Goal: Task Accomplishment & Management: Use online tool/utility

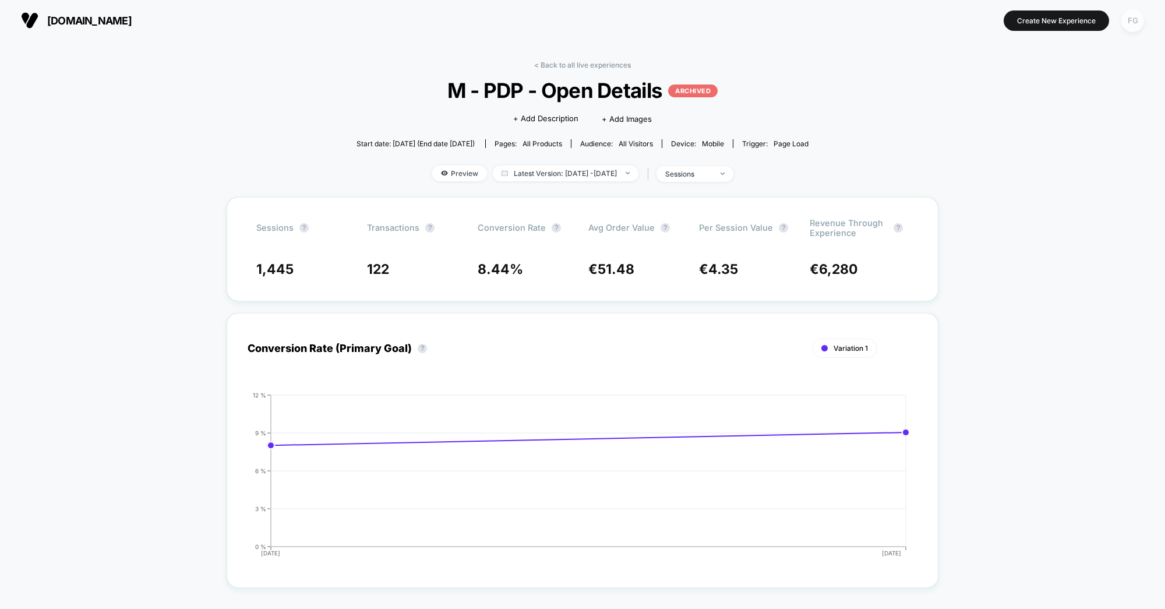
click at [1132, 19] on div "FG" at bounding box center [1132, 20] width 23 height 23
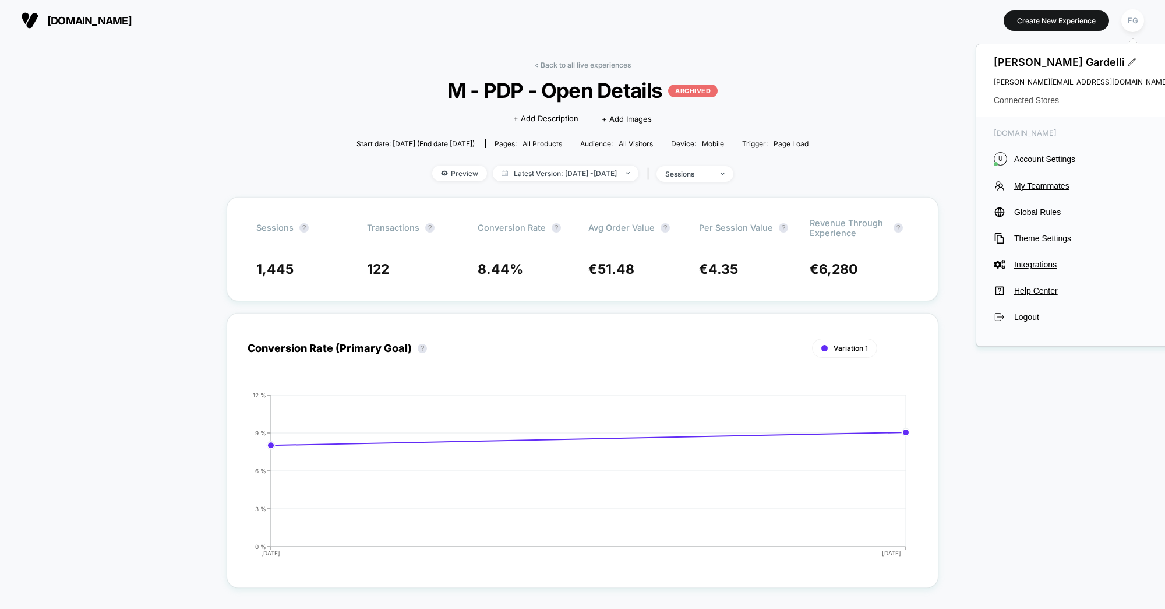
click at [1031, 100] on span "Connected Stores" at bounding box center [1081, 100] width 175 height 9
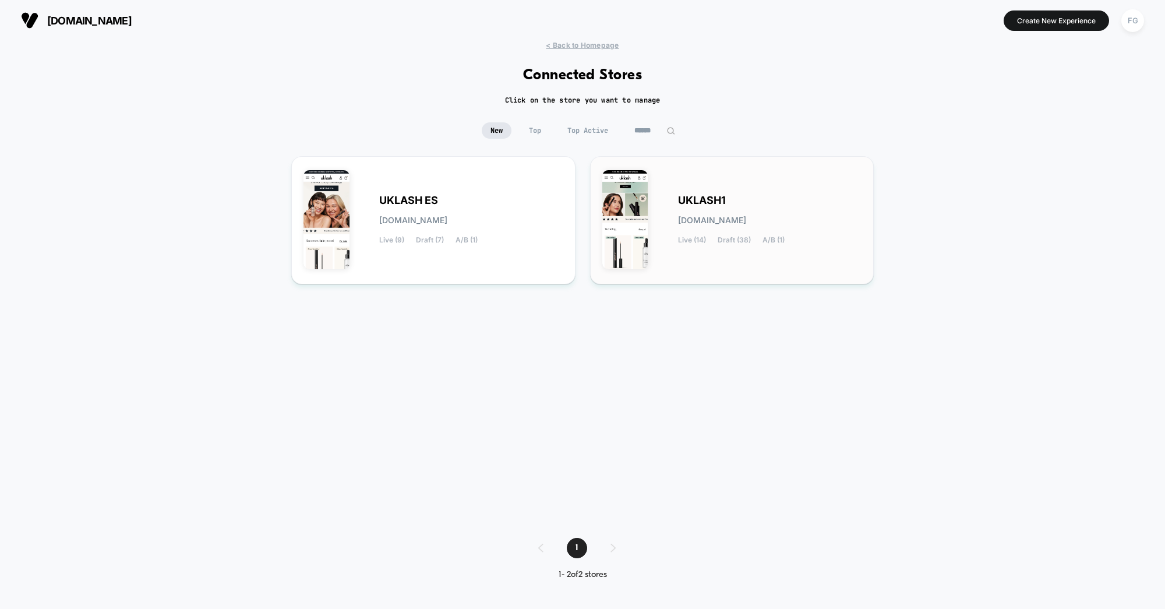
click at [678, 211] on div "UKLASH1 uklash1.myshopify.com Live (14) Draft (38) A/B (1)" at bounding box center [770, 220] width 184 height 48
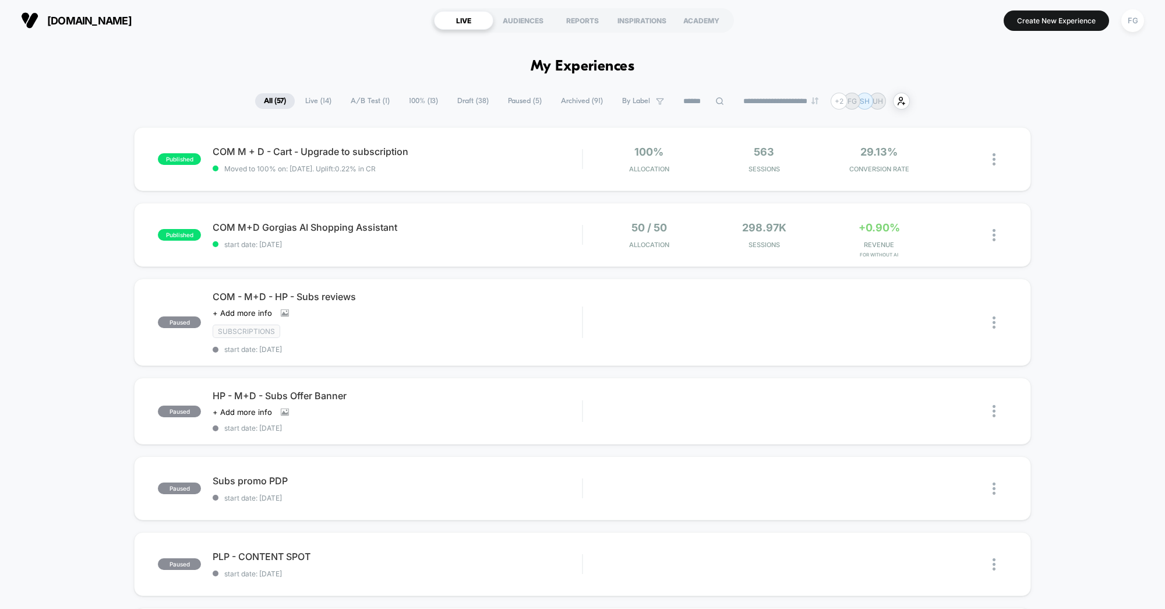
click at [464, 109] on div "**********" at bounding box center [582, 101] width 655 height 17
click at [475, 101] on span "Draft ( 38 )" at bounding box center [472, 101] width 49 height 16
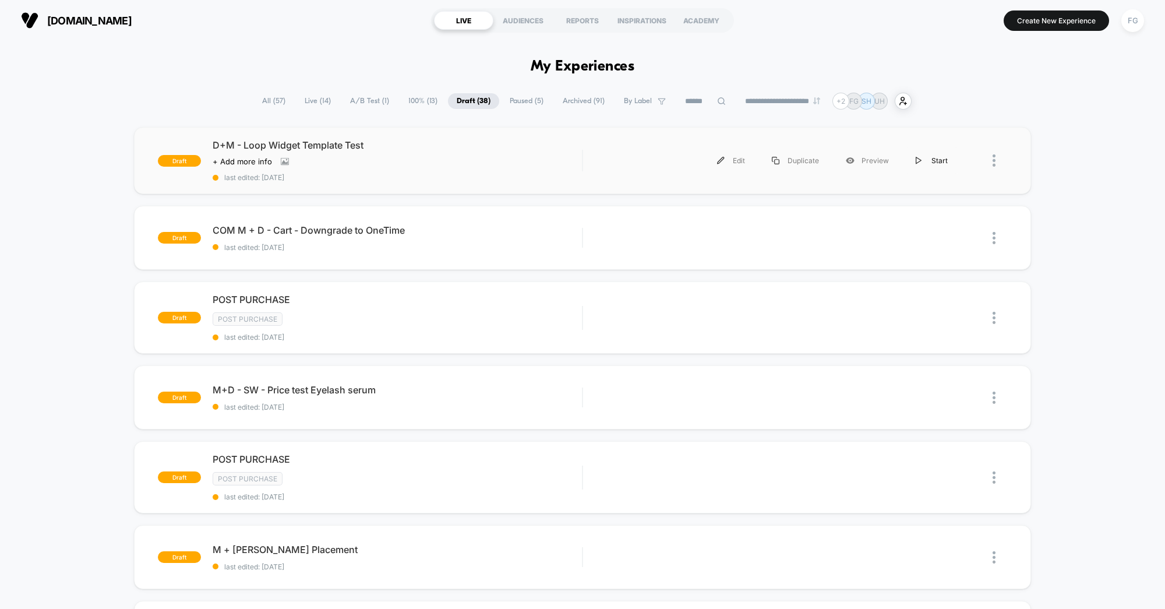
click at [920, 159] on img at bounding box center [919, 161] width 6 height 8
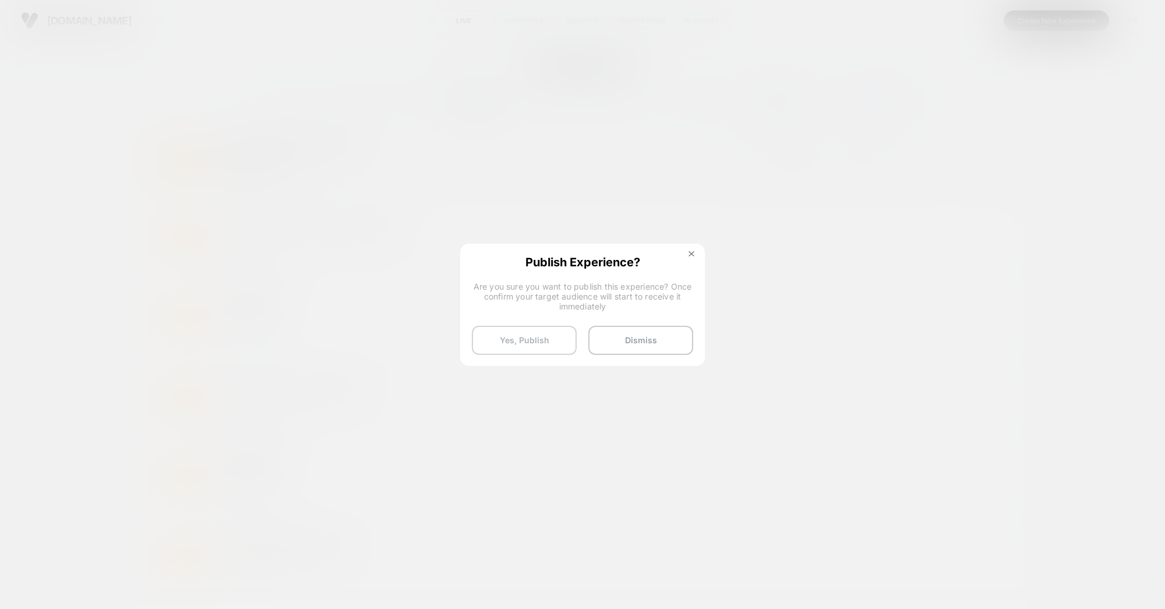
click at [527, 340] on button "Yes, Publish" at bounding box center [524, 340] width 105 height 29
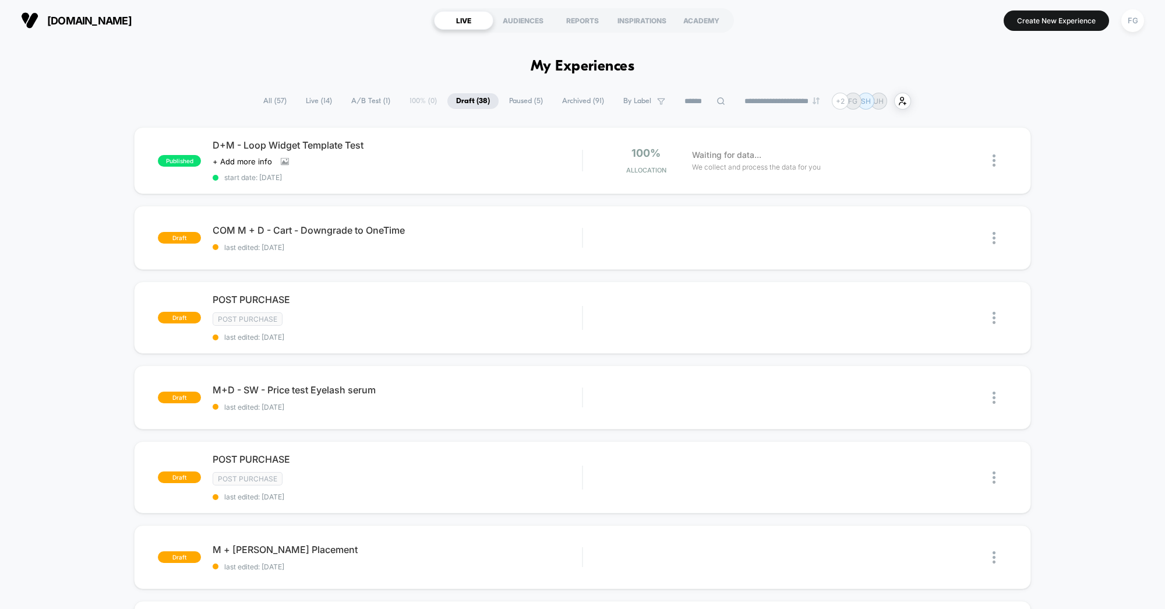
click at [325, 101] on span "Live ( 14 )" at bounding box center [319, 101] width 44 height 16
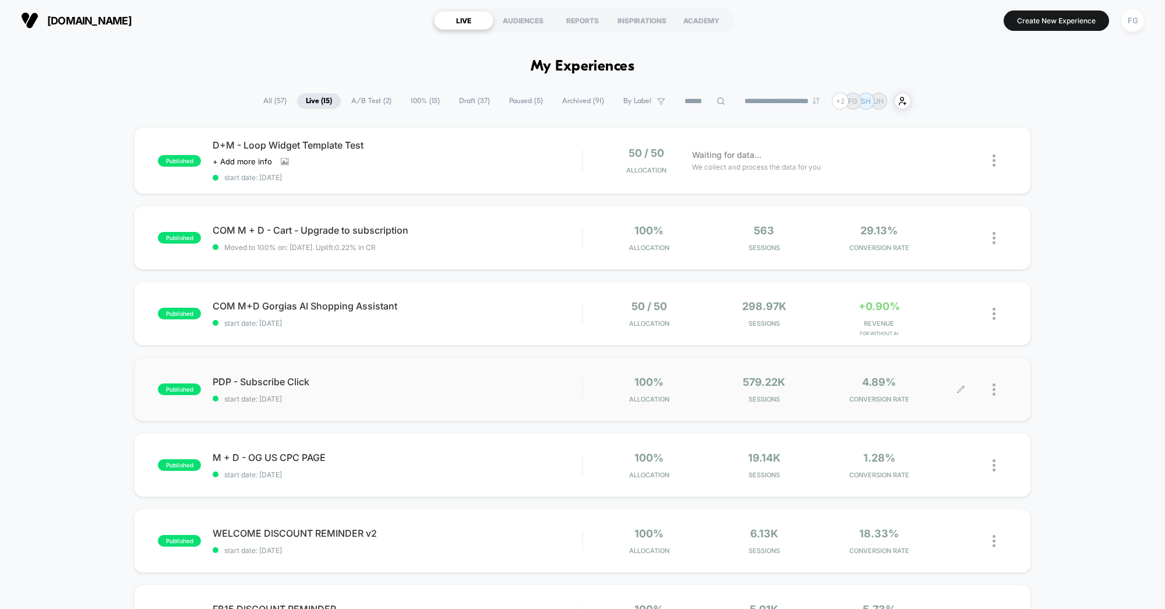
click at [995, 388] on div at bounding box center [999, 389] width 15 height 27
click at [942, 378] on div "Pause" at bounding box center [934, 375] width 105 height 26
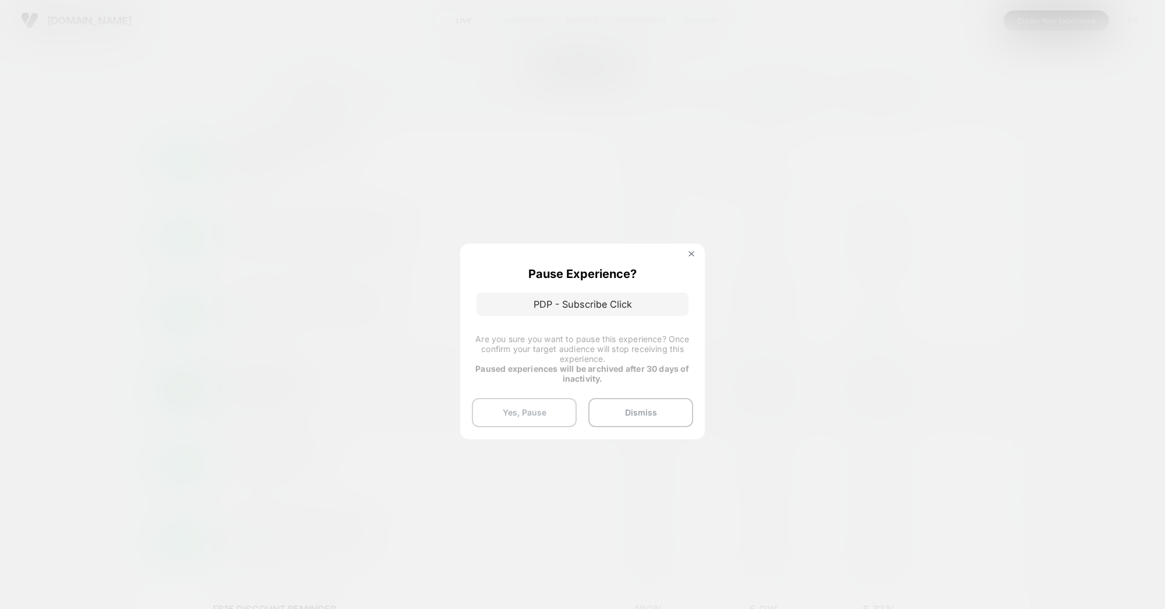
click at [530, 411] on button "Yes, Pause" at bounding box center [524, 412] width 105 height 29
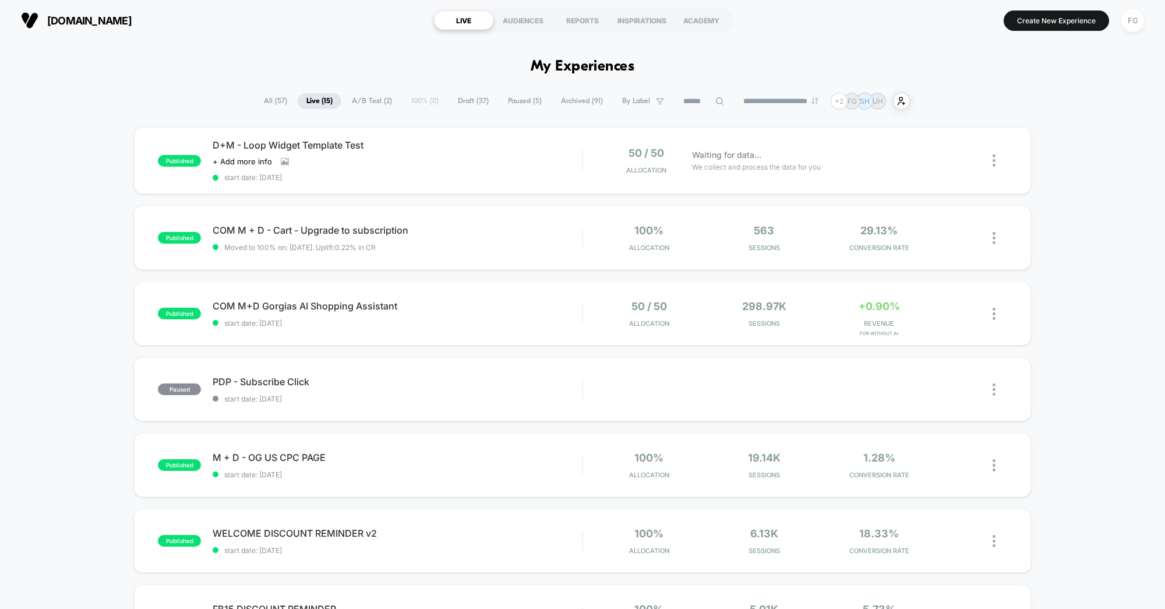
click at [1072, 215] on div "published D+M - Loop Widget Template Test Click to view images Click to edit ex…" at bounding box center [582, 606] width 1165 height 958
click at [456, 101] on span "Draft ( 37 )" at bounding box center [473, 101] width 48 height 16
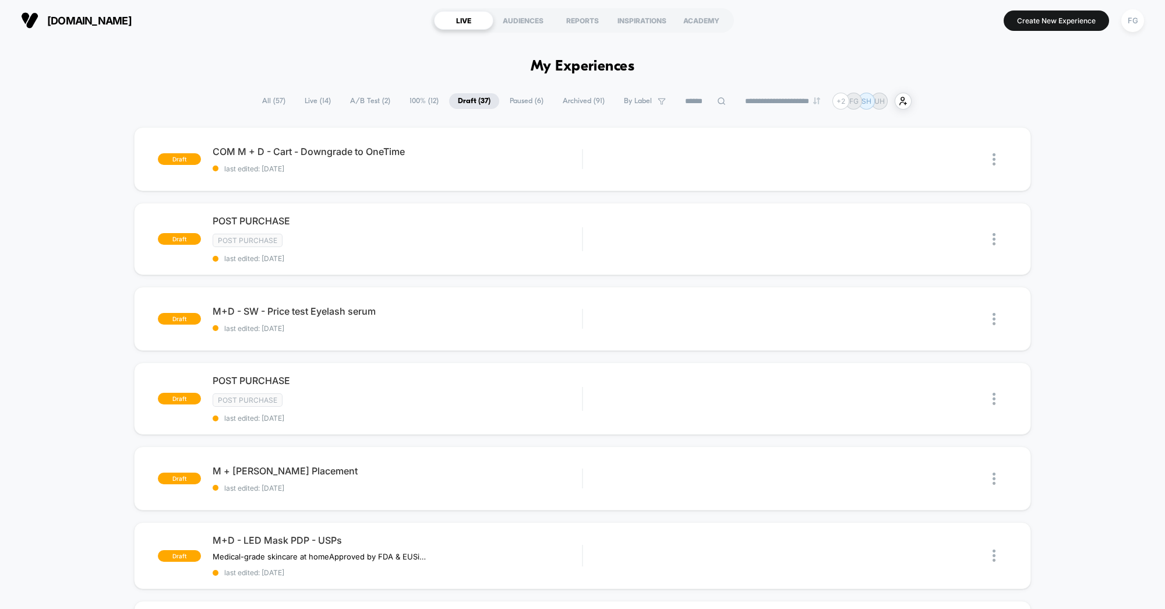
click at [519, 105] on span "Paused ( 6 )" at bounding box center [526, 101] width 51 height 16
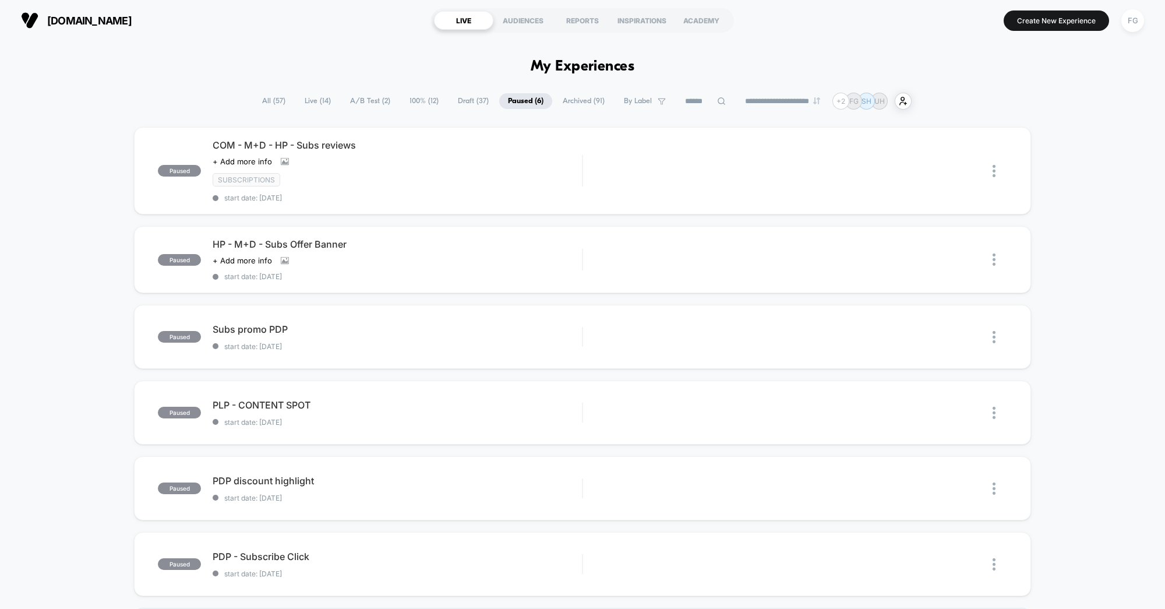
click at [275, 100] on span "All ( 57 )" at bounding box center [273, 101] width 41 height 16
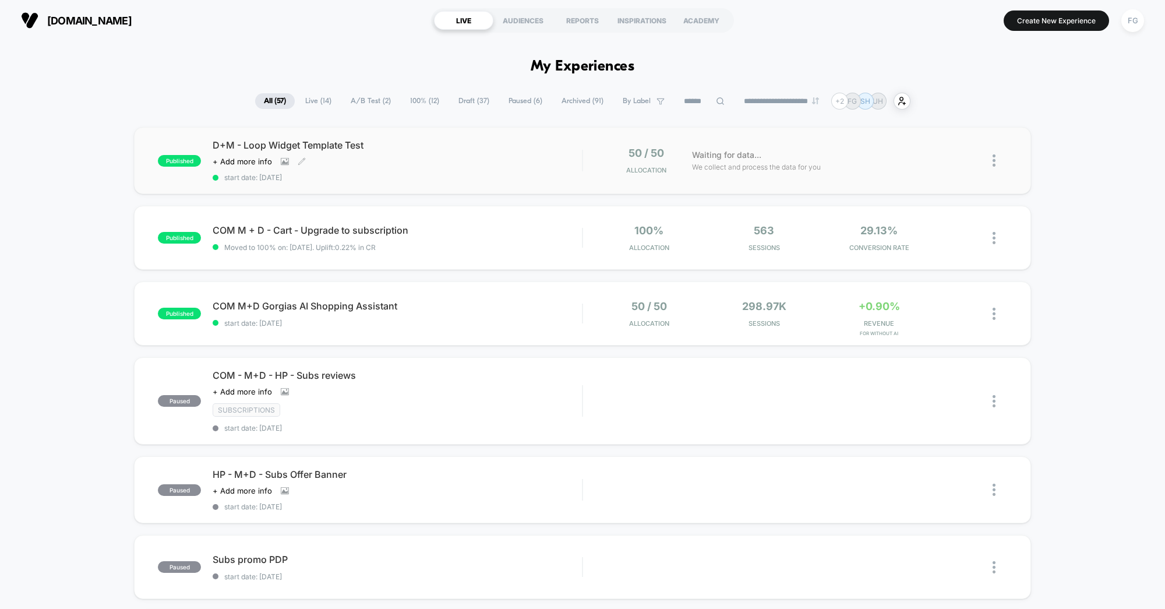
click at [457, 170] on div "D+M - Loop Widget Template Test Click to view images Click to edit experience d…" at bounding box center [397, 160] width 369 height 43
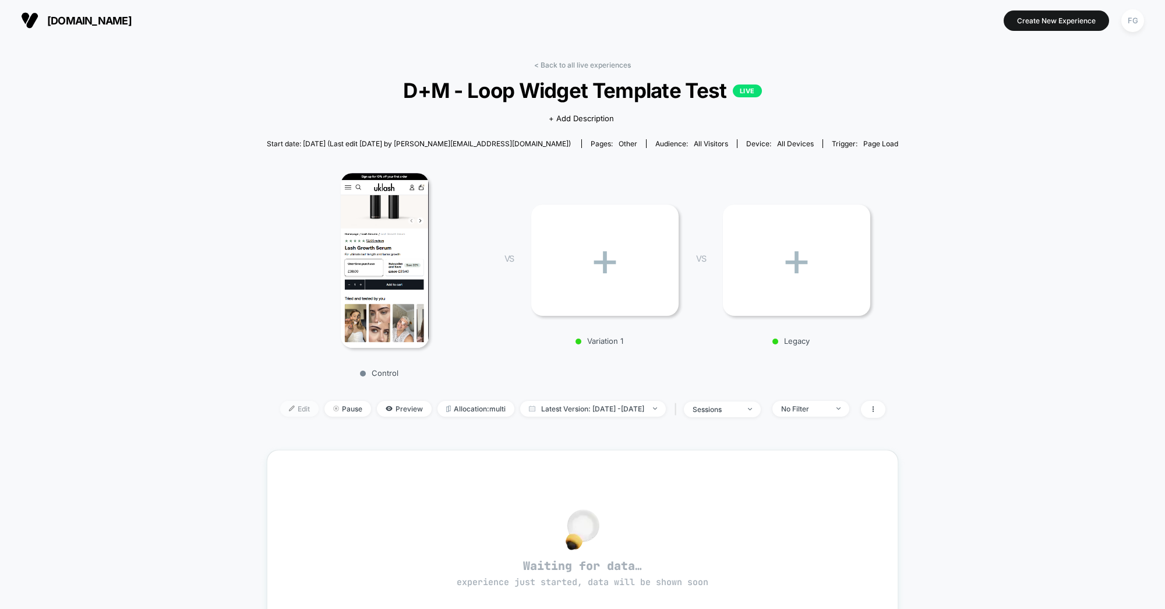
click at [280, 411] on span "Edit" at bounding box center [299, 409] width 38 height 16
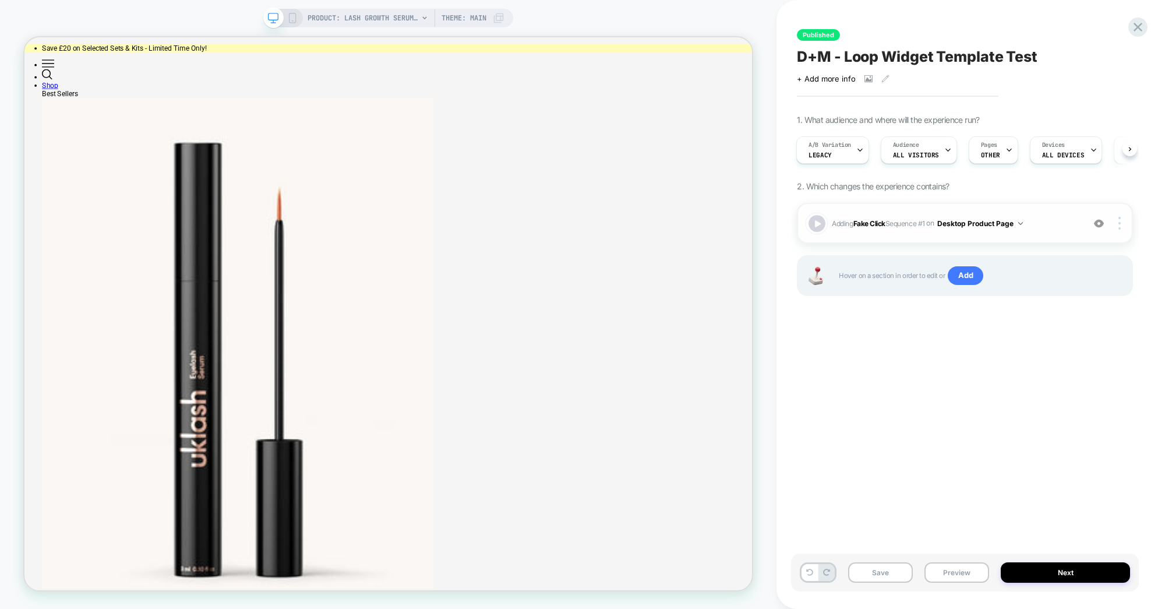
click at [819, 225] on div at bounding box center [816, 223] width 17 height 17
click at [1043, 577] on button "Next" at bounding box center [1065, 572] width 129 height 20
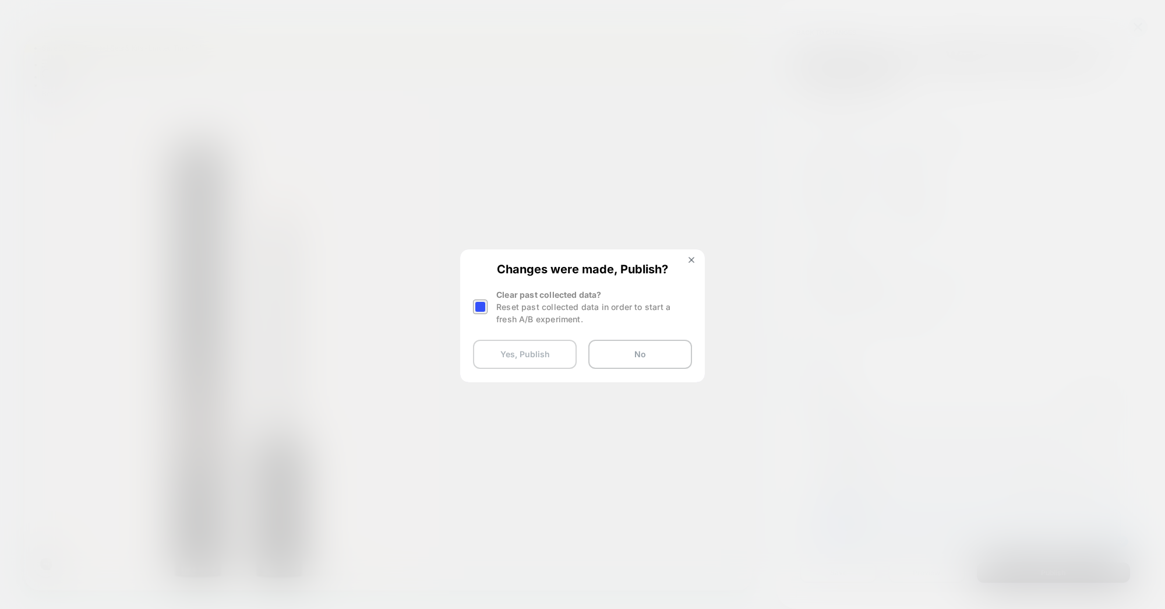
click at [504, 349] on button "Yes, Publish" at bounding box center [525, 354] width 104 height 29
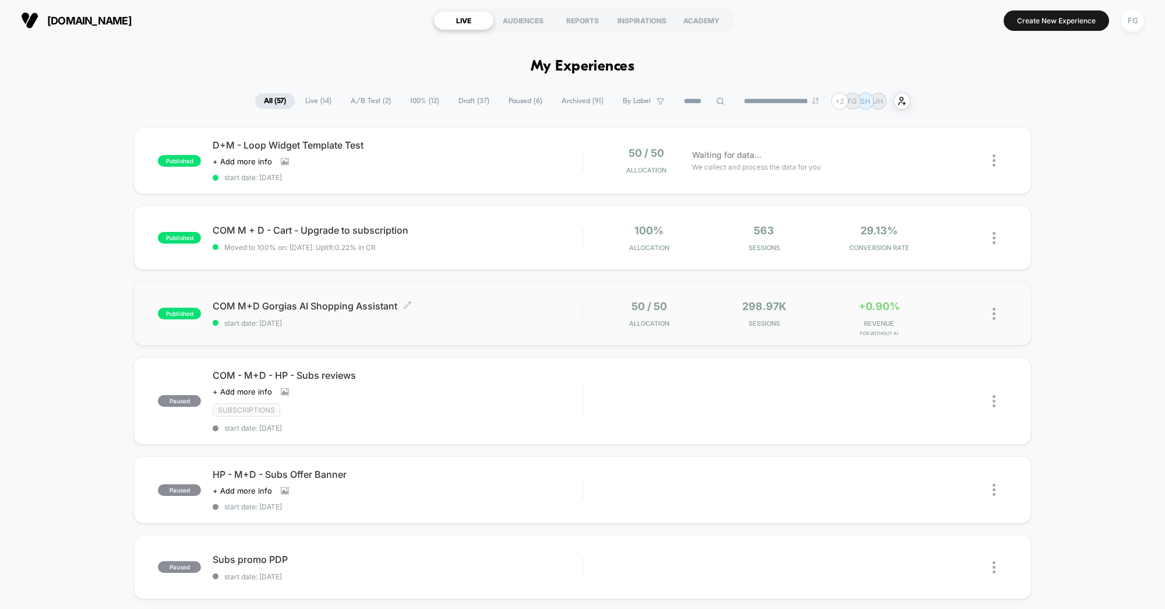
click at [489, 306] on span "COM M+D Gorgias AI Shopping Assistant Click to edit experience details" at bounding box center [397, 306] width 369 height 12
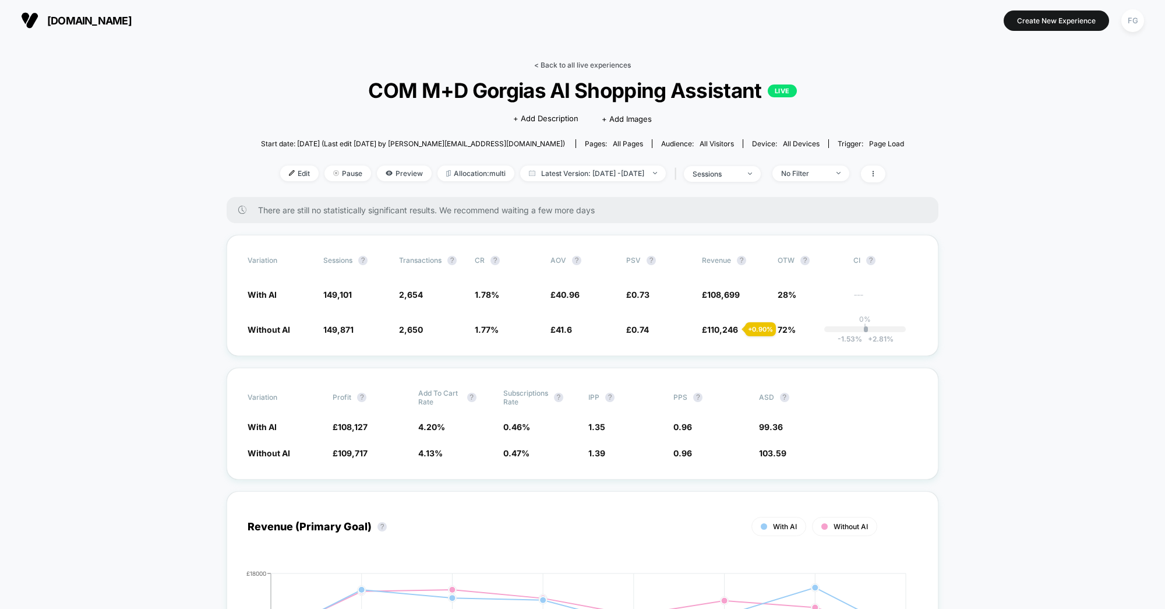
click at [570, 63] on link "< Back to all live experiences" at bounding box center [582, 65] width 97 height 9
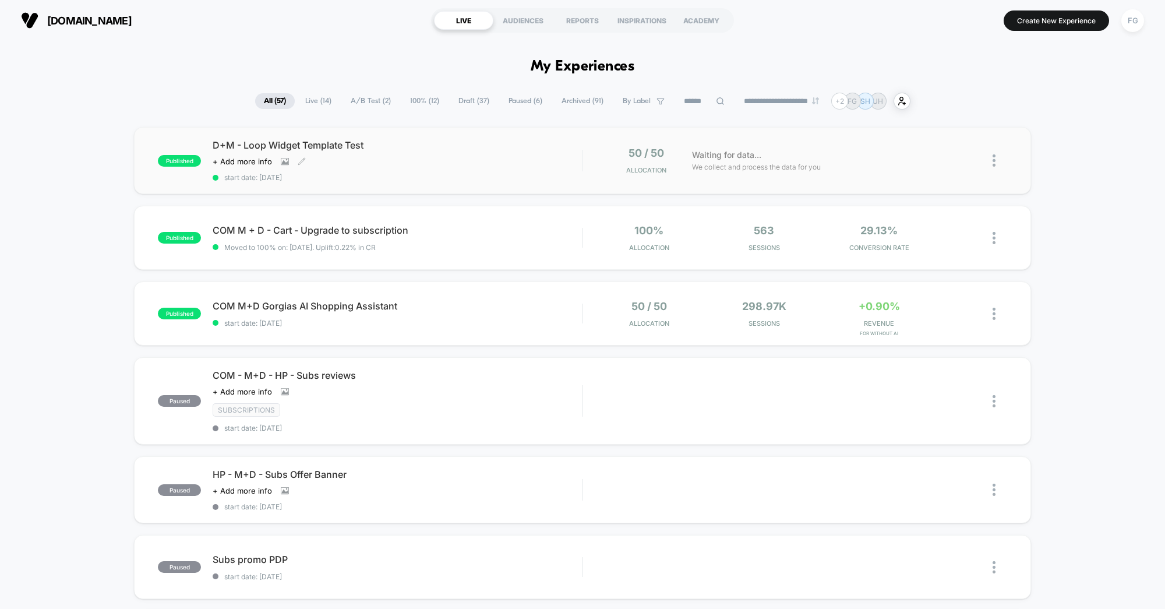
click at [495, 165] on div "D+M - Loop Widget Template Test Click to view images Click to edit experience d…" at bounding box center [397, 160] width 369 height 43
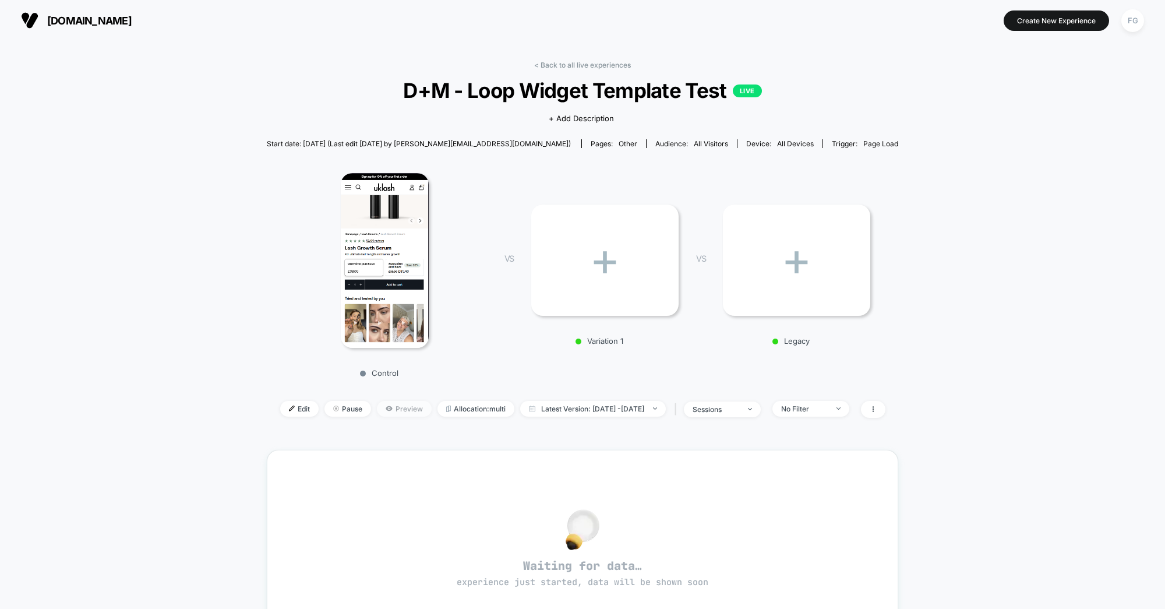
click at [377, 402] on span "Preview" at bounding box center [404, 409] width 55 height 16
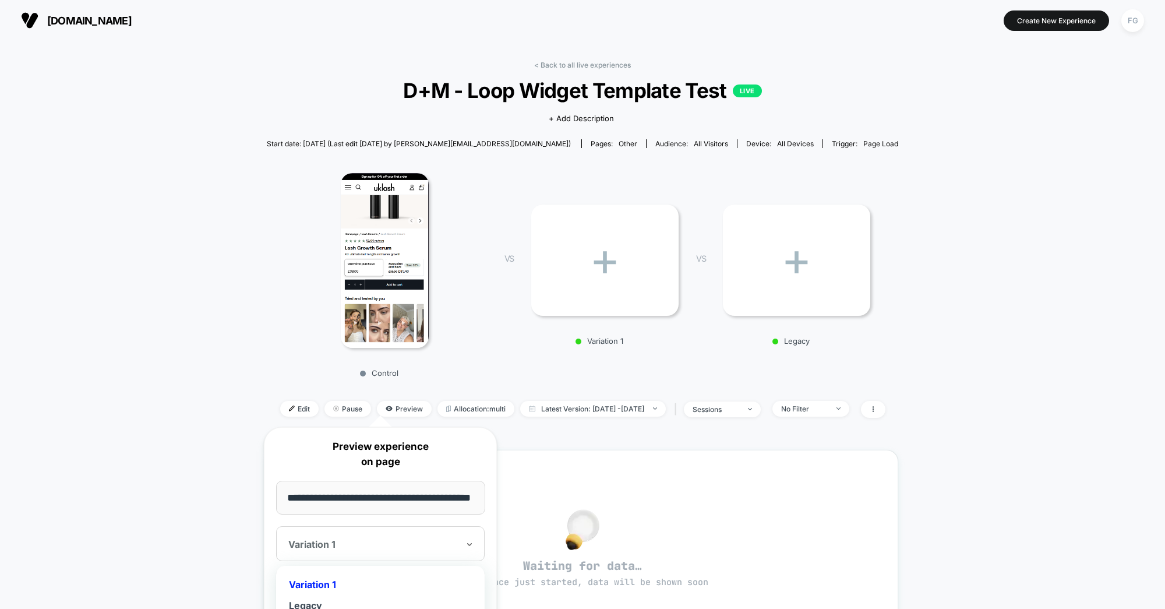
click at [441, 546] on div at bounding box center [373, 544] width 170 height 12
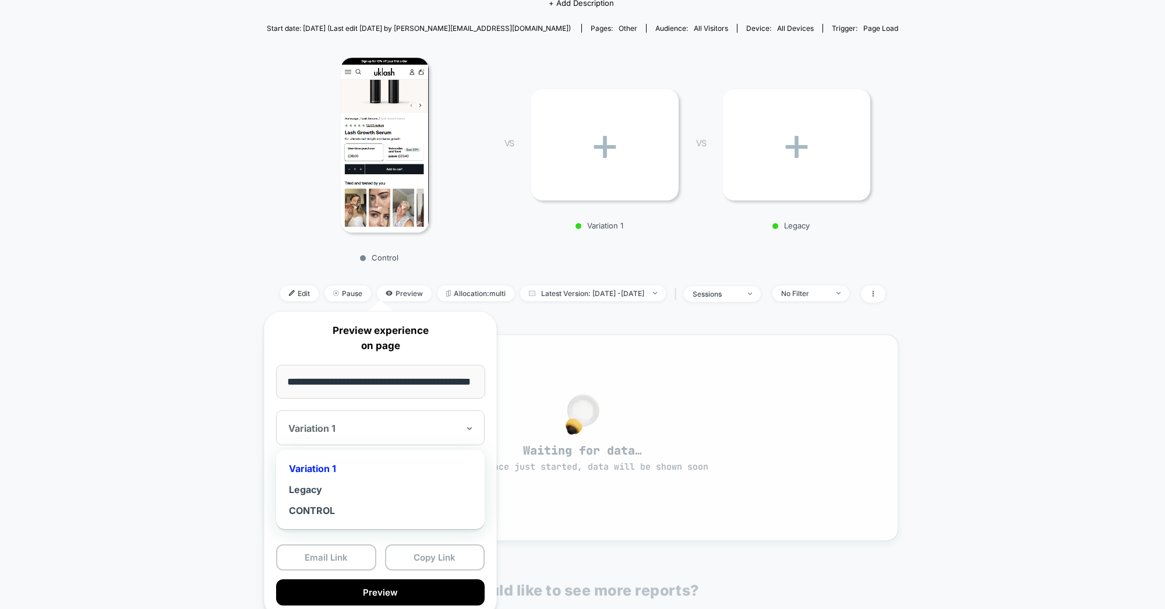
scroll to position [120, 0]
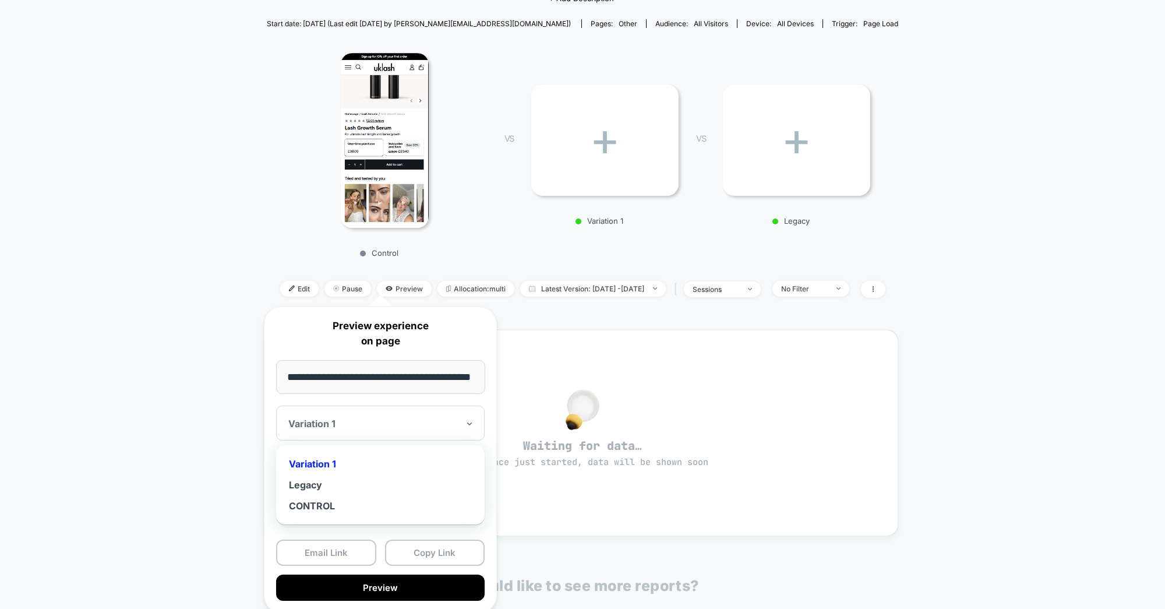
click at [458, 350] on div "**********" at bounding box center [380, 459] width 233 height 306
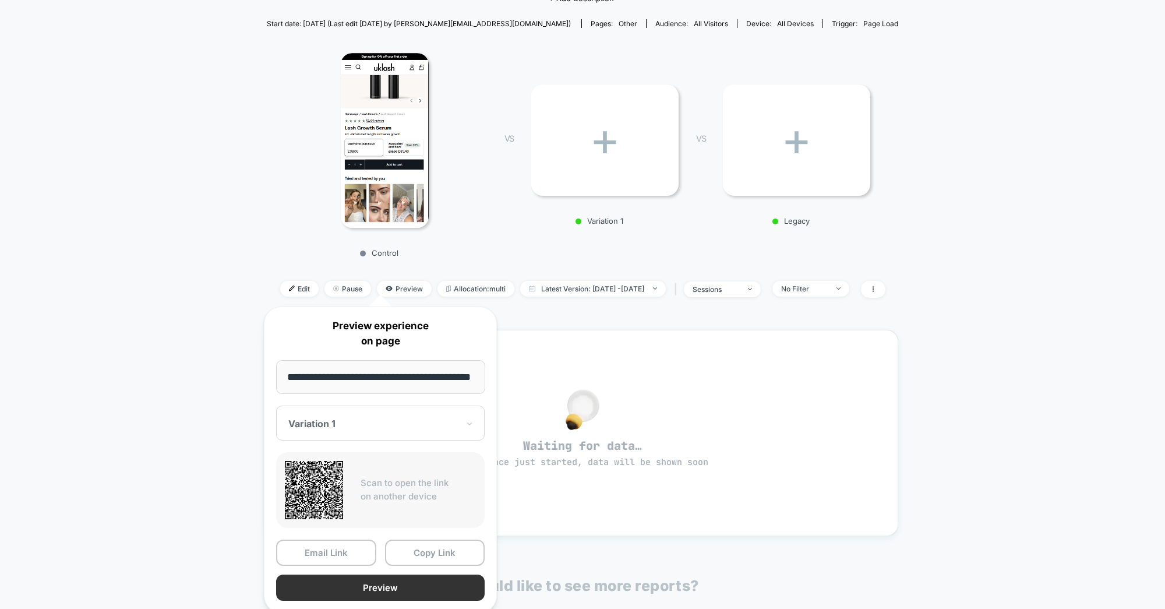
click at [374, 584] on button "Preview" at bounding box center [380, 587] width 209 height 26
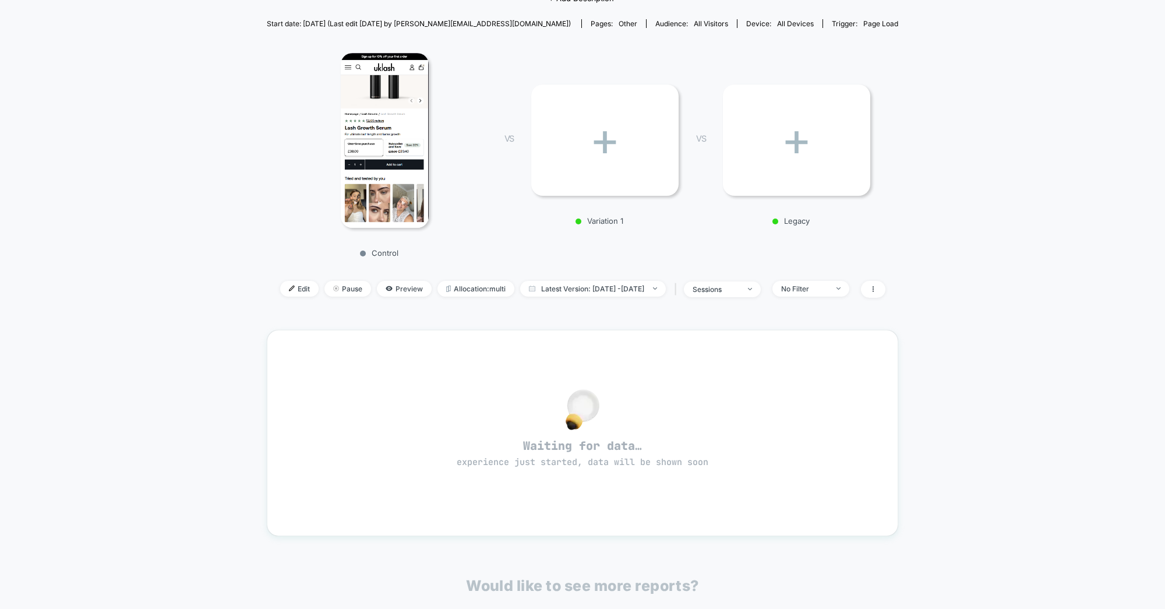
scroll to position [0, 0]
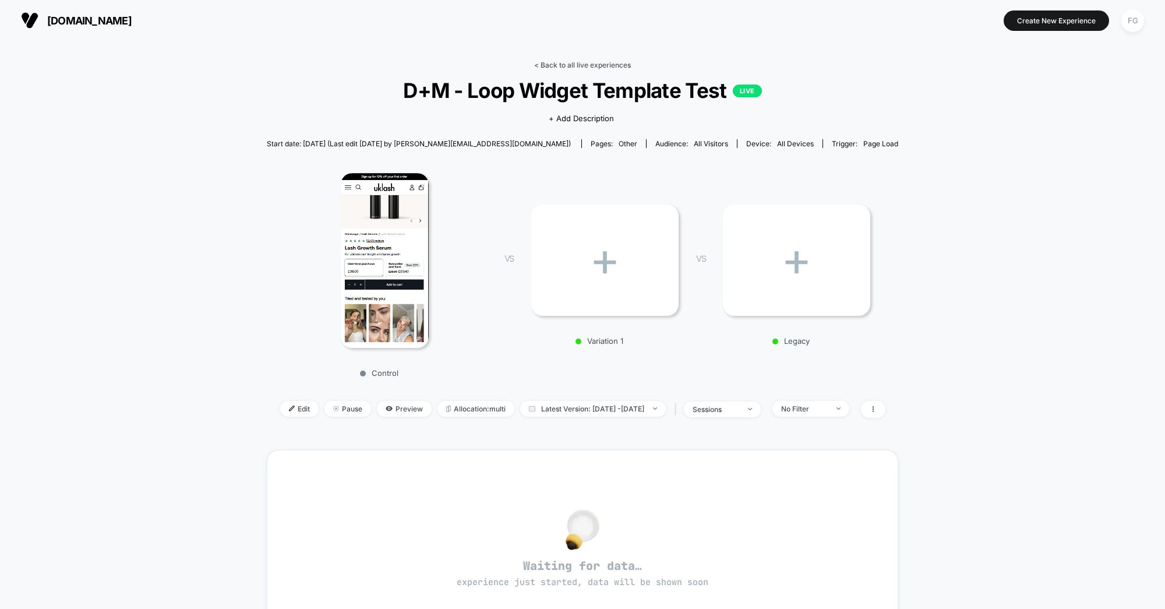
click at [563, 63] on link "< Back to all live experiences" at bounding box center [582, 65] width 97 height 9
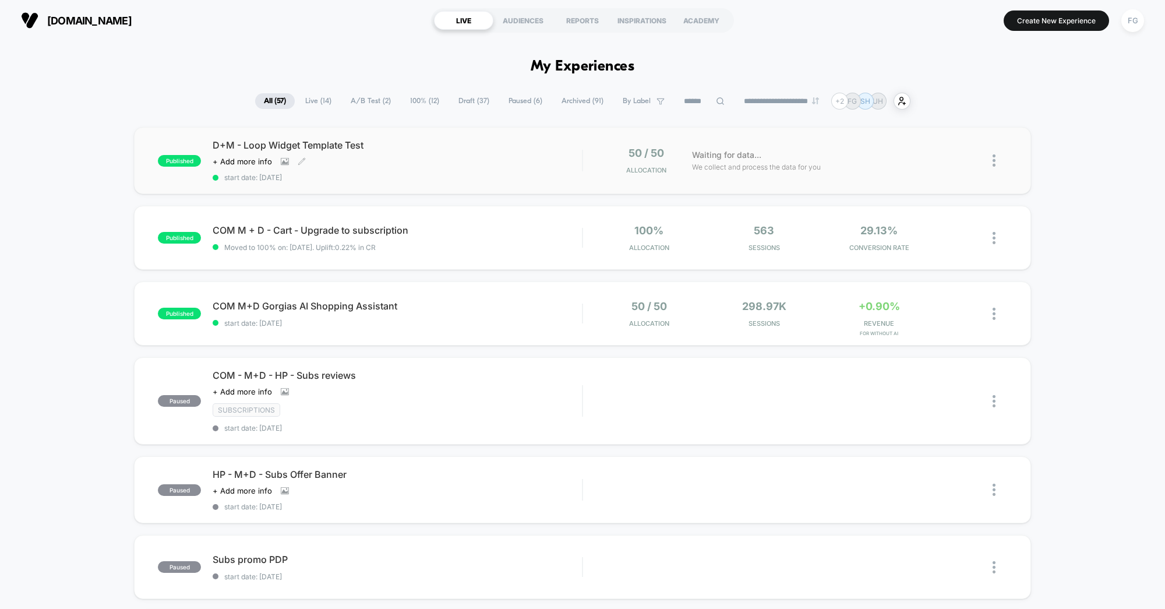
click at [542, 159] on div "D+M - Loop Widget Template Test Click to view images Click to edit experience d…" at bounding box center [397, 160] width 369 height 43
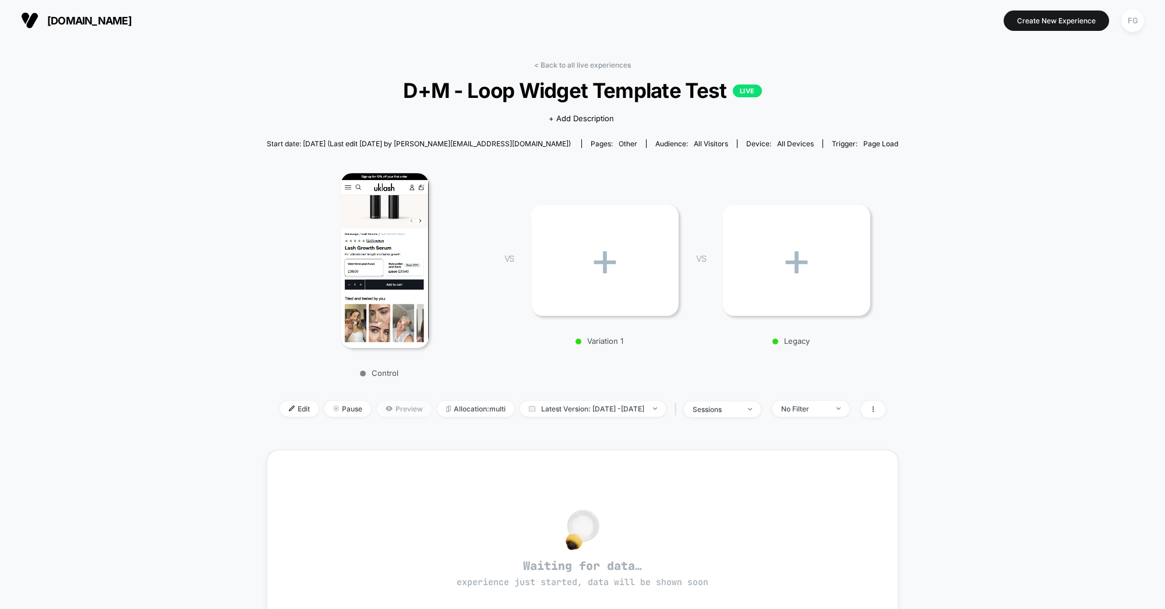
click at [377, 407] on span "Preview" at bounding box center [404, 409] width 55 height 16
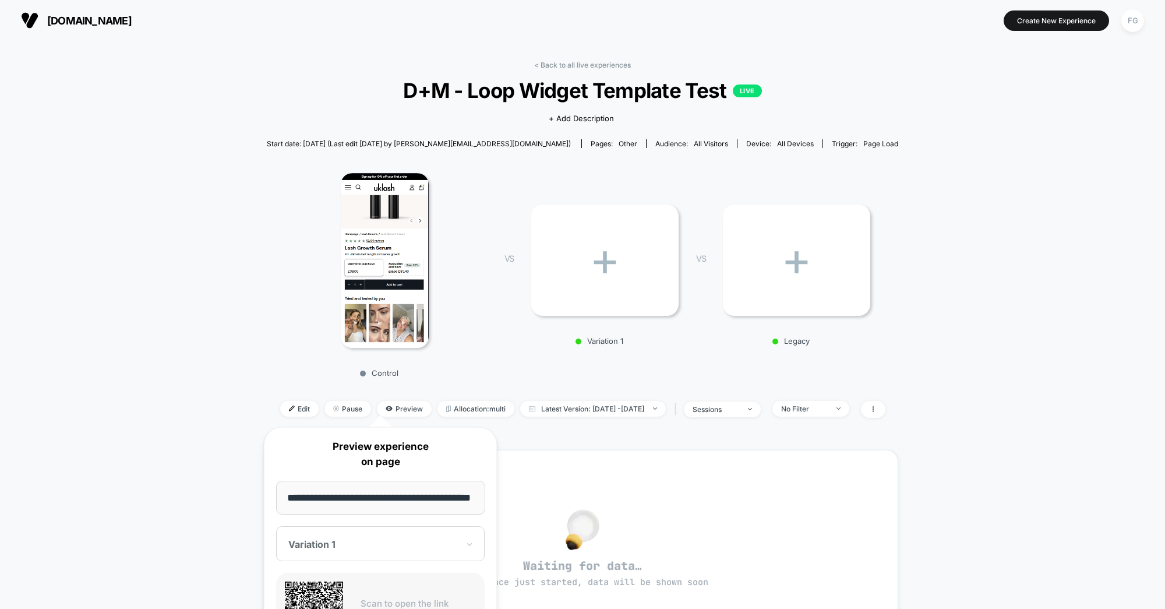
scroll to position [0, 36]
click at [390, 496] on input "**********" at bounding box center [380, 497] width 209 height 34
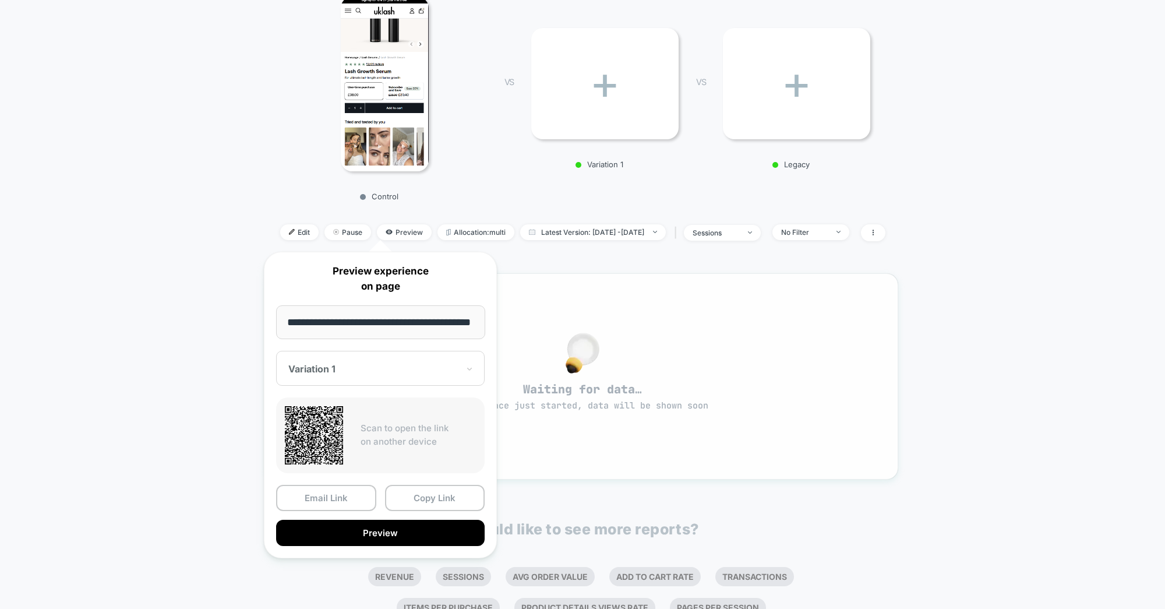
scroll to position [0, 0]
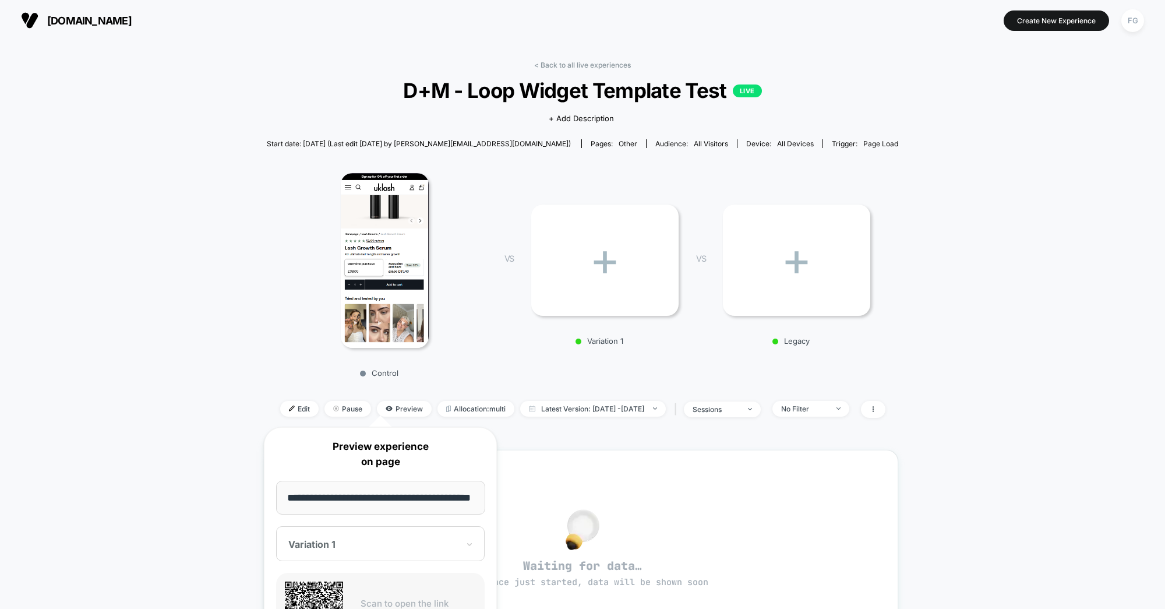
click at [237, 172] on div "< Back to all live experiences D+M - Loop Widget Template Test LIVE Click to vi…" at bounding box center [582, 484] width 1165 height 886
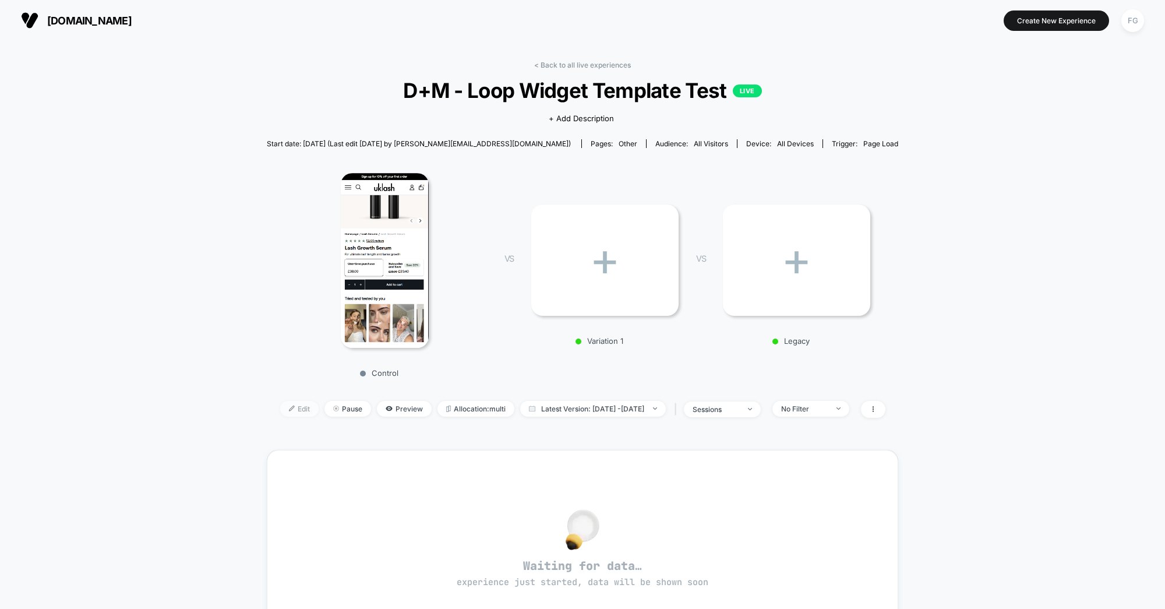
click at [295, 408] on div at bounding box center [296, 408] width 3 height 1
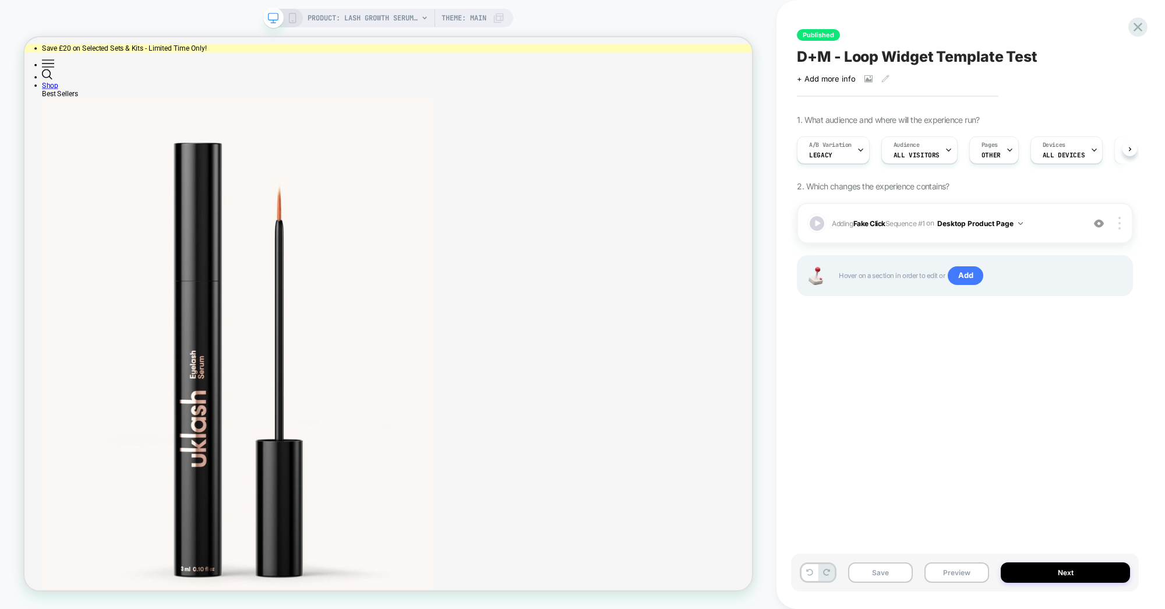
scroll to position [0, 1]
click at [847, 151] on div "A/B Variation Legacy" at bounding box center [830, 150] width 66 height 26
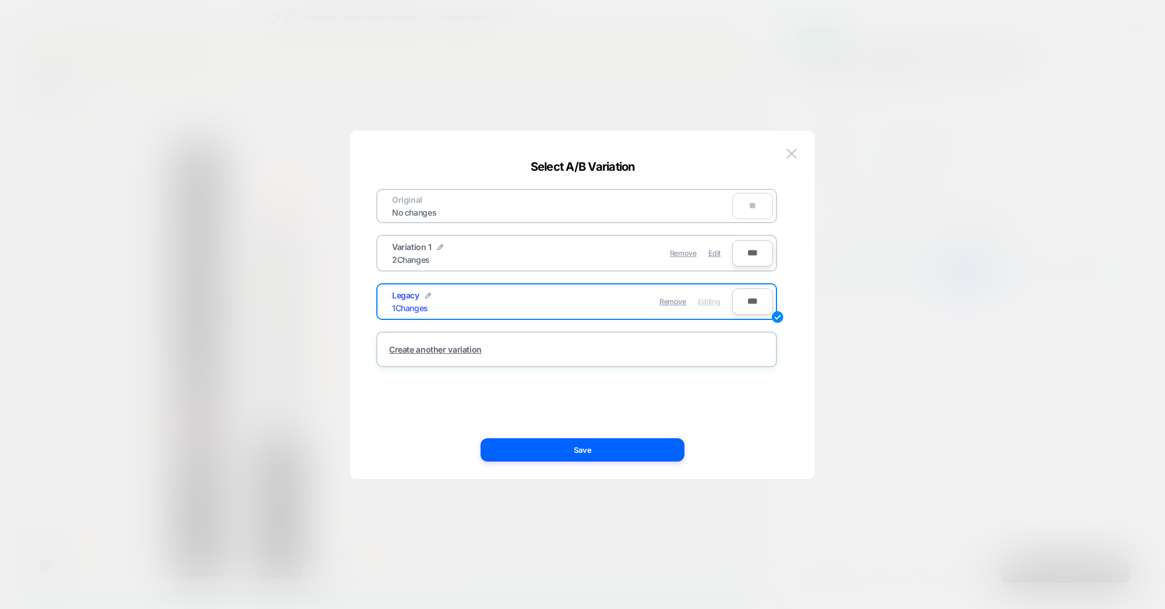
click at [637, 200] on div "Original No changes **" at bounding box center [576, 206] width 401 height 34
click at [671, 301] on span "Remove" at bounding box center [672, 301] width 27 height 9
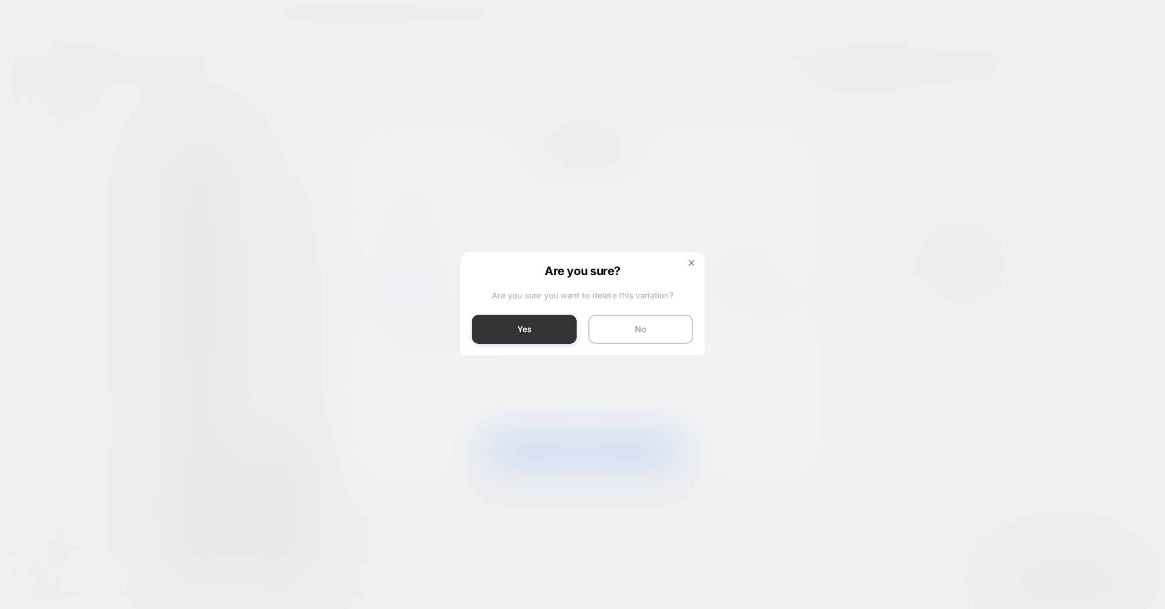
click at [552, 321] on button "Yes" at bounding box center [524, 329] width 105 height 29
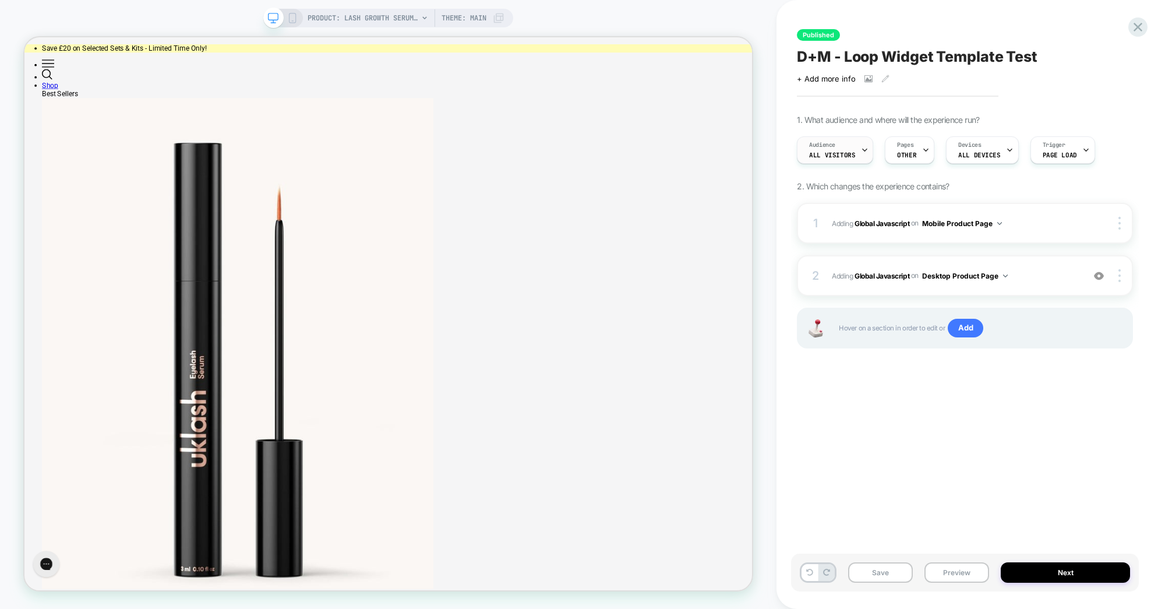
click at [835, 151] on span "All Visitors" at bounding box center [832, 155] width 46 height 8
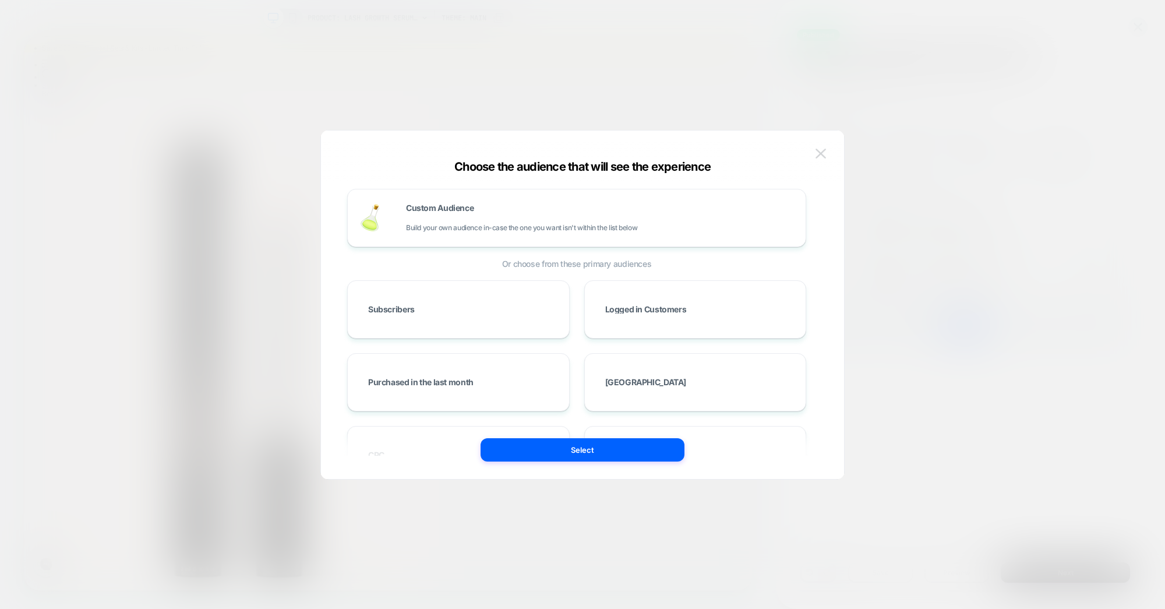
click at [812, 152] on button at bounding box center [820, 153] width 17 height 17
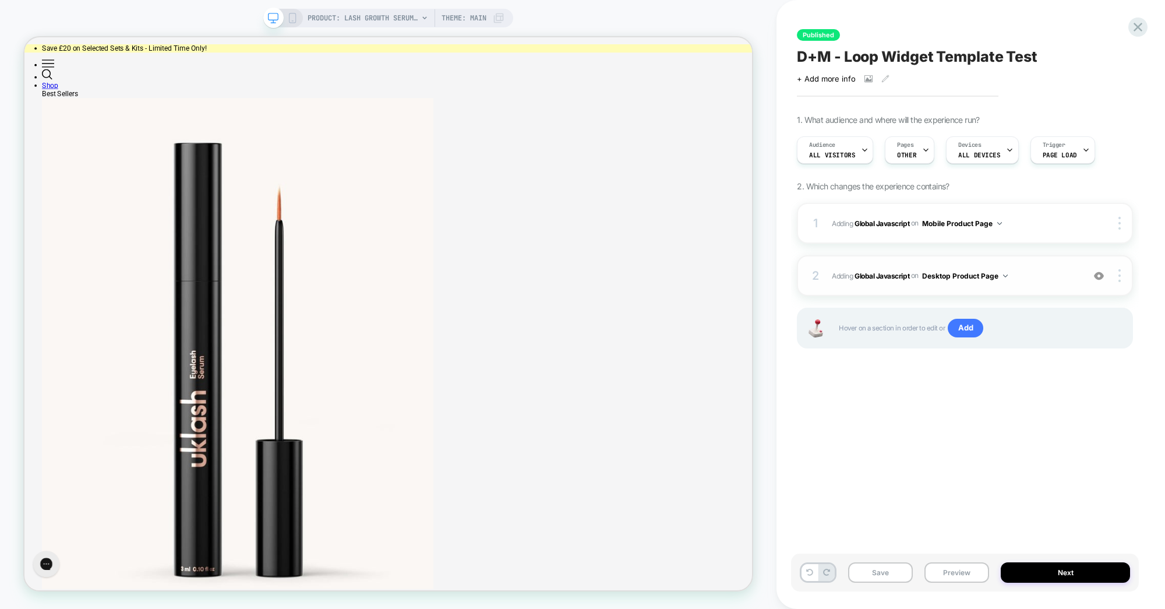
click at [1027, 274] on span "Adding Global Javascript on Desktop Product Page" at bounding box center [955, 275] width 246 height 15
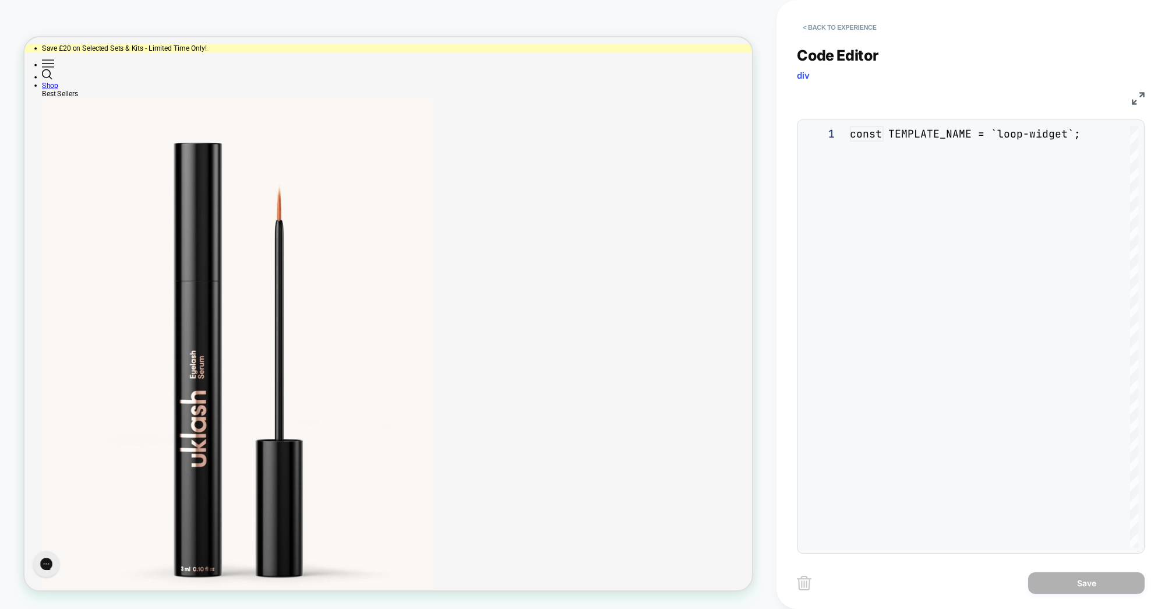
scroll to position [157, 0]
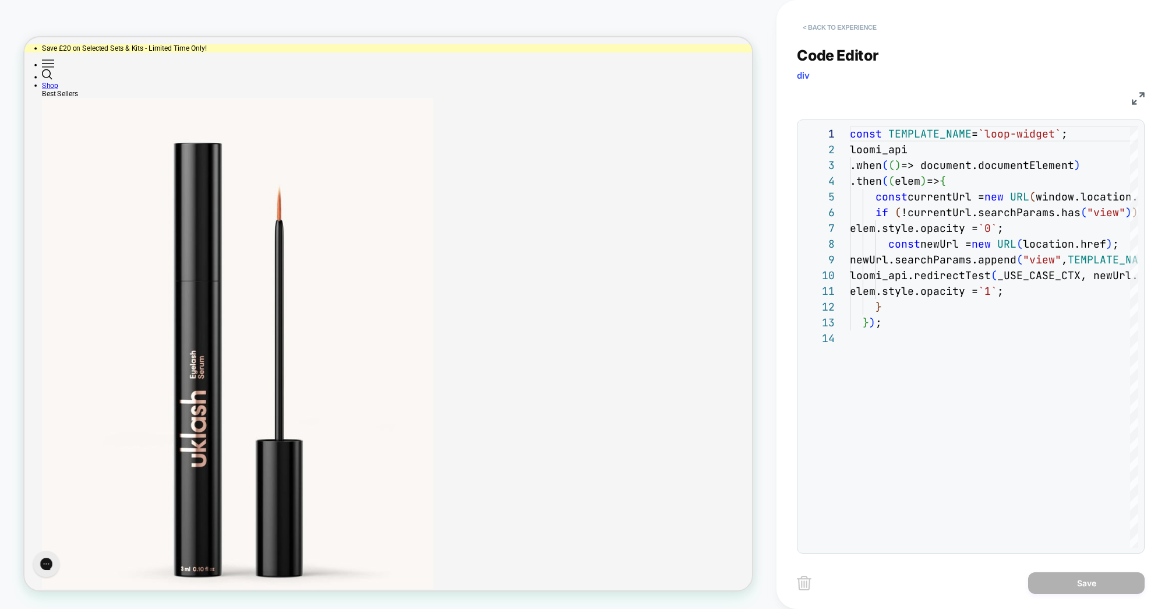
click at [865, 29] on button "< Back to experience" at bounding box center [839, 27] width 85 height 19
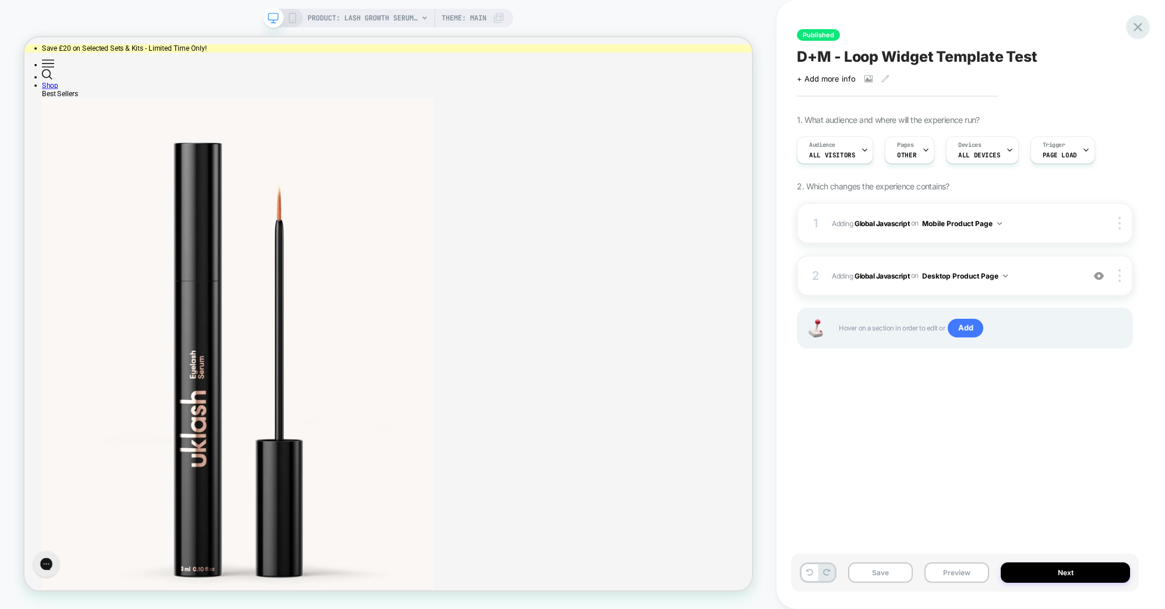
click at [1138, 34] on icon at bounding box center [1138, 27] width 16 height 16
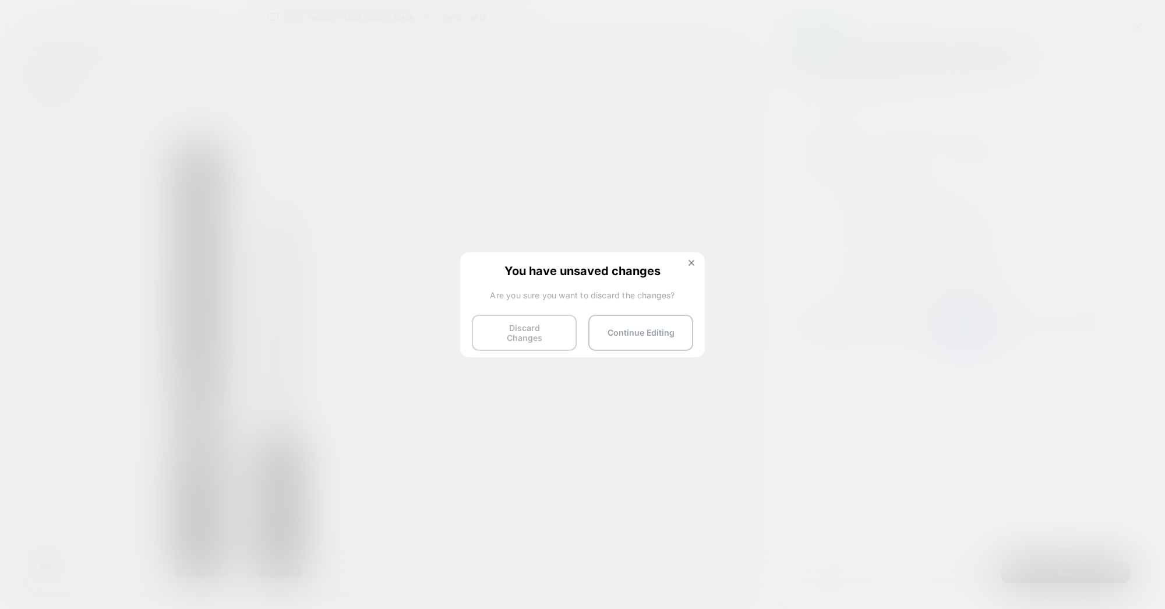
click at [532, 328] on button "Discard Changes" at bounding box center [524, 333] width 105 height 36
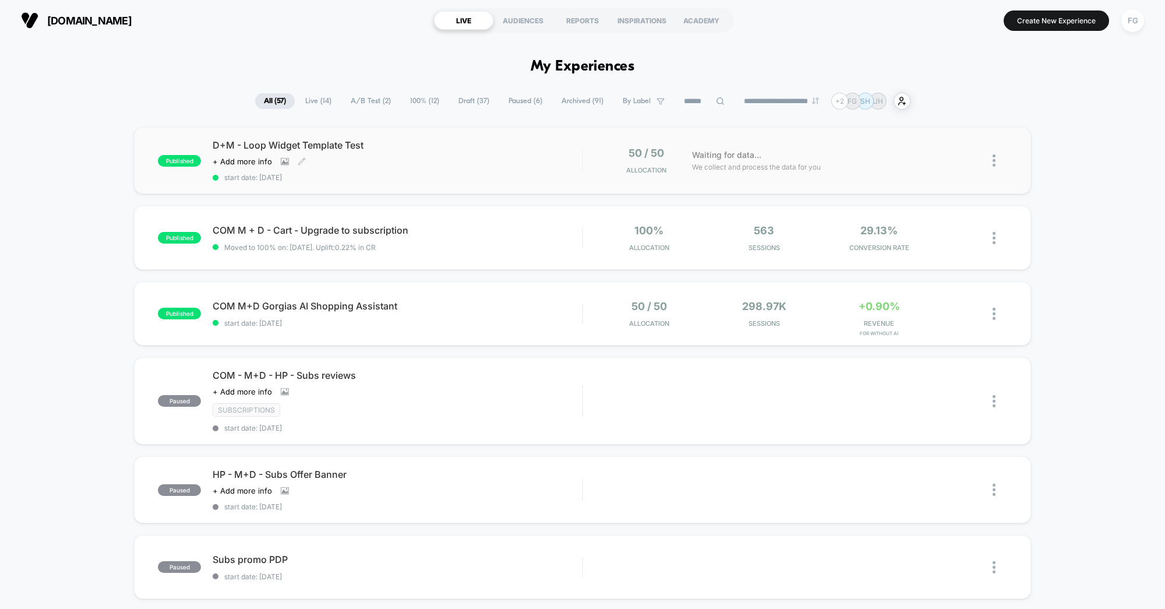
click at [430, 157] on div "Click to view images Click to edit experience details + Add more info" at bounding box center [342, 161] width 259 height 9
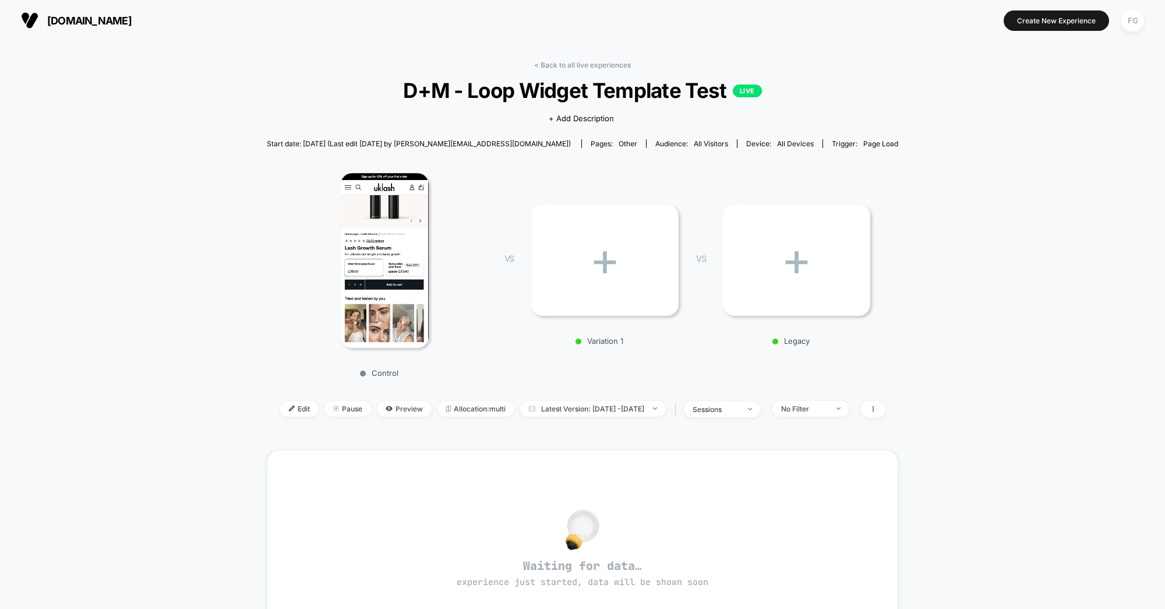
click at [773, 277] on div "+" at bounding box center [796, 259] width 147 height 111
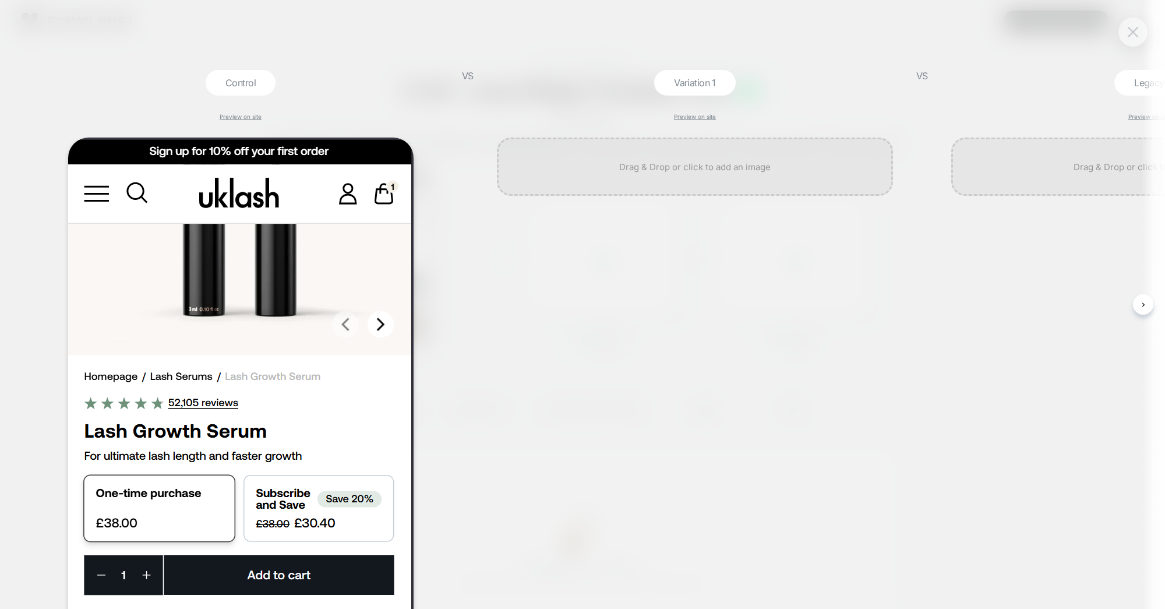
click at [1124, 36] on button at bounding box center [1132, 31] width 17 height 17
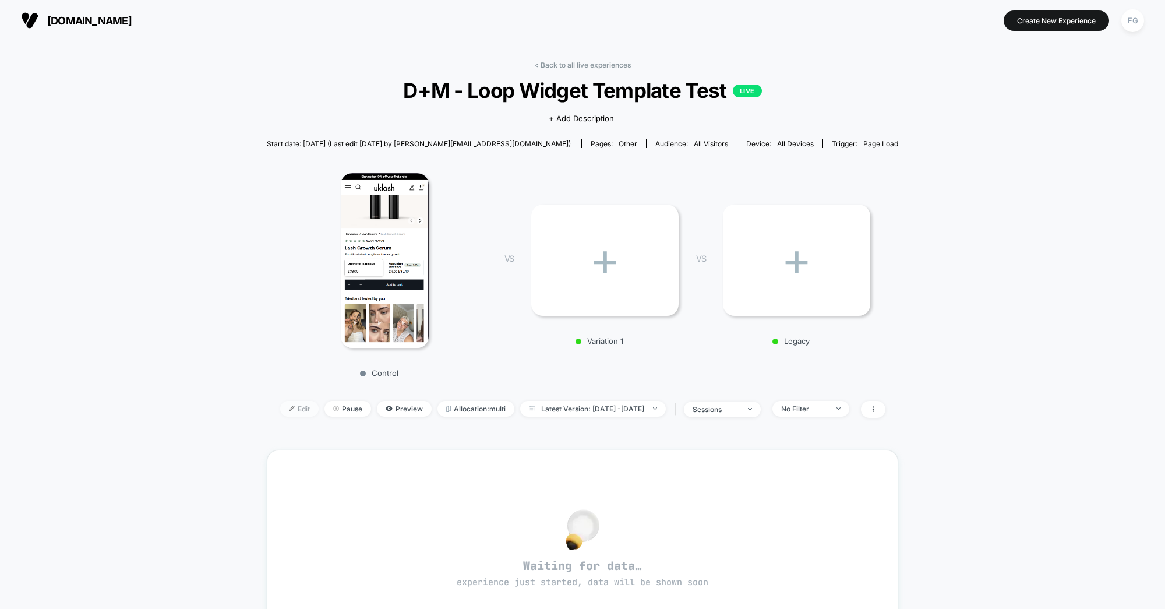
click at [281, 408] on span "Edit" at bounding box center [299, 409] width 38 height 16
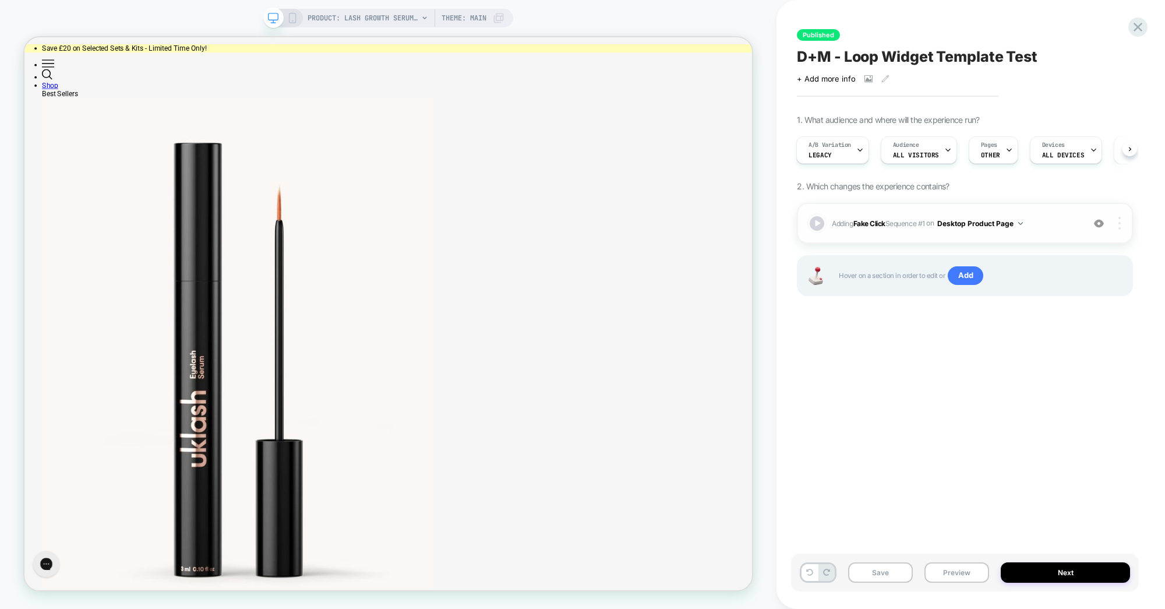
click at [1119, 224] on img at bounding box center [1119, 223] width 2 height 13
click at [1143, 218] on div "Published D+M - Loop Widget Template Test Click to view images Click to edit ex…" at bounding box center [971, 304] width 348 height 609
click at [1019, 220] on button "Desktop Product Page" at bounding box center [980, 223] width 86 height 15
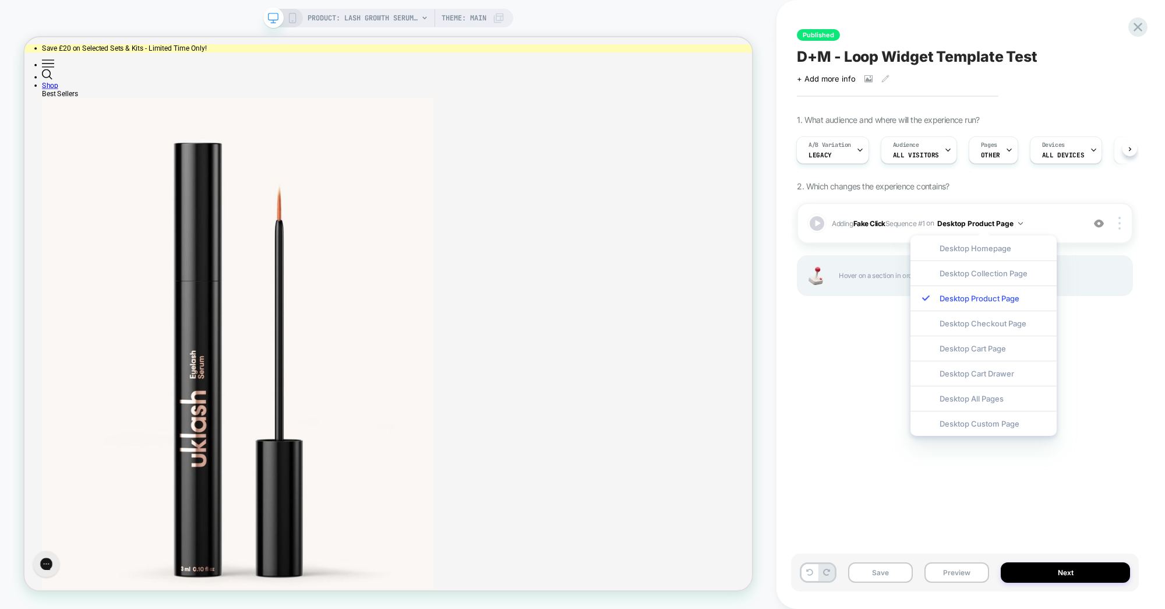
click at [1104, 370] on div "Published D+M - Loop Widget Template Test Click to view images Click to edit ex…" at bounding box center [965, 304] width 348 height 585
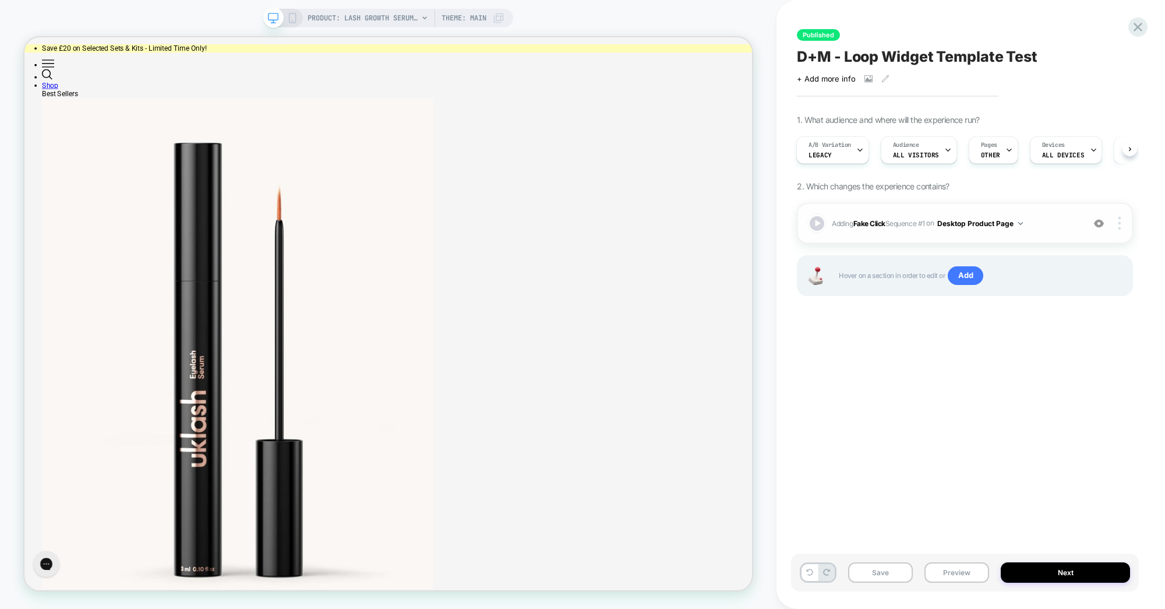
click at [1119, 231] on div "Adding Fake Click Sequence # 1 on Desktop Product Page Add Before Add After Cop…" at bounding box center [965, 223] width 336 height 41
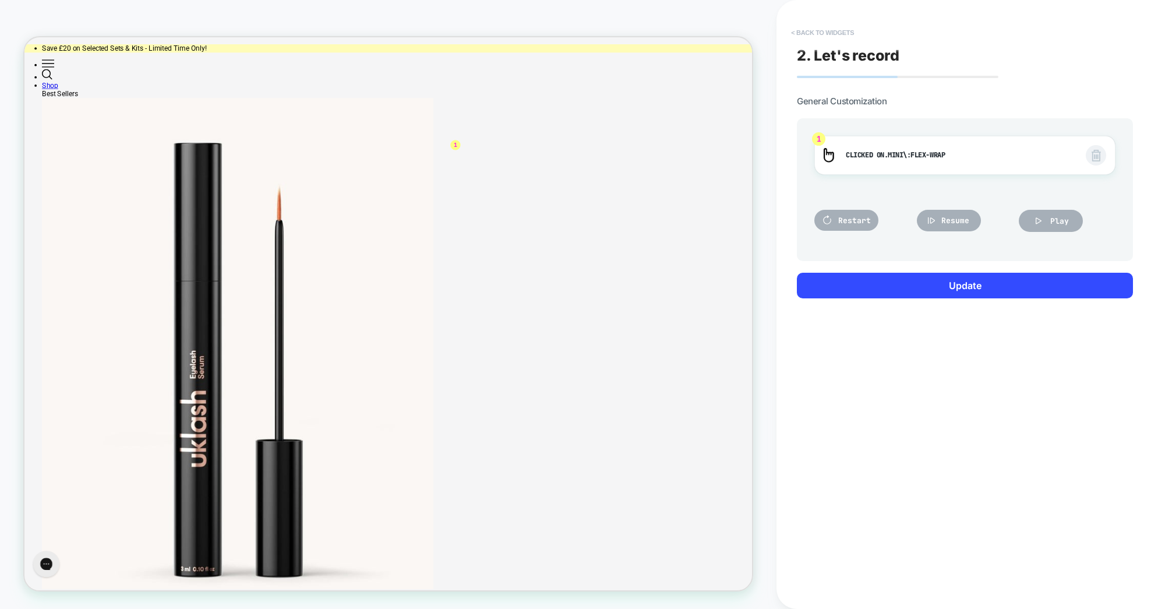
click at [834, 30] on button "< Back to widgets" at bounding box center [822, 32] width 75 height 19
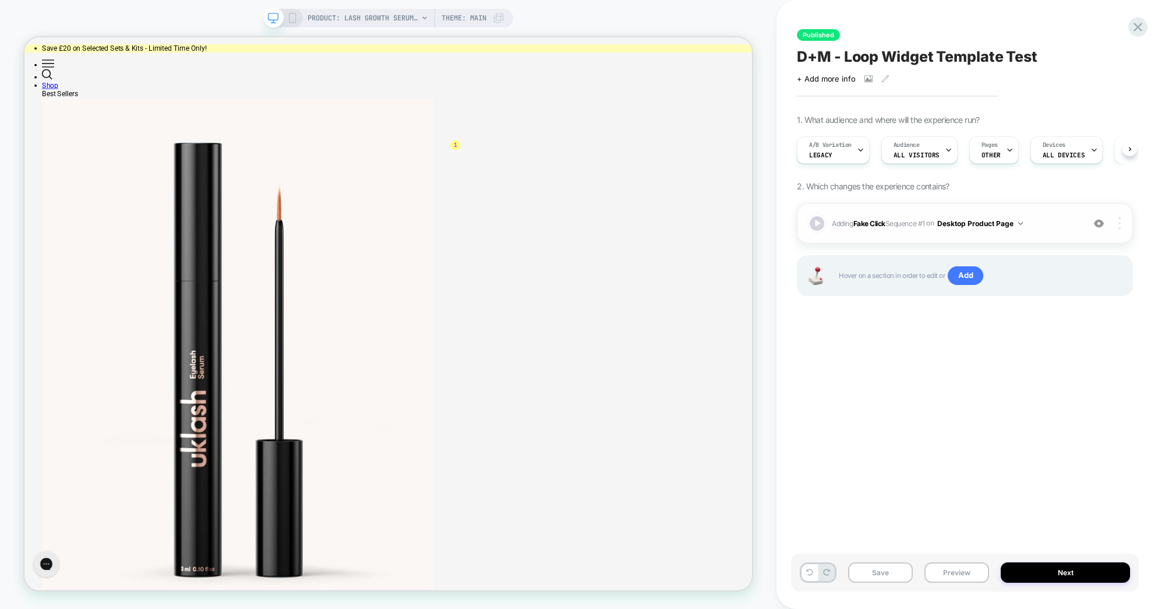
scroll to position [0, 1]
click at [1119, 222] on img at bounding box center [1119, 223] width 2 height 13
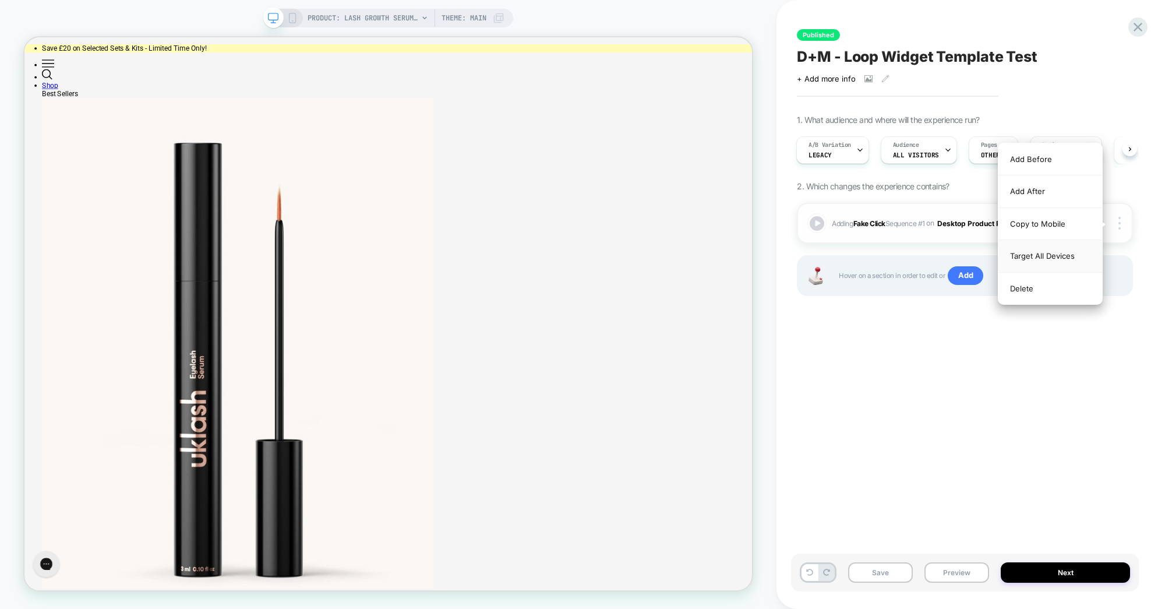
click at [1063, 257] on div "Target All Devices" at bounding box center [1050, 256] width 104 height 32
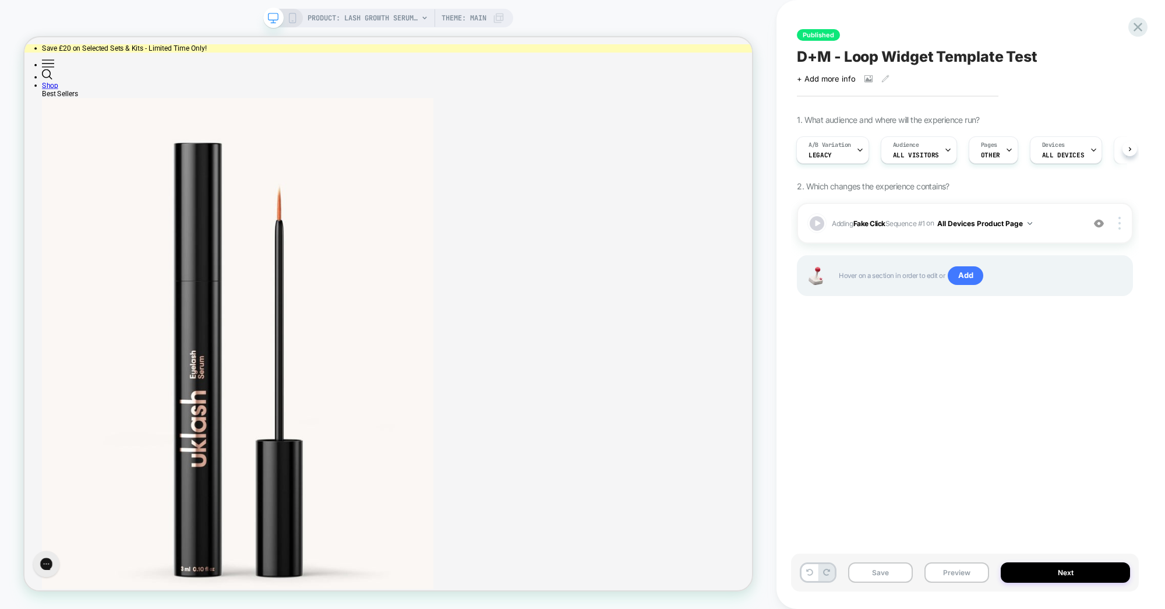
click at [295, 20] on rect at bounding box center [292, 17] width 6 height 9
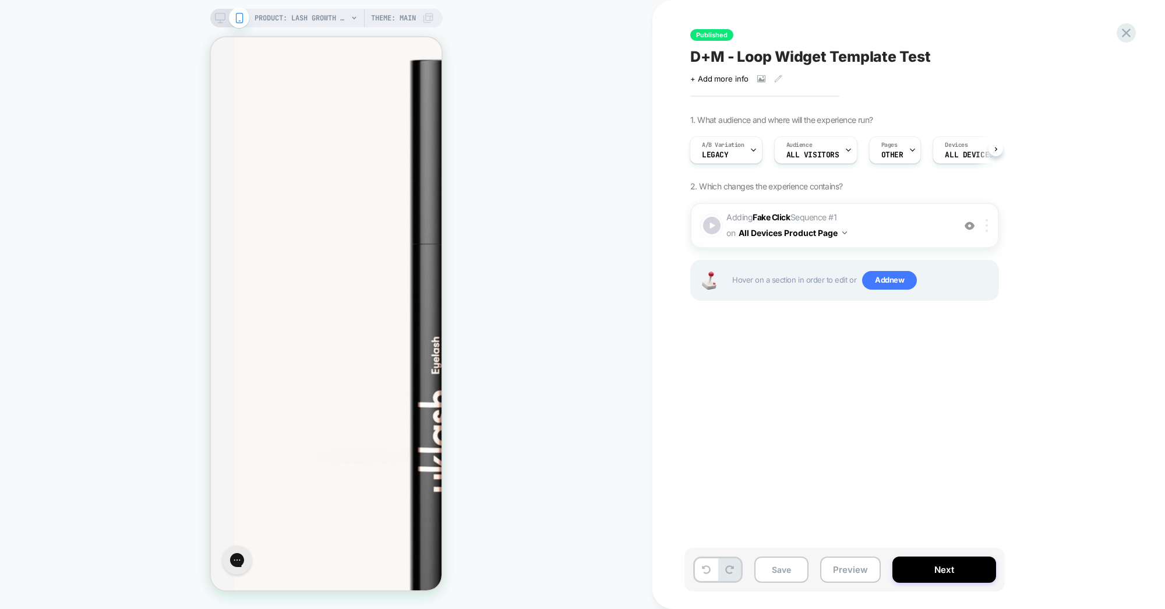
click at [987, 219] on img at bounding box center [986, 225] width 2 height 13
click at [960, 340] on div "Delete" at bounding box center [988, 348] width 104 height 31
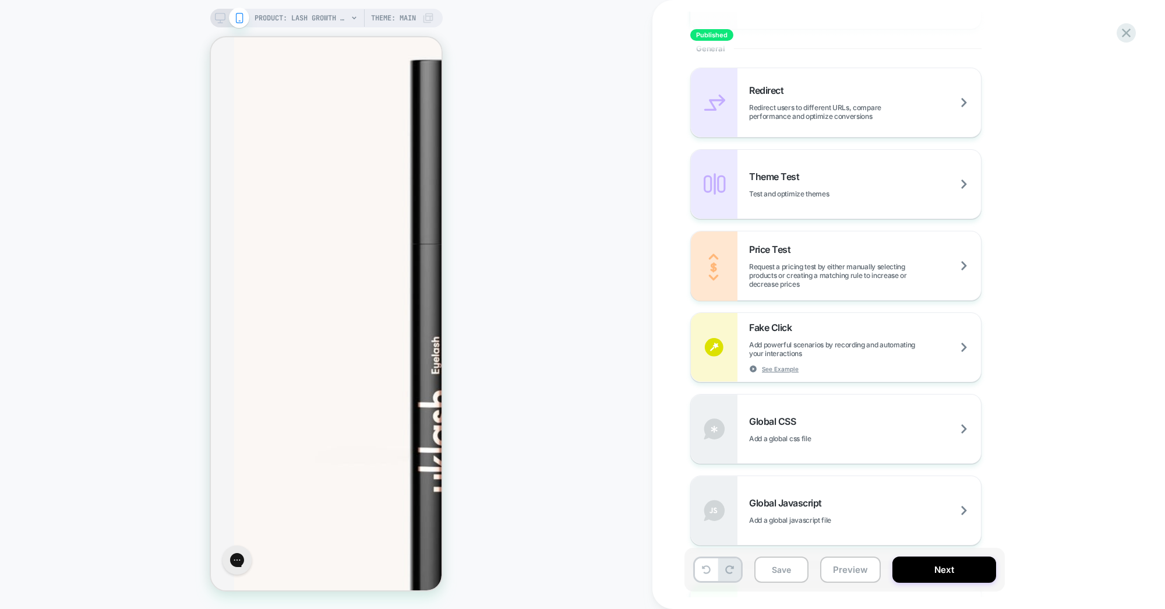
scroll to position [494, 0]
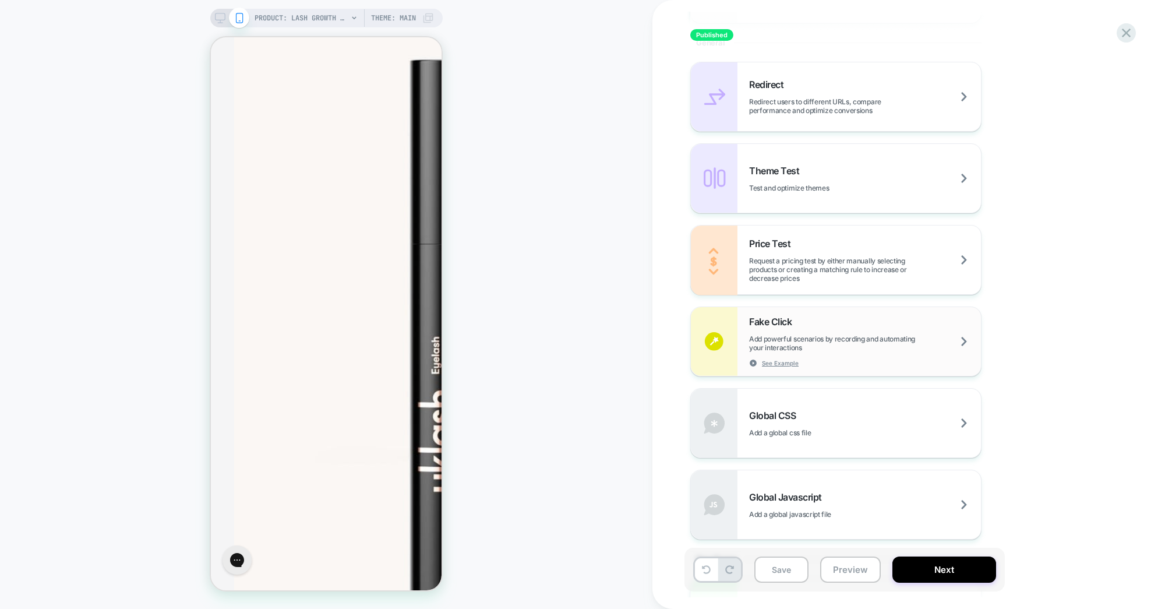
click at [826, 343] on span "Add powerful scenarios by recording and automating your interactions" at bounding box center [865, 342] width 232 height 17
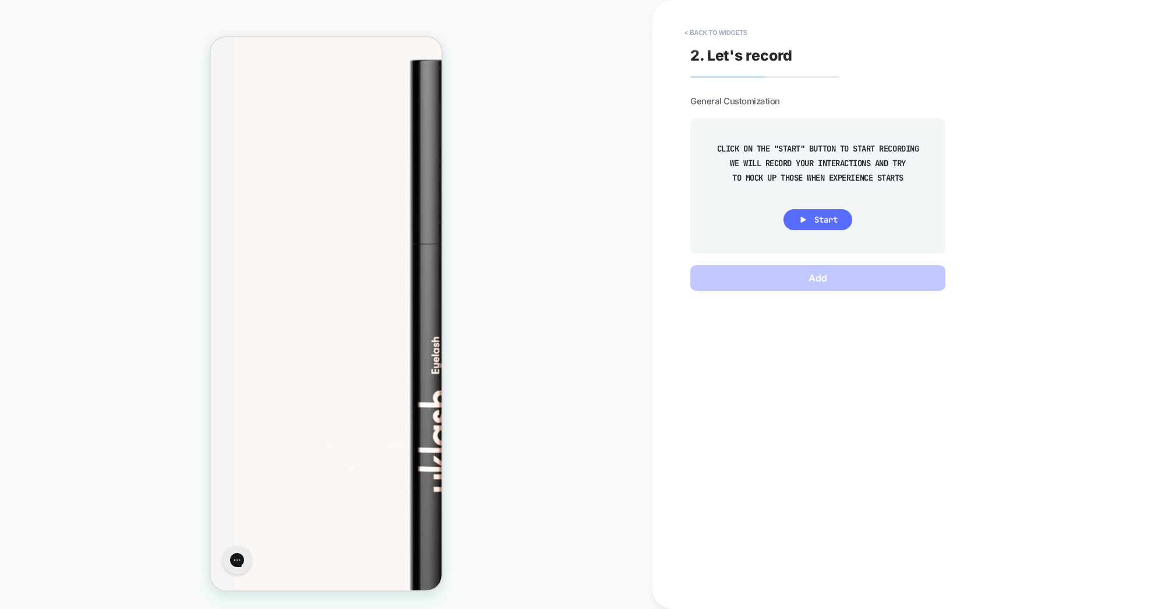
click at [820, 224] on span "Start" at bounding box center [825, 219] width 23 height 10
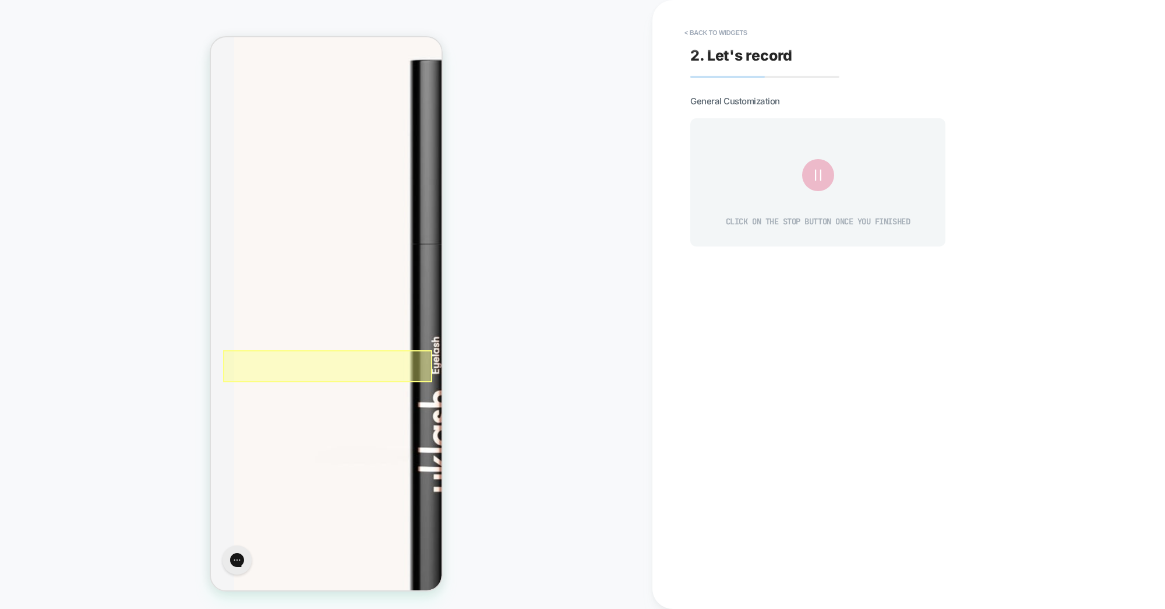
click at [238, 365] on div at bounding box center [328, 366] width 210 height 32
click at [255, 375] on div "Fake Click" at bounding box center [293, 378] width 111 height 26
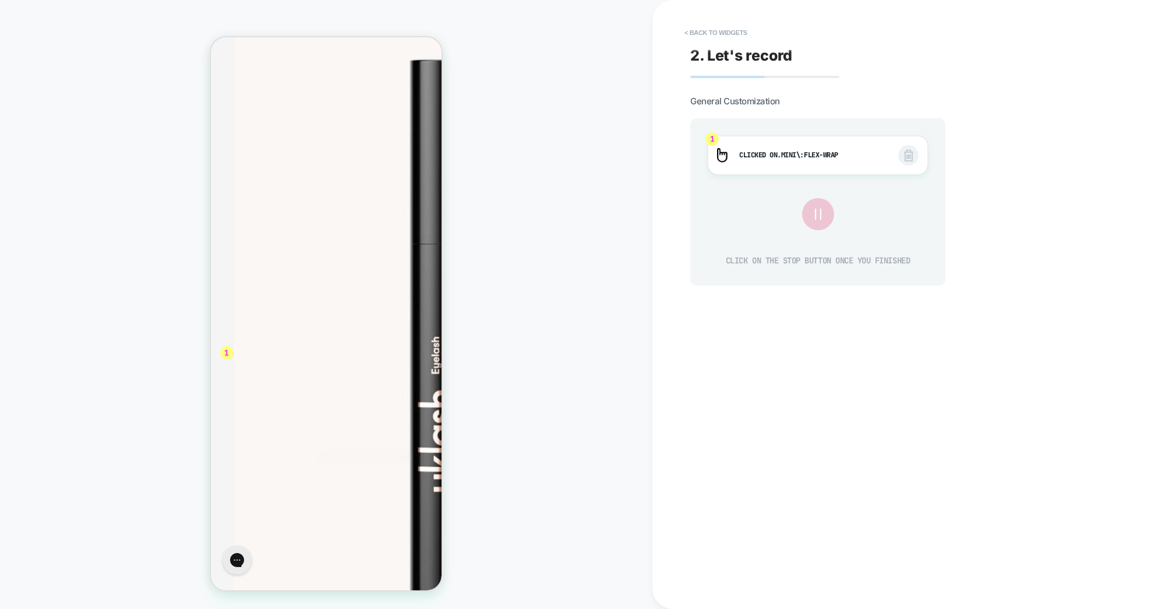
click at [821, 217] on icon at bounding box center [818, 214] width 20 height 20
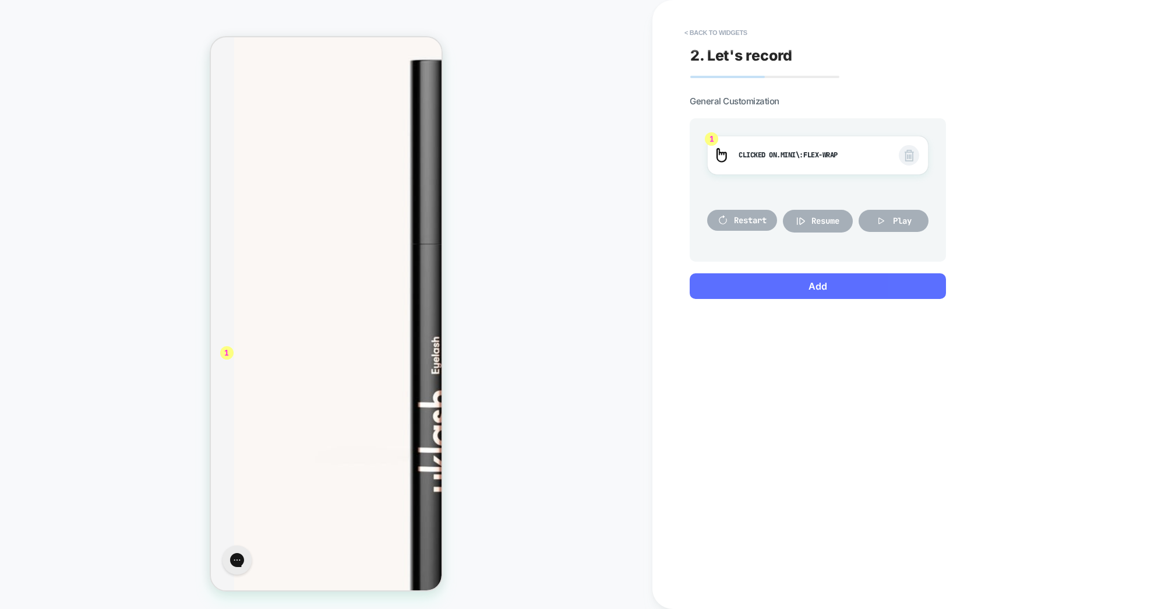
click at [759, 285] on button "Add" at bounding box center [818, 286] width 256 height 26
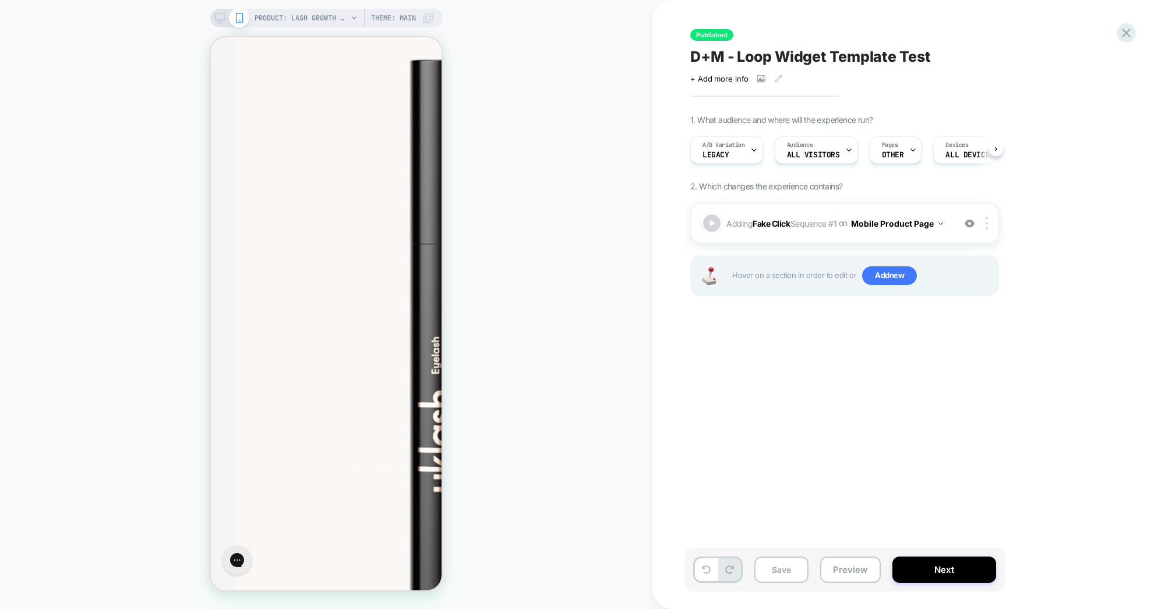
scroll to position [0, 1]
click at [709, 221] on div at bounding box center [712, 223] width 20 height 20
click at [992, 222] on div at bounding box center [988, 223] width 19 height 13
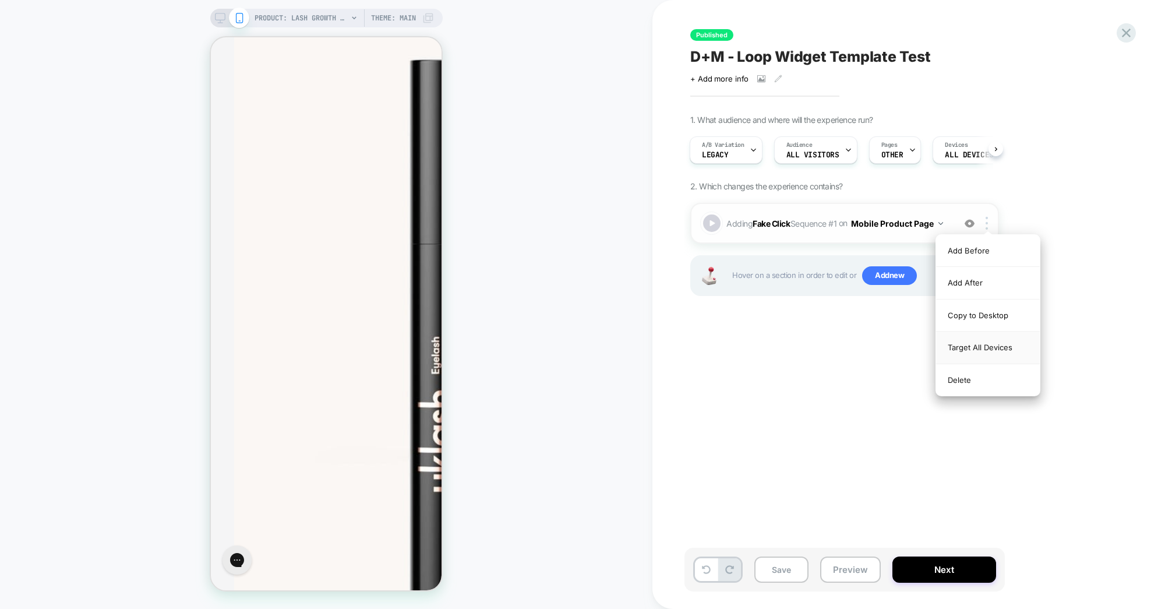
click at [966, 340] on div "Target All Devices" at bounding box center [988, 347] width 104 height 32
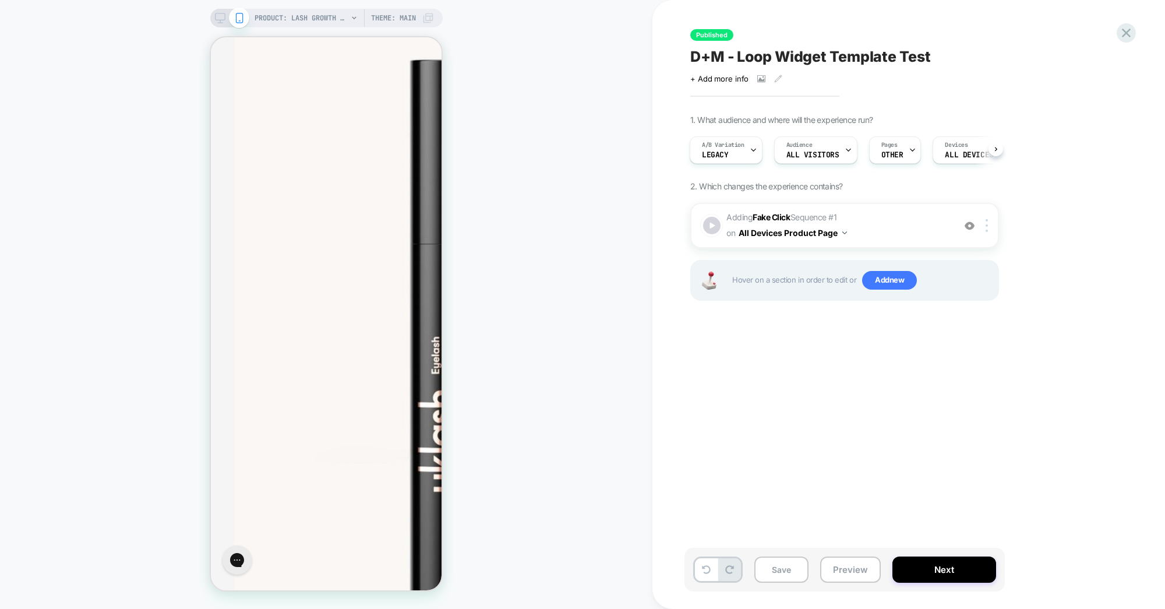
click at [222, 19] on icon at bounding box center [220, 18] width 10 height 10
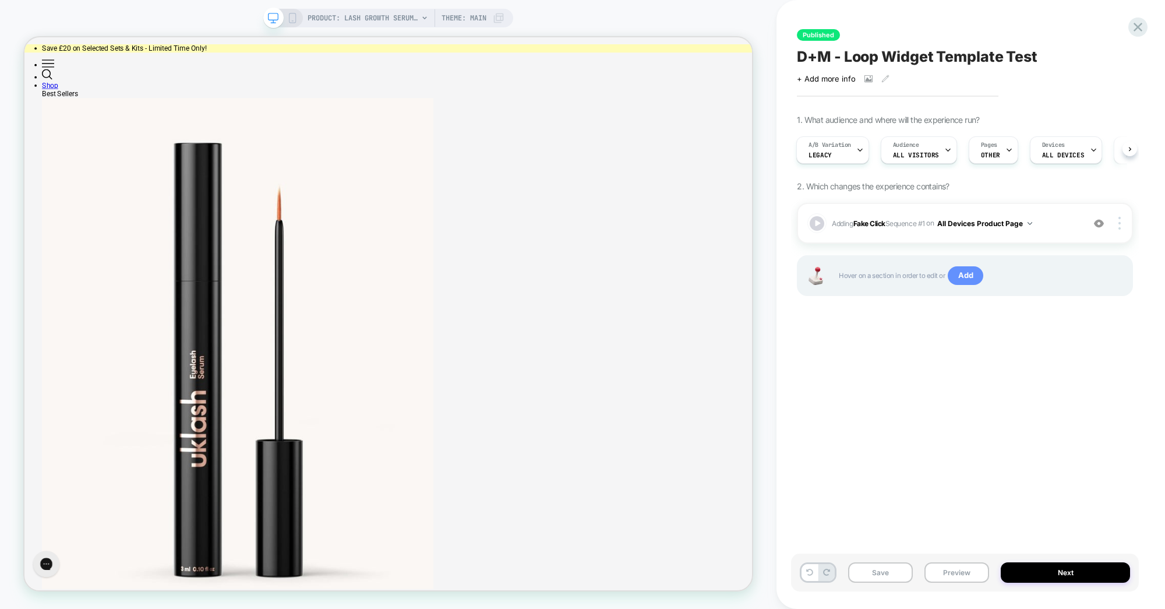
click at [969, 274] on span "Add" at bounding box center [966, 275] width 36 height 19
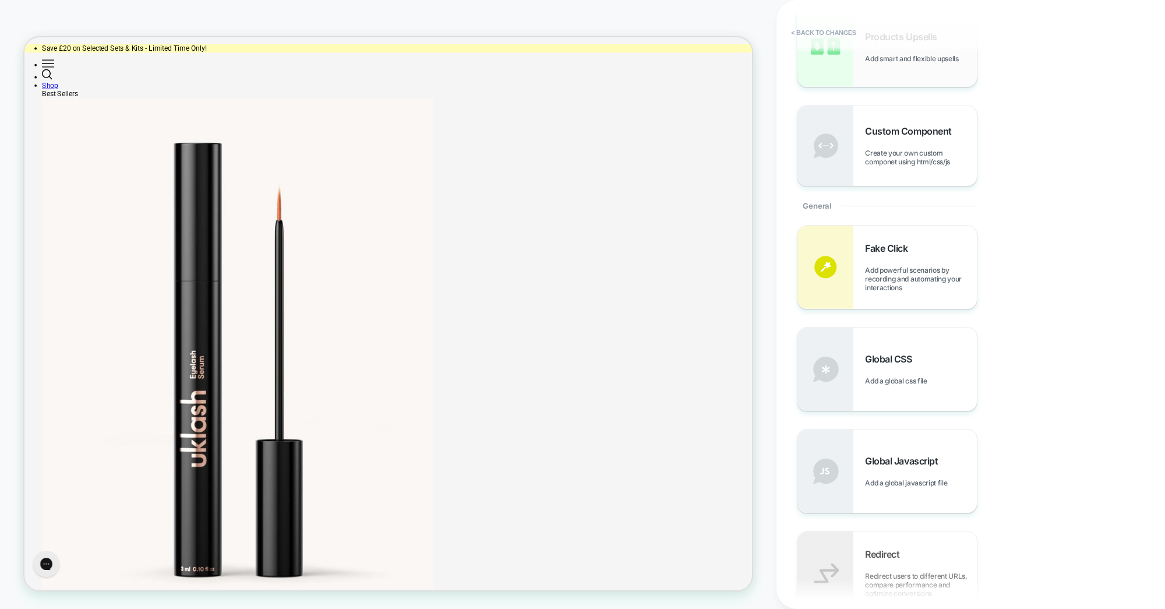
scroll to position [281, 0]
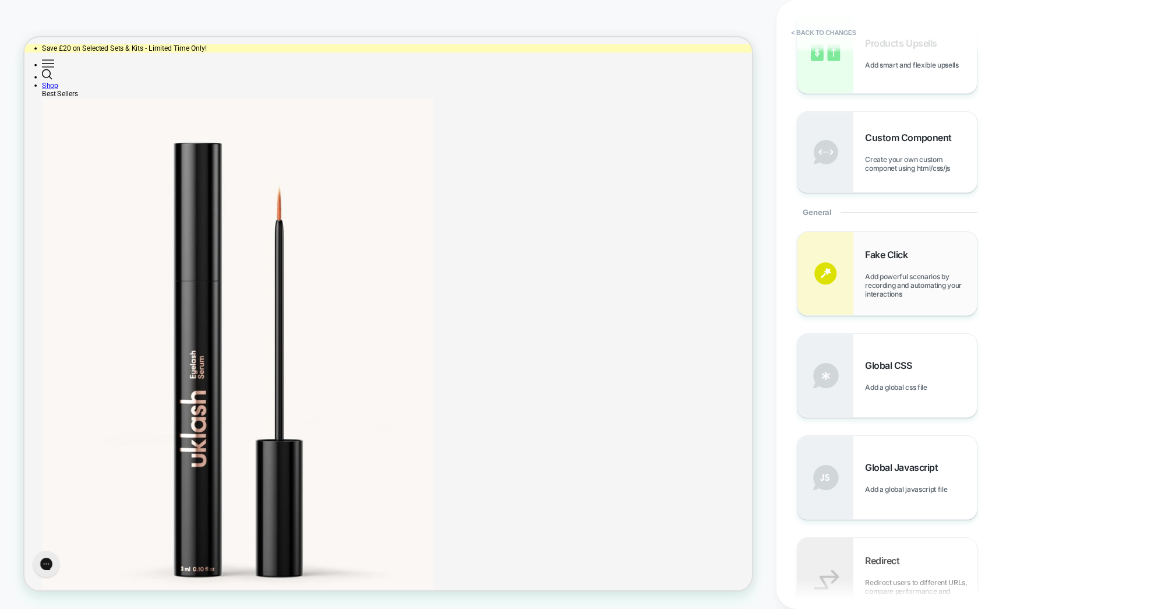
click at [895, 260] on span "Fake Click" at bounding box center [889, 255] width 48 height 12
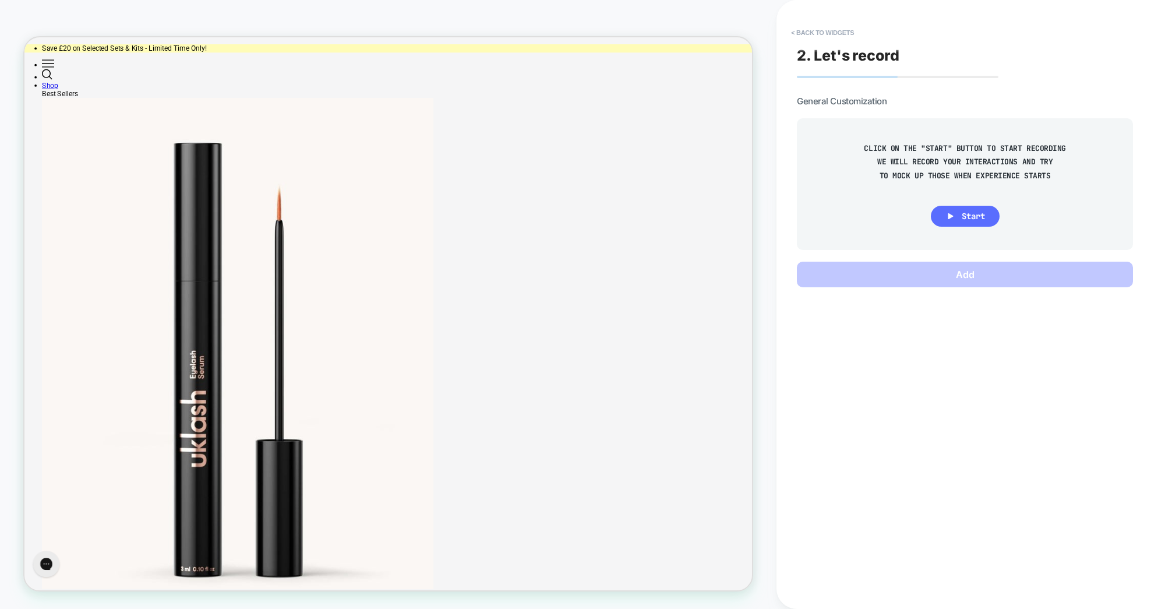
click at [961, 208] on button "Start" at bounding box center [965, 216] width 69 height 21
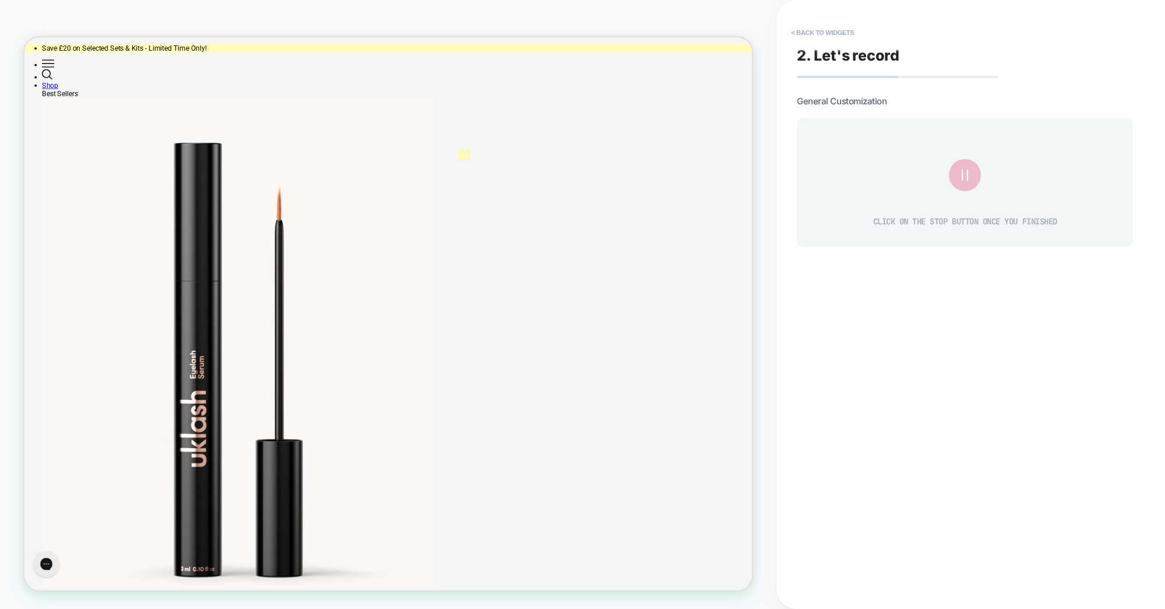
click at [607, 195] on div at bounding box center [611, 194] width 14 height 14
click at [634, 208] on div "Fake Click" at bounding box center [662, 211] width 111 height 33
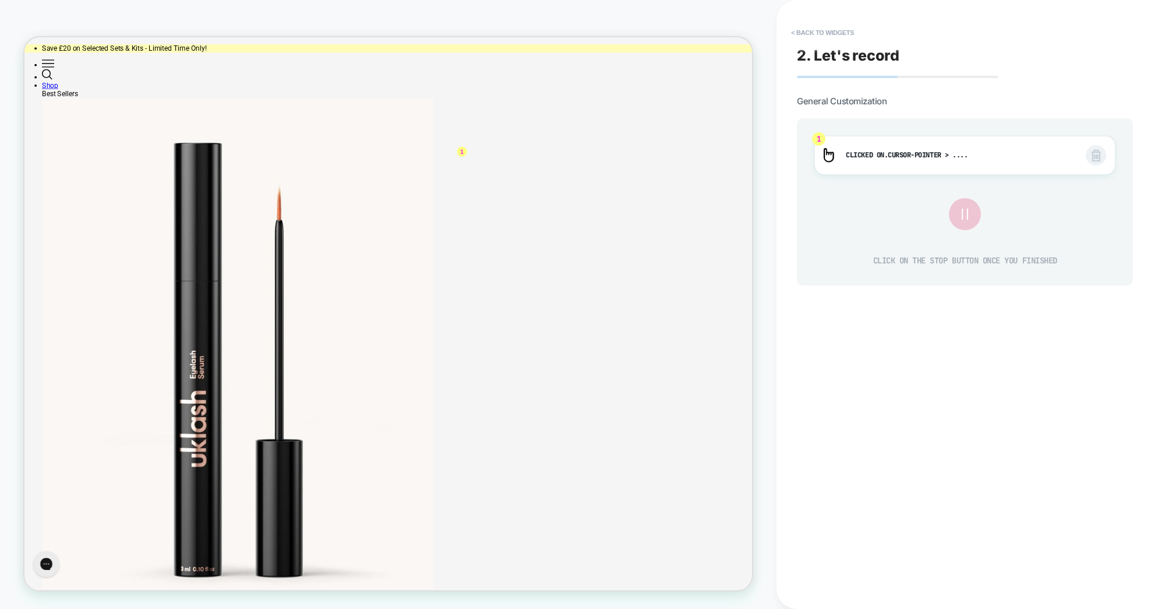
click at [968, 214] on icon at bounding box center [965, 214] width 20 height 20
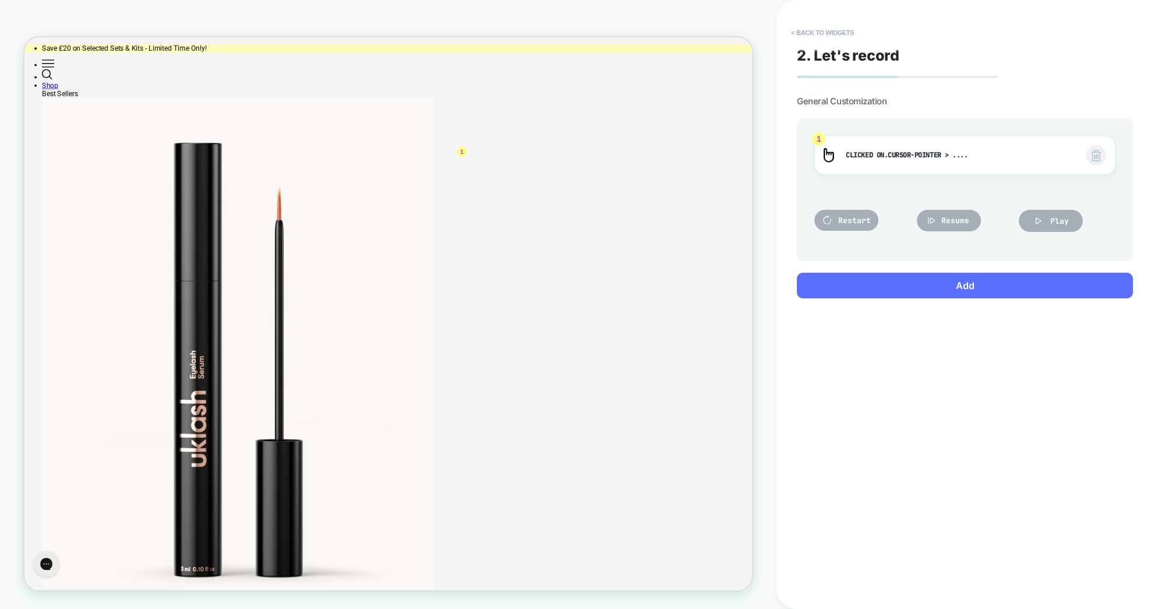
click at [956, 283] on button "Add" at bounding box center [965, 286] width 336 height 26
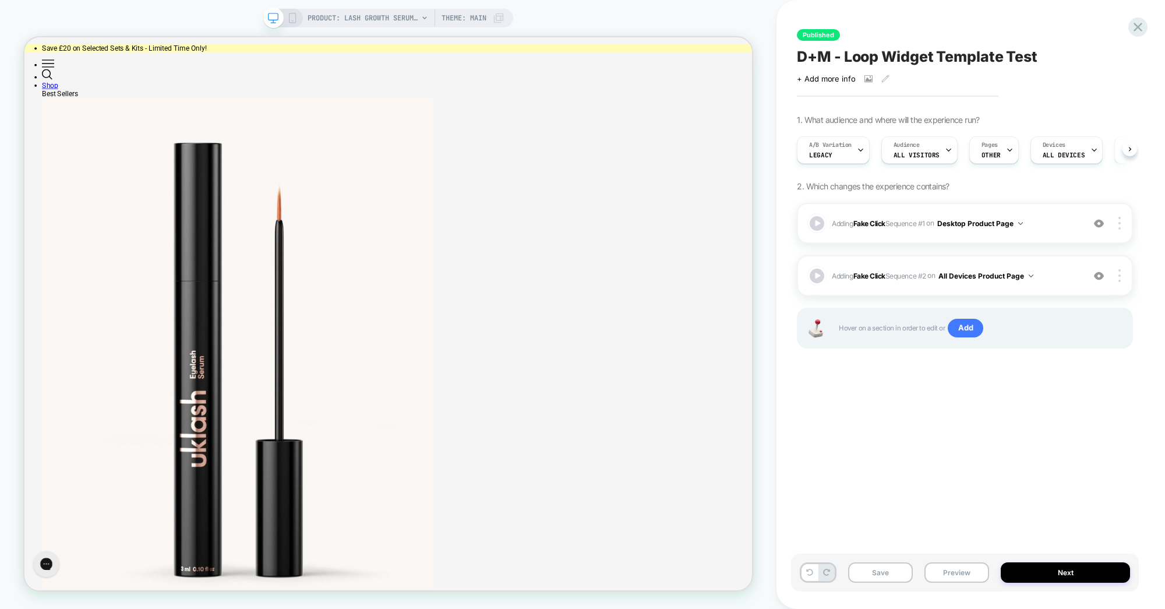
scroll to position [0, 1]
click at [819, 275] on div at bounding box center [816, 275] width 17 height 17
click at [299, 16] on div "PRODUCT: Lash Growth Serum [eyelash] Theme: MAIN" at bounding box center [388, 18] width 250 height 19
click at [292, 20] on icon at bounding box center [292, 18] width 10 height 10
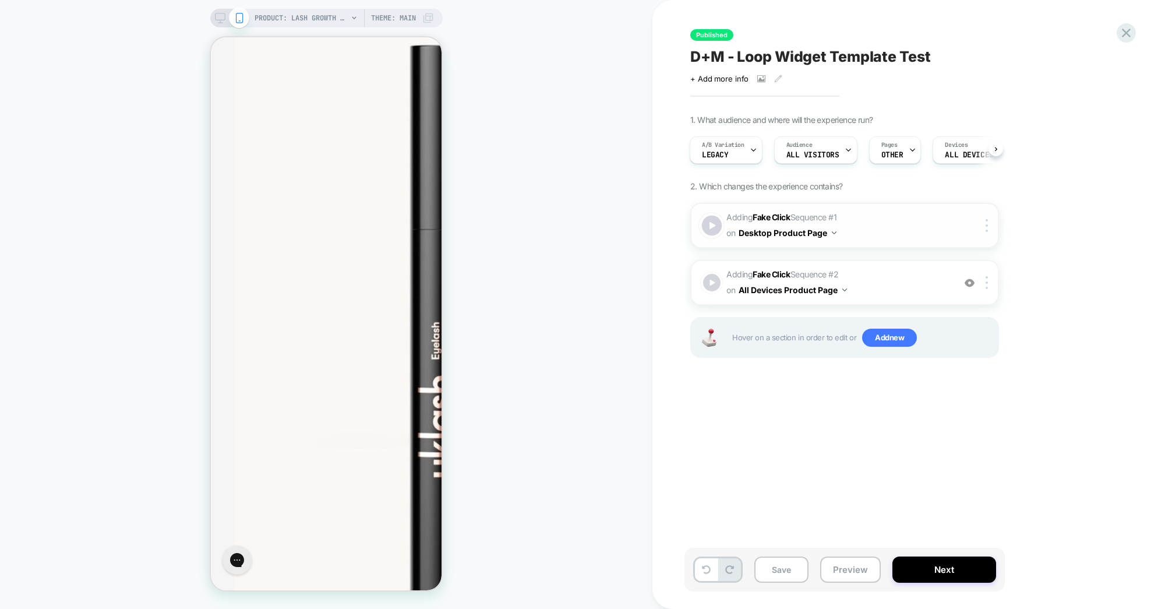
click at [704, 224] on div at bounding box center [712, 225] width 20 height 20
click at [708, 275] on div at bounding box center [712, 283] width 20 height 20
click at [713, 221] on div at bounding box center [712, 225] width 20 height 20
click at [986, 225] on img at bounding box center [986, 225] width 2 height 13
click at [970, 322] on div "Delete" at bounding box center [988, 316] width 104 height 31
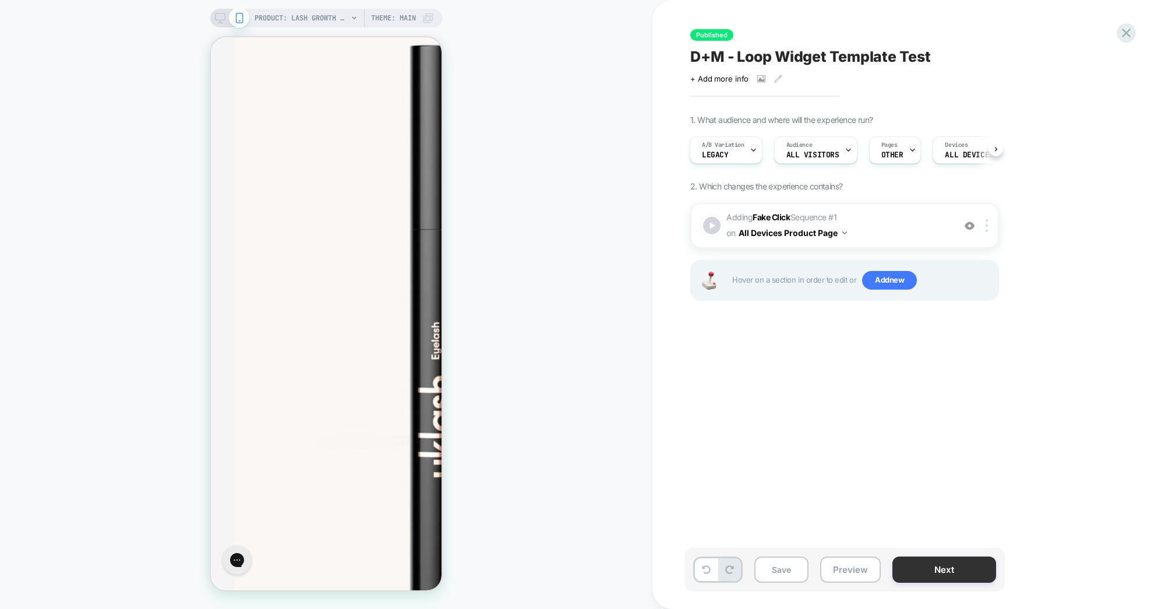
click at [925, 573] on button "Next" at bounding box center [944, 569] width 104 height 26
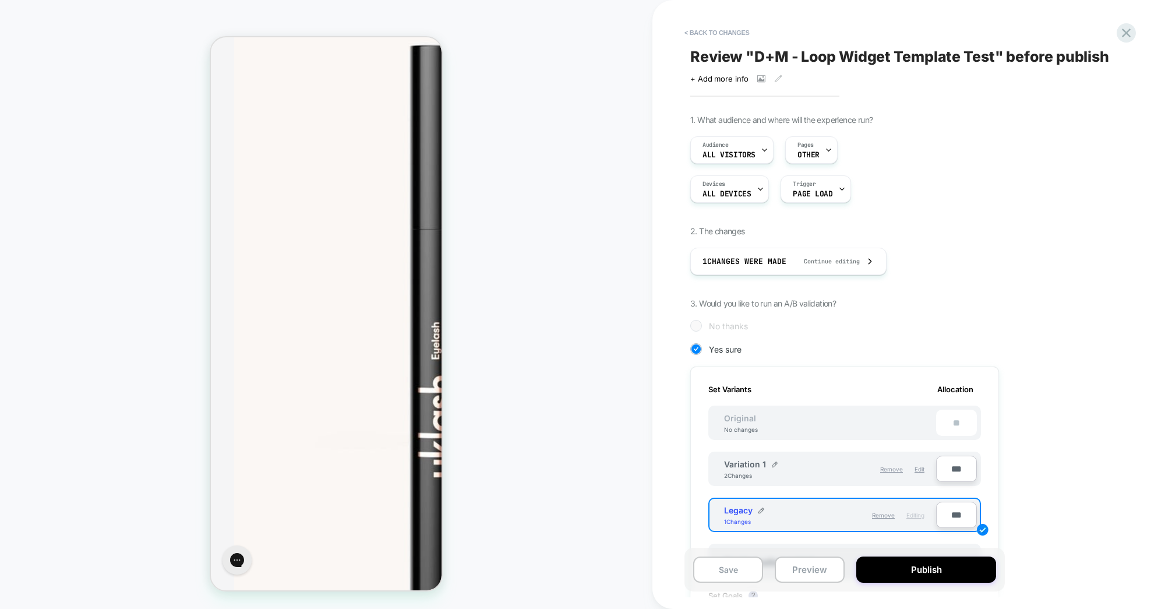
scroll to position [53, 0]
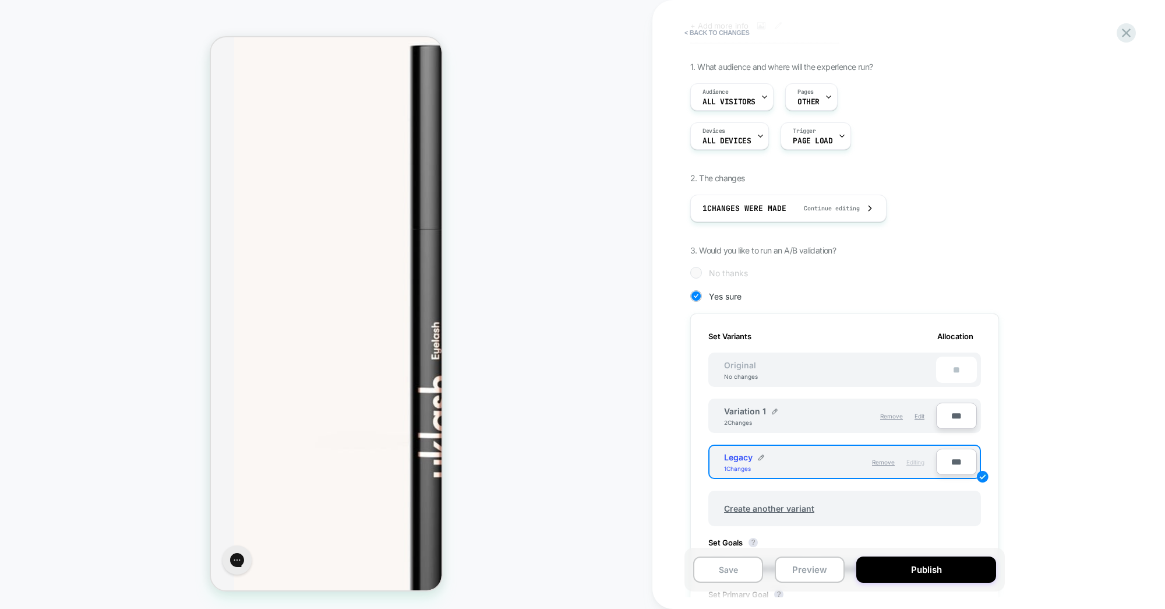
click at [818, 416] on div "Variation 1 2 Changes" at bounding box center [777, 416] width 106 height 20
click at [931, 575] on button "Publish" at bounding box center [926, 569] width 140 height 26
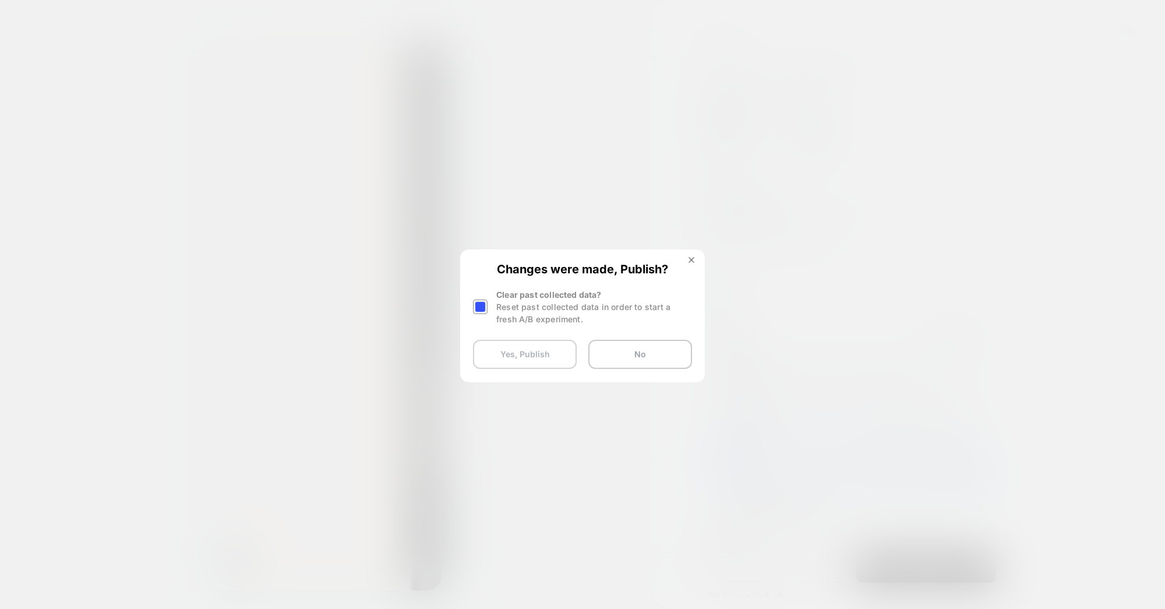
click at [536, 351] on button "Yes, Publish" at bounding box center [525, 354] width 104 height 29
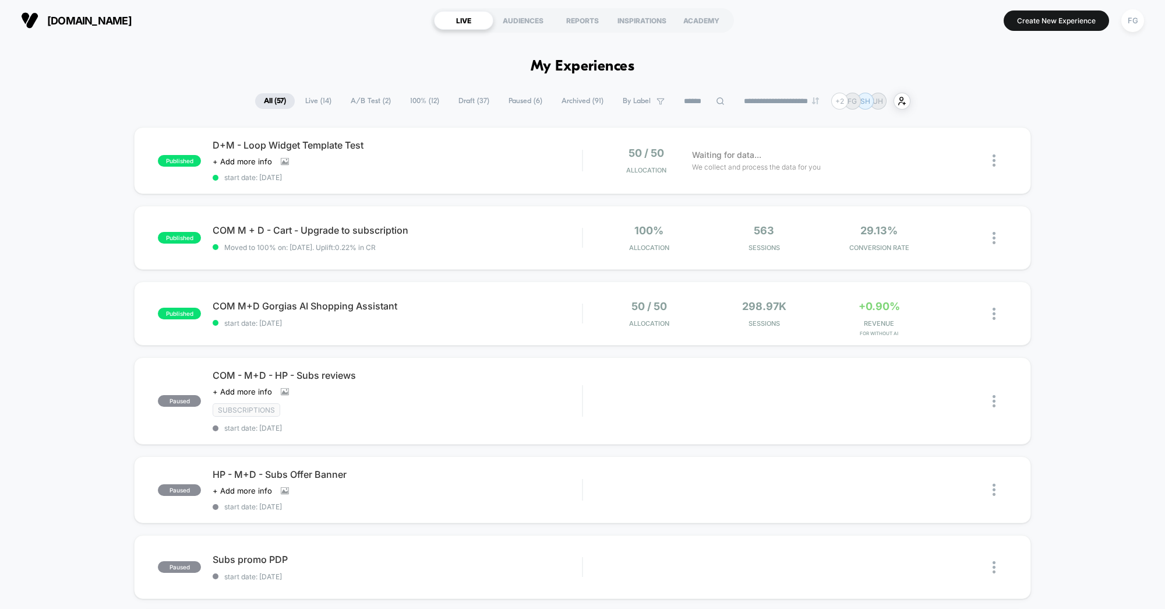
click at [312, 97] on span "Live ( 14 )" at bounding box center [318, 101] width 44 height 16
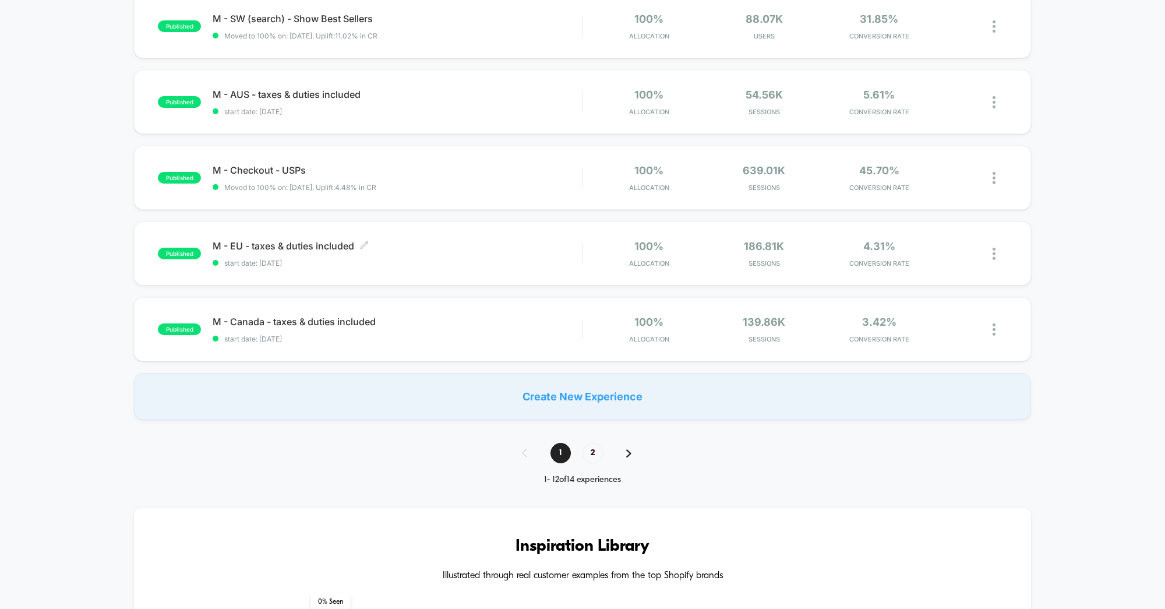
scroll to position [664, 0]
click at [596, 452] on span "2" at bounding box center [592, 454] width 20 height 20
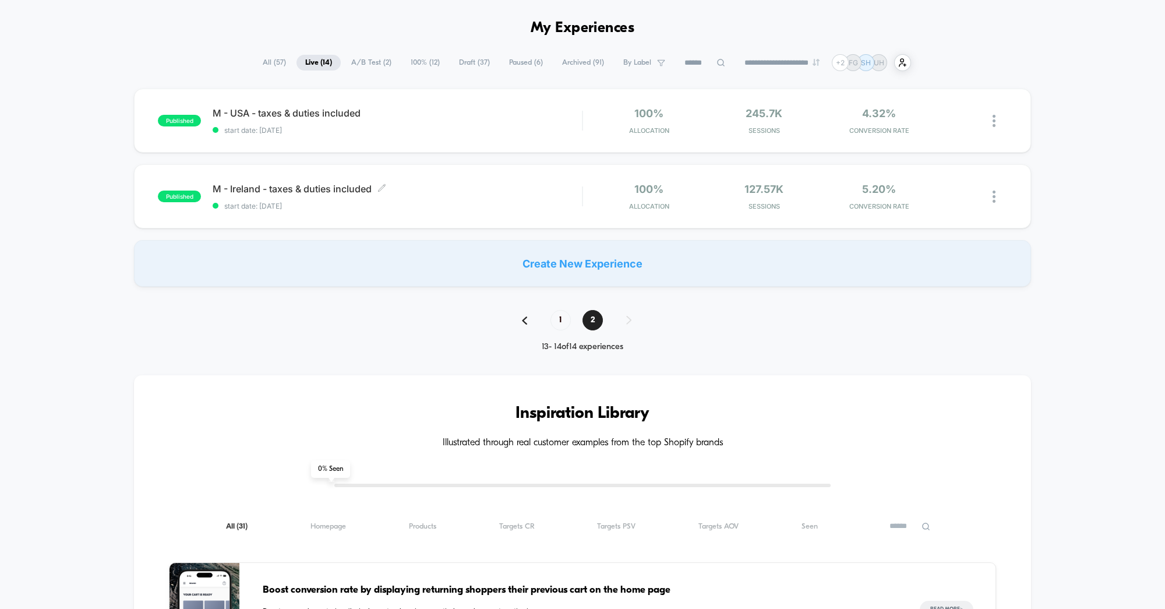
scroll to position [0, 0]
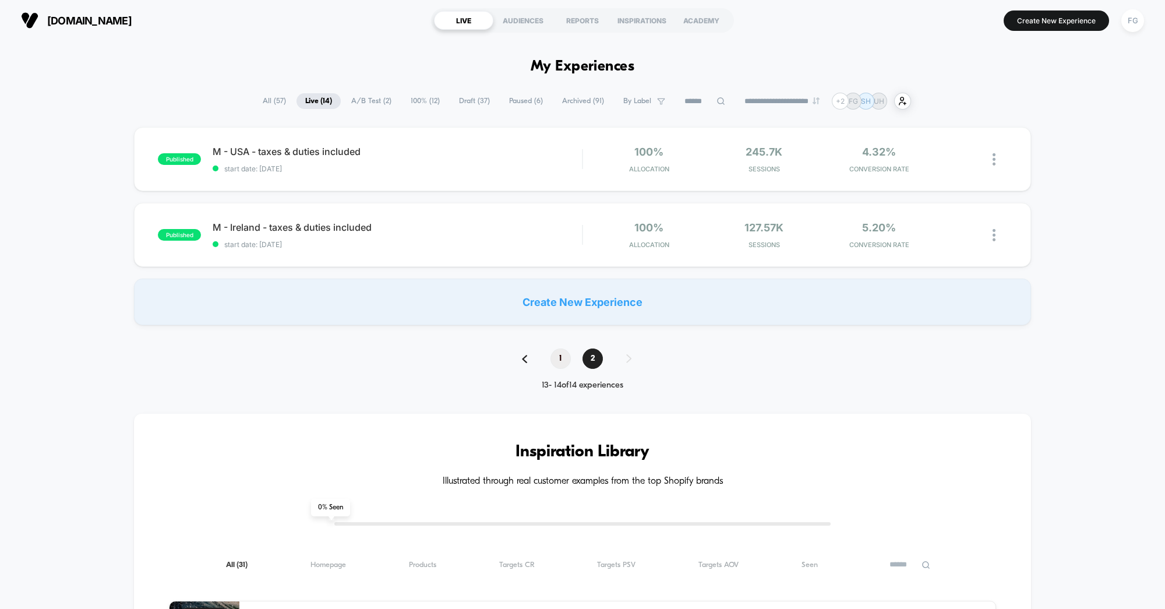
click at [559, 361] on span "1" at bounding box center [560, 358] width 20 height 20
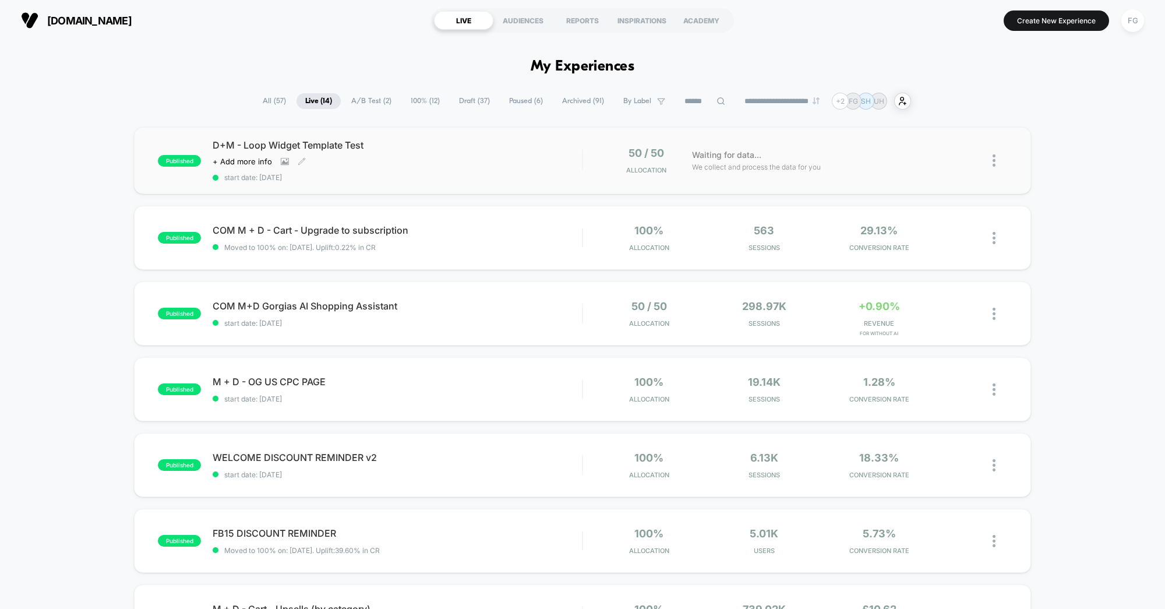
click at [476, 154] on div "D+M - Loop Widget Template Test Click to view images Click to edit experience d…" at bounding box center [397, 160] width 369 height 43
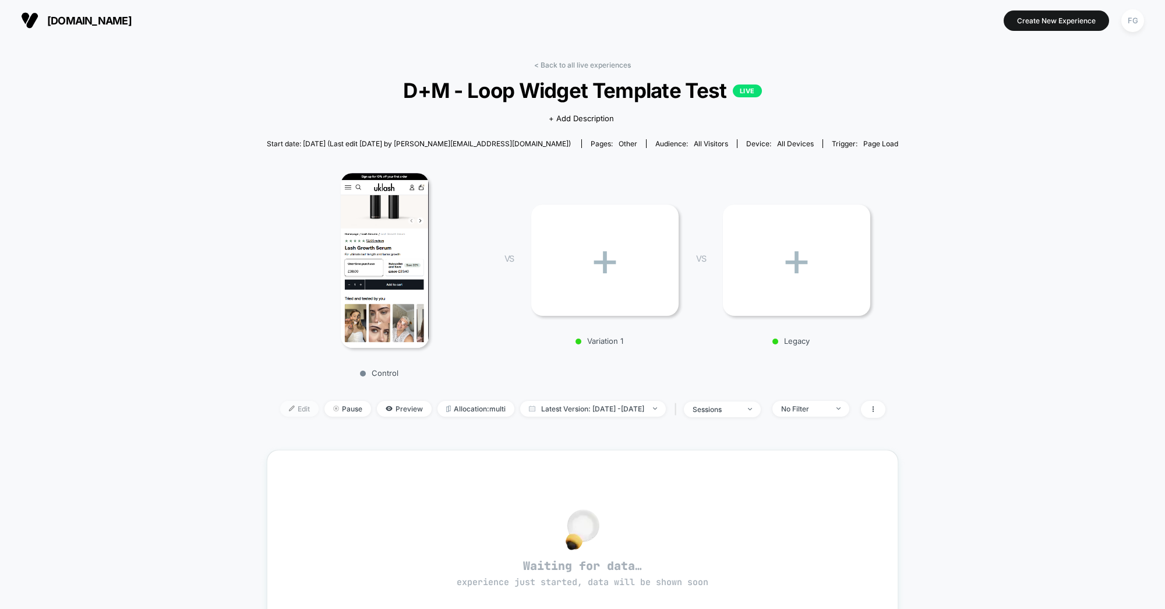
click at [280, 405] on span "Edit" at bounding box center [299, 409] width 38 height 16
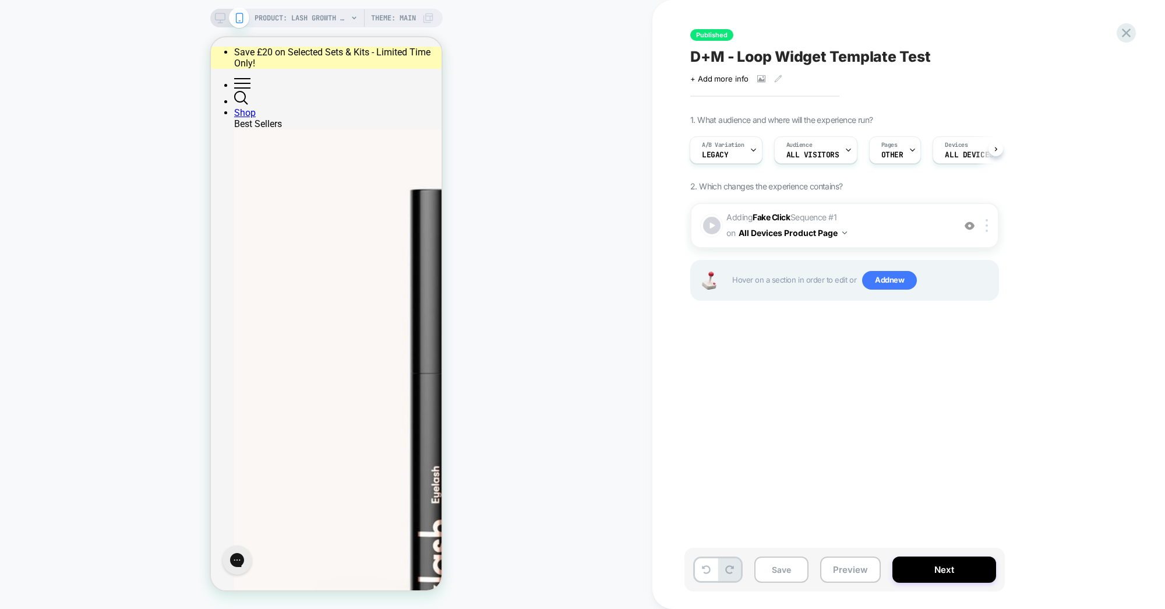
click at [738, 149] on span "A/B Variation" at bounding box center [723, 145] width 43 height 8
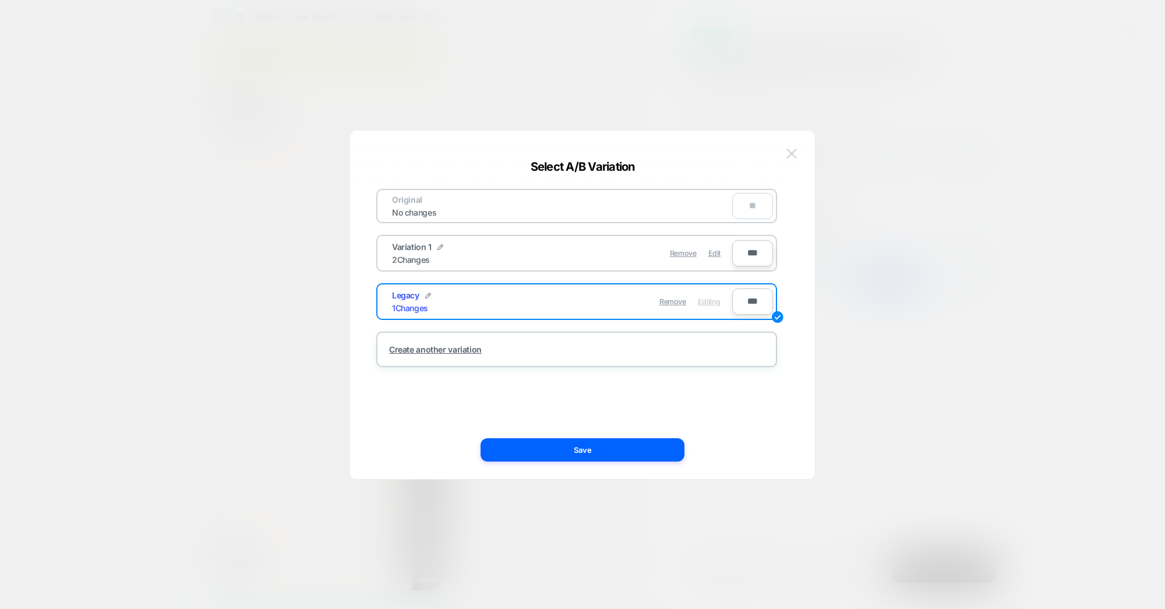
click at [793, 152] on img at bounding box center [791, 154] width 10 height 10
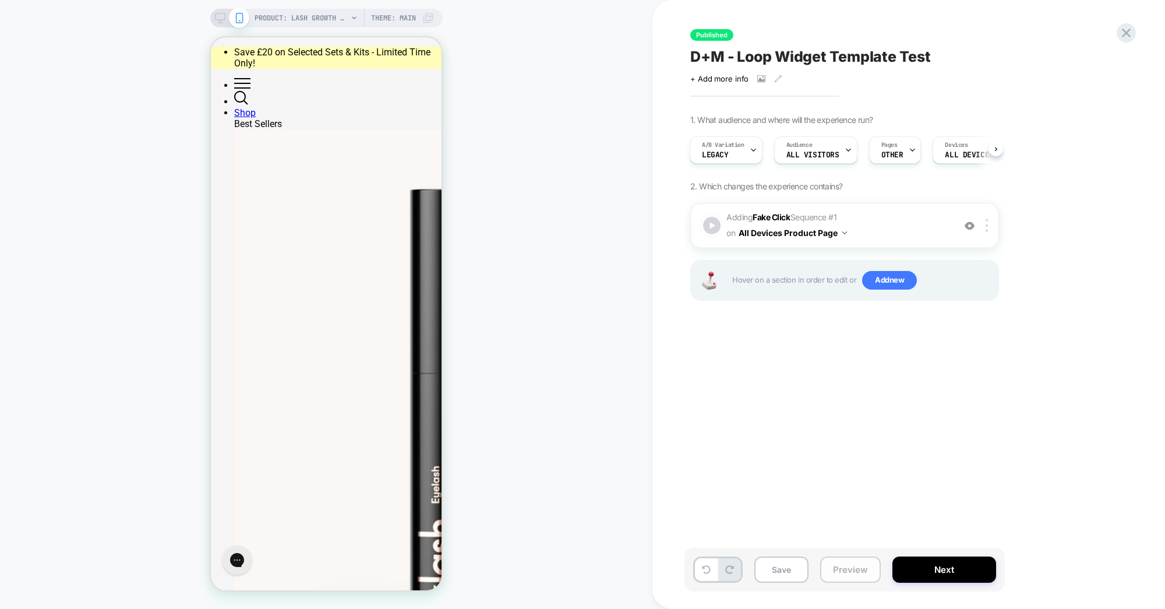
click at [843, 566] on button "Preview" at bounding box center [850, 569] width 61 height 26
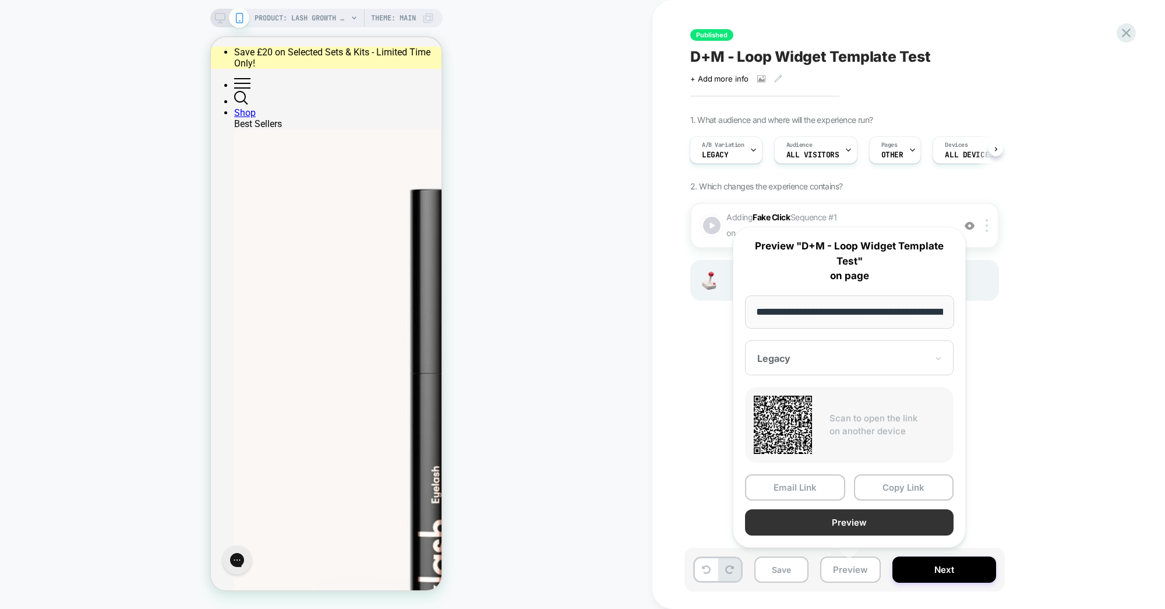
click at [851, 523] on button "Preview" at bounding box center [849, 522] width 209 height 26
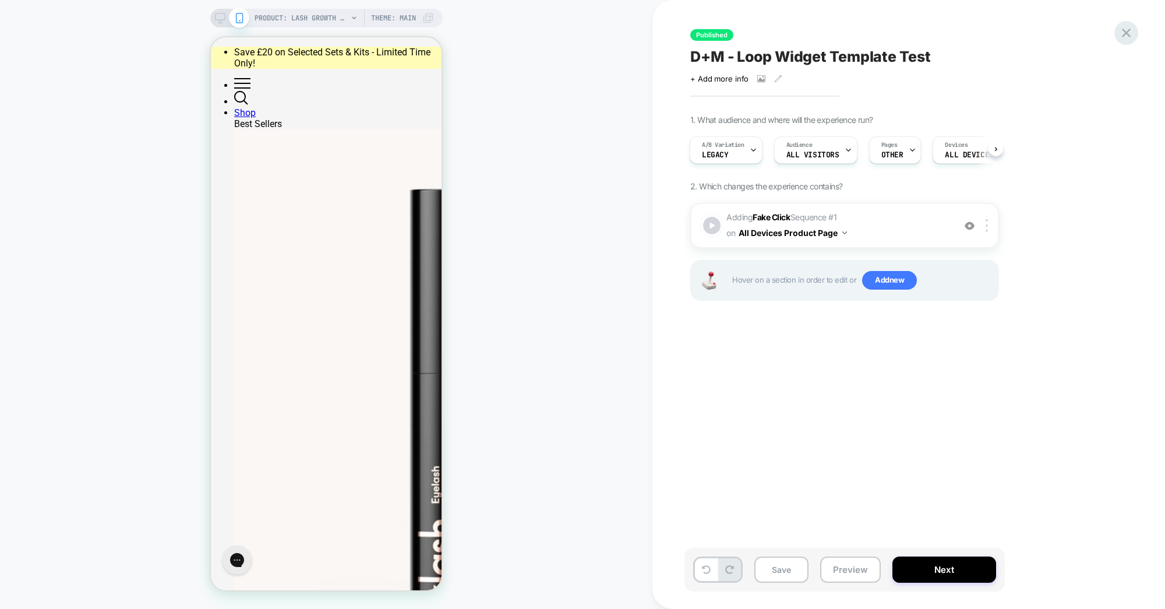
click at [1129, 32] on icon at bounding box center [1126, 33] width 16 height 16
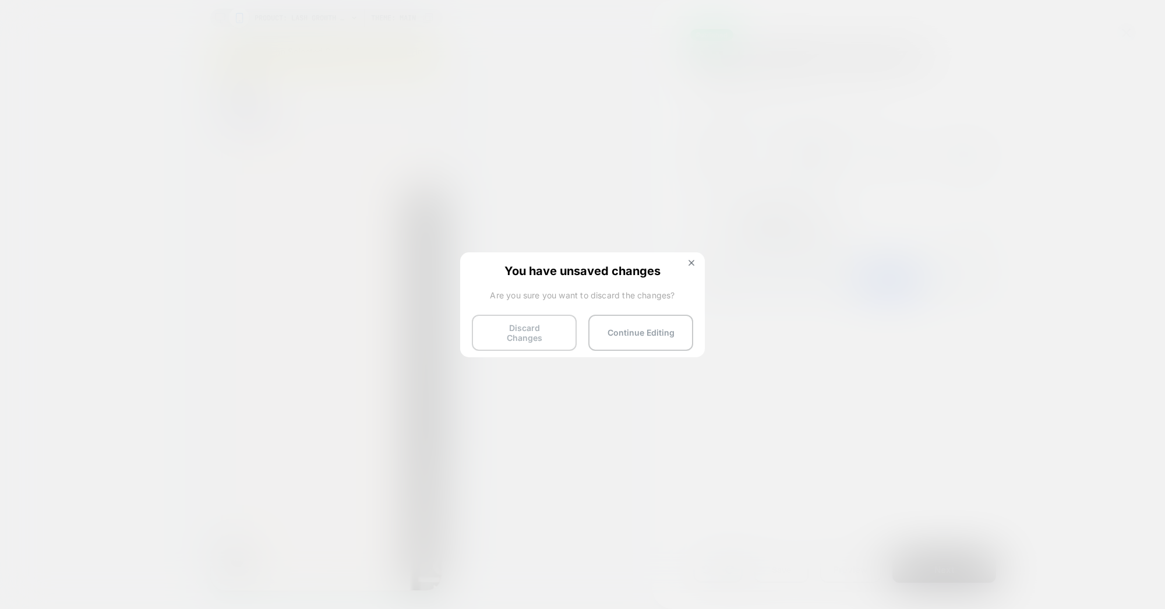
click at [518, 324] on button "Discard Changes" at bounding box center [524, 333] width 105 height 36
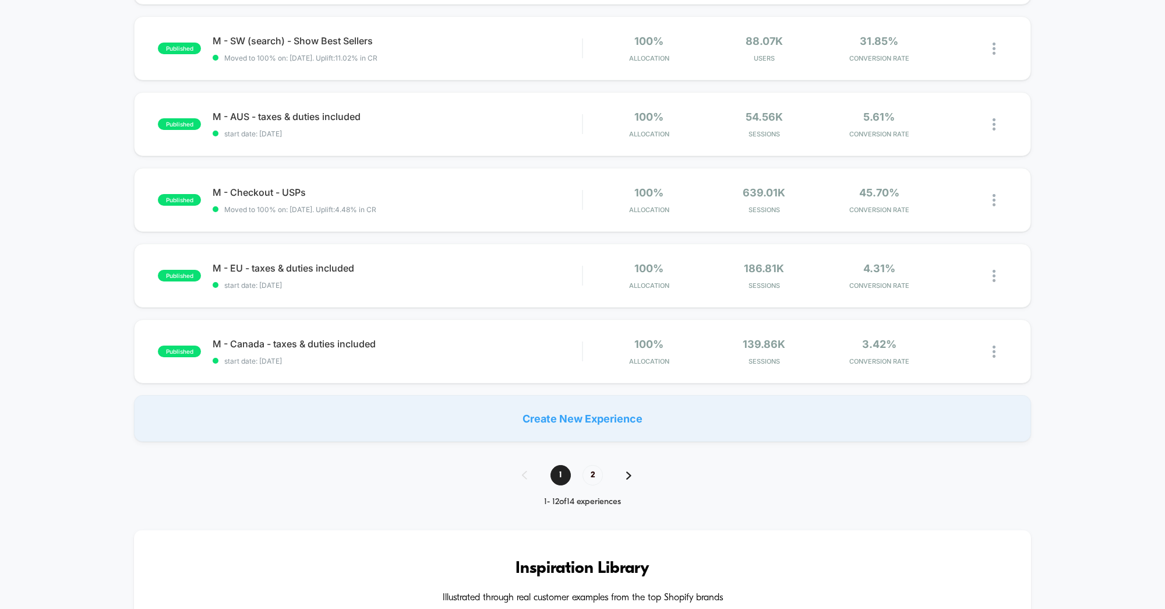
scroll to position [644, 0]
click at [588, 467] on span "2" at bounding box center [592, 474] width 20 height 20
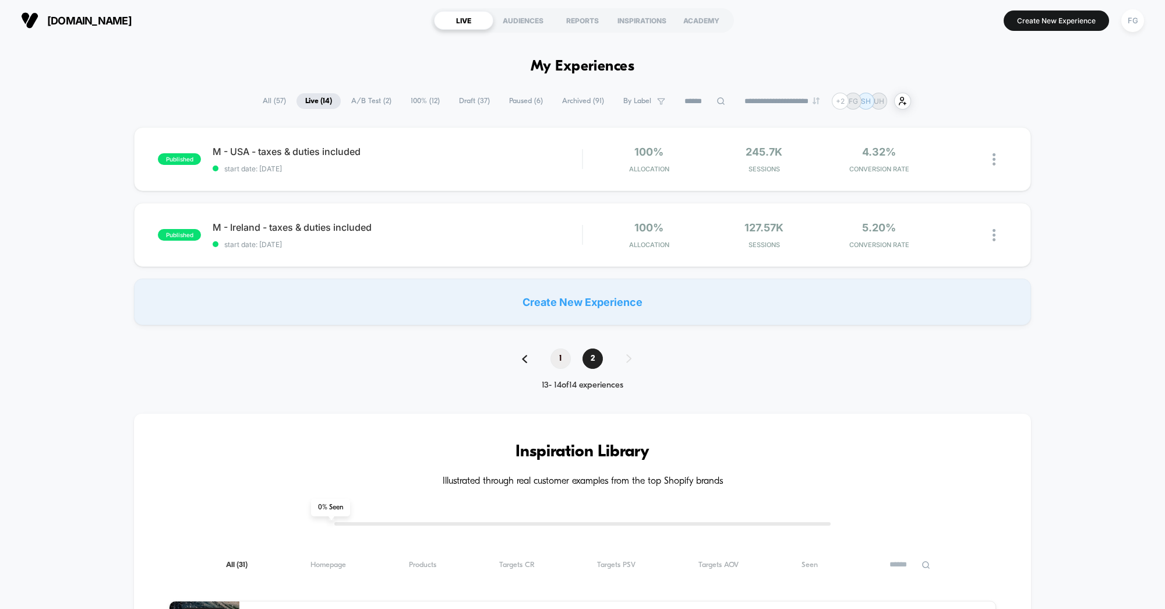
click at [565, 359] on span "1" at bounding box center [560, 358] width 20 height 20
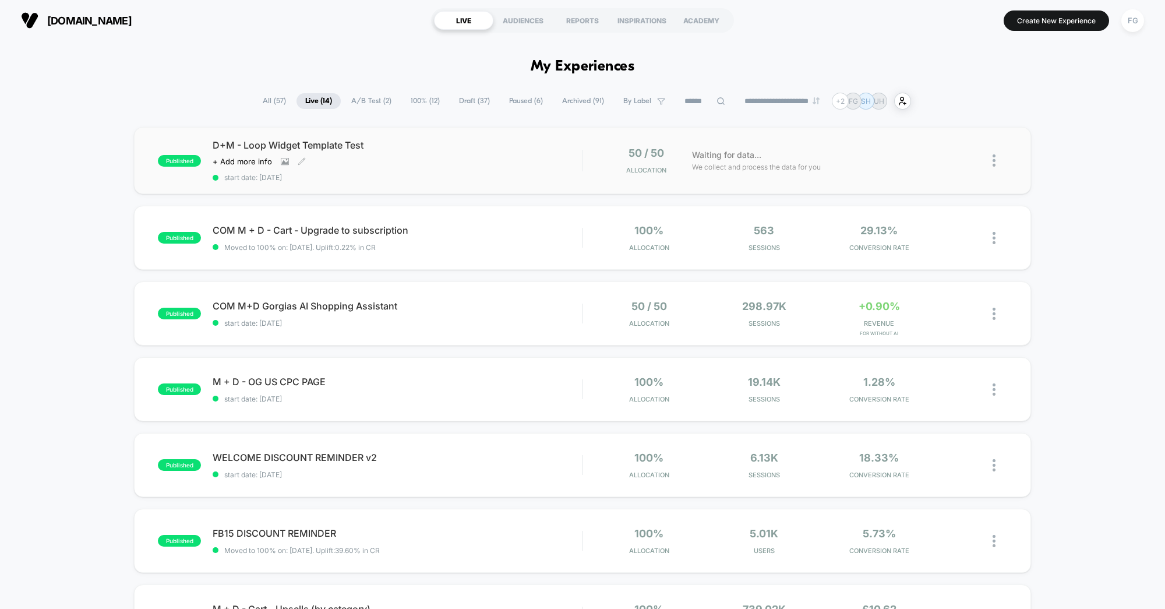
click at [434, 154] on div "D+M - Loop Widget Template Test Click to view images Click to edit experience d…" at bounding box center [397, 160] width 369 height 43
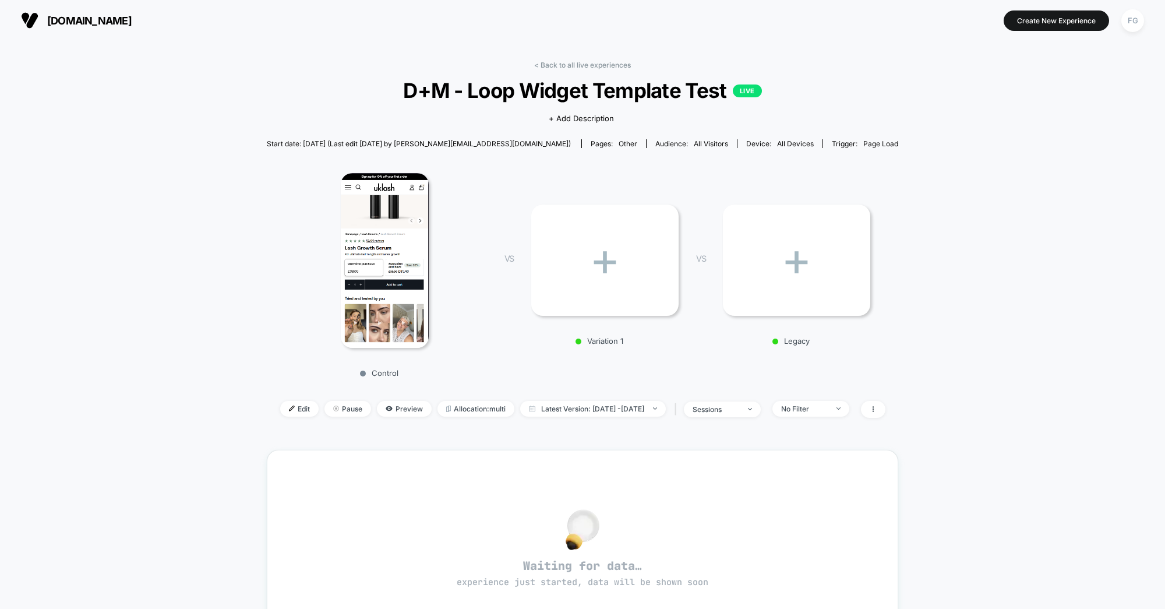
click at [379, 267] on img at bounding box center [385, 260] width 88 height 175
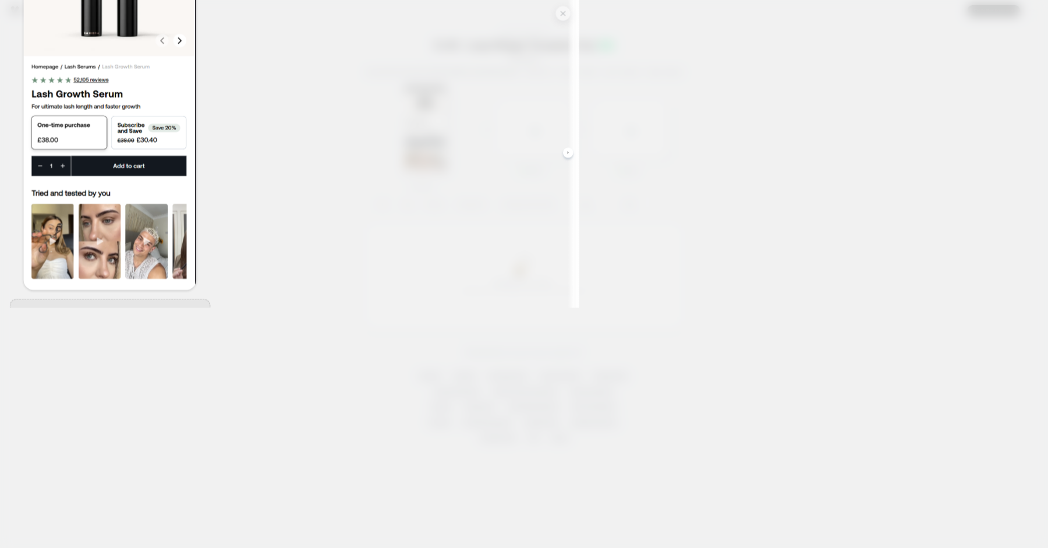
scroll to position [0, 2]
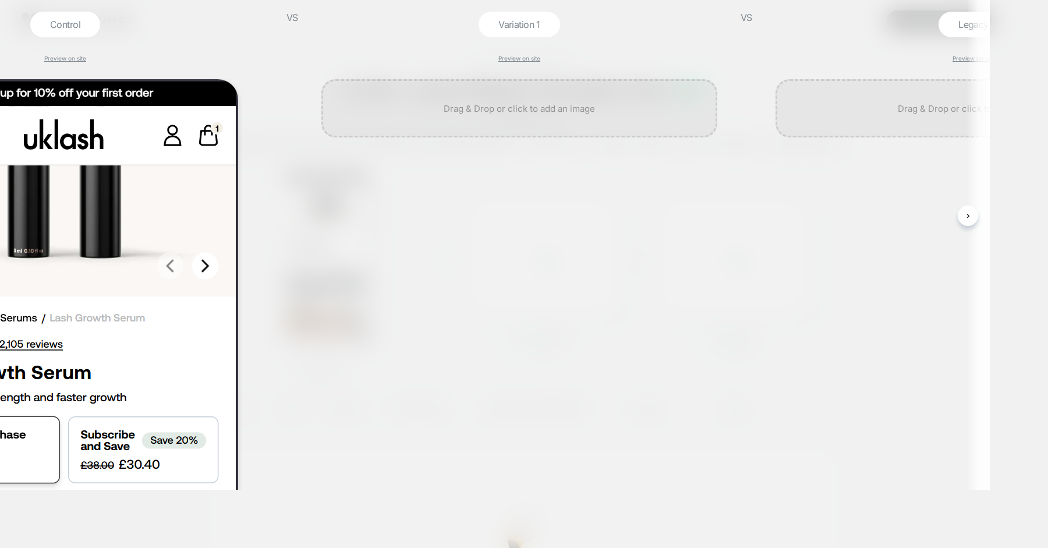
click at [1017, 204] on div at bounding box center [524, 274] width 1048 height 548
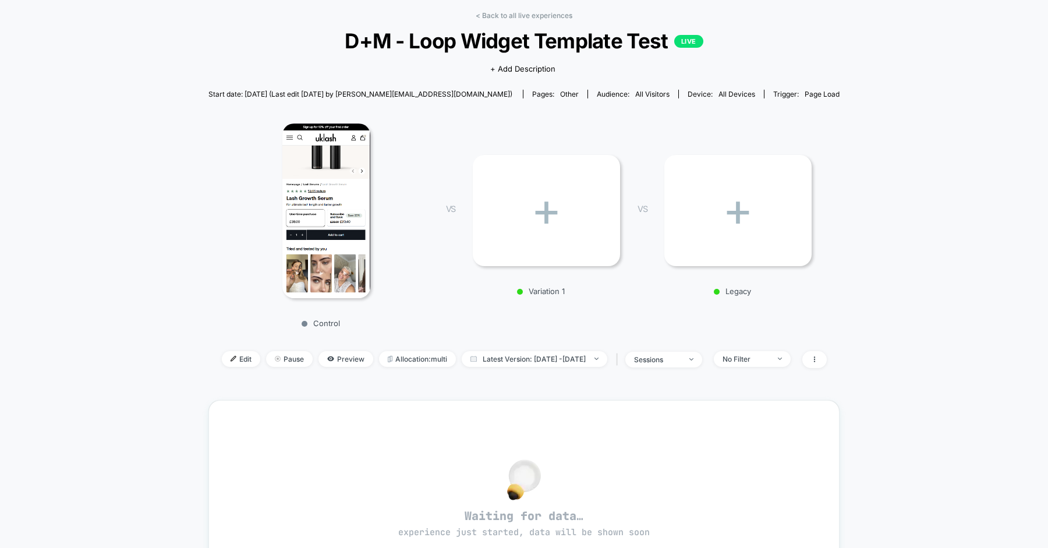
scroll to position [48, 0]
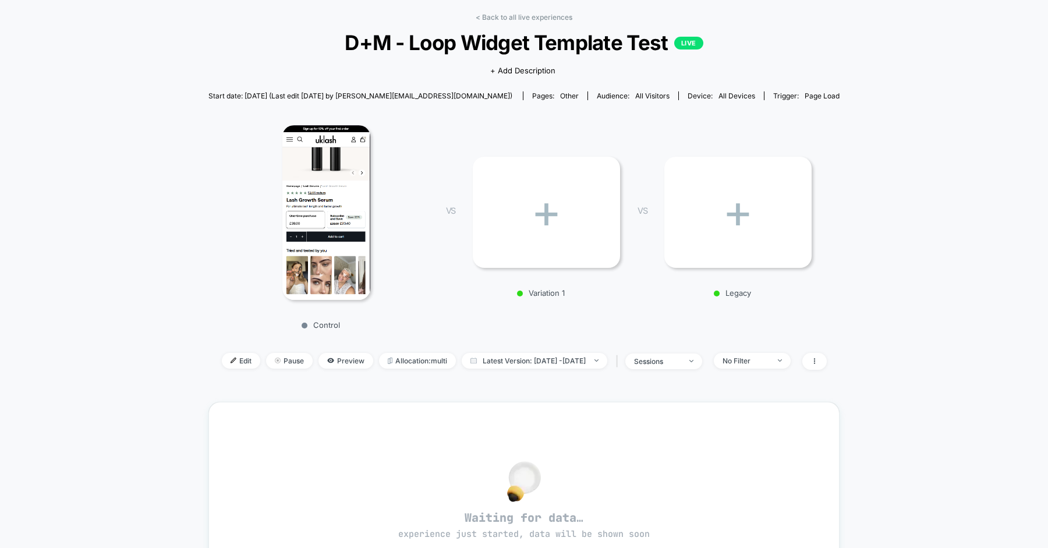
click at [536, 199] on div "+" at bounding box center [546, 212] width 147 height 111
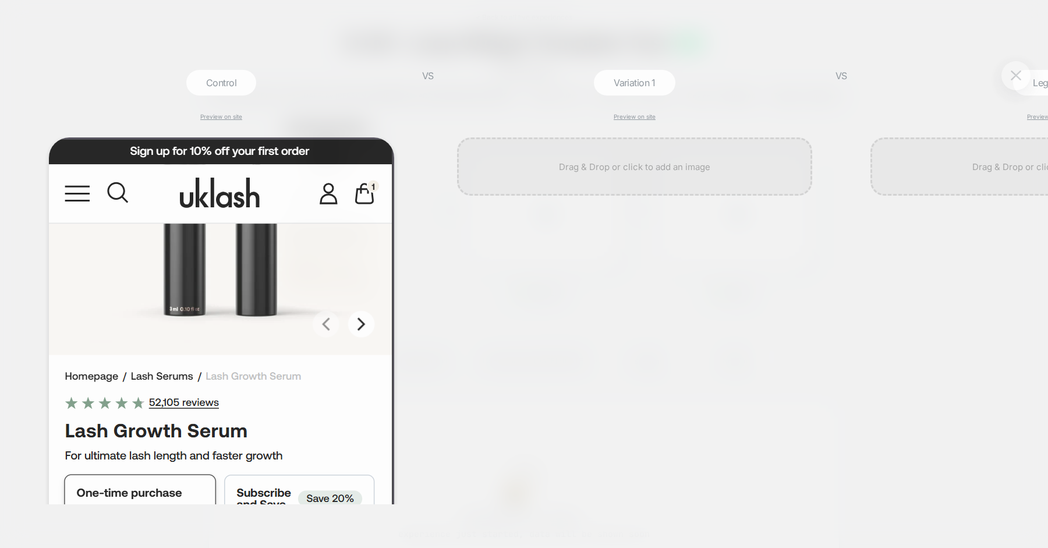
scroll to position [0, 1]
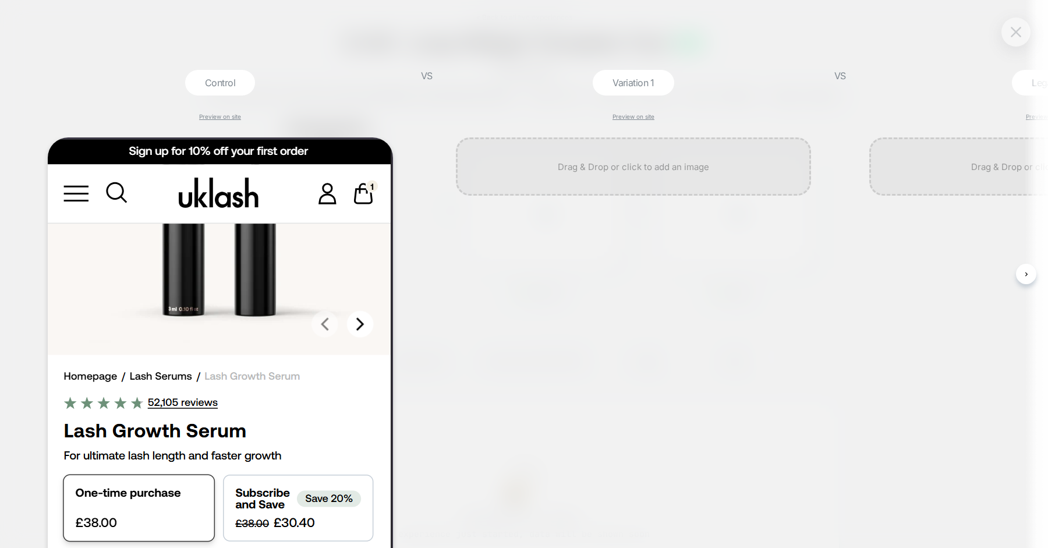
click at [1009, 28] on button at bounding box center [1016, 31] width 17 height 17
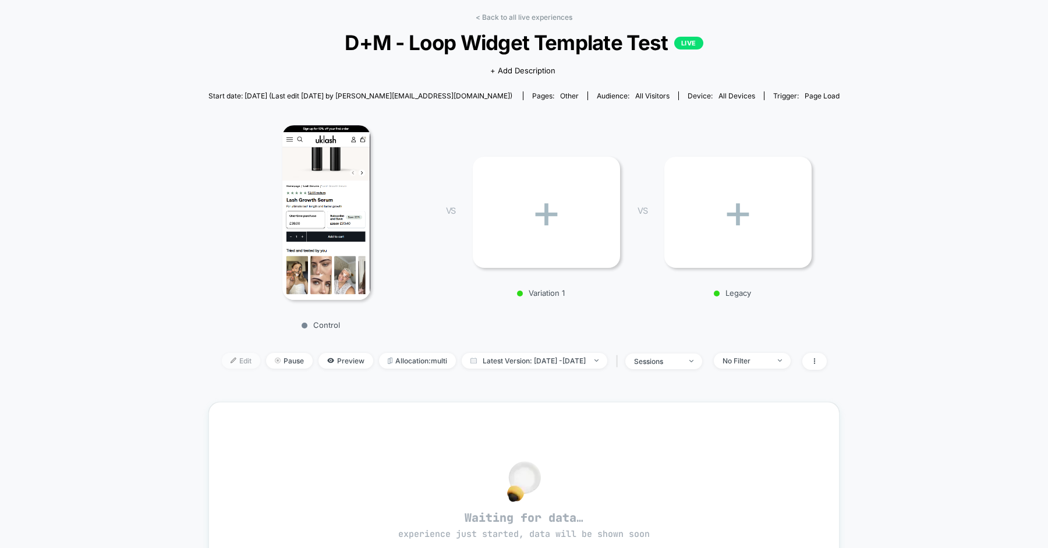
click at [222, 365] on span "Edit" at bounding box center [241, 361] width 38 height 16
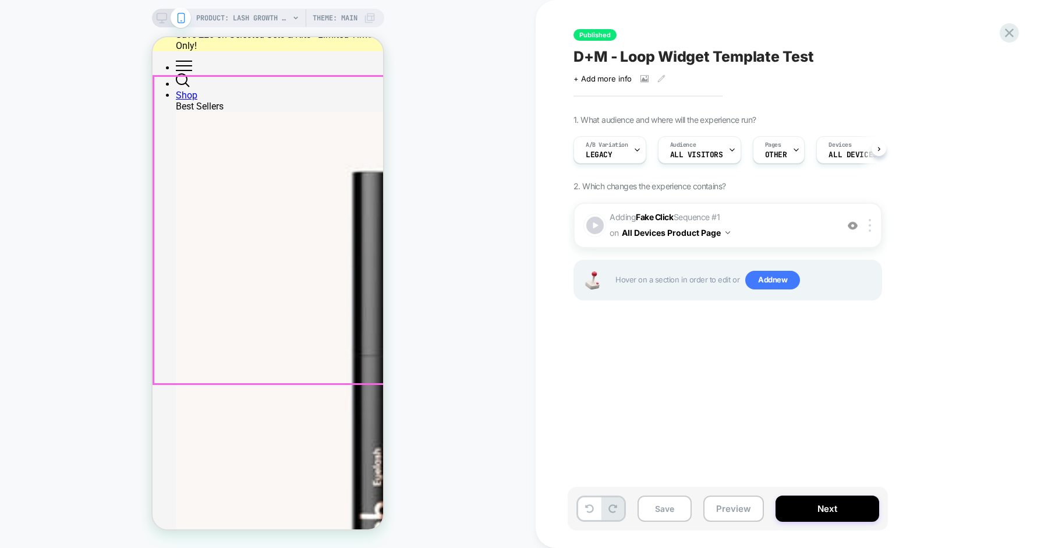
scroll to position [0, 1]
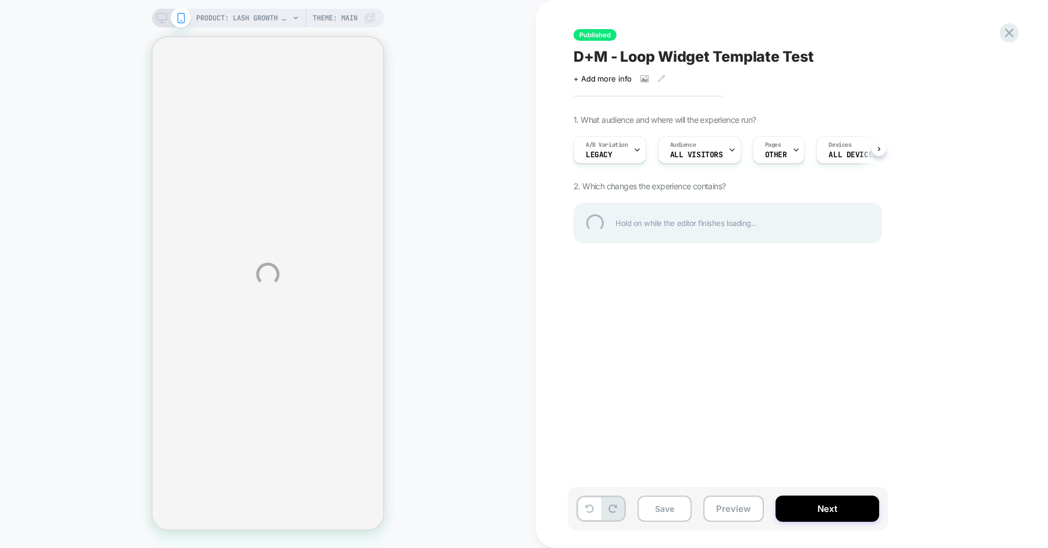
click at [777, 149] on div "PRODUCT: Lash Growth Serum [eyelash] PRODUCT: Lash Growth Serum [eyelash] Theme…" at bounding box center [524, 274] width 1048 height 548
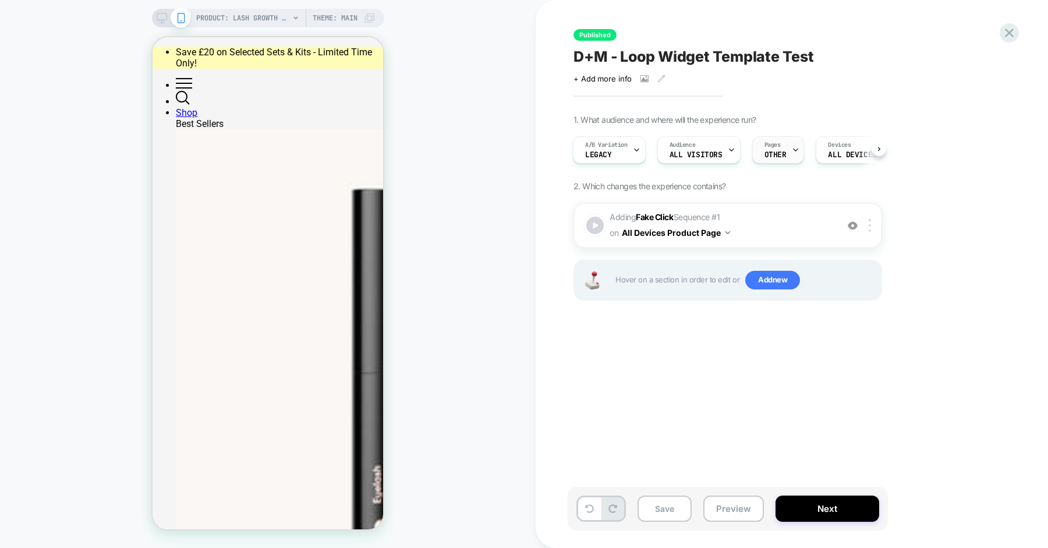
click at [0, 0] on span "OTHER" at bounding box center [0, 0] width 0 height 0
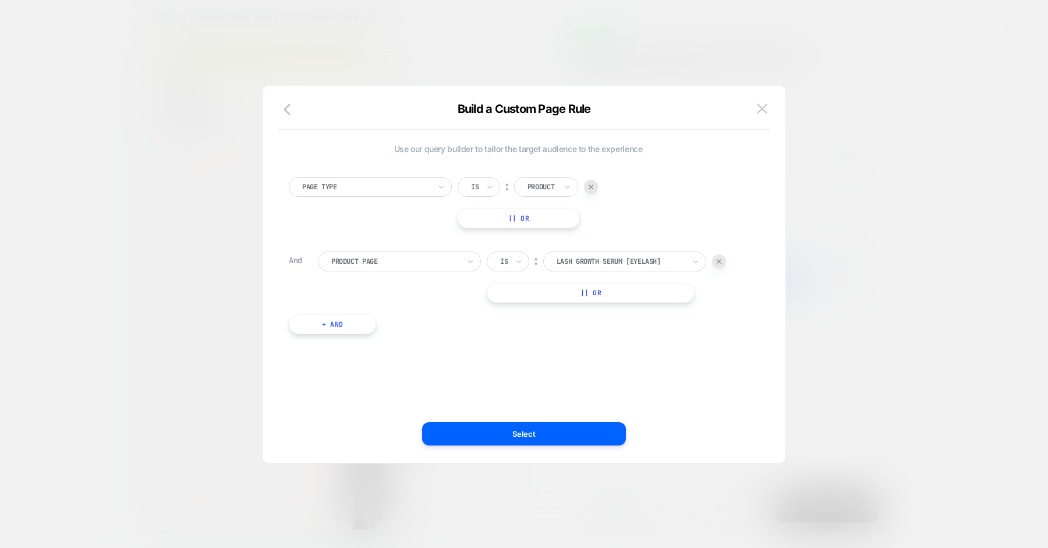
click at [0, 0] on div at bounding box center [0, 0] width 0 height 0
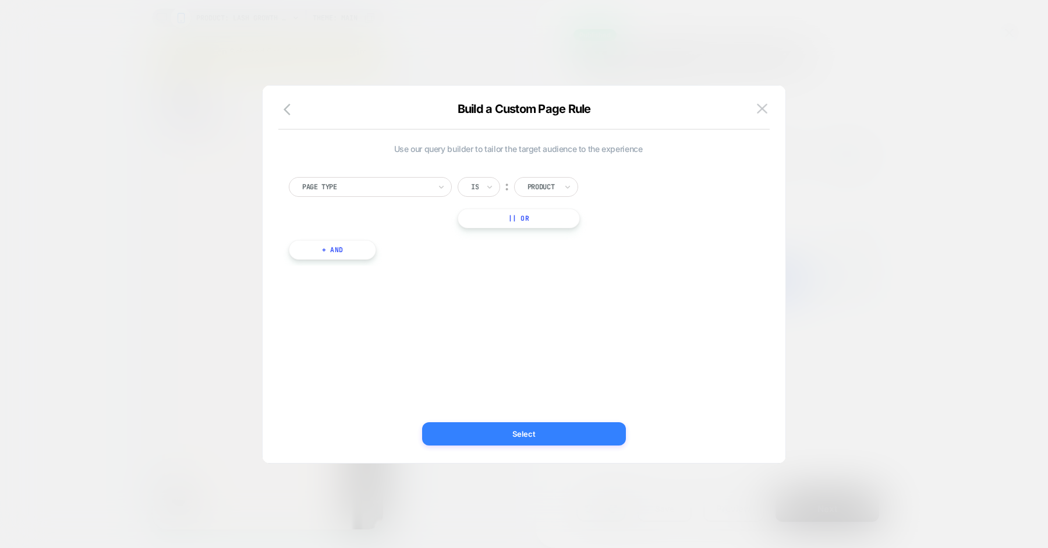
click at [0, 0] on button "Select" at bounding box center [0, 0] width 0 height 0
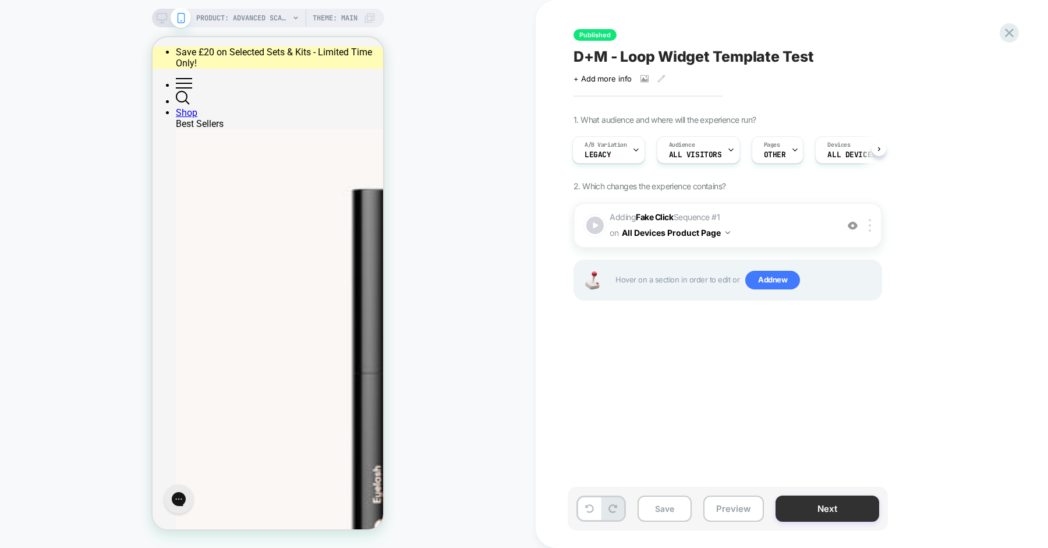
click at [0, 0] on button "Next" at bounding box center [0, 0] width 0 height 0
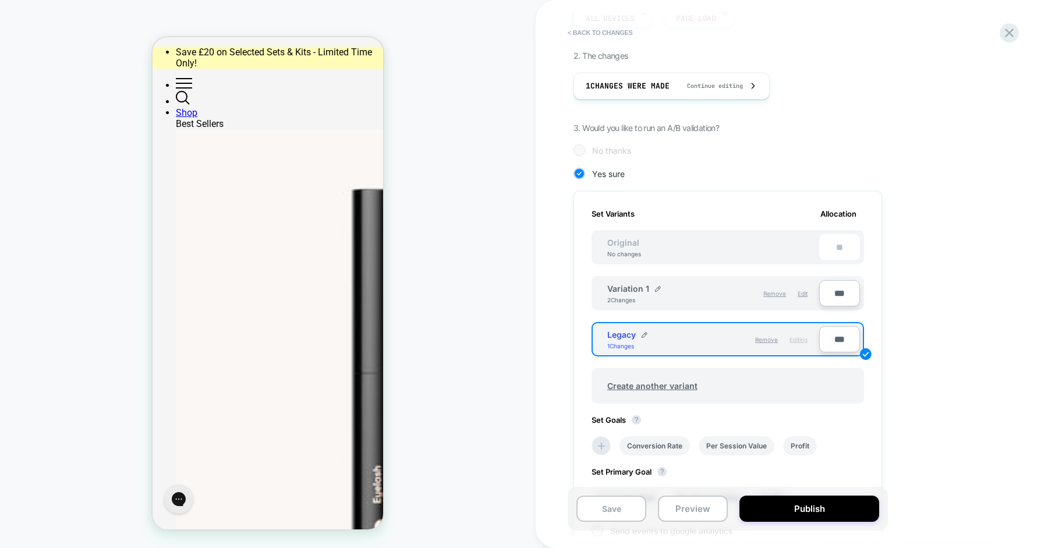
scroll to position [207, 0]
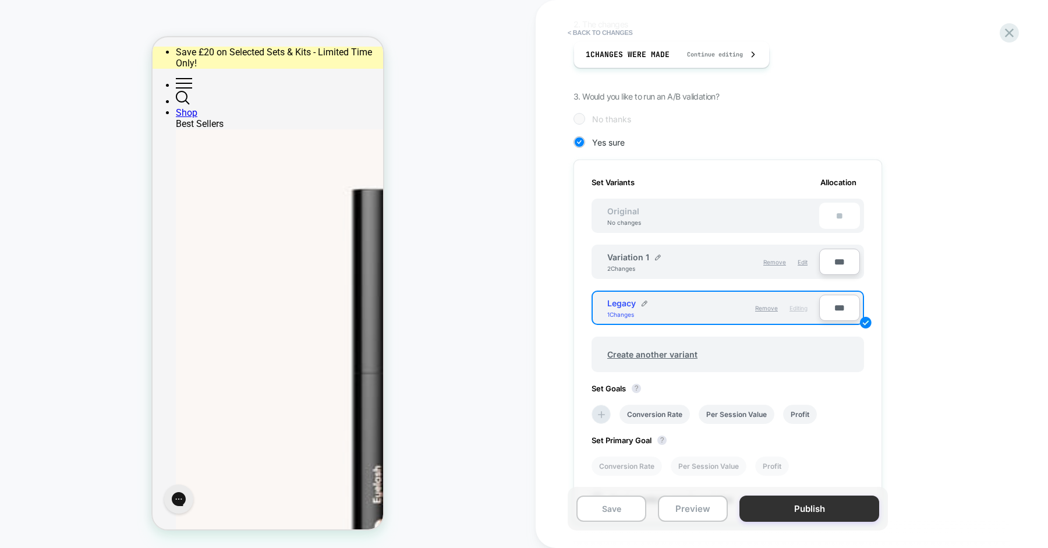
click at [0, 0] on button "Publish" at bounding box center [0, 0] width 0 height 0
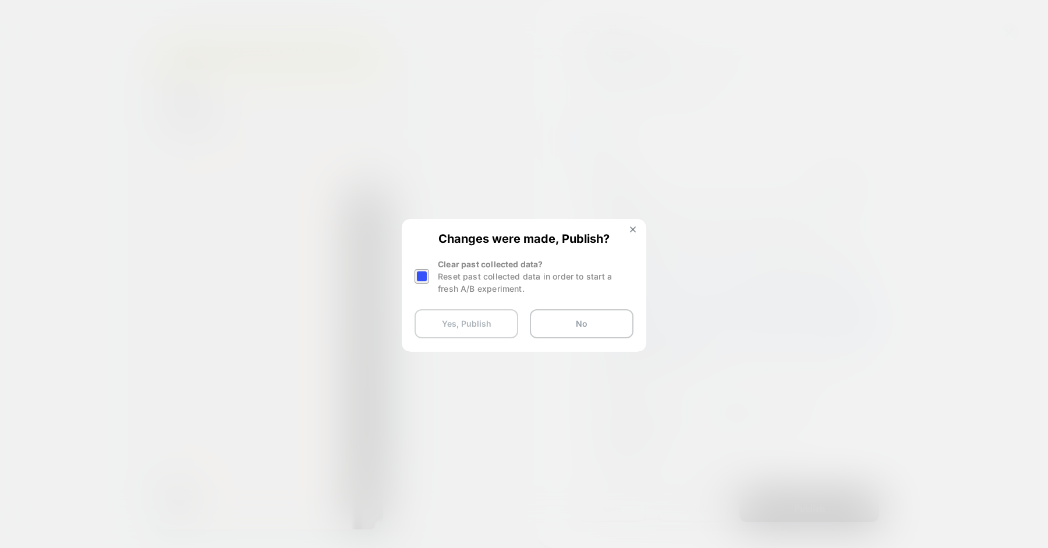
click at [473, 324] on button "Yes, Publish" at bounding box center [467, 323] width 104 height 29
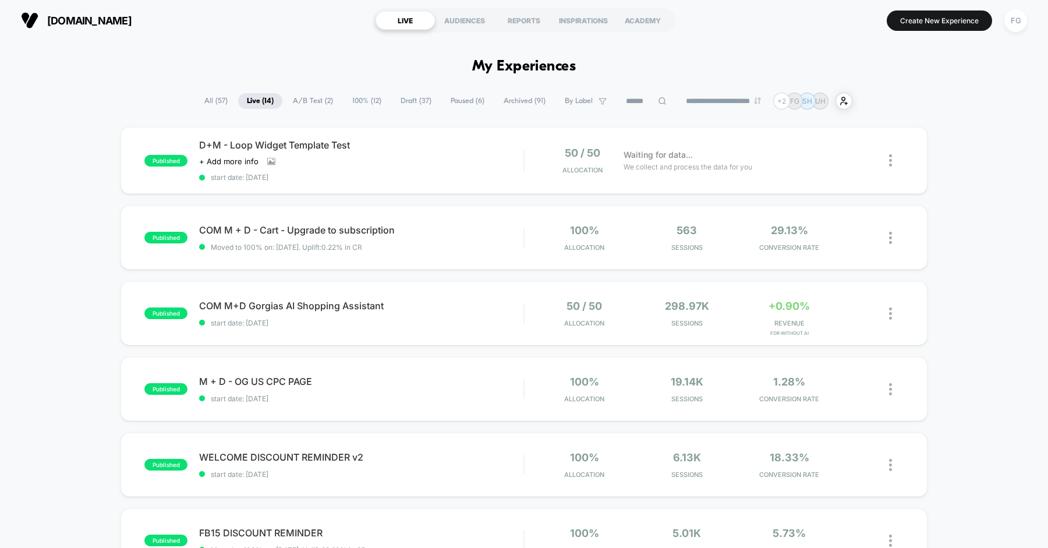
click at [448, 103] on span "Paused ( 6 )" at bounding box center [467, 101] width 51 height 16
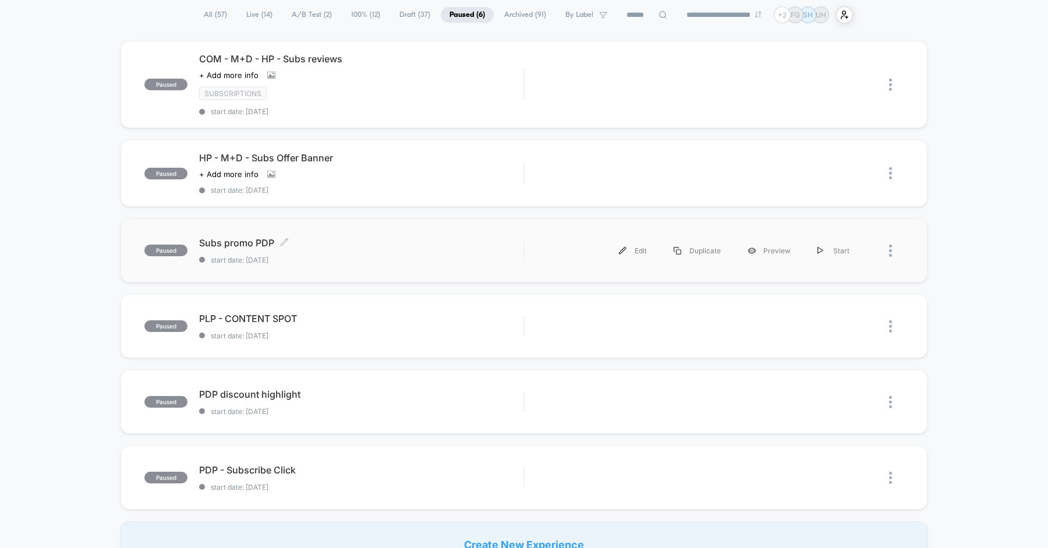
scroll to position [87, 0]
click at [414, 246] on div "Subs promo PDP Click to edit experience details Click to edit experience detail…" at bounding box center [361, 249] width 324 height 27
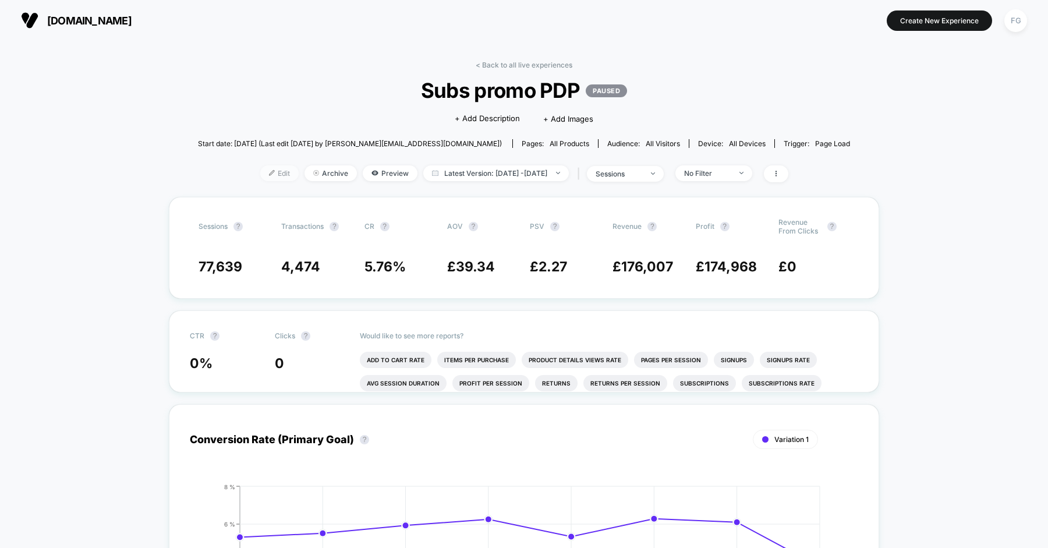
click at [260, 175] on span "Edit" at bounding box center [279, 173] width 38 height 16
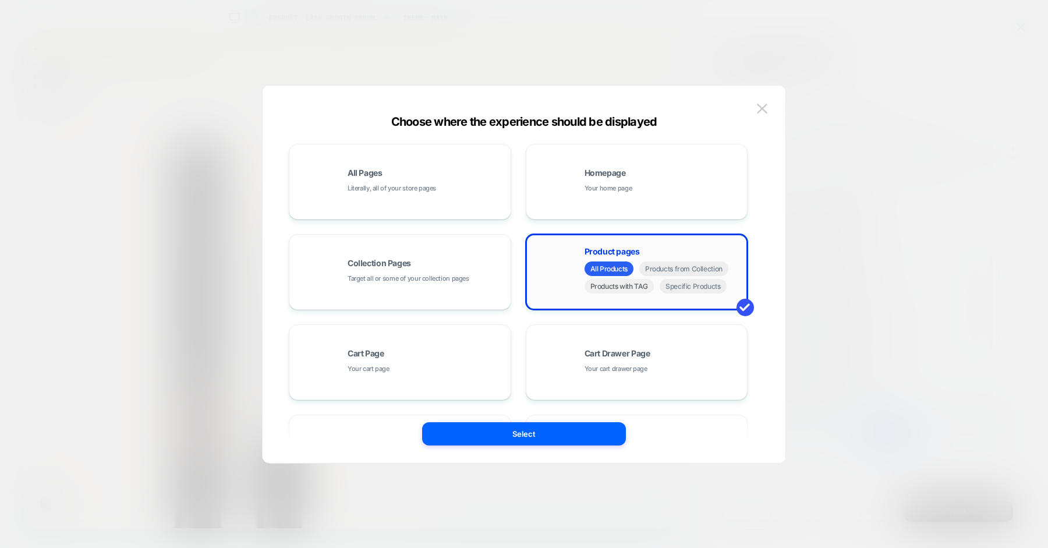
click at [0, 0] on span "Products with TAG" at bounding box center [0, 0] width 0 height 0
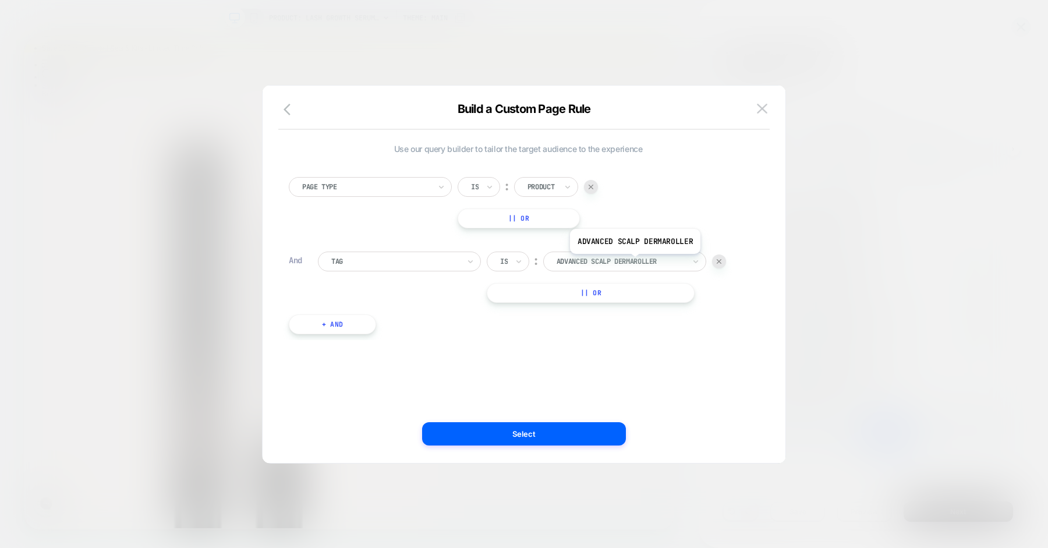
type input "********"
click at [691, 222] on div "Page Type Is ︰ Product || Or" at bounding box center [518, 202] width 459 height 51
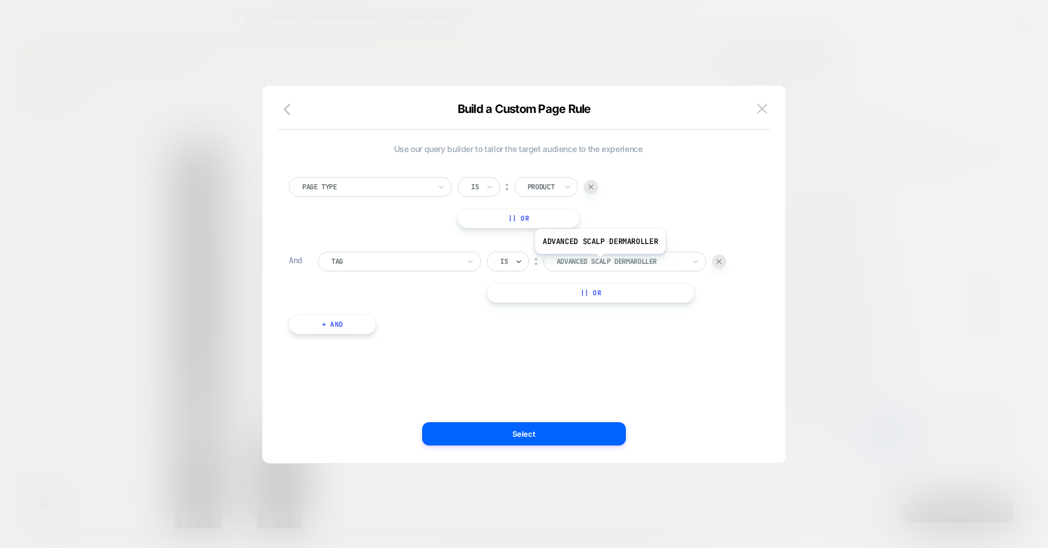
click at [0, 0] on div at bounding box center [0, 0] width 0 height 0
type input "********"
click at [654, 234] on div "Page Type Is ︰ Product || Or And Tag Is ︰ Advanced Scalp Dermaroller ADVANCED S…" at bounding box center [518, 250] width 471 height 181
click at [759, 108] on img at bounding box center [762, 109] width 10 height 10
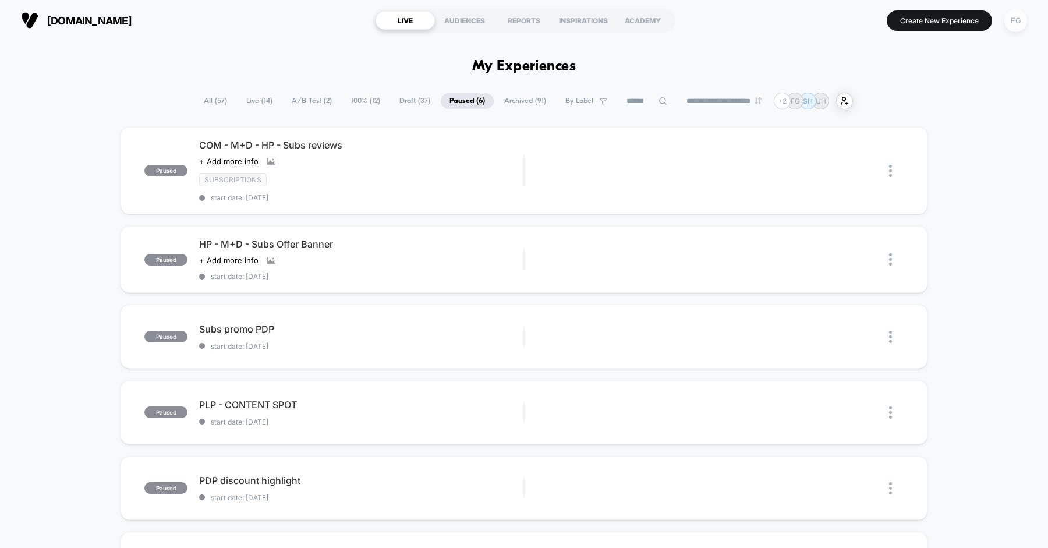
click at [1014, 18] on div "FG" at bounding box center [1016, 20] width 23 height 23
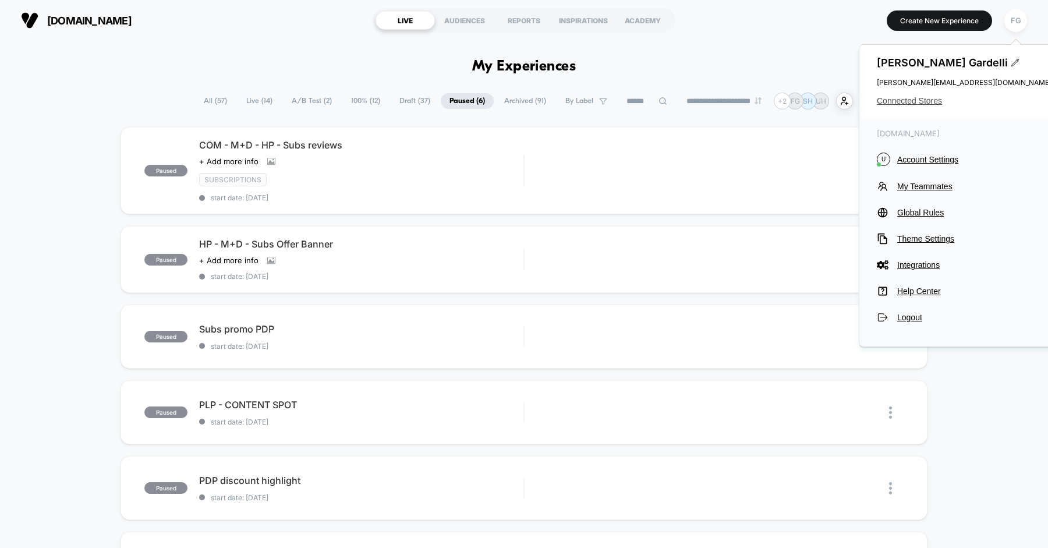
click at [914, 99] on span "Connected Stores" at bounding box center [964, 100] width 175 height 9
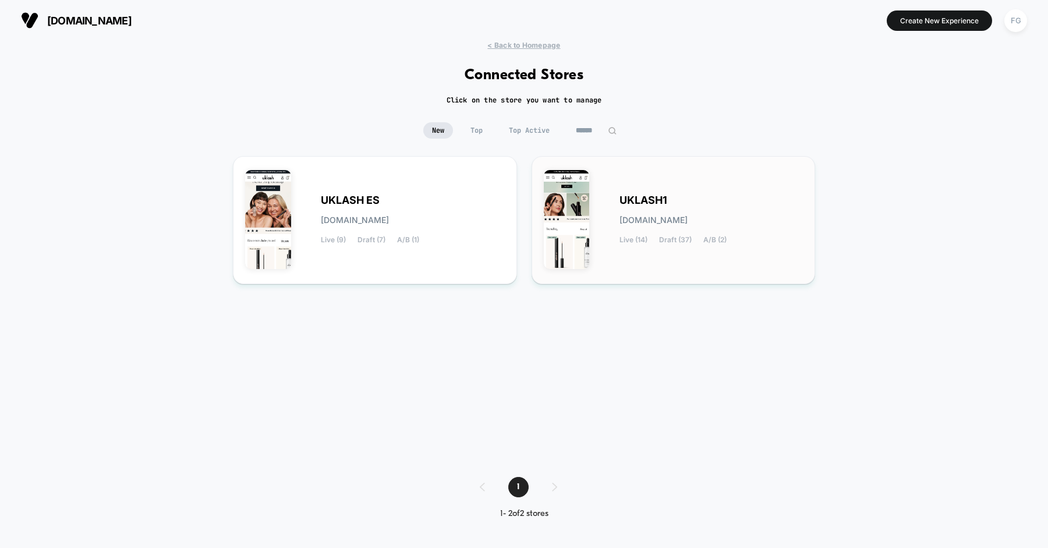
click at [650, 196] on span "UKLASH1" at bounding box center [644, 200] width 48 height 8
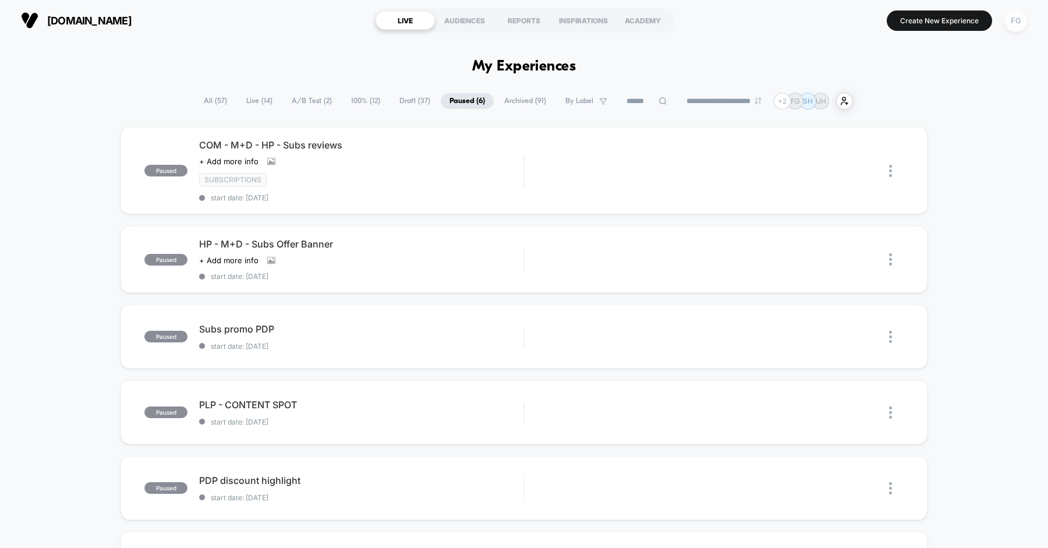
click at [1022, 24] on div "FG" at bounding box center [1016, 20] width 23 height 23
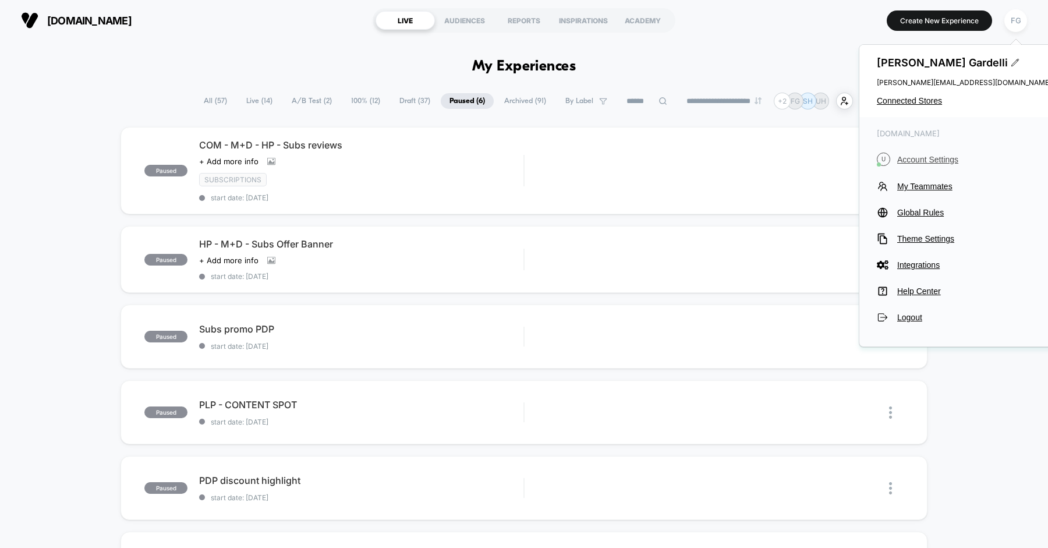
click at [916, 160] on span "Account Settings" at bounding box center [974, 159] width 154 height 9
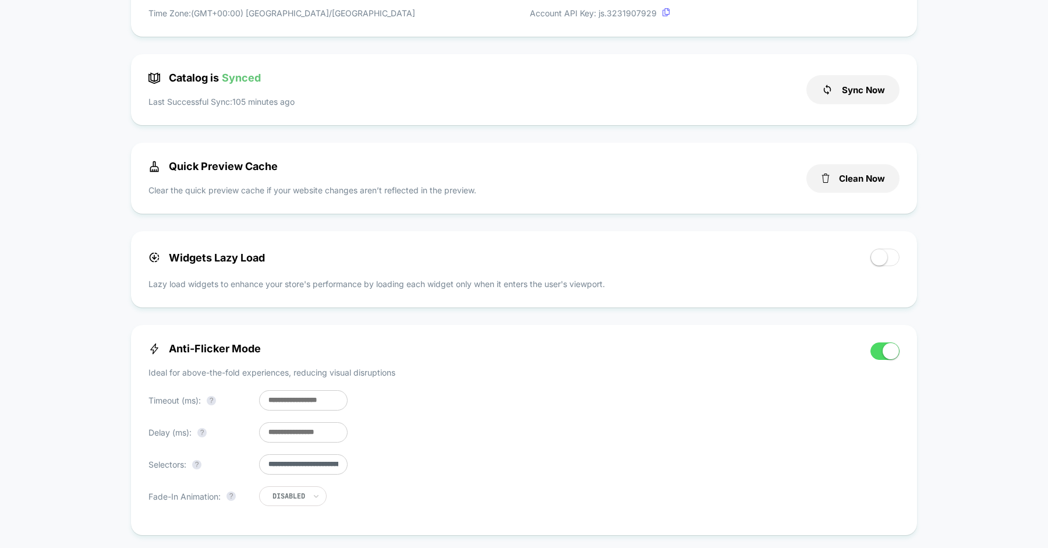
scroll to position [232, 0]
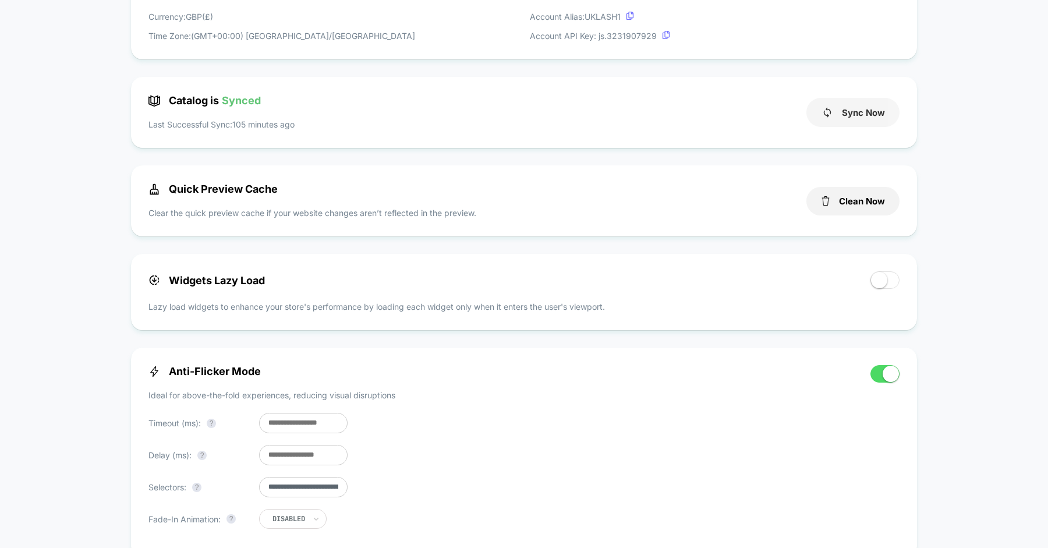
click at [836, 118] on button "Sync Now" at bounding box center [853, 112] width 93 height 29
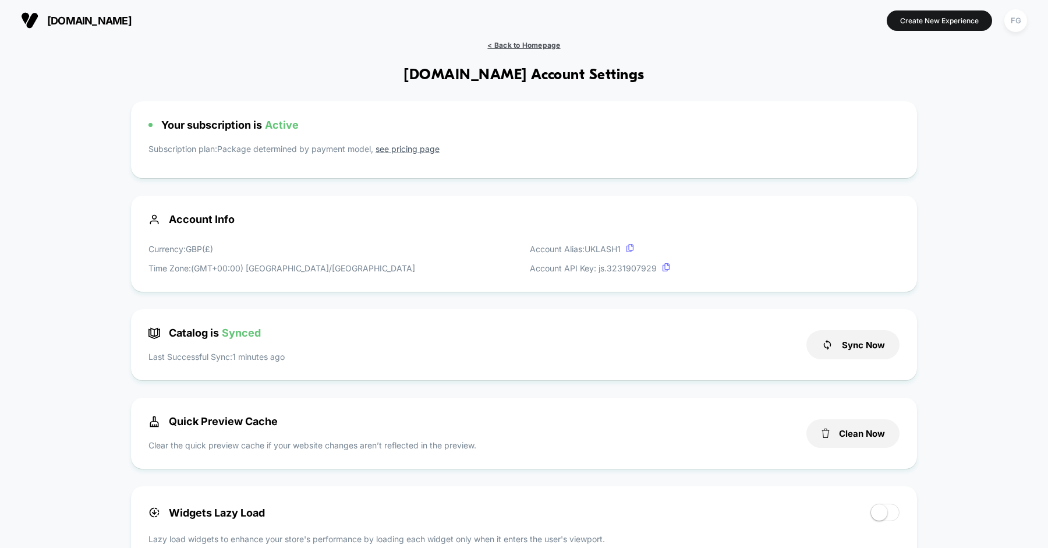
click at [508, 43] on span "< Back to Homepage" at bounding box center [523, 45] width 73 height 9
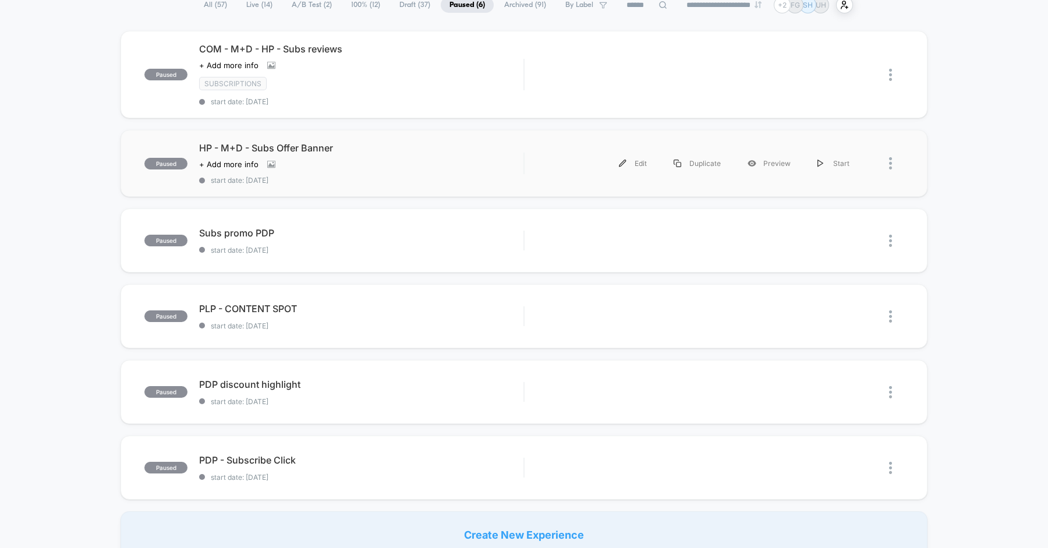
scroll to position [101, 0]
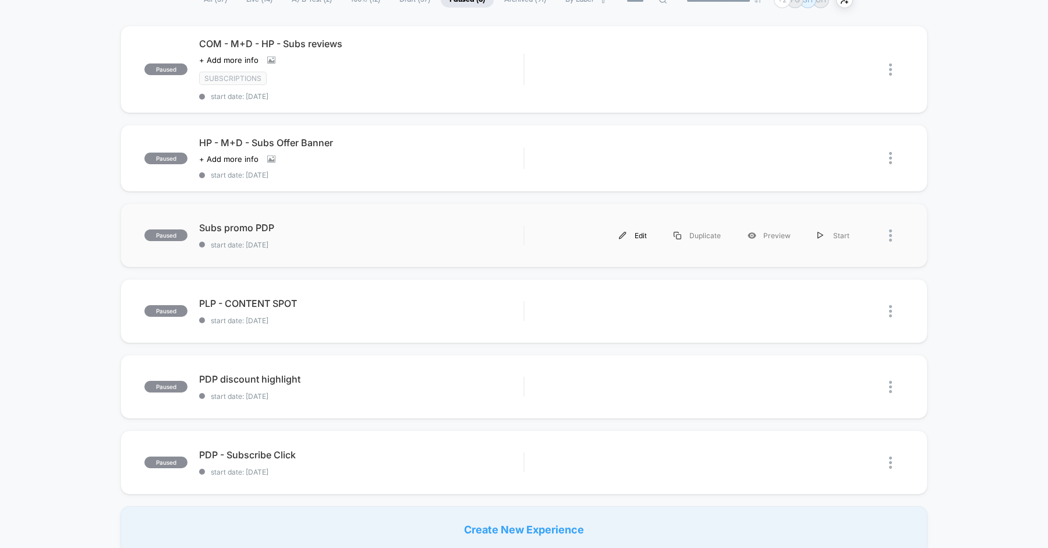
click at [626, 232] on img at bounding box center [623, 236] width 8 height 8
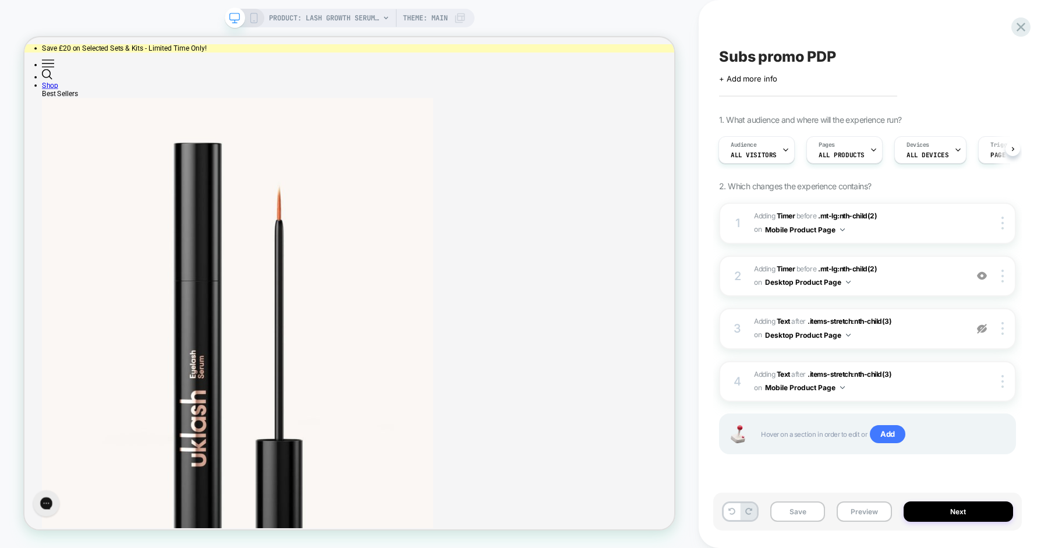
click at [840, 152] on span "ALL PRODUCTS" at bounding box center [842, 155] width 46 height 8
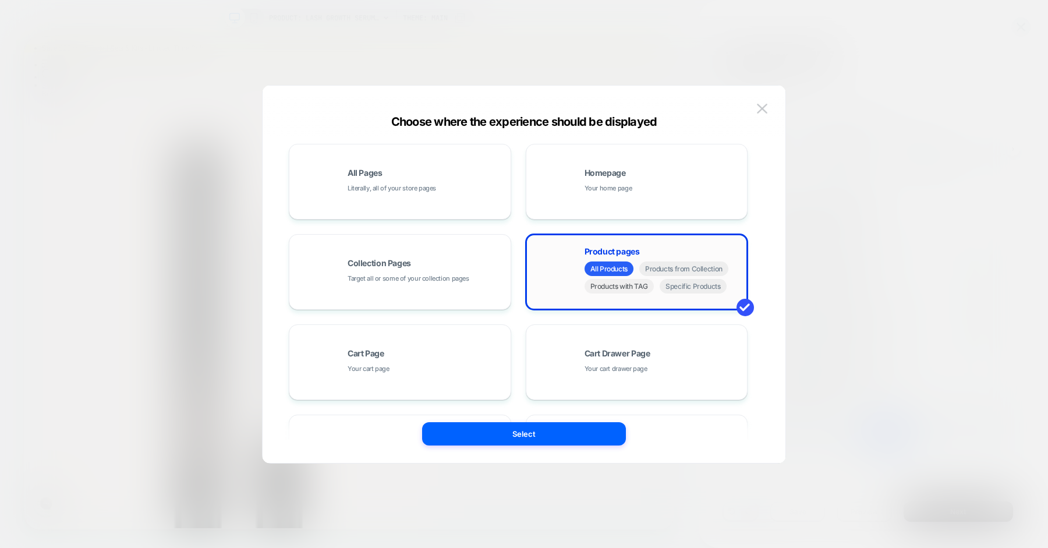
click at [632, 286] on span "Products with TAG" at bounding box center [620, 286] width 70 height 15
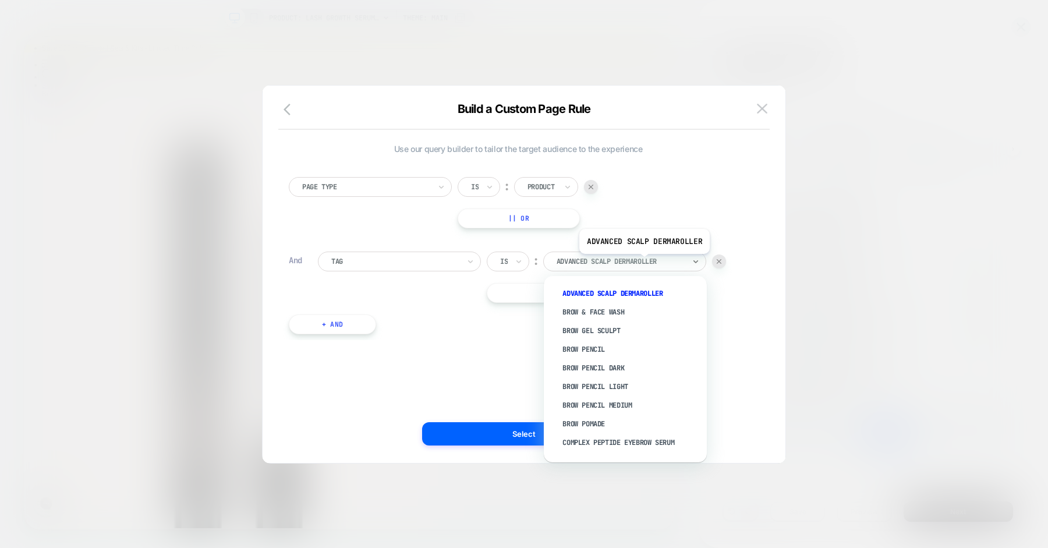
click at [643, 263] on div at bounding box center [621, 261] width 128 height 10
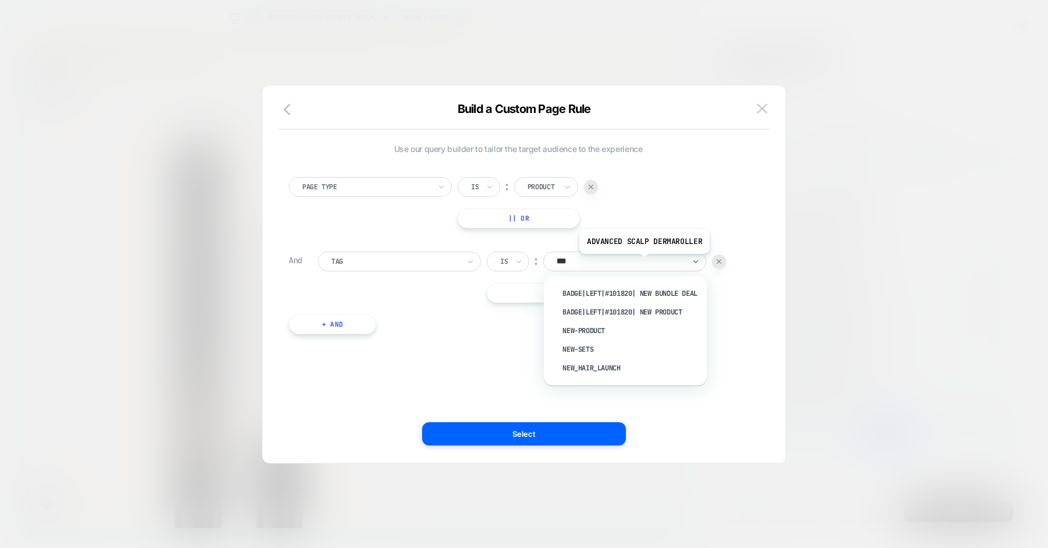
type input "****"
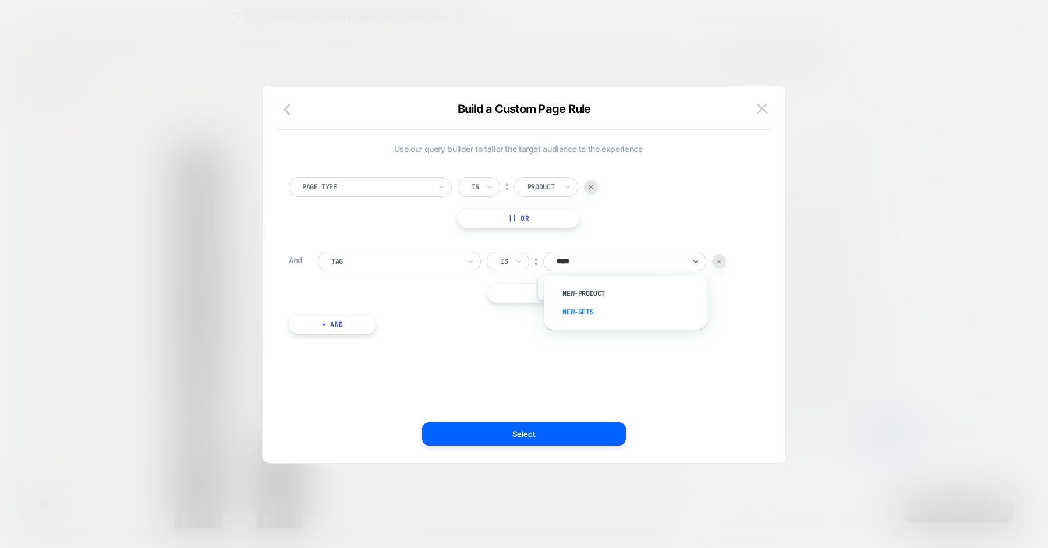
click at [601, 310] on div "new-sets" at bounding box center [631, 312] width 151 height 19
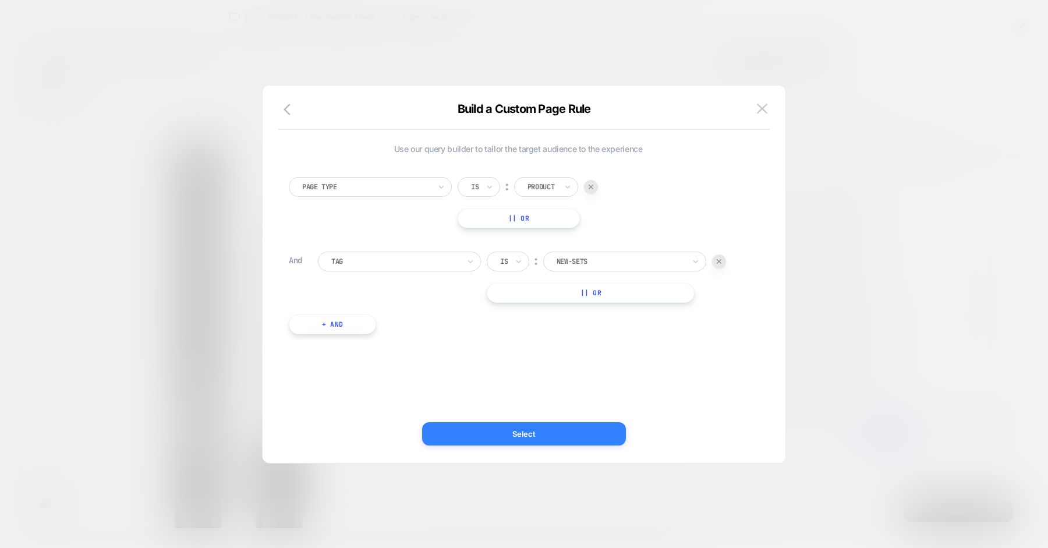
click at [0, 0] on button "Select" at bounding box center [0, 0] width 0 height 0
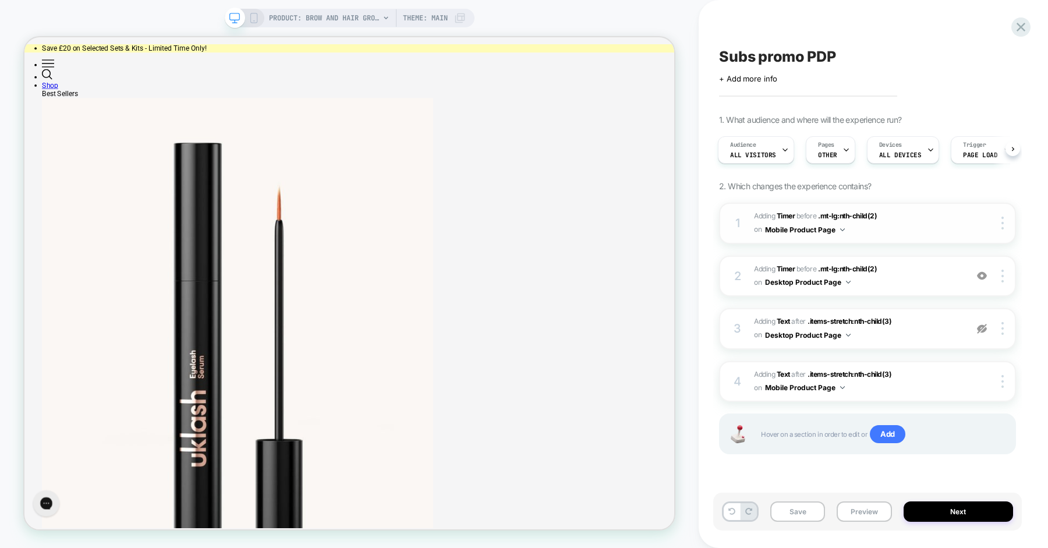
click at [908, 217] on span "#_loomi_addon_1732553018536_dup1747255912_dup1753801632 Adding Timer BEFORE .mt…" at bounding box center [857, 223] width 207 height 27
click at [983, 274] on img at bounding box center [982, 276] width 10 height 10
click at [983, 324] on img at bounding box center [982, 329] width 10 height 10
click at [945, 336] on span "#_loomi_addon_1753801688793 Adding Text AFTER .items-stretch:nth-child(3) .item…" at bounding box center [857, 328] width 207 height 27
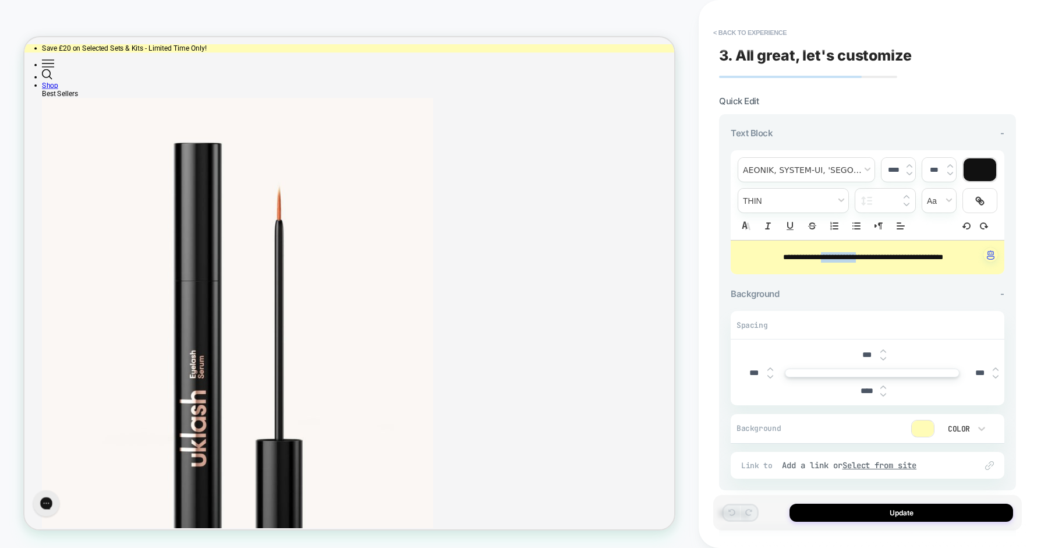
drag, startPoint x: 816, startPoint y: 257, endPoint x: 856, endPoint y: 255, distance: 40.3
click at [856, 255] on span "**********" at bounding box center [863, 257] width 160 height 8
type input "****"
click at [940, 259] on p "**********" at bounding box center [864, 257] width 242 height 10
drag, startPoint x: 855, startPoint y: 255, endPoint x: 805, endPoint y: 255, distance: 50.1
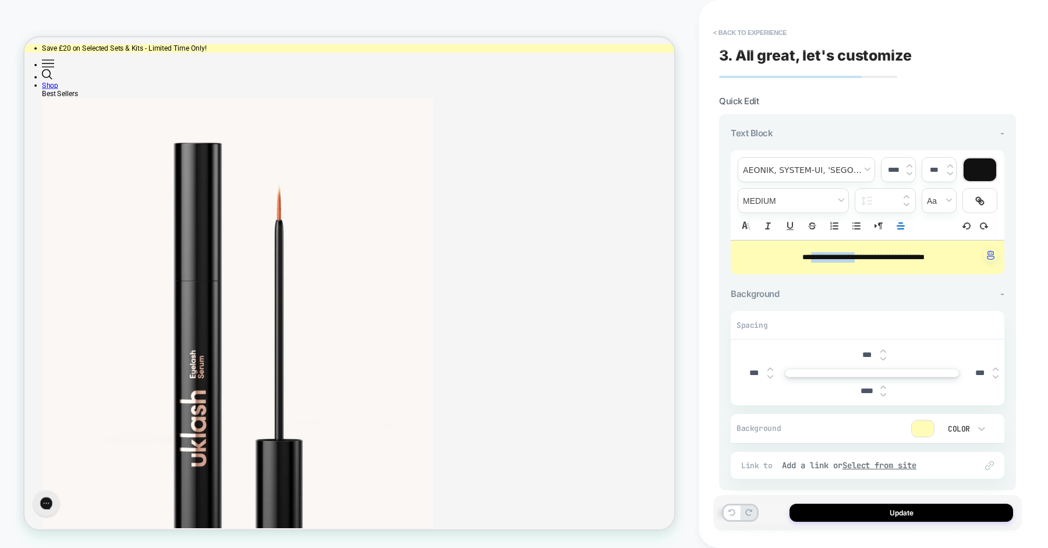
click at [805, 255] on span "**********" at bounding box center [864, 257] width 122 height 8
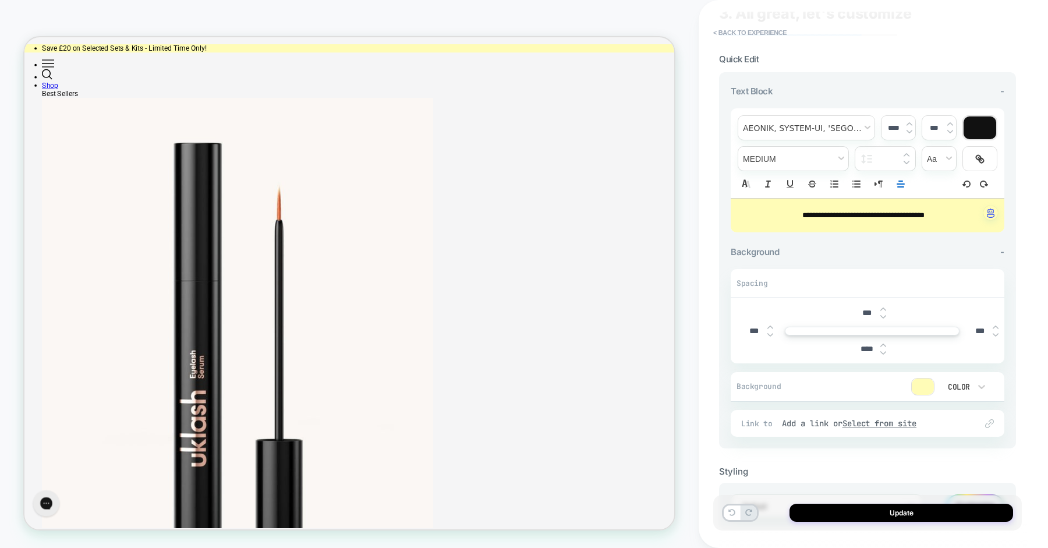
scroll to position [43, 0]
click at [849, 515] on button "Update" at bounding box center [902, 513] width 224 height 18
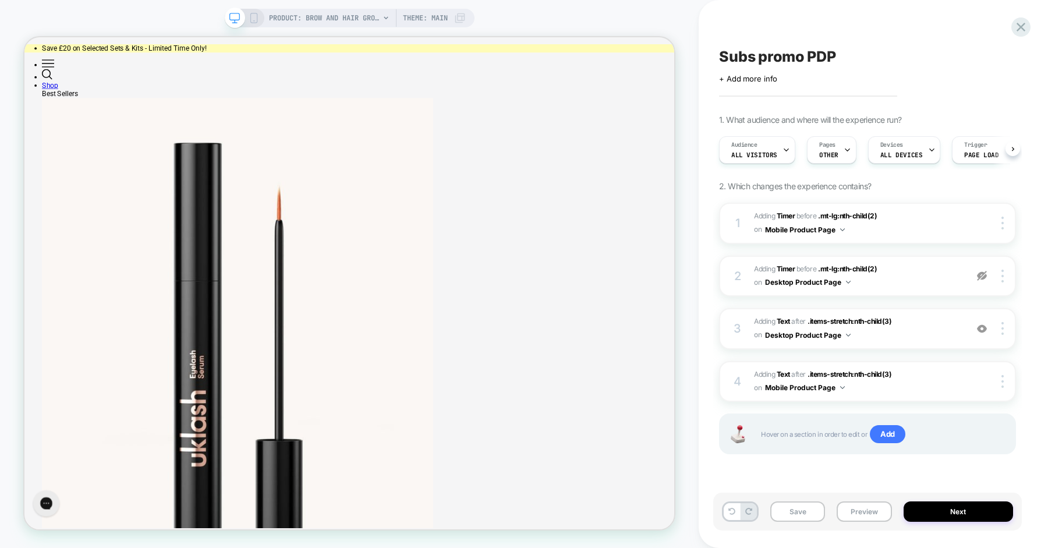
scroll to position [0, 1]
click at [938, 330] on span "#_loomi_addon_1753801688793 Adding Text AFTER .items-stretch:nth-child(3) .item…" at bounding box center [857, 328] width 207 height 27
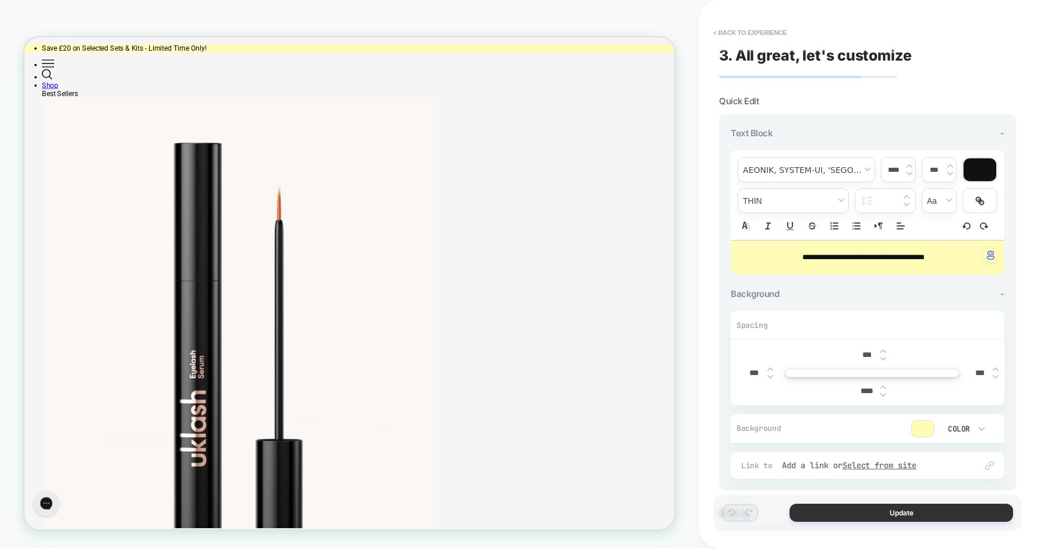
click at [893, 509] on button "Update" at bounding box center [902, 513] width 224 height 18
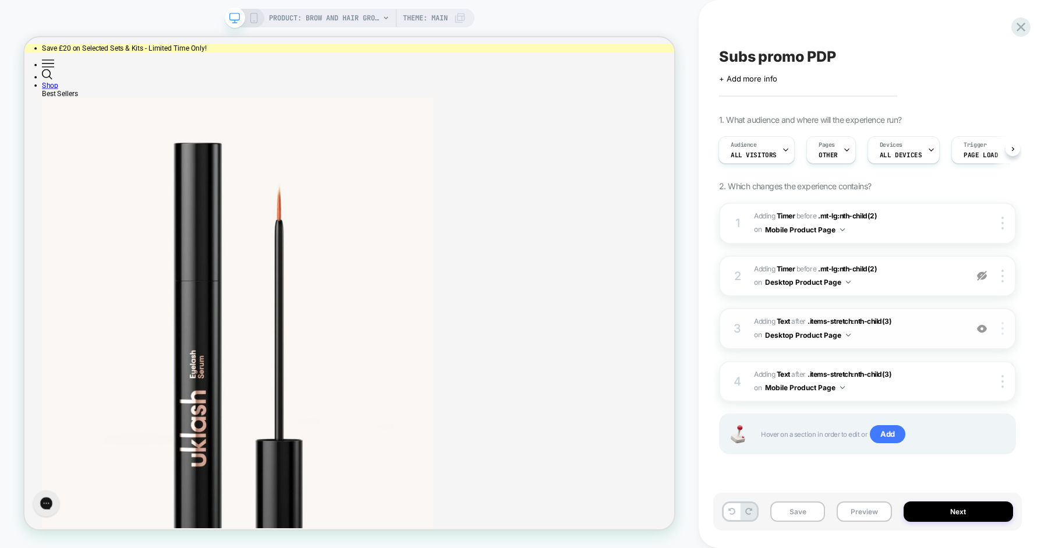
click at [1002, 328] on img at bounding box center [1003, 328] width 2 height 13
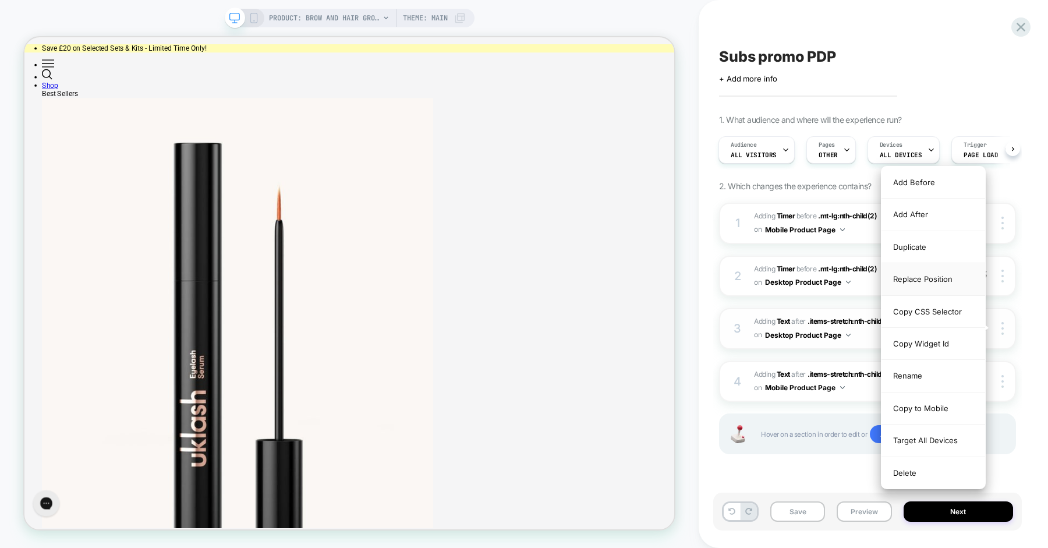
click at [931, 275] on div "Replace Position" at bounding box center [934, 279] width 104 height 32
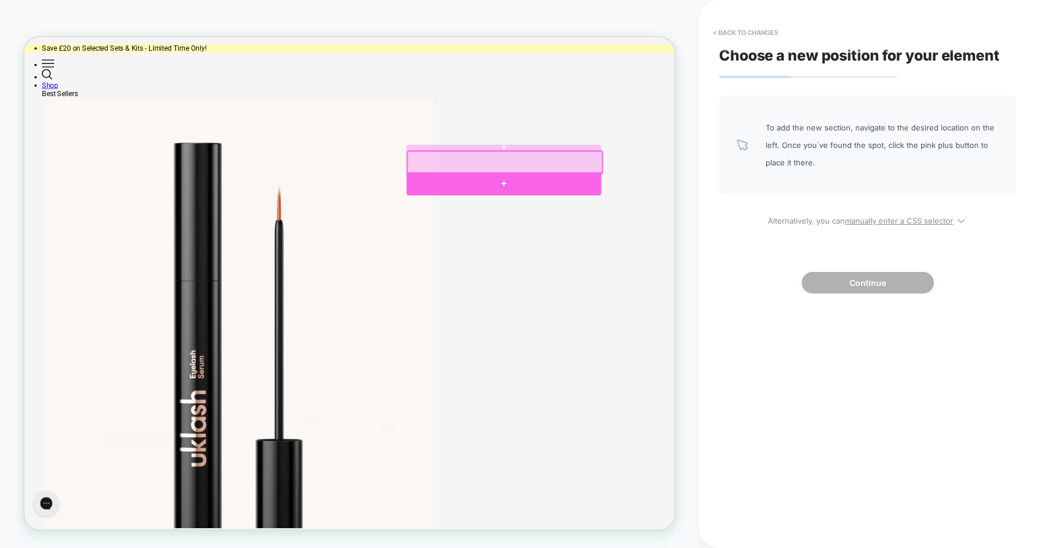
click at [634, 228] on div at bounding box center [664, 232] width 260 height 31
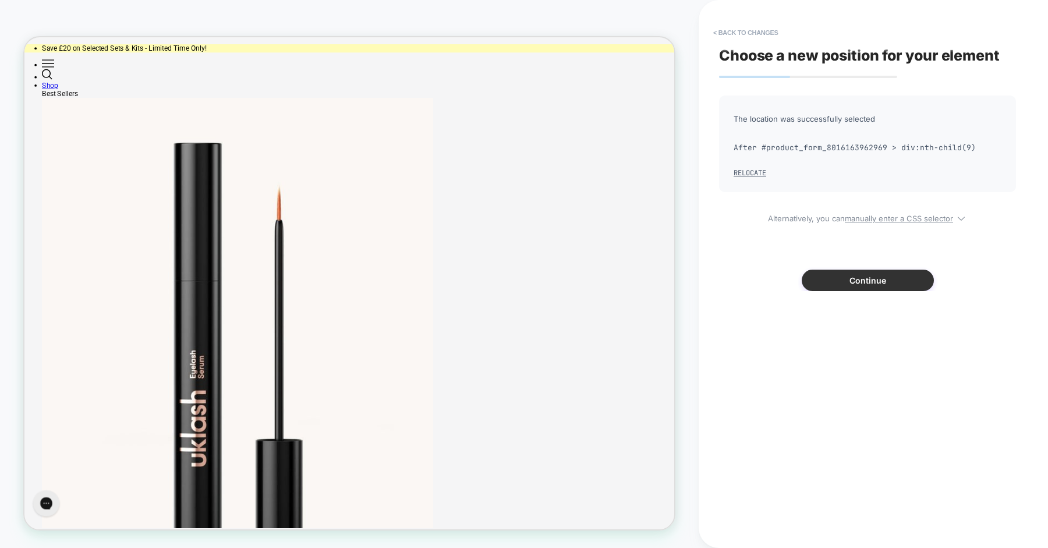
click at [836, 274] on button "Continue" at bounding box center [868, 281] width 132 height 22
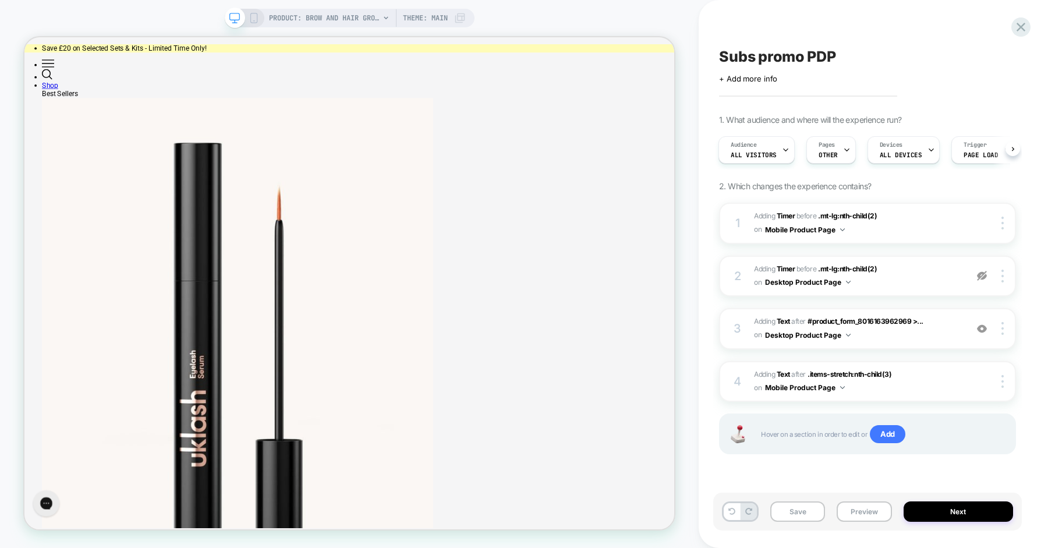
click at [259, 21] on div "PRODUCT: Brow and Hair Growth Serum Set Theme: MAIN" at bounding box center [350, 18] width 250 height 19
click at [250, 20] on icon at bounding box center [254, 18] width 10 height 10
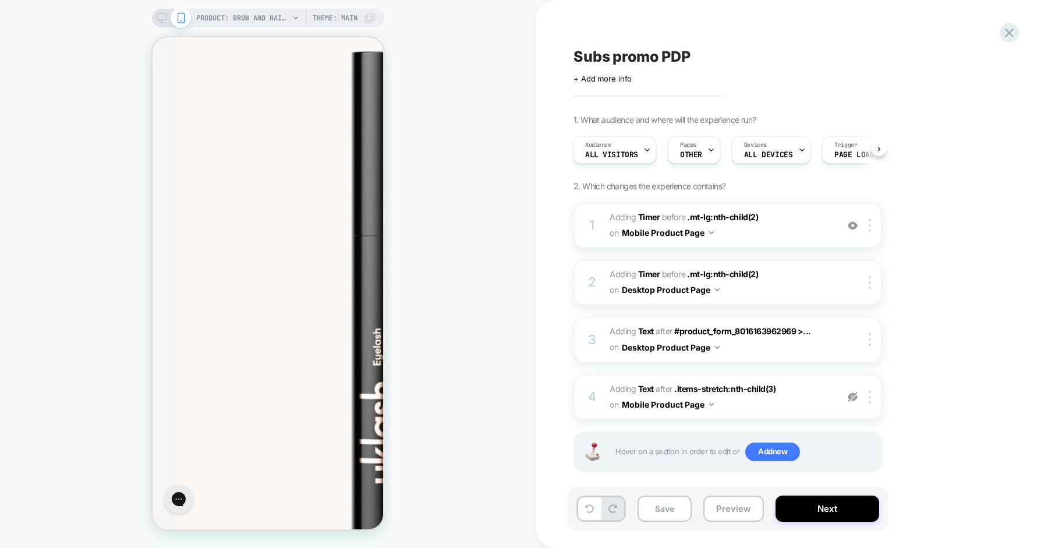
scroll to position [138, 0]
click at [853, 224] on img at bounding box center [853, 226] width 10 height 10
click at [853, 403] on div "4 #_loomi_addon_1753802546987 Adding Text AFTER .items-stretch:nth-child(3) .it…" at bounding box center [728, 396] width 309 height 45
click at [853, 400] on img at bounding box center [853, 397] width 10 height 10
click at [870, 394] on img at bounding box center [870, 397] width 2 height 13
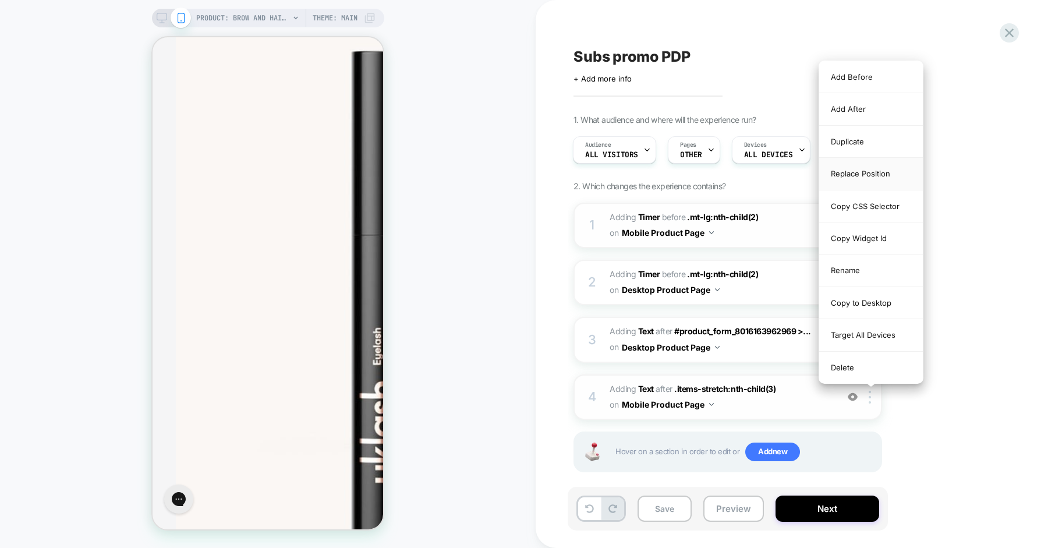
click at [868, 177] on div "Replace Position" at bounding box center [871, 174] width 104 height 32
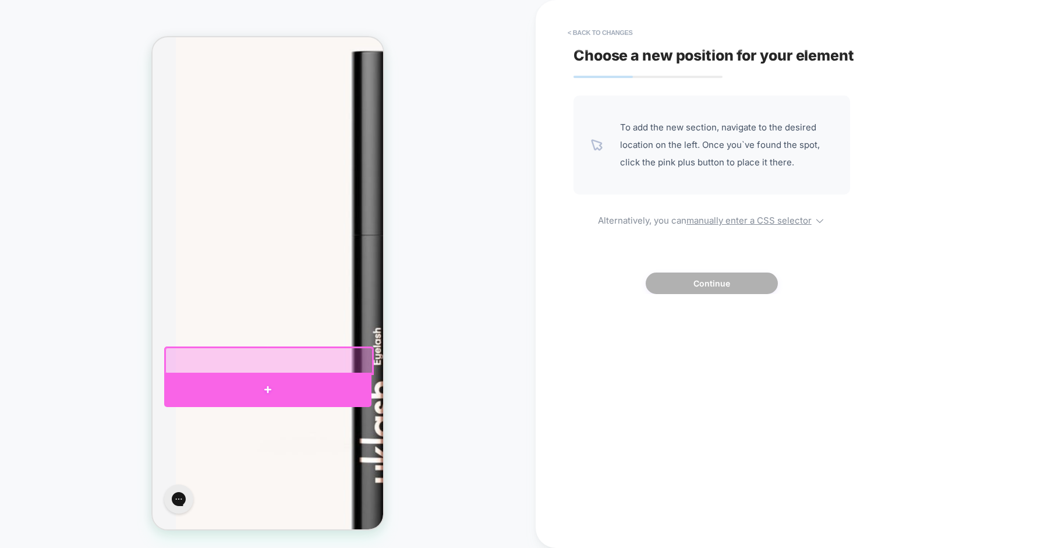
click at [289, 387] on div at bounding box center [267, 390] width 207 height 35
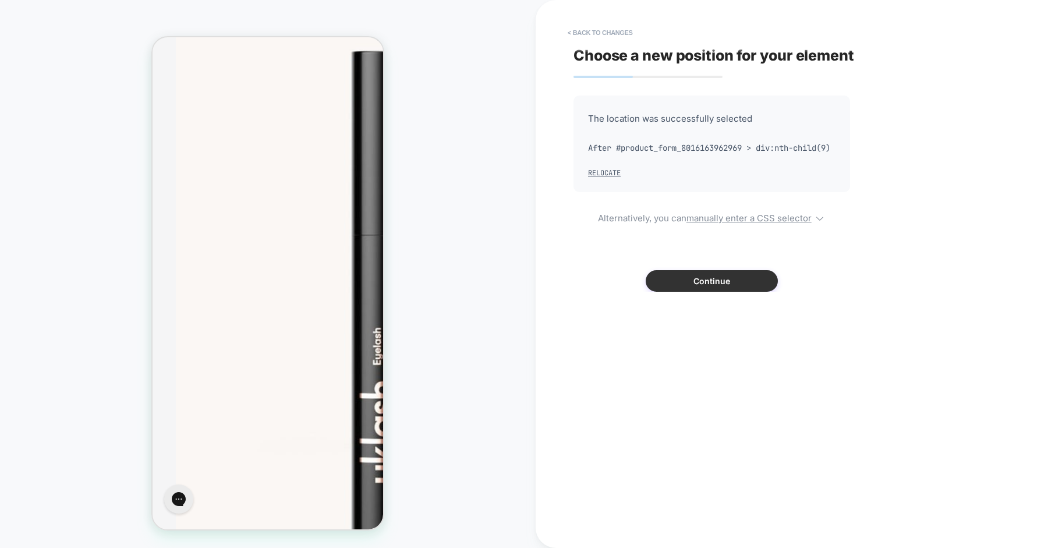
click at [717, 292] on button "Continue" at bounding box center [712, 281] width 132 height 22
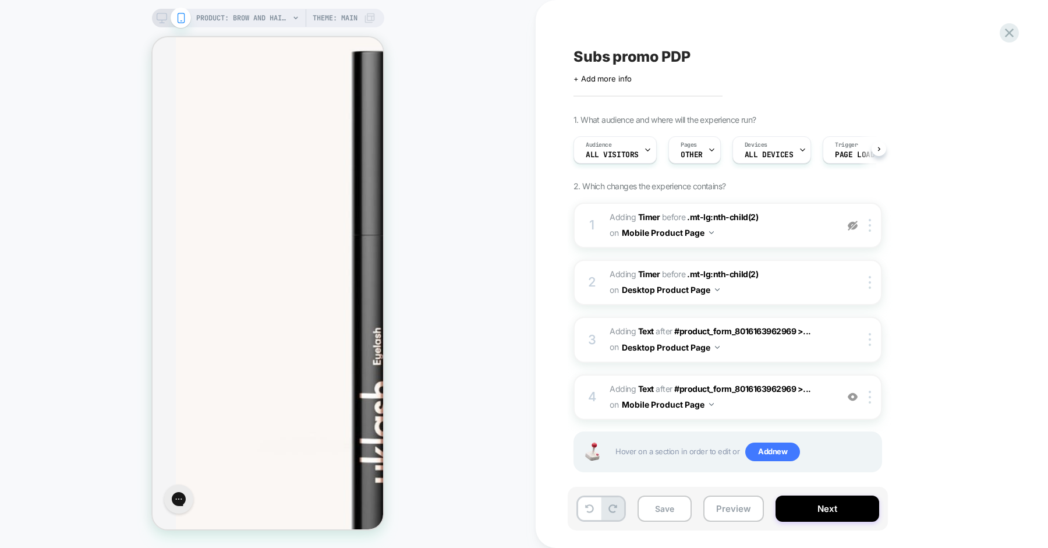
scroll to position [0, 1]
click at [785, 406] on span "#_loomi_addon_1753802546987 Adding Text AFTER #product_form_8016163962969 >... …" at bounding box center [721, 396] width 222 height 31
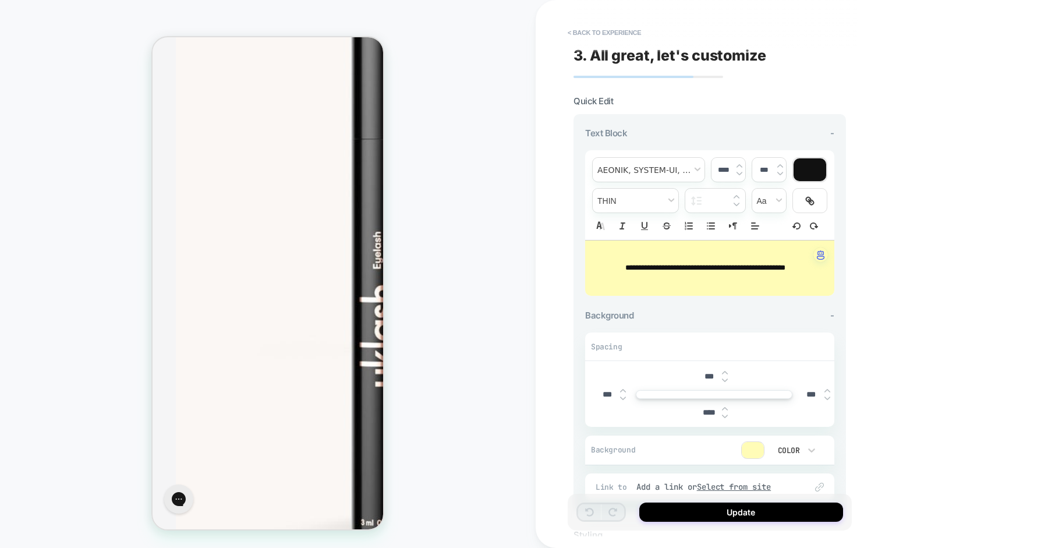
scroll to position [238, 0]
click at [670, 270] on span "**********" at bounding box center [706, 268] width 160 height 8
type input "****"
click at [670, 270] on span "**********" at bounding box center [706, 268] width 160 height 8
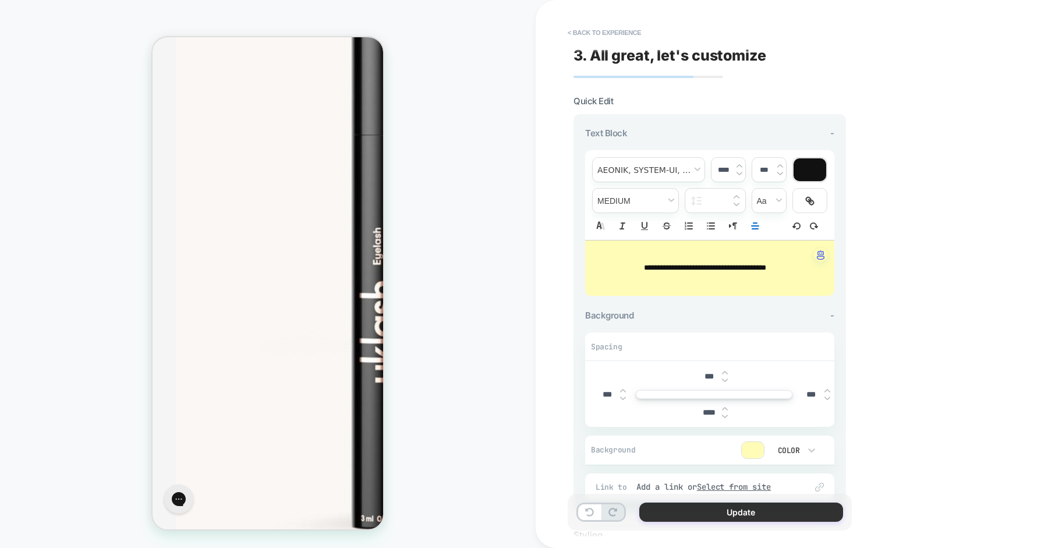
click at [693, 508] on button "Update" at bounding box center [741, 512] width 204 height 19
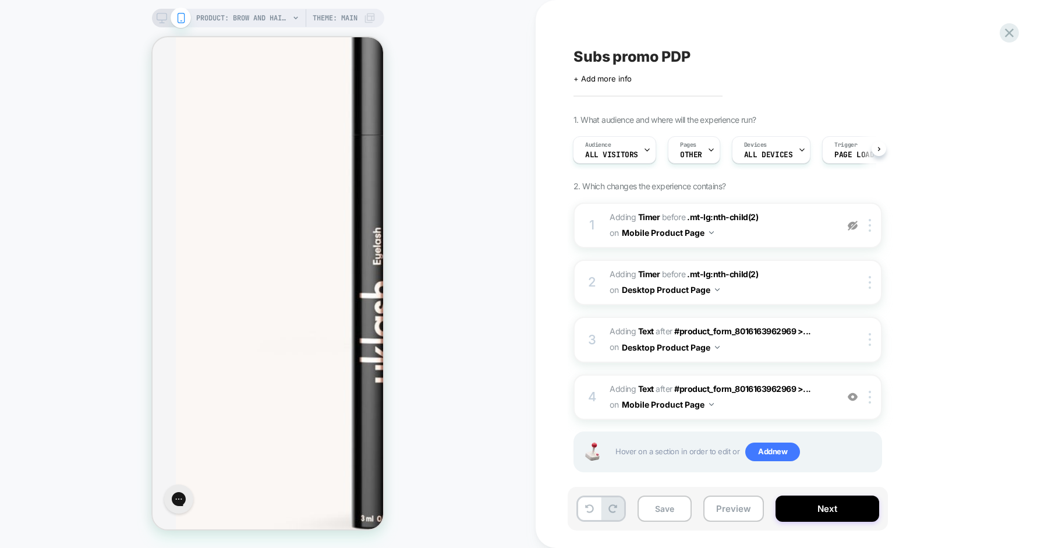
scroll to position [1, 0]
click at [646, 55] on span "Subs promo PDP" at bounding box center [632, 55] width 116 height 17
drag, startPoint x: 614, startPoint y: 56, endPoint x: 577, endPoint y: 55, distance: 37.3
click at [577, 55] on textarea "**********" at bounding box center [649, 55] width 151 height 17
click at [653, 54] on textarea "*********" at bounding box center [624, 55] width 101 height 17
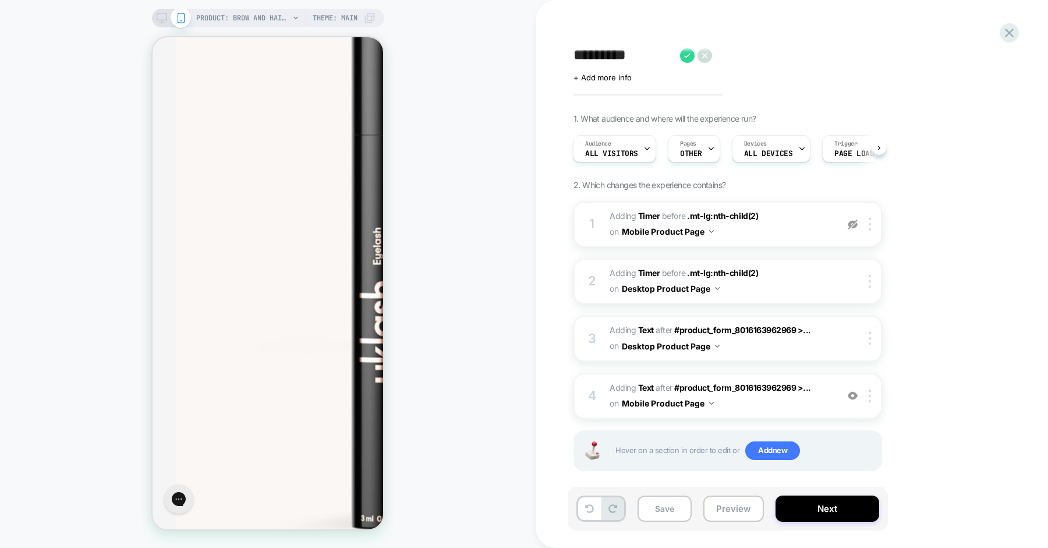
click at [626, 58] on textarea "*********" at bounding box center [624, 55] width 101 height 17
type textarea "**********"
click at [769, 53] on icon at bounding box center [768, 55] width 15 height 15
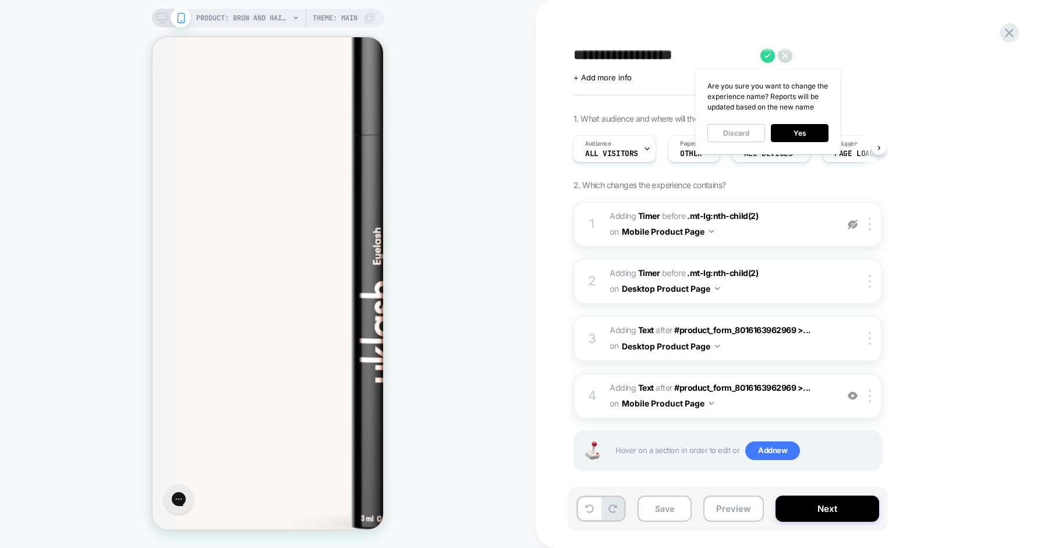
click at [796, 143] on div "Are you sure you want to change the experience name? Reports will be updated ba…" at bounding box center [768, 112] width 146 height 86
click at [802, 134] on button "Yes" at bounding box center [800, 133] width 58 height 18
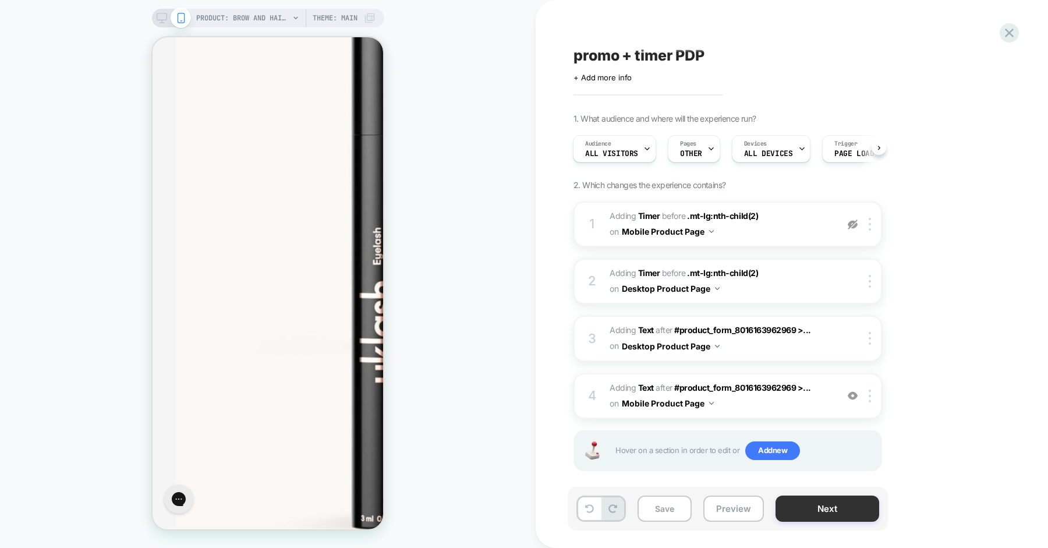
click at [814, 507] on button "Next" at bounding box center [828, 509] width 104 height 26
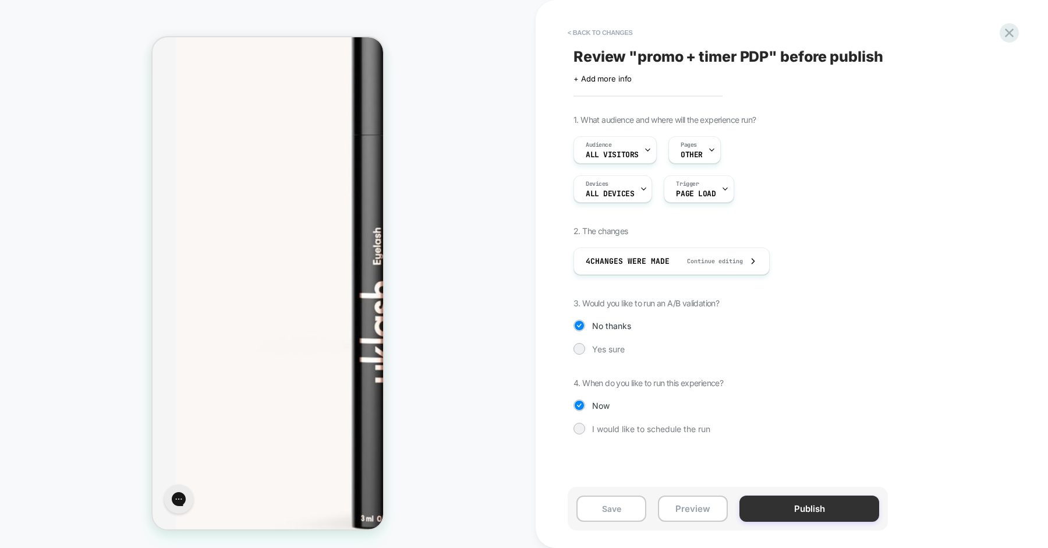
click at [790, 512] on button "Publish" at bounding box center [810, 509] width 140 height 26
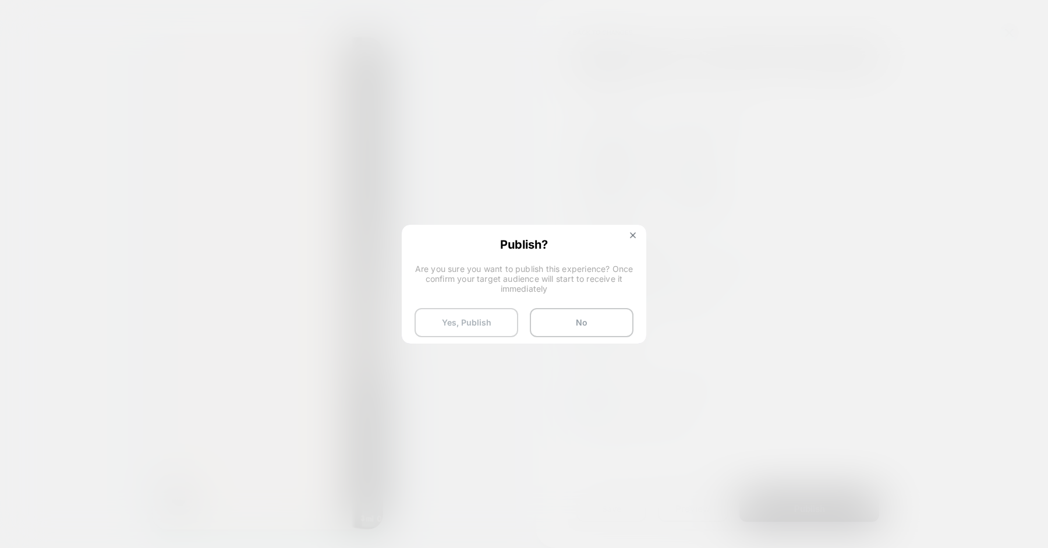
click at [470, 316] on button "Yes, Publish" at bounding box center [467, 322] width 104 height 29
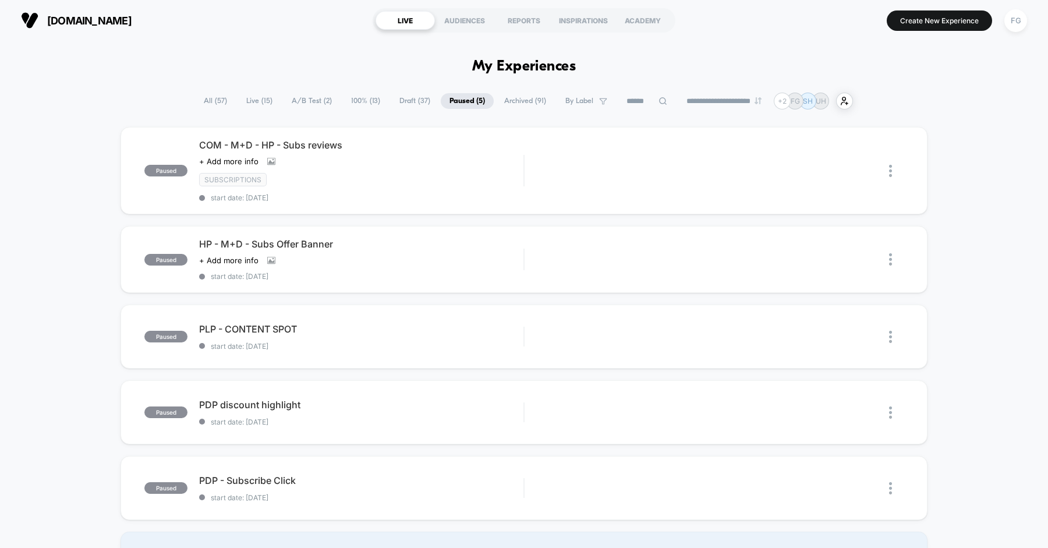
click at [260, 97] on span "Live ( 15 )" at bounding box center [260, 101] width 44 height 16
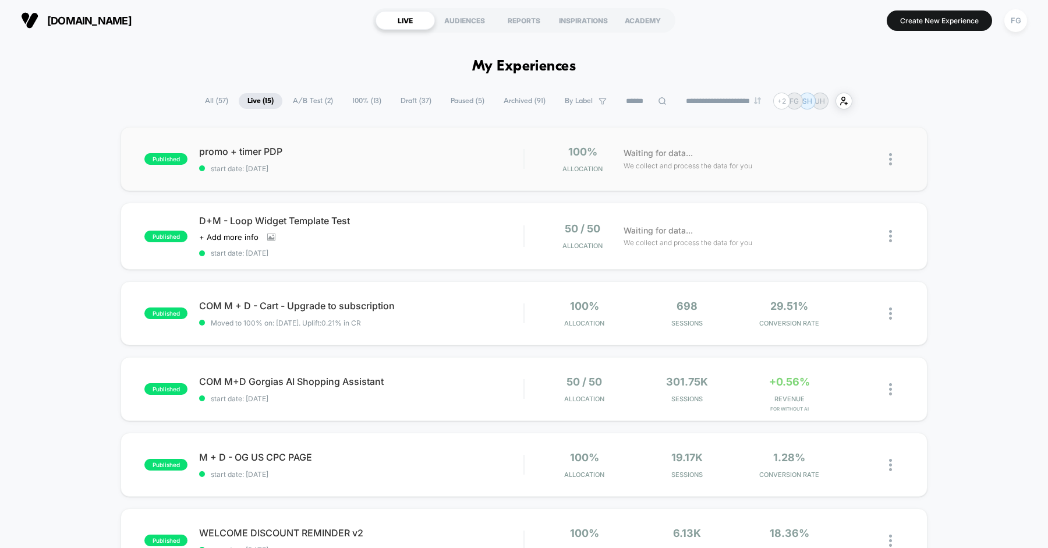
click at [412, 154] on span "promo + timer PDP" at bounding box center [361, 152] width 324 height 12
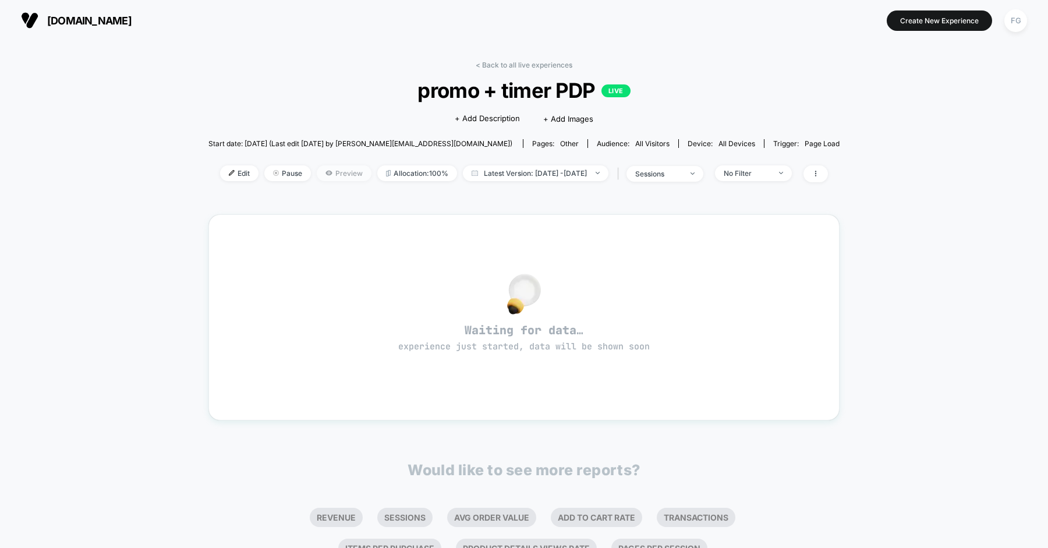
click at [320, 175] on span "Preview" at bounding box center [344, 173] width 55 height 16
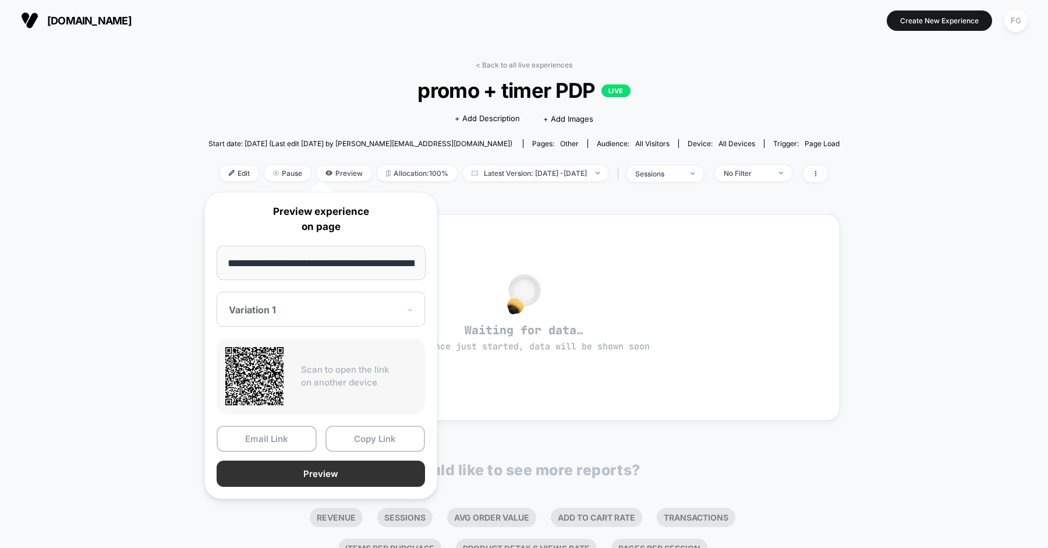
click at [297, 469] on button "Preview" at bounding box center [321, 474] width 209 height 26
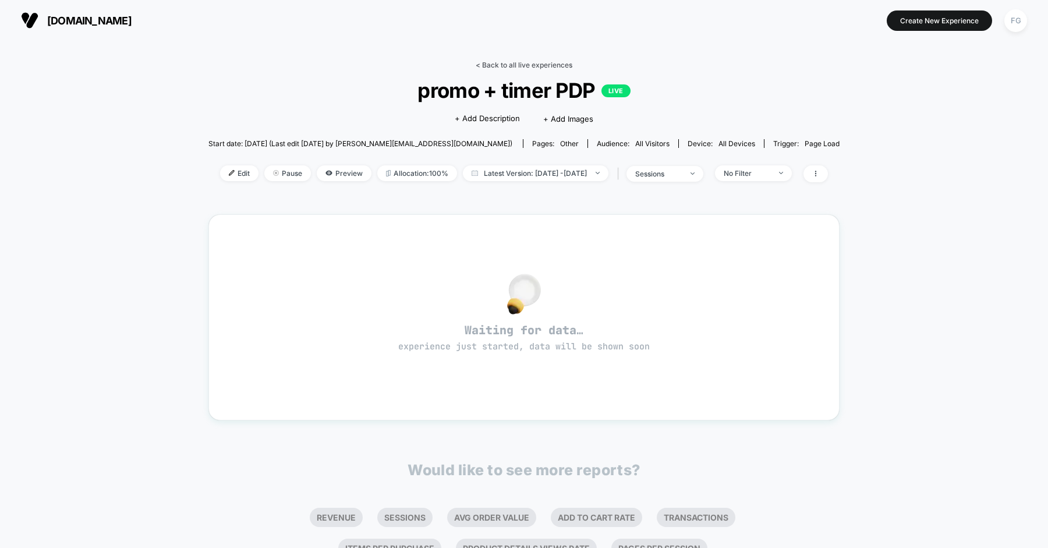
click at [542, 65] on link "< Back to all live experiences" at bounding box center [524, 65] width 97 height 9
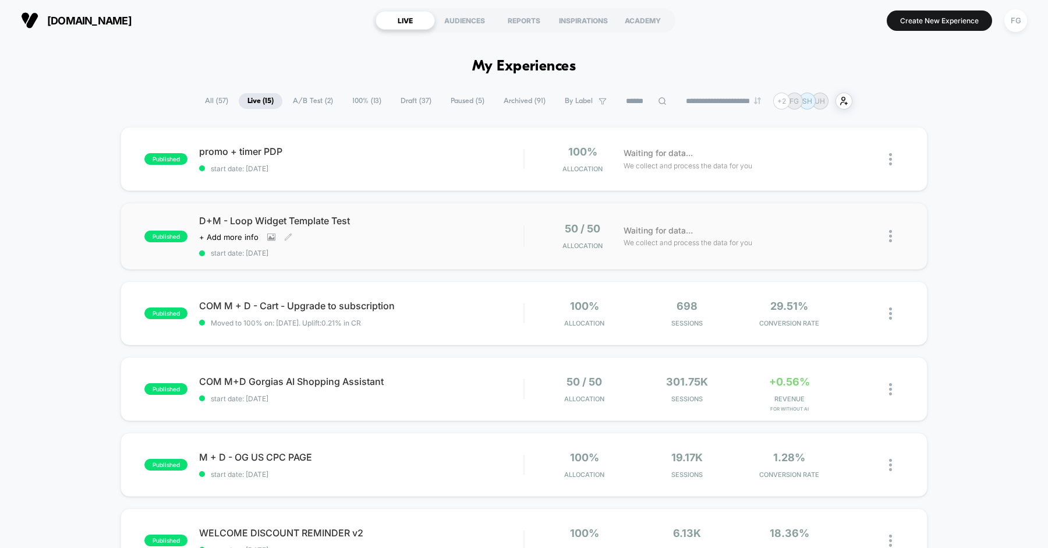
click at [439, 225] on span "D+M - Loop Widget Template Test" at bounding box center [361, 221] width 324 height 12
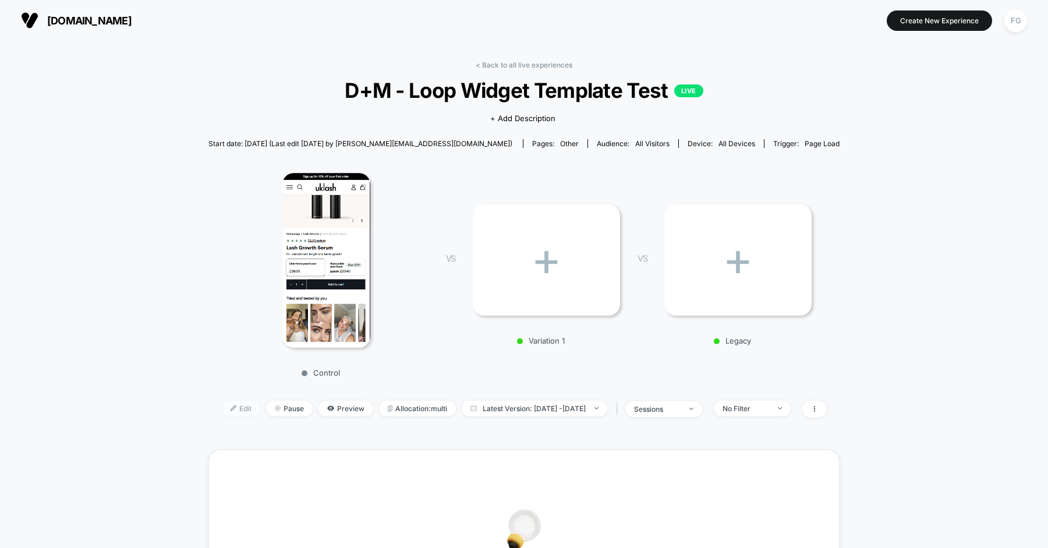
click at [224, 405] on span "Edit" at bounding box center [241, 409] width 38 height 16
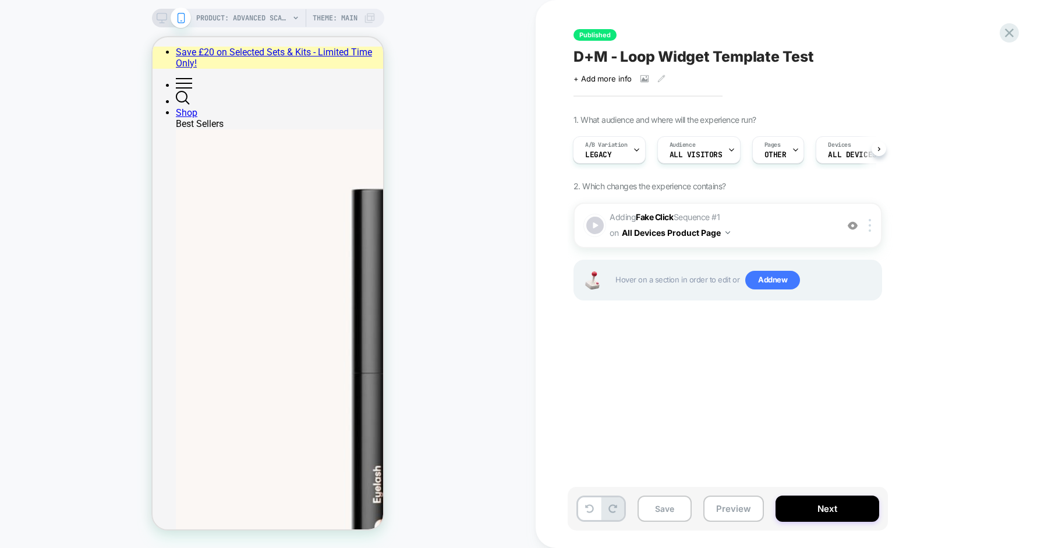
click at [777, 151] on span "OTHER" at bounding box center [776, 155] width 22 height 8
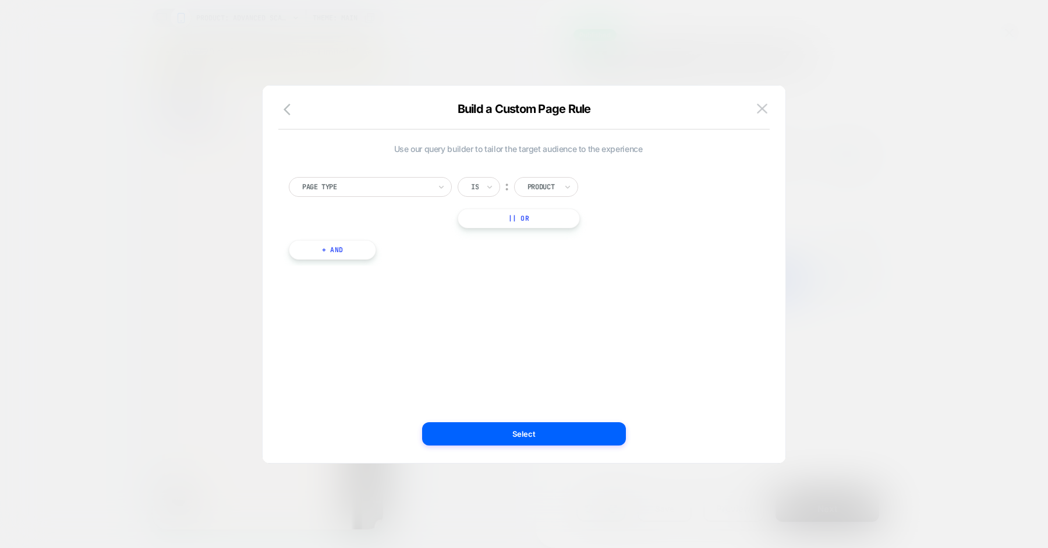
click at [366, 246] on button "+ And" at bounding box center [332, 250] width 87 height 20
click at [443, 256] on div at bounding box center [395, 261] width 128 height 10
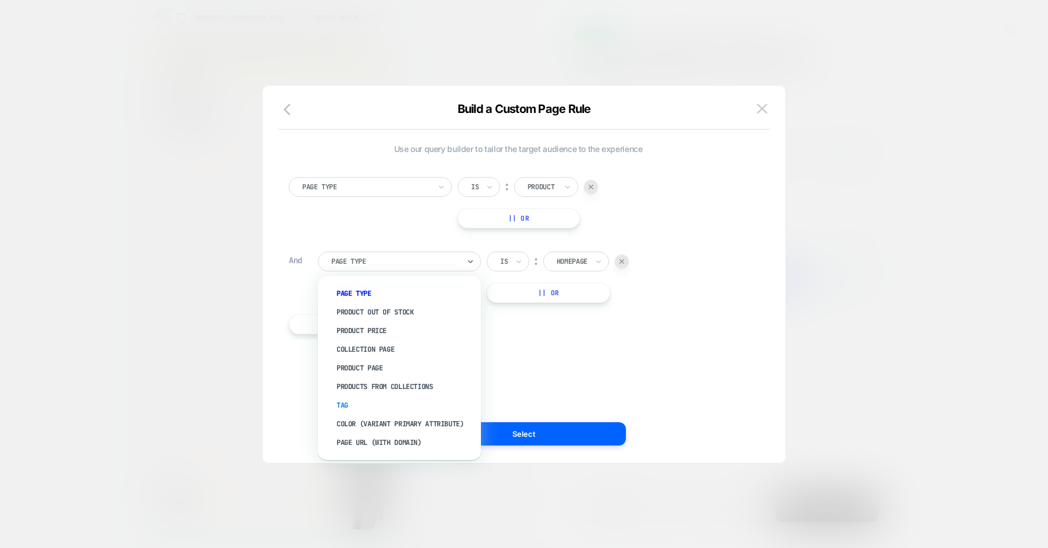
click at [355, 398] on div "Tag" at bounding box center [405, 405] width 151 height 19
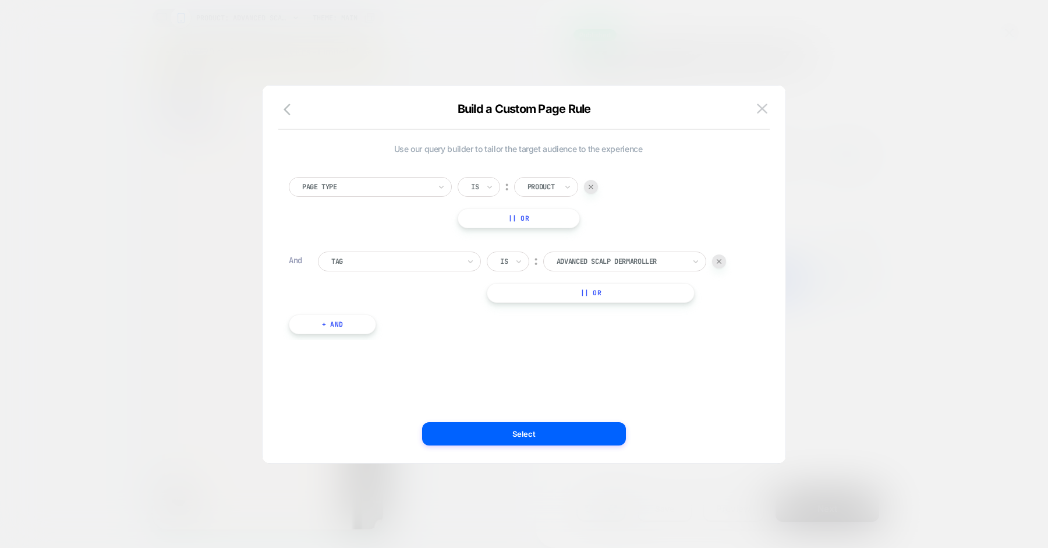
click at [507, 265] on div at bounding box center [504, 261] width 8 height 10
click at [510, 312] on div "Is not" at bounding box center [537, 312] width 76 height 19
click at [592, 258] on div at bounding box center [636, 261] width 128 height 10
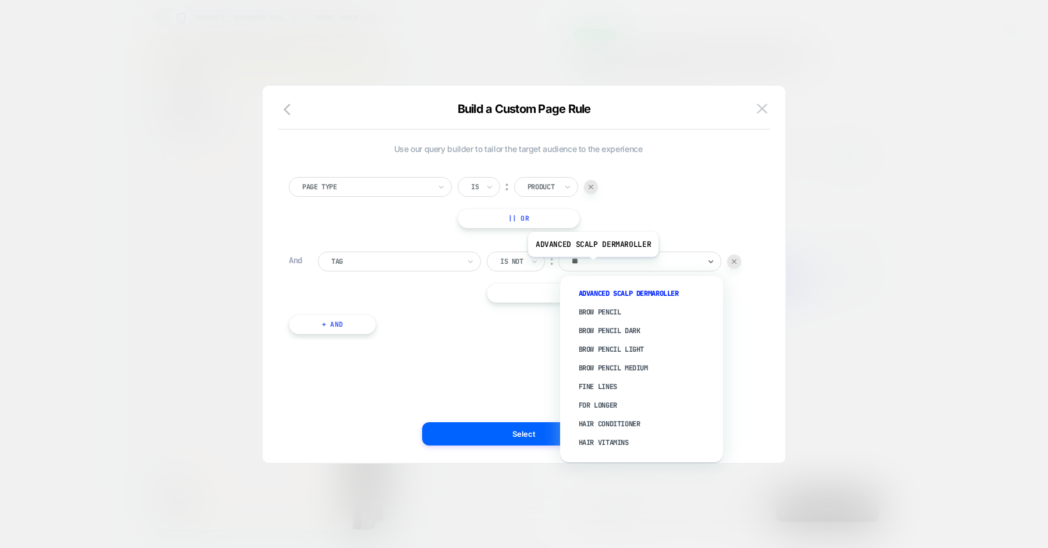
type input "***"
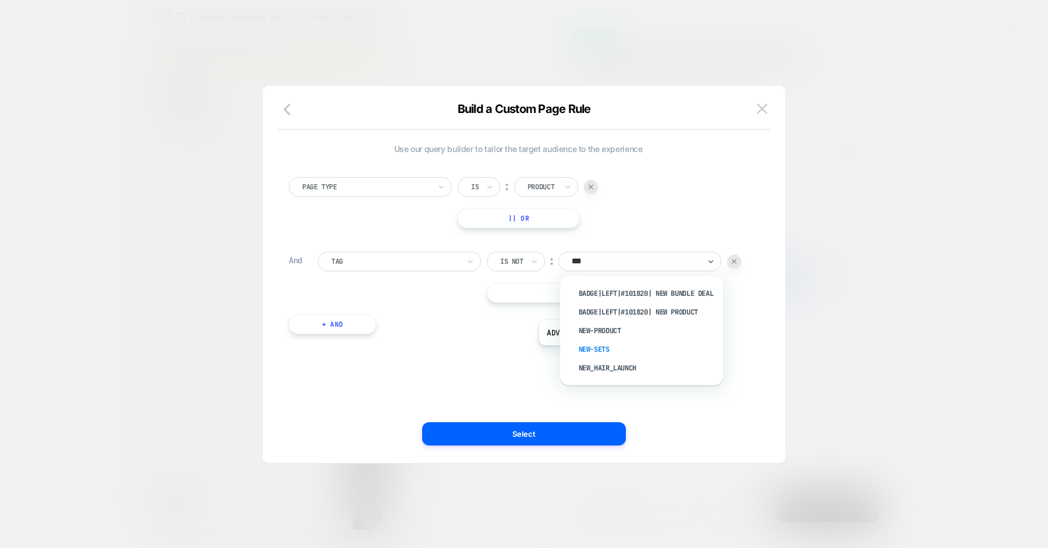
click at [603, 354] on div "new-sets" at bounding box center [647, 349] width 151 height 19
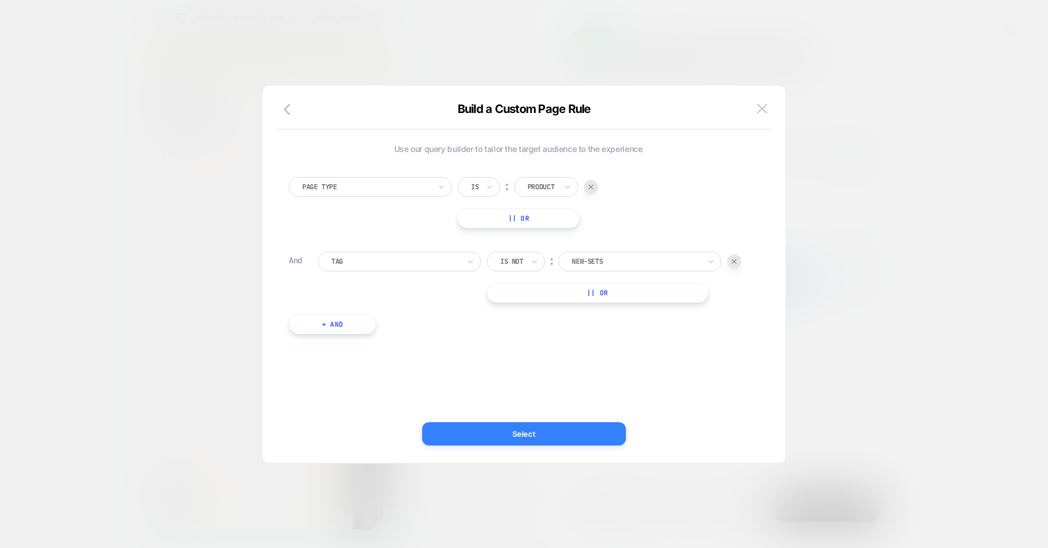
click at [531, 432] on button "Select" at bounding box center [524, 433] width 204 height 23
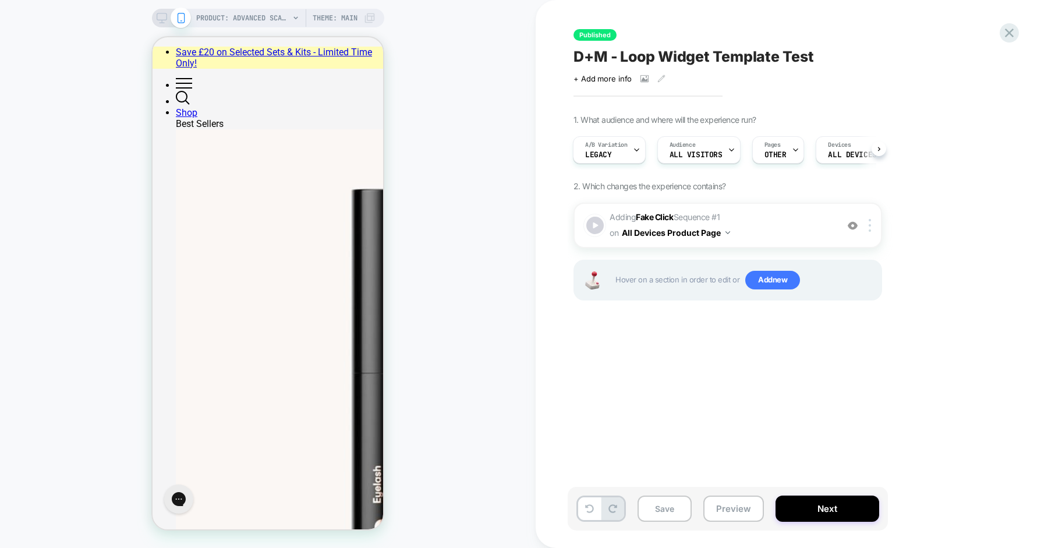
click at [1007, 13] on div "Published D+M - Loop Widget Template Test Click to view images Click to edit ex…" at bounding box center [792, 274] width 437 height 548
click at [1007, 25] on icon at bounding box center [1010, 33] width 16 height 16
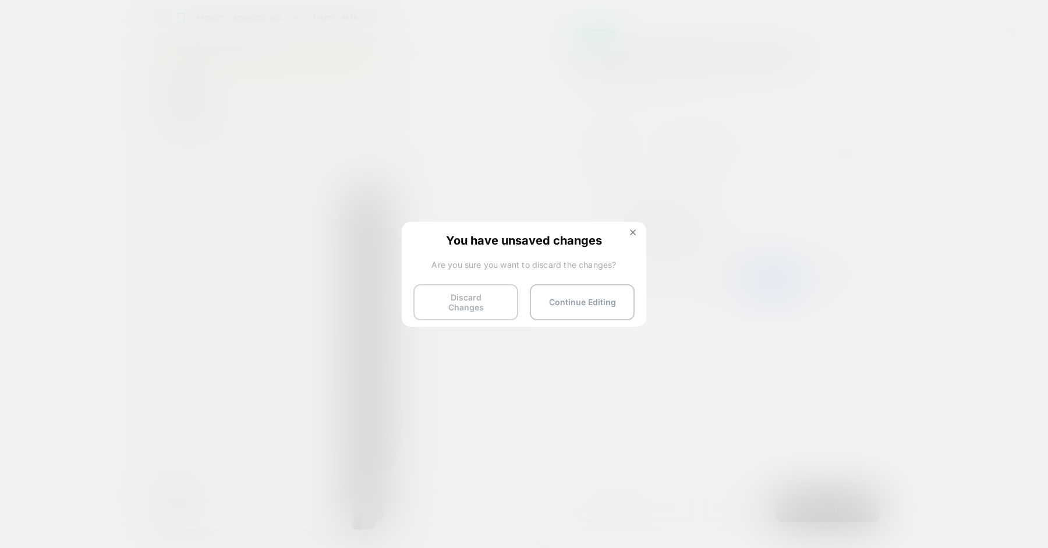
click at [487, 299] on button "Discard Changes" at bounding box center [466, 302] width 105 height 36
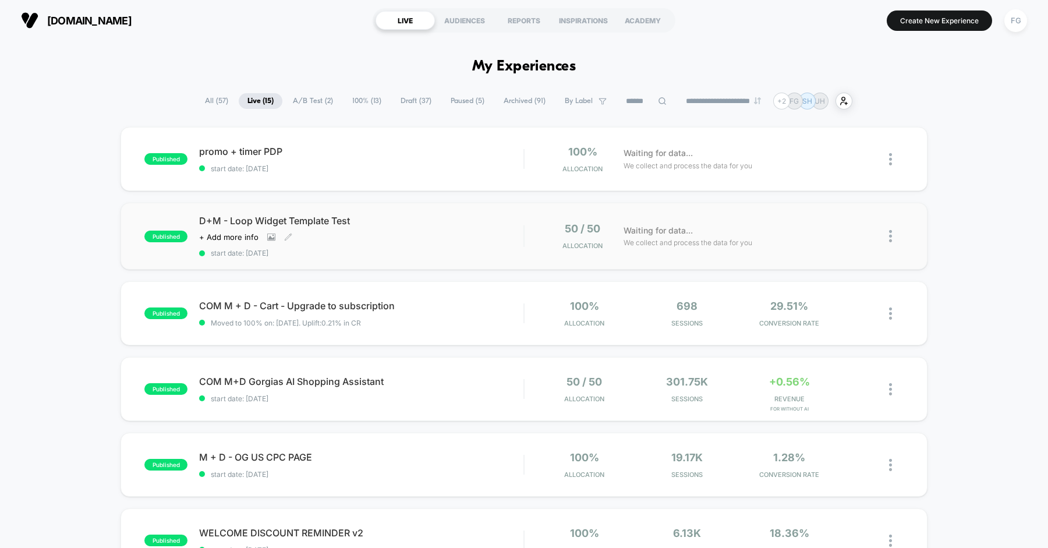
click at [436, 232] on div "D+M - Loop Widget Template Test Click to view images Click to edit experience d…" at bounding box center [361, 236] width 324 height 43
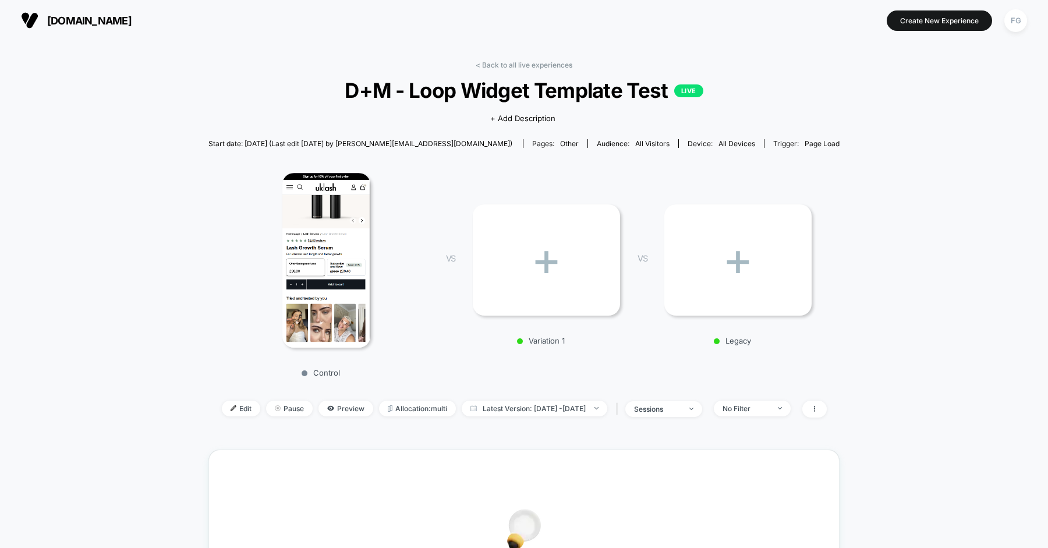
click at [353, 269] on img at bounding box center [326, 260] width 88 height 175
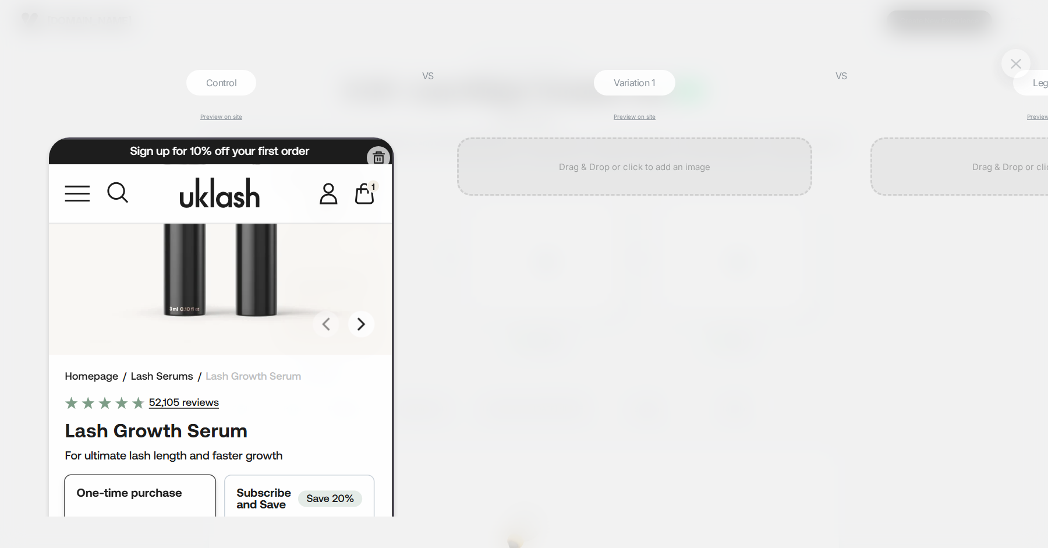
scroll to position [0, 1]
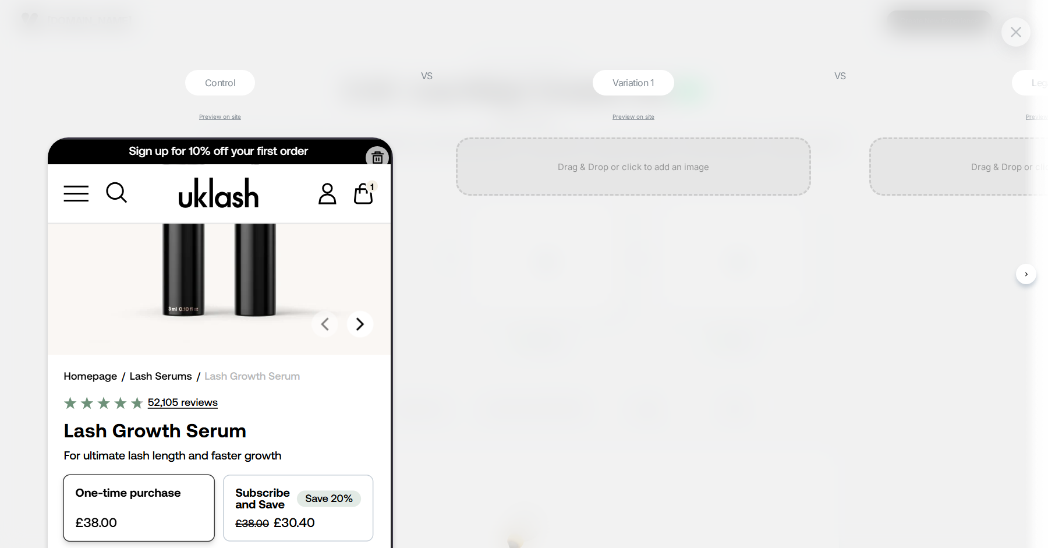
click at [374, 157] on icon at bounding box center [377, 157] width 15 height 15
click at [388, 229] on button "Yes" at bounding box center [409, 228] width 58 height 18
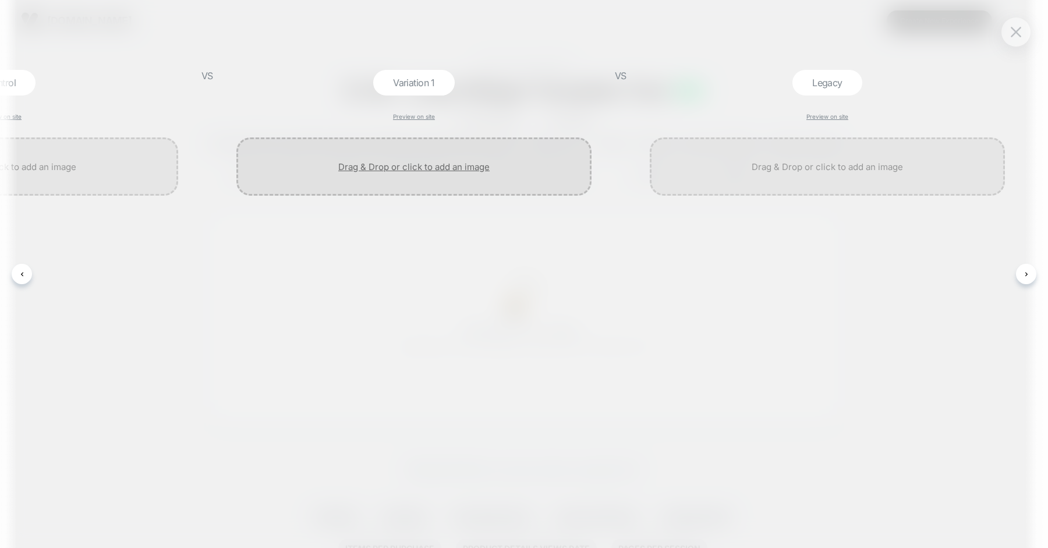
scroll to position [0, 221]
click at [490, 157] on div at bounding box center [413, 166] width 355 height 58
click at [482, 159] on div at bounding box center [413, 166] width 355 height 58
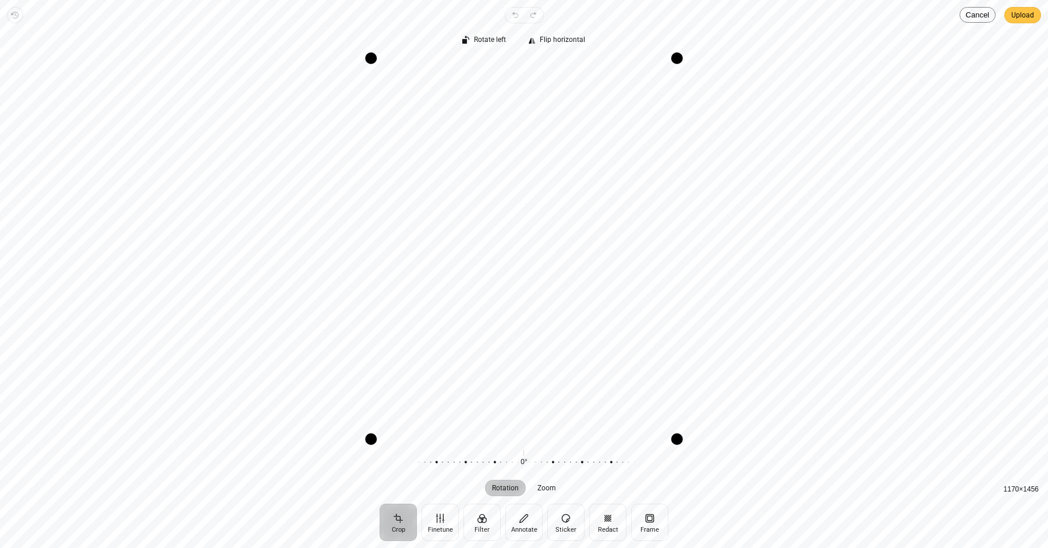
click at [1029, 17] on span "Upload" at bounding box center [1023, 15] width 23 height 14
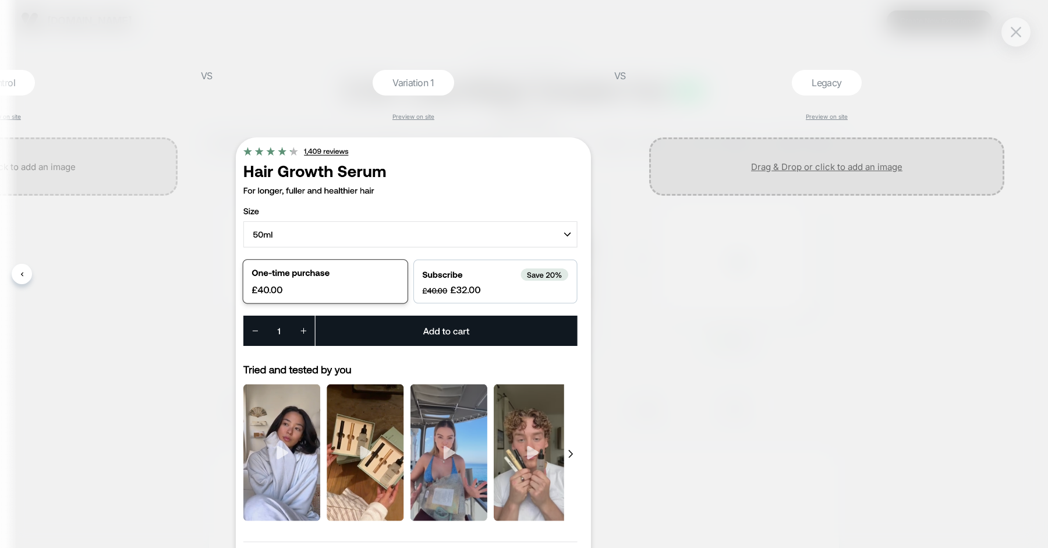
click at [745, 174] on div at bounding box center [826, 166] width 355 height 58
click at [1012, 38] on button at bounding box center [1016, 31] width 17 height 17
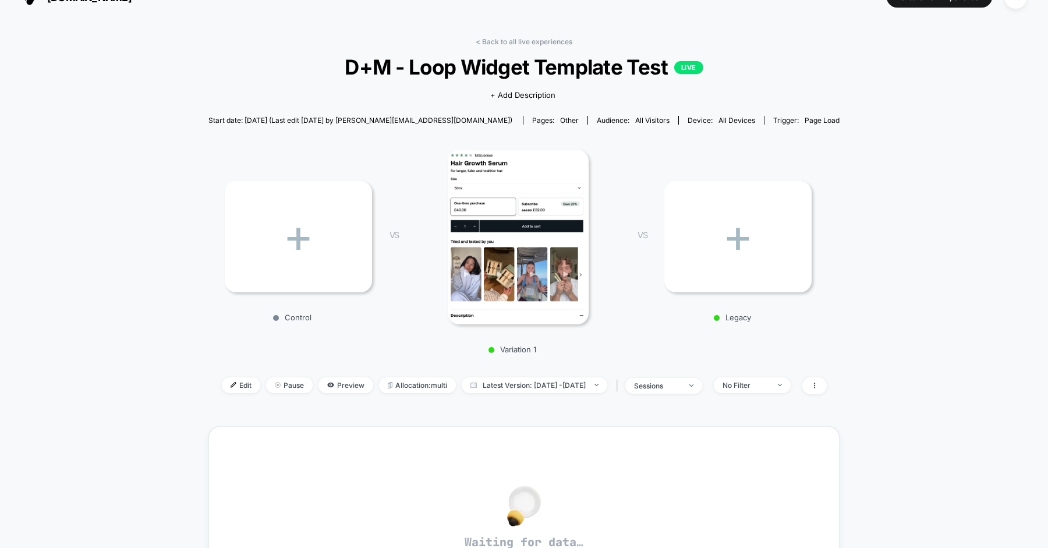
scroll to position [31, 0]
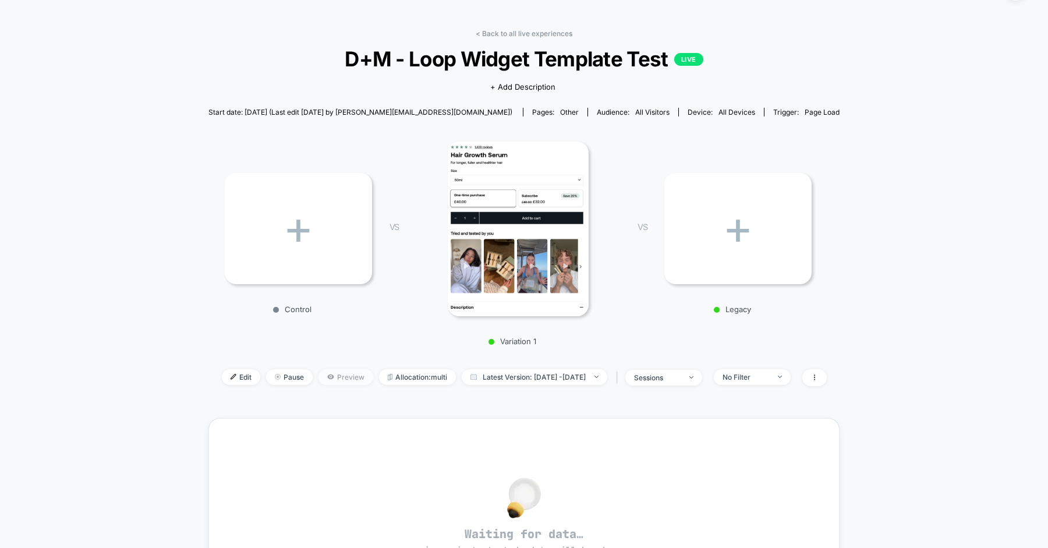
click at [319, 377] on span "Preview" at bounding box center [346, 377] width 55 height 16
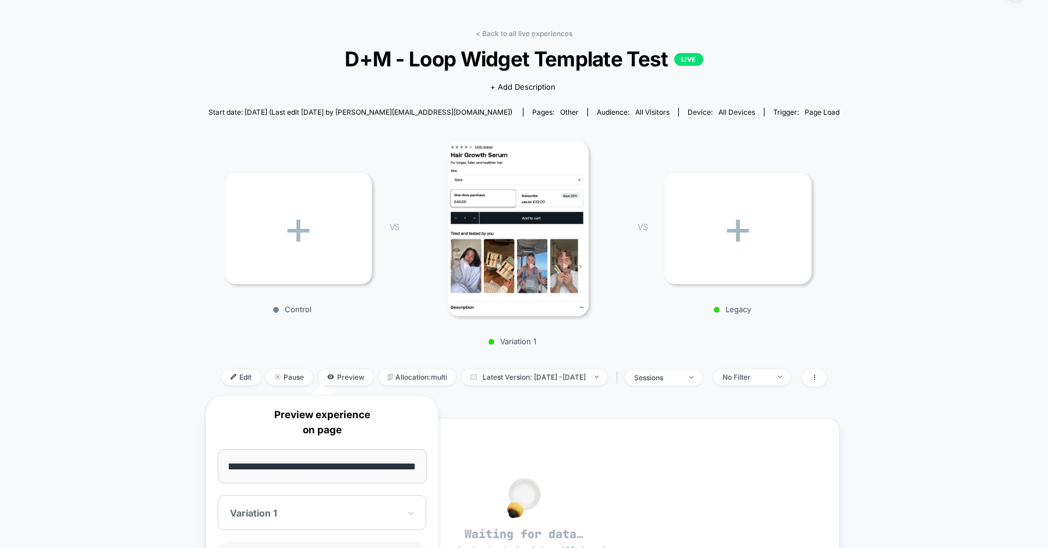
scroll to position [0, 0]
click at [363, 526] on div "Variation 1" at bounding box center [322, 512] width 209 height 35
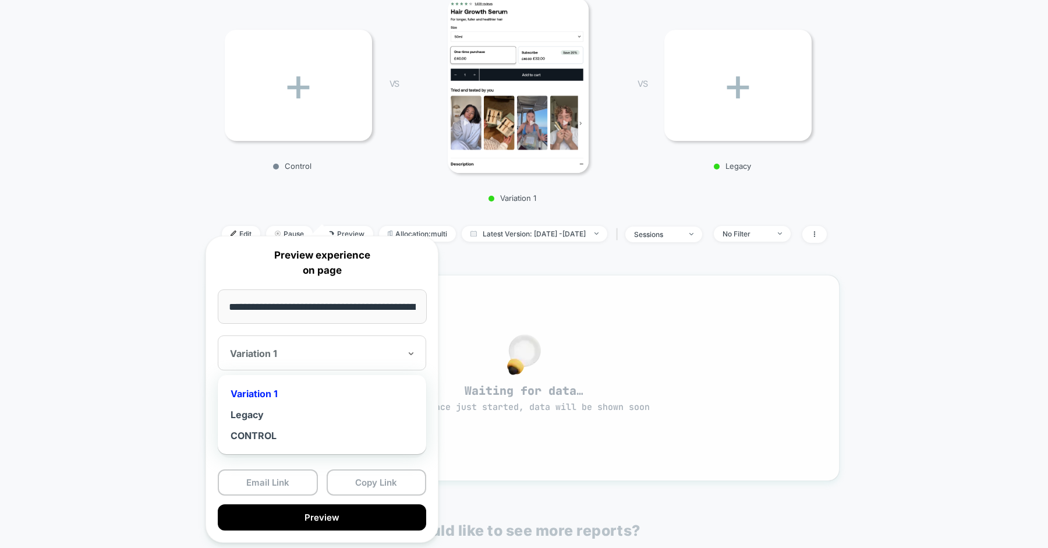
scroll to position [198, 0]
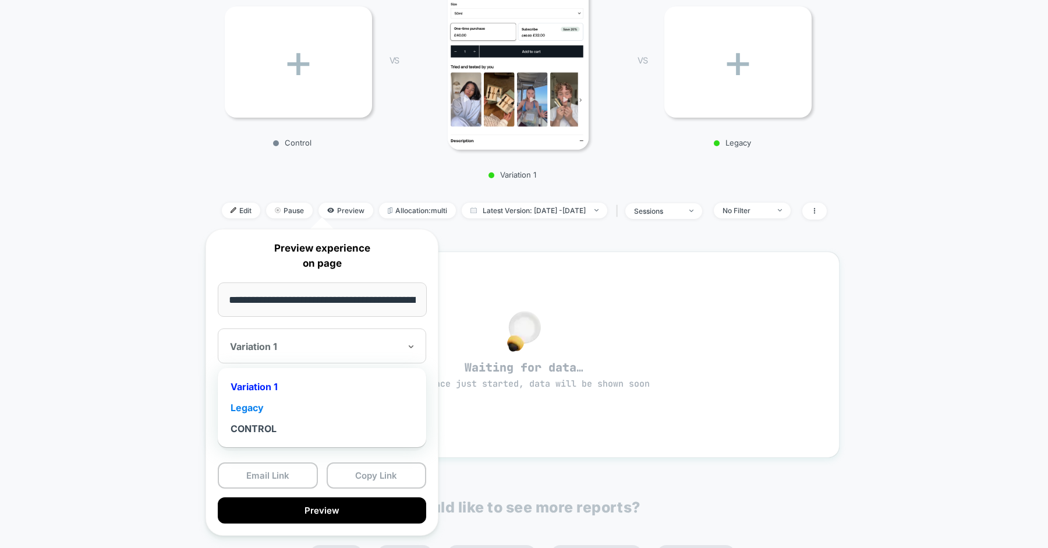
click at [316, 404] on div "Legacy" at bounding box center [322, 407] width 197 height 21
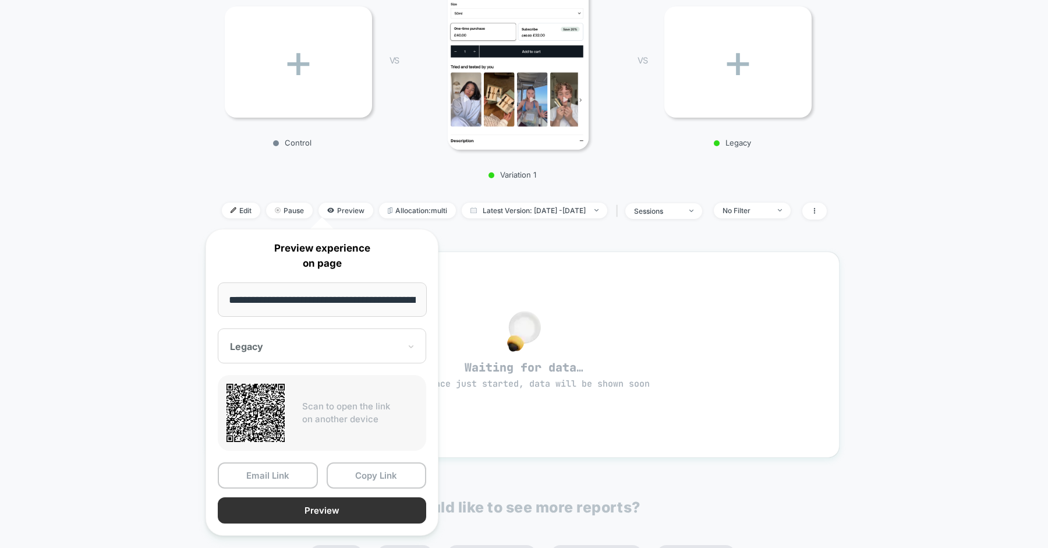
click at [317, 515] on button "Preview" at bounding box center [322, 510] width 209 height 26
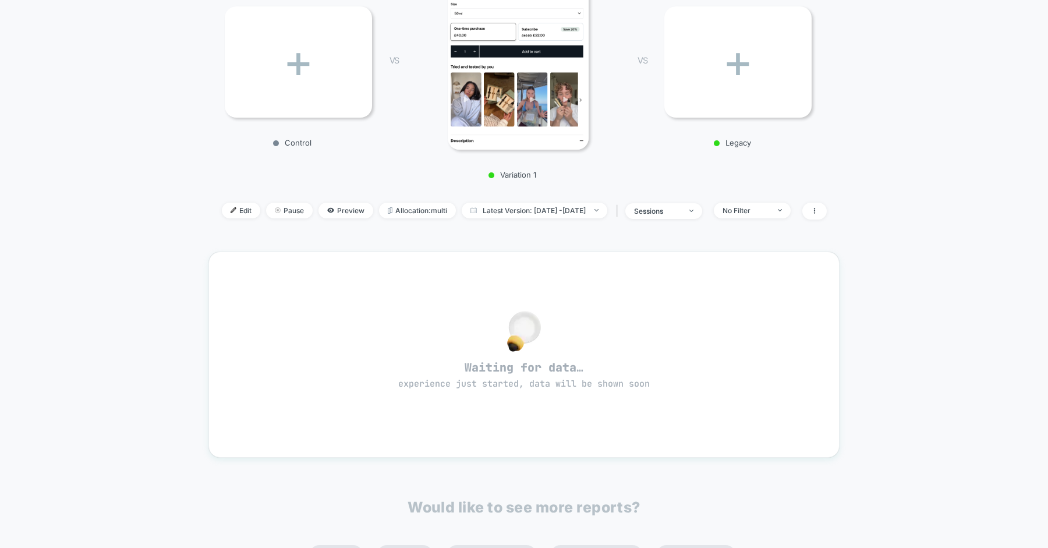
click at [729, 68] on div "+" at bounding box center [738, 61] width 147 height 111
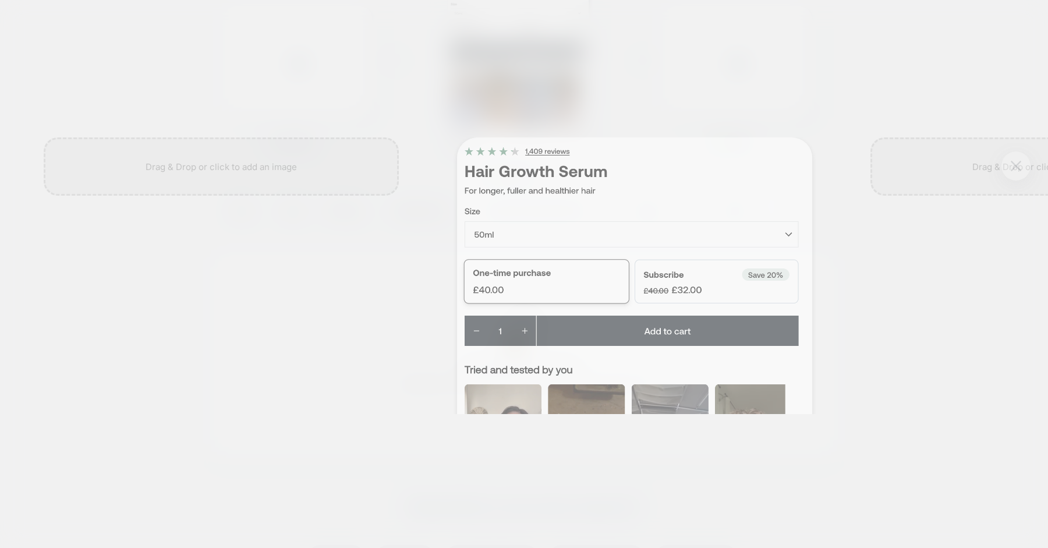
scroll to position [0, 1]
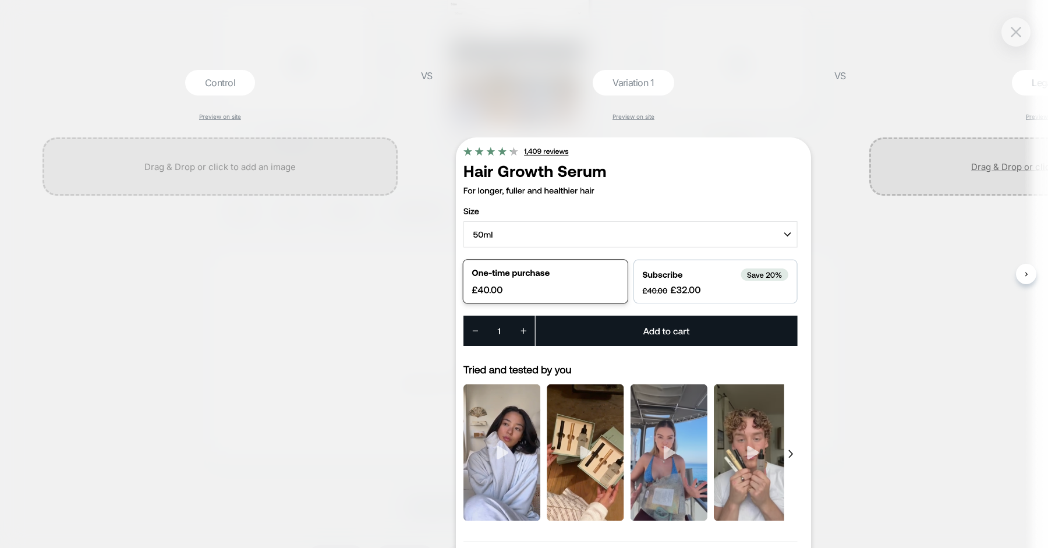
click at [913, 192] on div at bounding box center [1047, 166] width 355 height 58
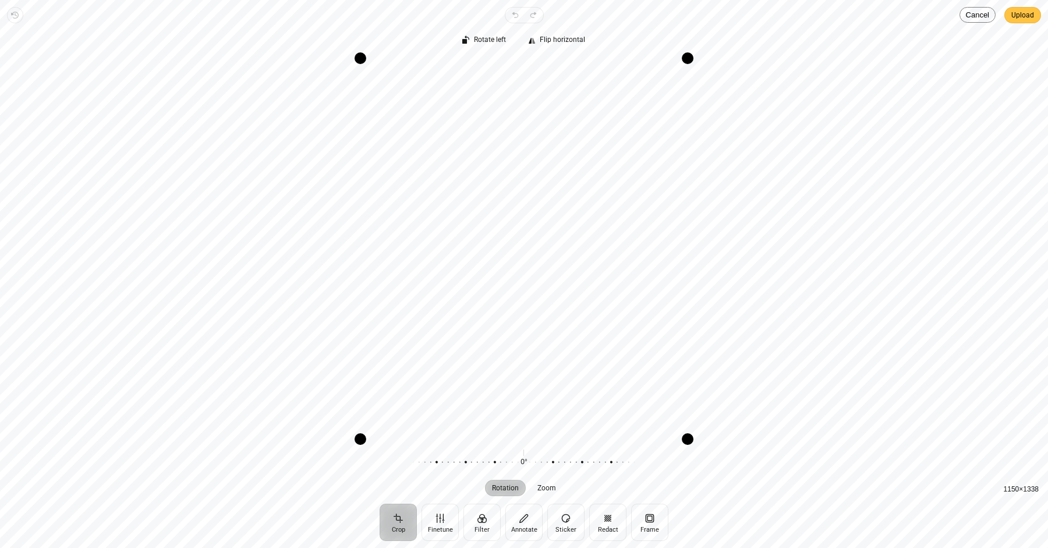
click at [1023, 19] on span "Upload" at bounding box center [1023, 15] width 23 height 14
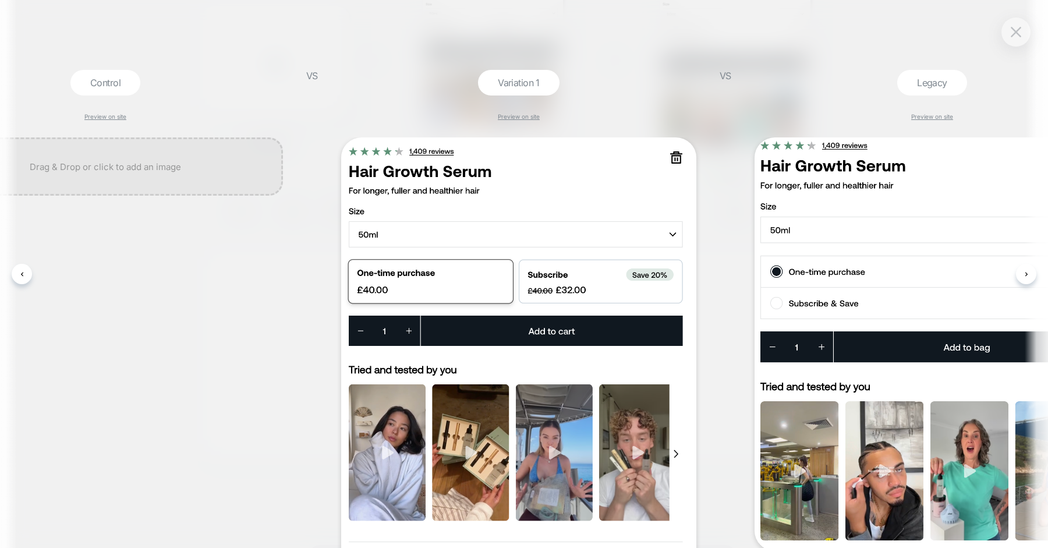
scroll to position [0, 221]
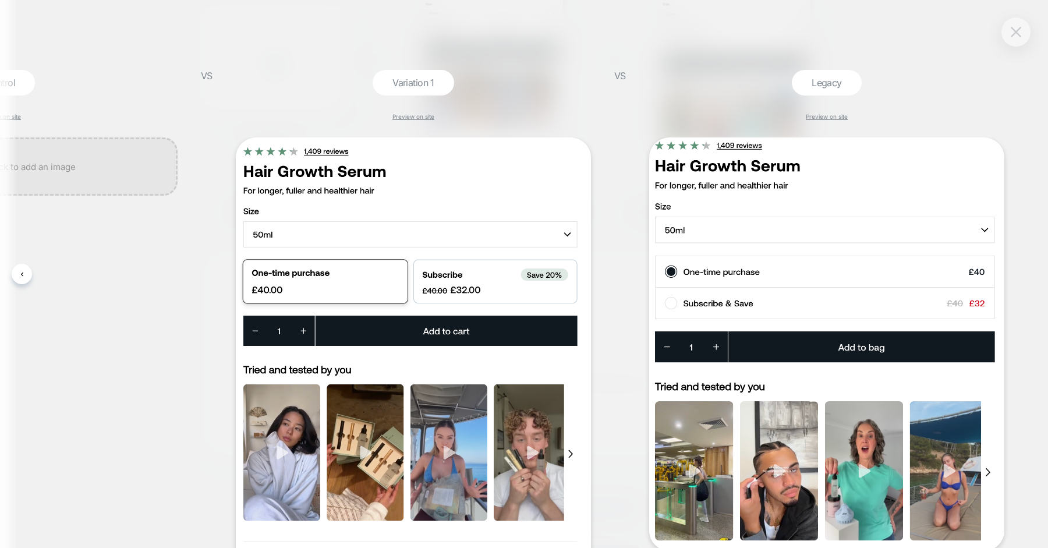
click at [1011, 34] on img at bounding box center [1016, 32] width 10 height 10
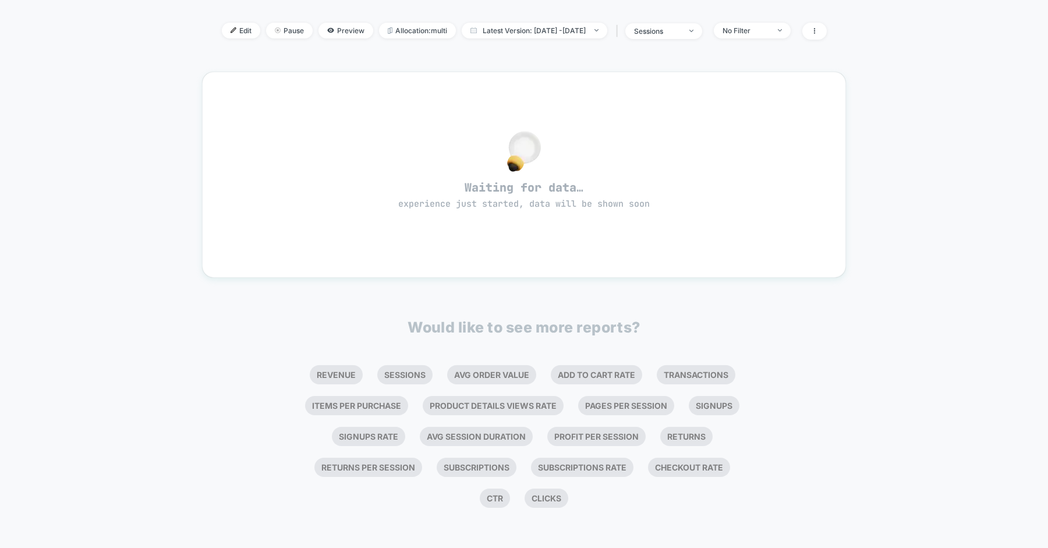
scroll to position [0, 0]
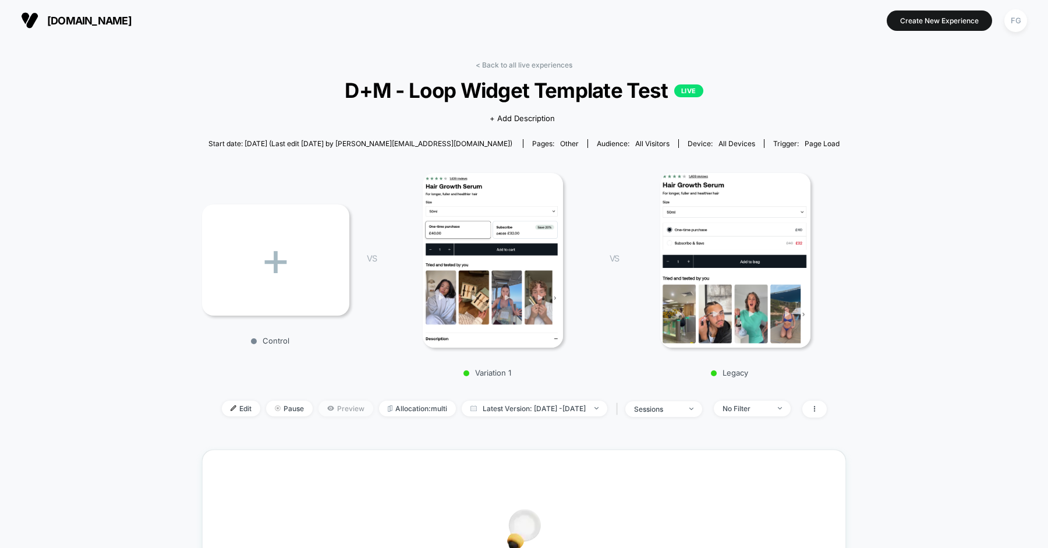
click at [330, 405] on span "Preview" at bounding box center [346, 409] width 55 height 16
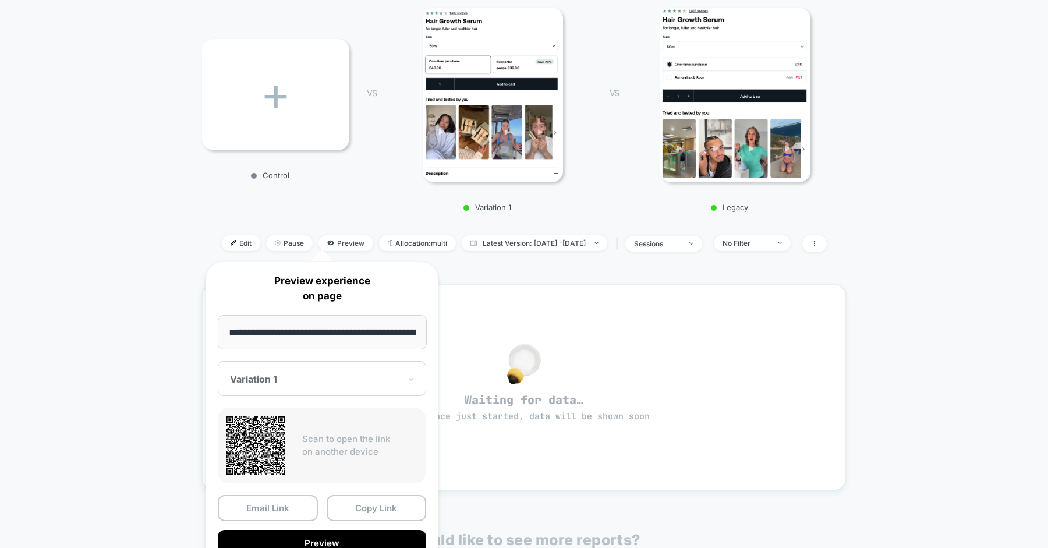
click at [397, 383] on div at bounding box center [315, 379] width 170 height 12
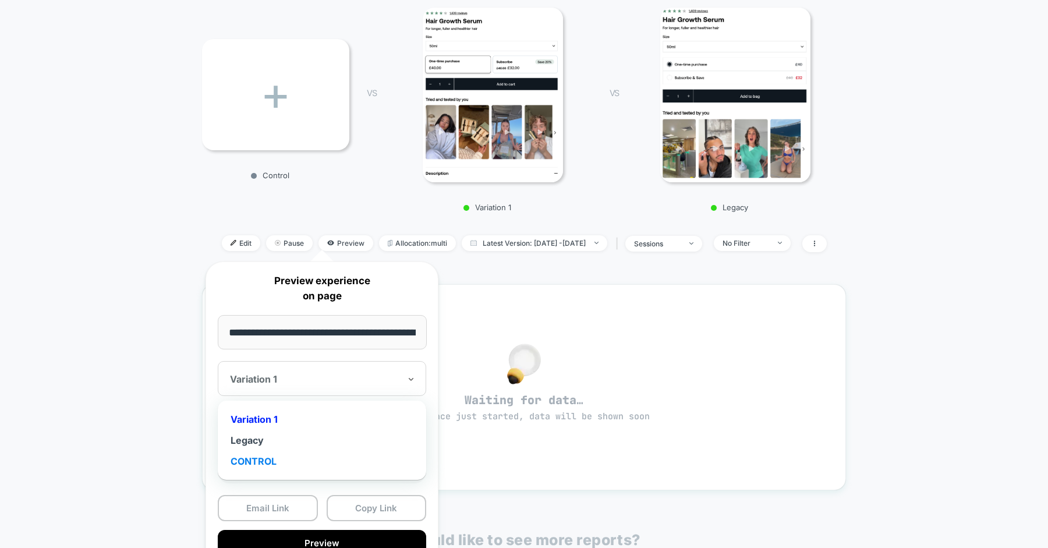
click at [341, 451] on div "CONTROL" at bounding box center [322, 461] width 197 height 21
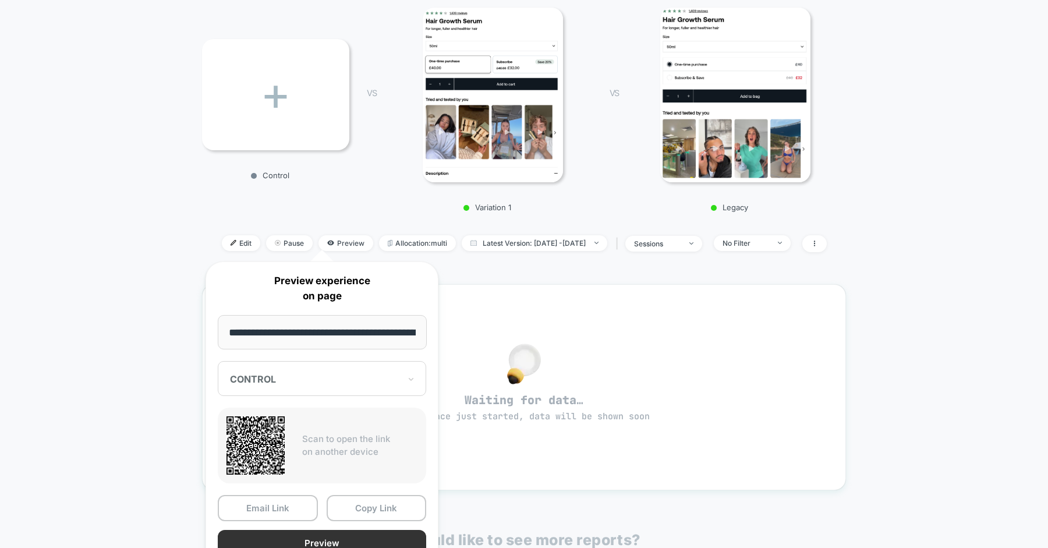
click at [321, 536] on button "Preview" at bounding box center [322, 543] width 209 height 26
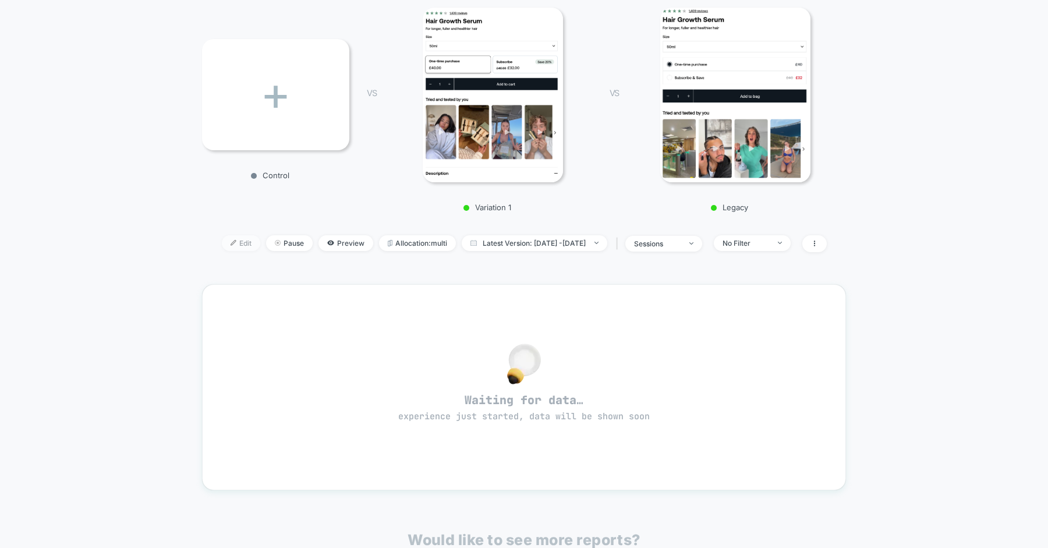
click at [222, 243] on span "Edit" at bounding box center [241, 243] width 38 height 16
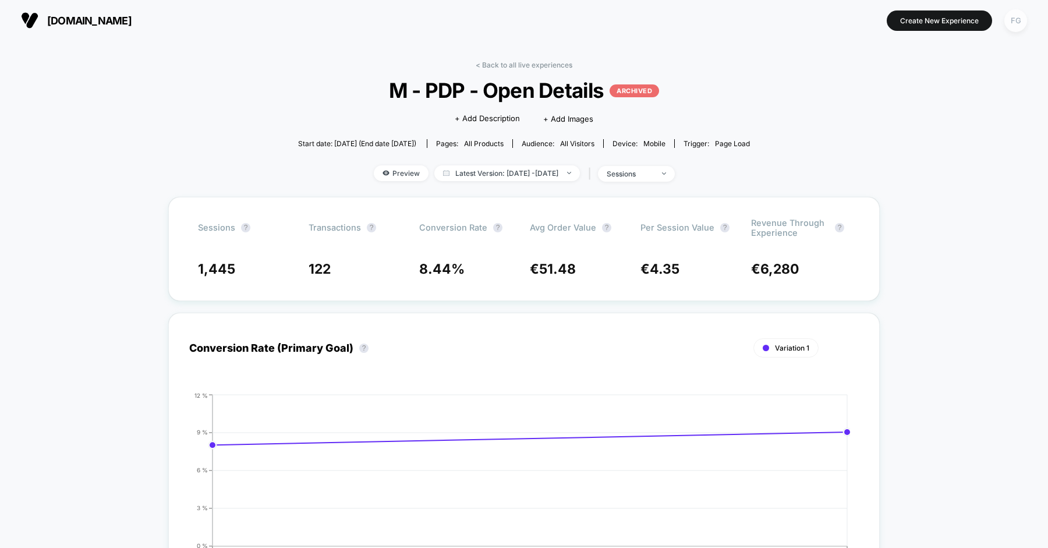
click at [1022, 24] on div "FG" at bounding box center [1016, 20] width 23 height 23
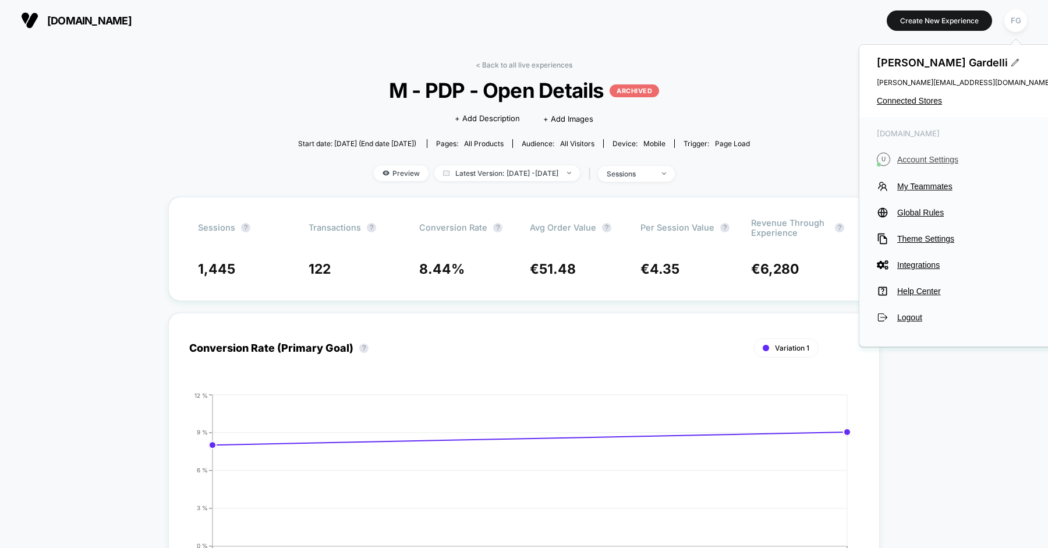
click at [920, 153] on button "U Account Settings" at bounding box center [964, 159] width 175 height 13
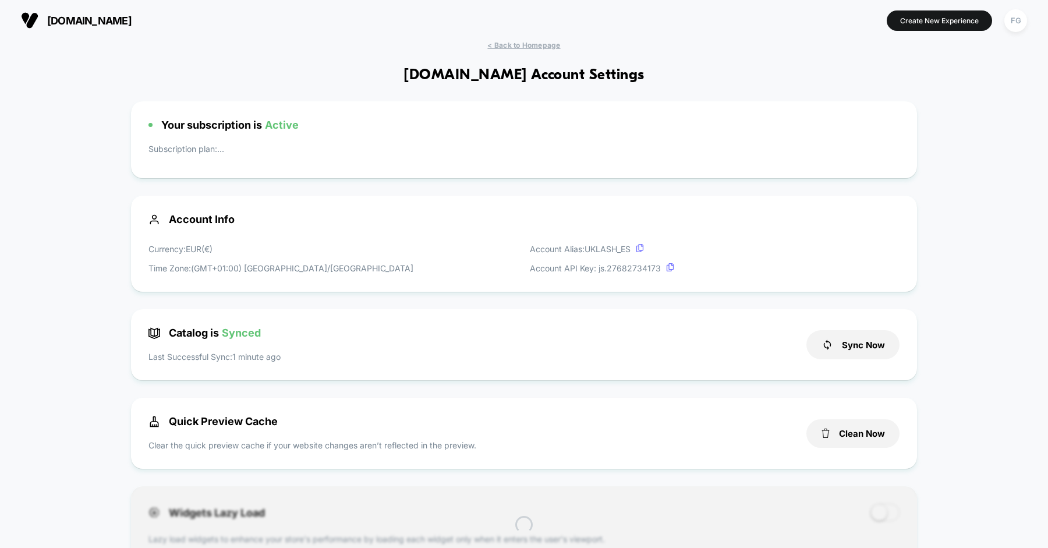
scroll to position [157, 0]
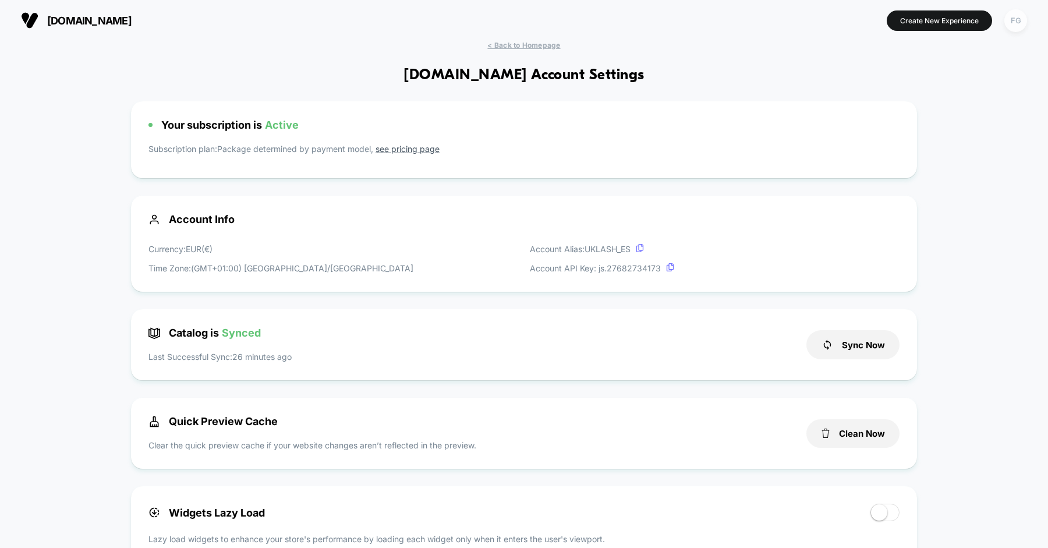
click at [1011, 20] on div "FG" at bounding box center [1016, 20] width 23 height 23
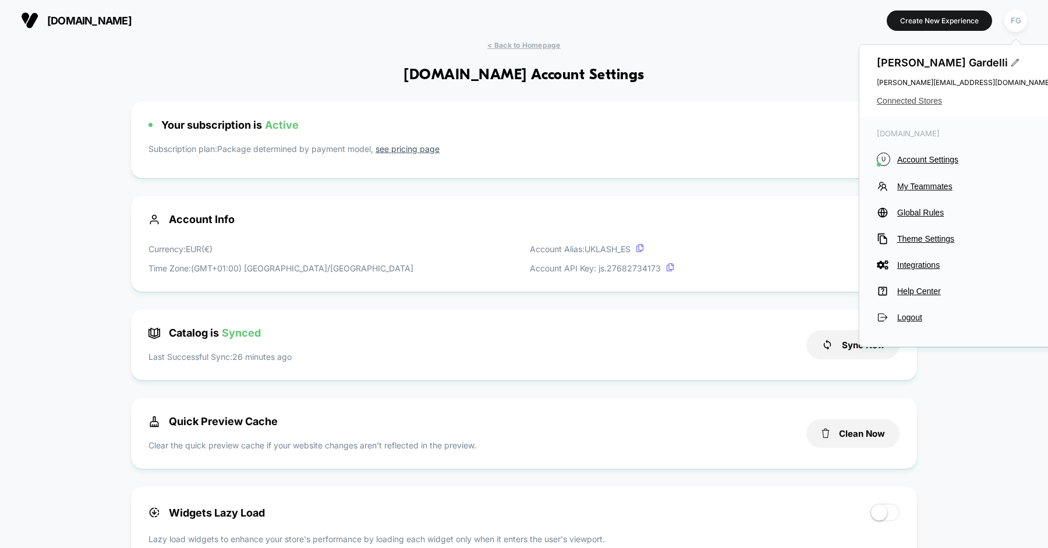
click at [926, 97] on span "Connected Stores" at bounding box center [964, 100] width 175 height 9
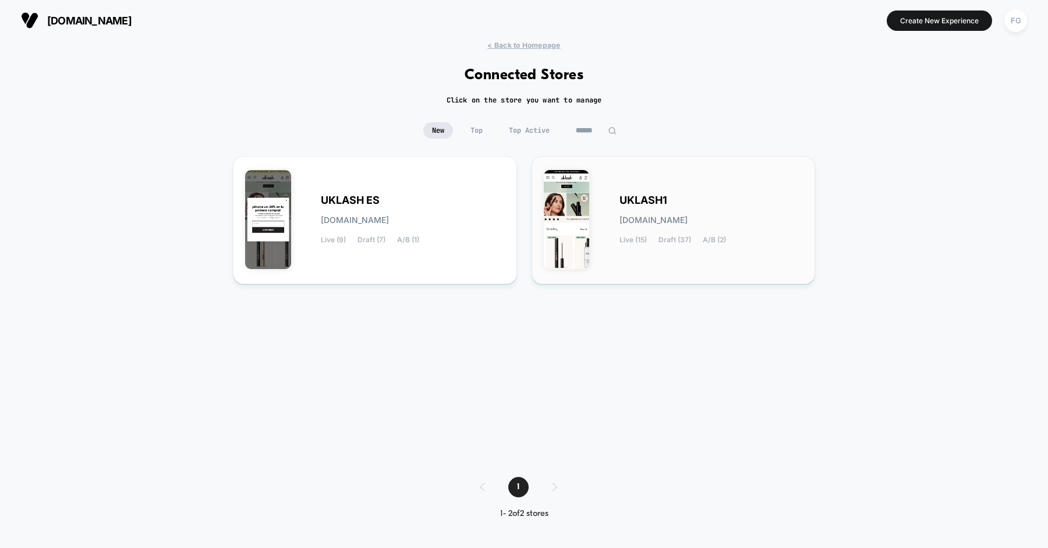
click at [631, 216] on span "[DOMAIN_NAME]" at bounding box center [654, 220] width 68 height 8
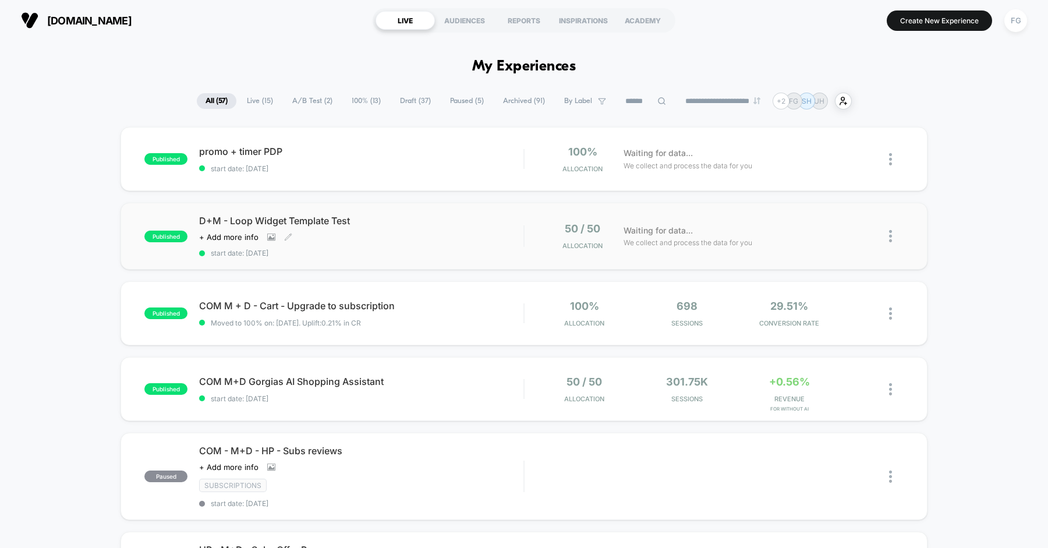
click at [490, 222] on span "D+M - Loop Widget Template Test" at bounding box center [361, 221] width 324 height 12
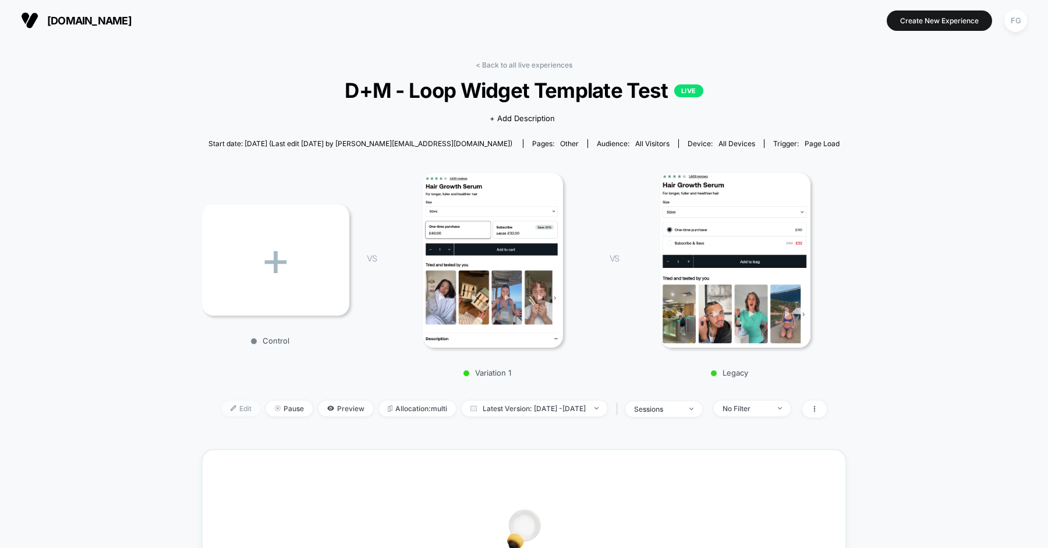
click at [229, 409] on span "Edit" at bounding box center [241, 409] width 38 height 16
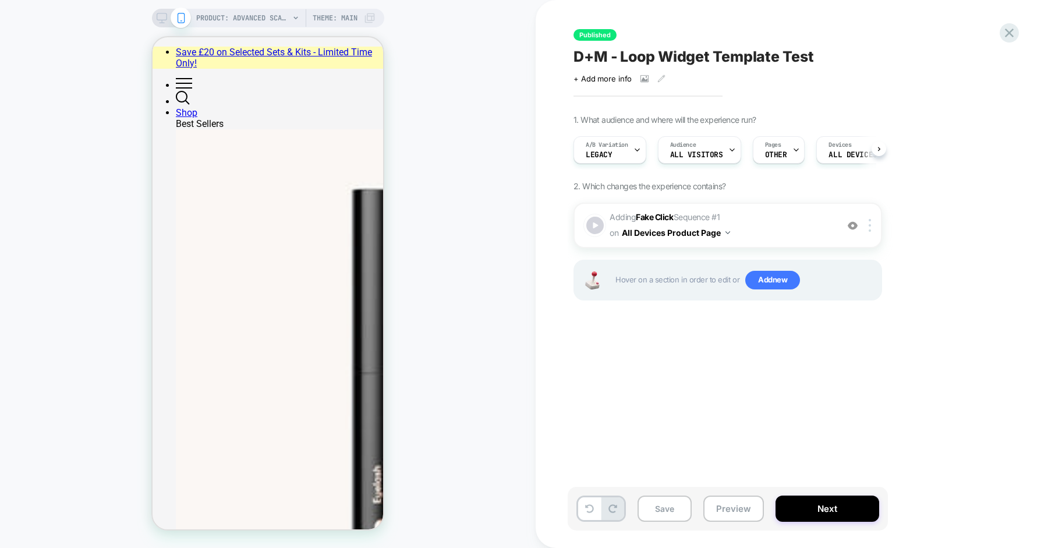
scroll to position [0, 1]
click at [630, 149] on div "A/B Variation Legacy" at bounding box center [607, 150] width 66 height 26
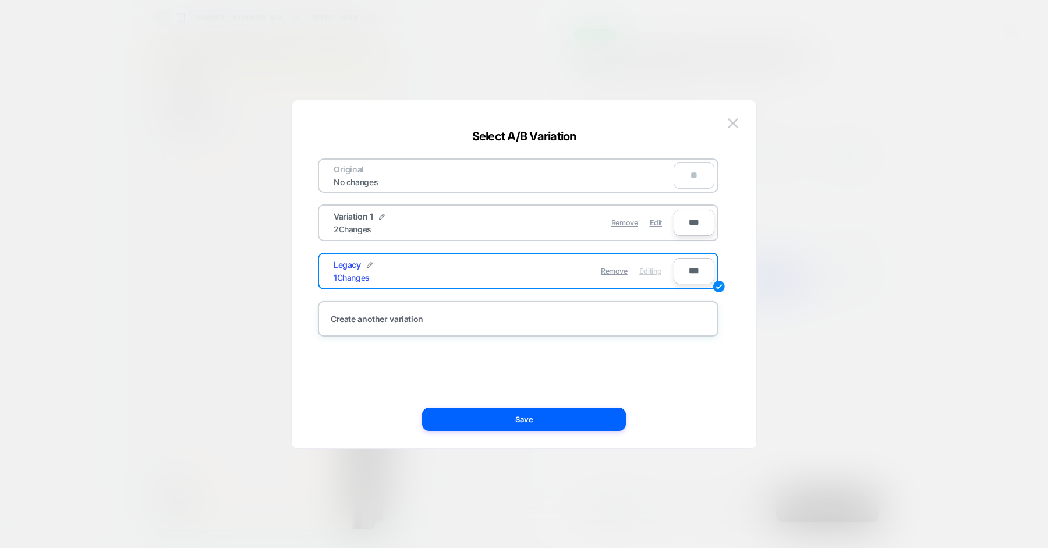
click at [543, 215] on div "Remove Edit" at bounding box center [586, 222] width 164 height 23
click at [0, 0] on span "Edit" at bounding box center [0, 0] width 0 height 0
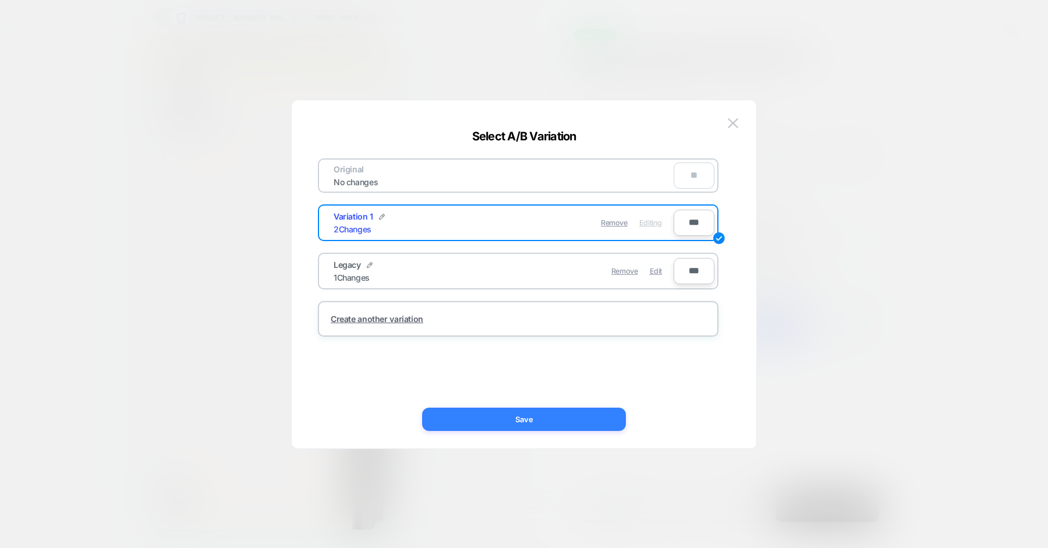
click at [524, 418] on button "Save" at bounding box center [524, 419] width 204 height 23
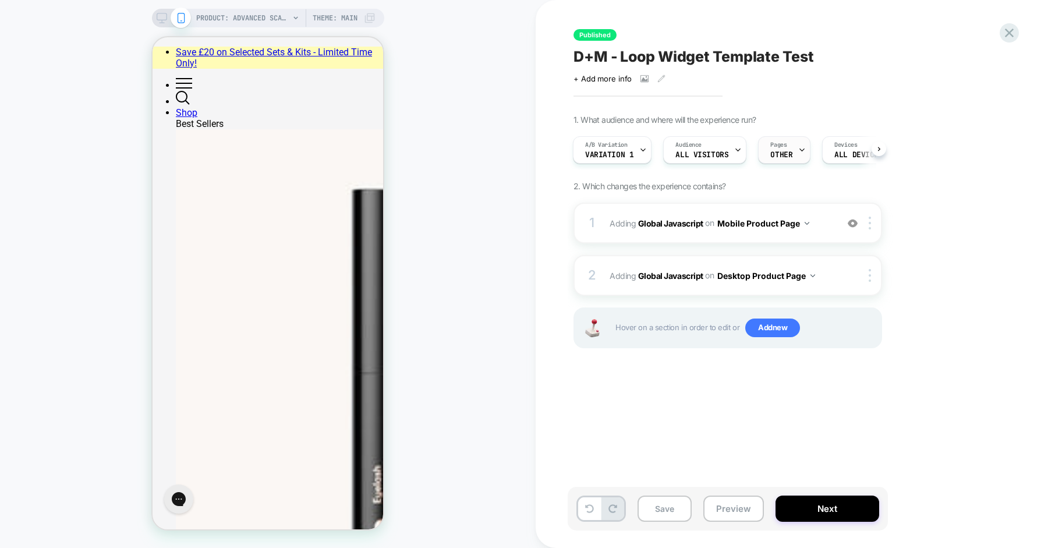
click at [0, 0] on span "OTHER" at bounding box center [0, 0] width 0 height 0
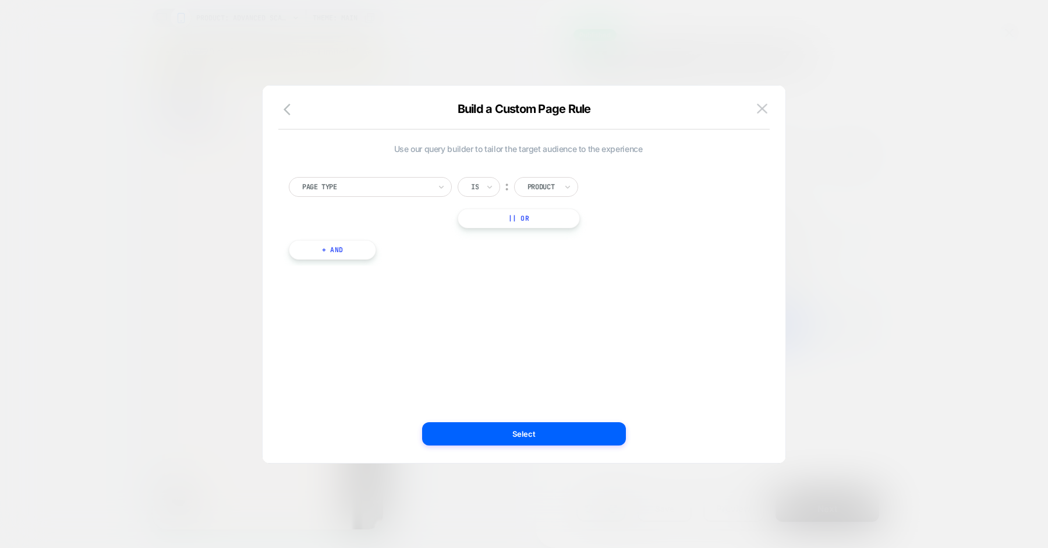
click at [0, 0] on button "+ And" at bounding box center [0, 0] width 0 height 0
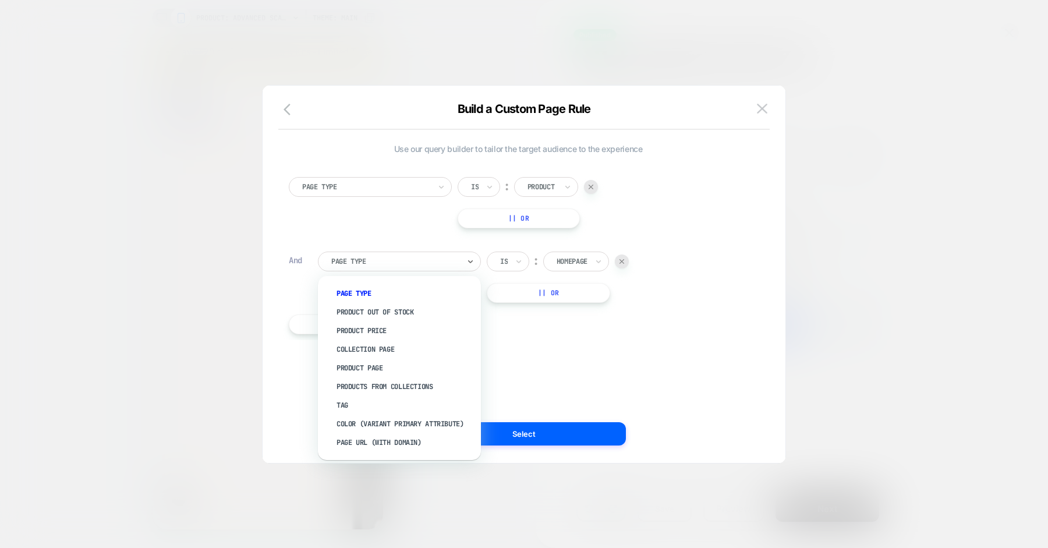
click at [0, 0] on div "Page Type" at bounding box center [0, 0] width 0 height 0
click at [0, 0] on div "Tag" at bounding box center [0, 0] width 0 height 0
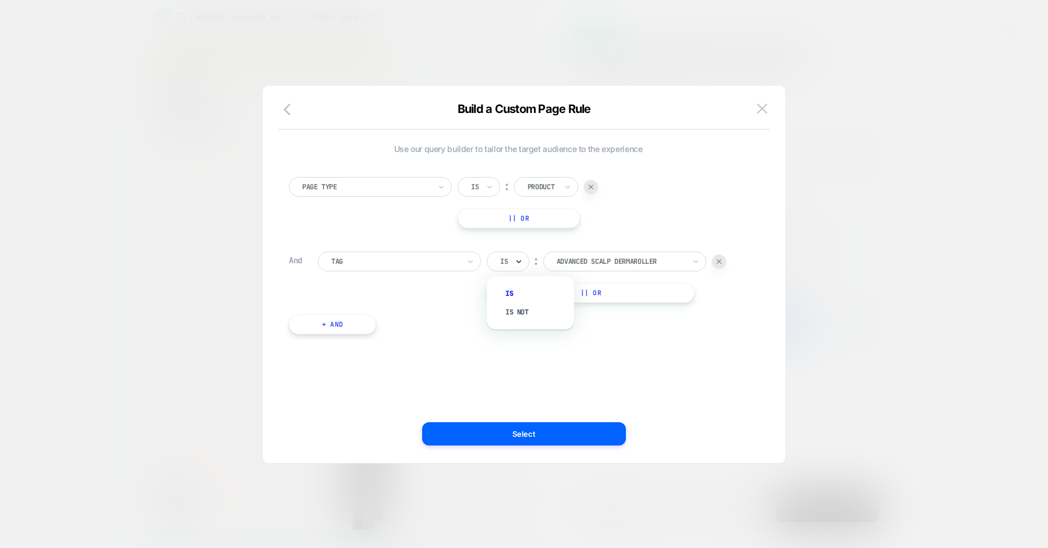
click at [0, 0] on icon at bounding box center [0, 0] width 0 height 0
click at [0, 0] on div "Is not" at bounding box center [0, 0] width 0 height 0
click at [594, 266] on div at bounding box center [636, 261] width 128 height 10
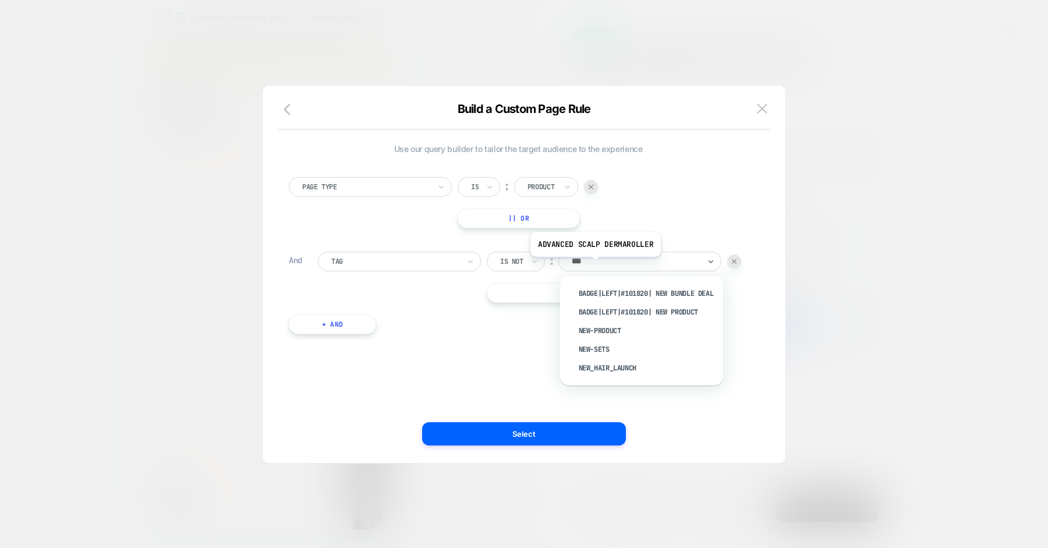
type input "****"
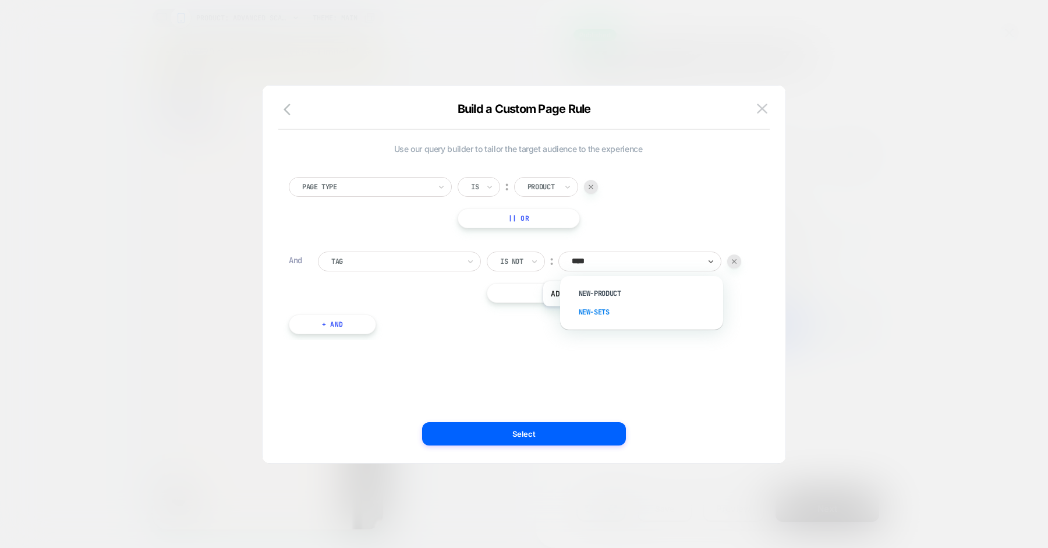
click at [0, 0] on div "new-sets" at bounding box center [0, 0] width 0 height 0
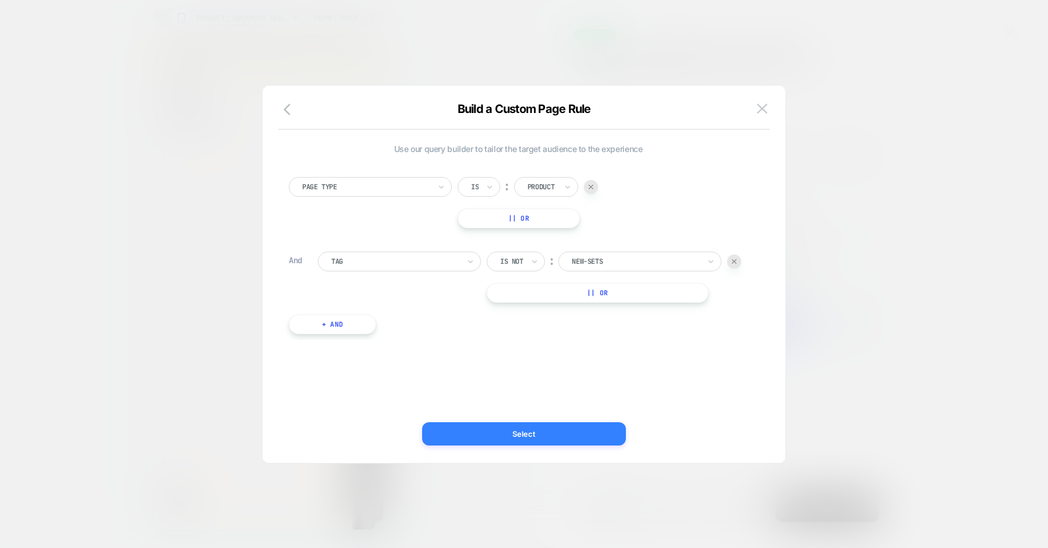
click at [0, 0] on button "Select" at bounding box center [0, 0] width 0 height 0
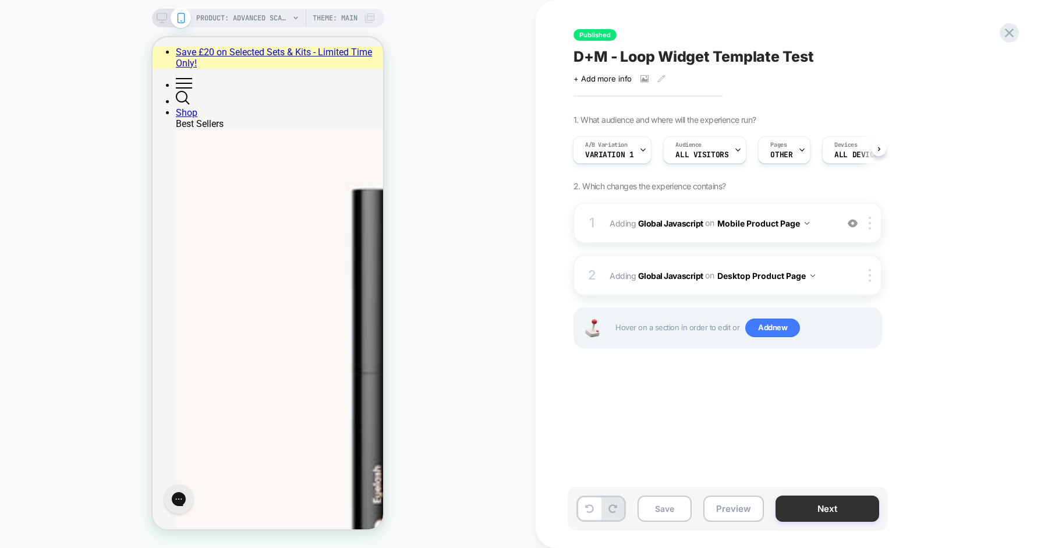
click at [0, 0] on button "Next" at bounding box center [0, 0] width 0 height 0
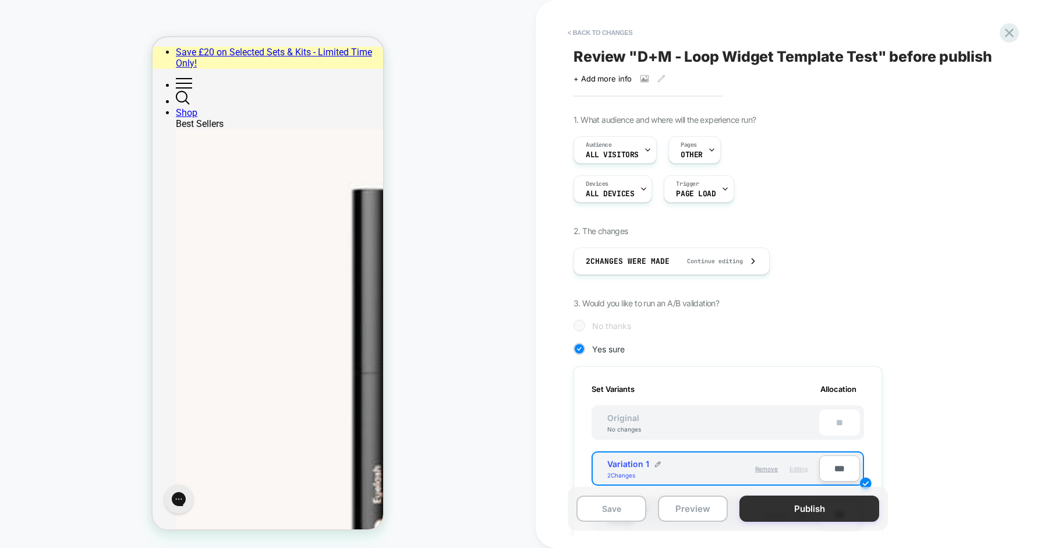
click at [811, 517] on button "Publish" at bounding box center [810, 509] width 140 height 26
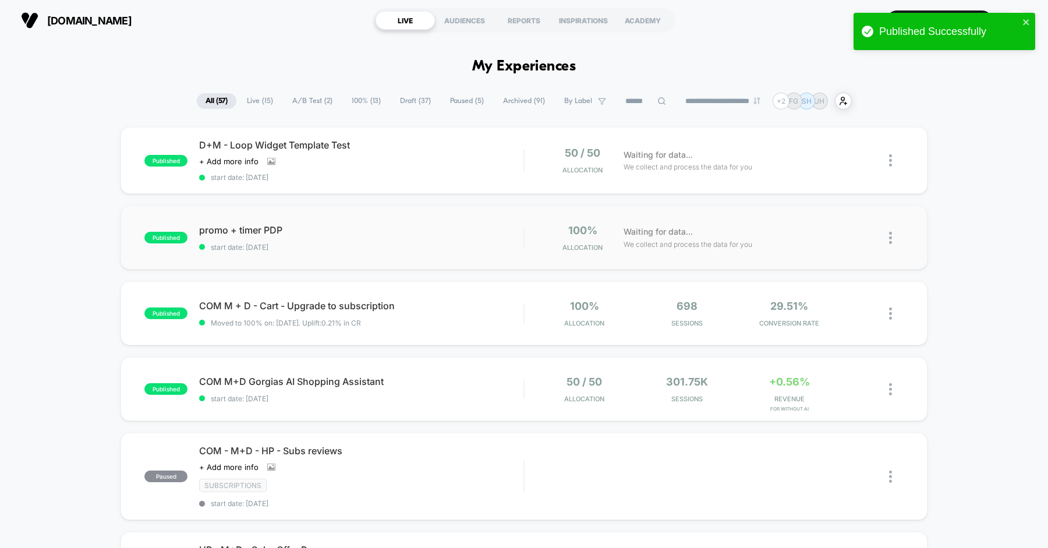
click at [434, 222] on div "published promo + timer PDP start date: 26/08/2025 100% Allocation Waiting for …" at bounding box center [524, 238] width 807 height 64
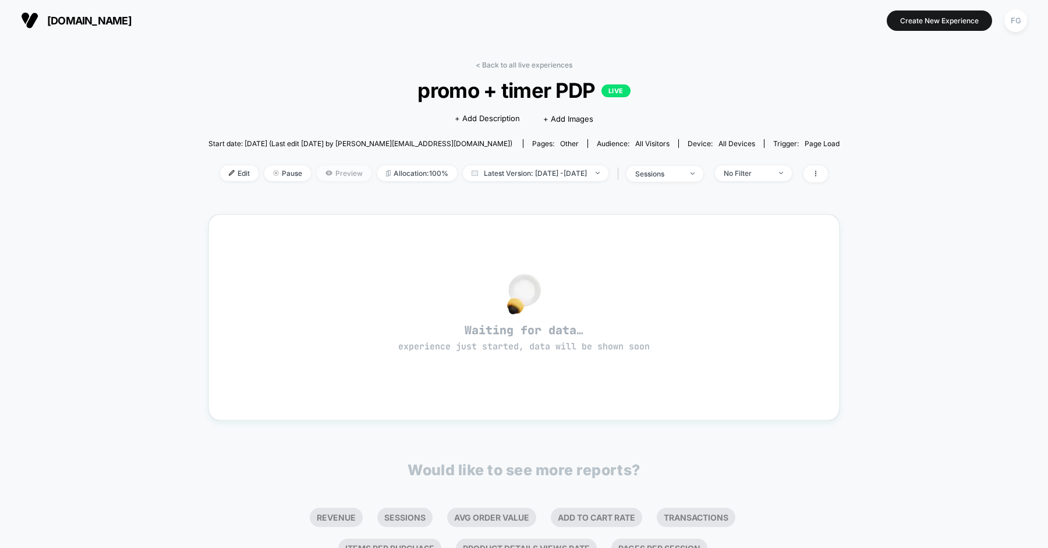
click at [328, 173] on span "Preview" at bounding box center [344, 173] width 55 height 16
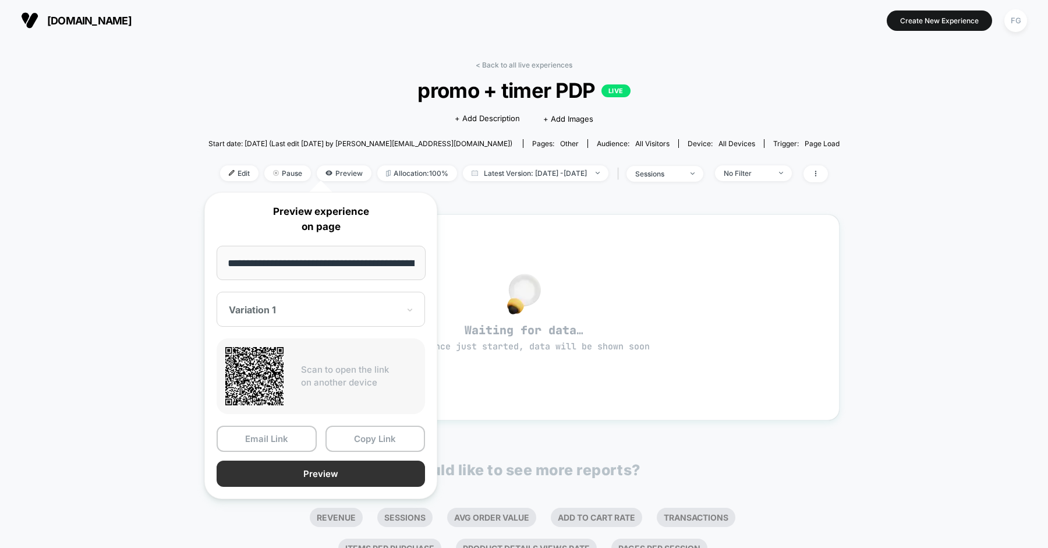
click at [297, 467] on button "Preview" at bounding box center [321, 474] width 209 height 26
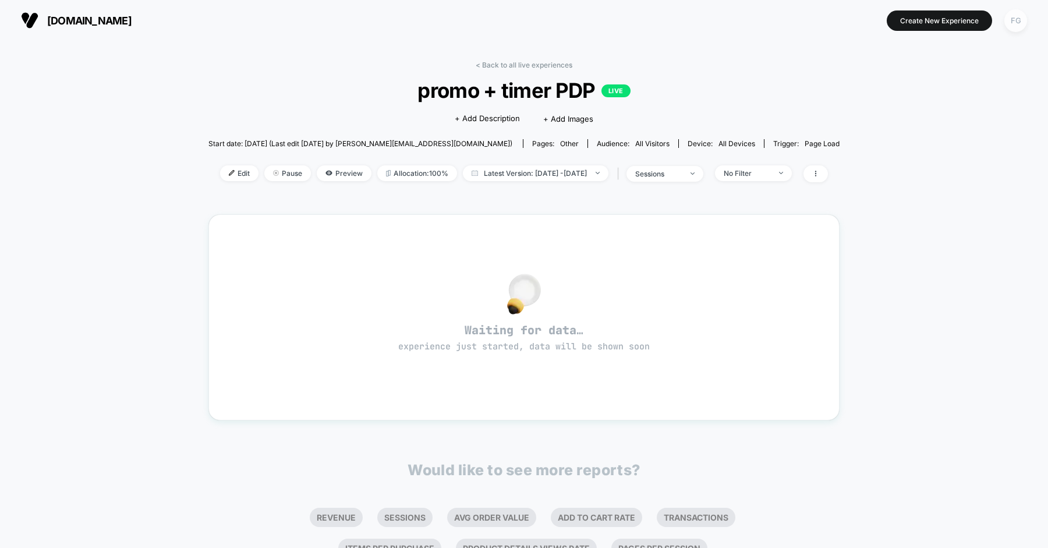
click at [1014, 11] on div "FG" at bounding box center [1016, 20] width 23 height 23
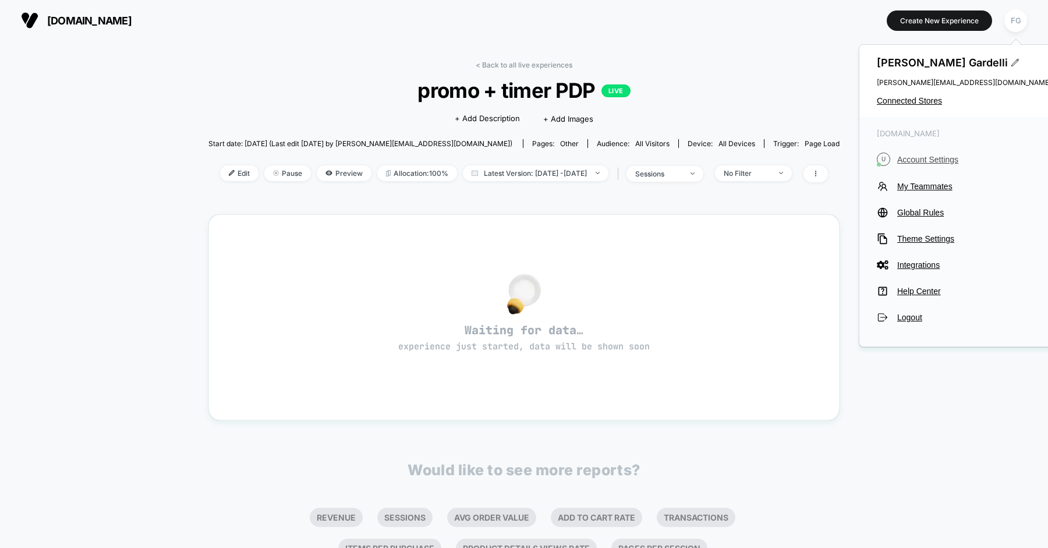
click at [927, 156] on span "Account Settings" at bounding box center [974, 159] width 154 height 9
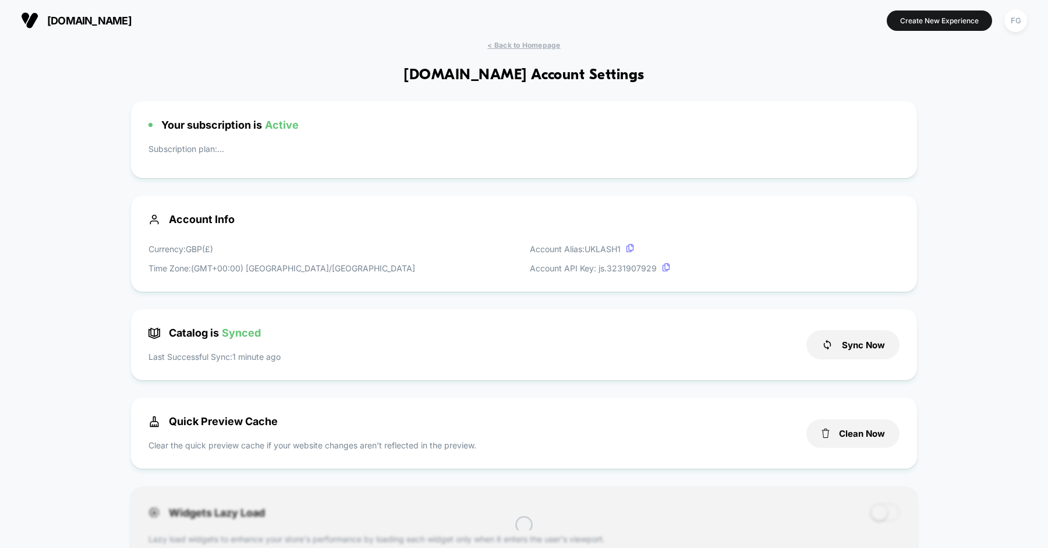
scroll to position [157, 0]
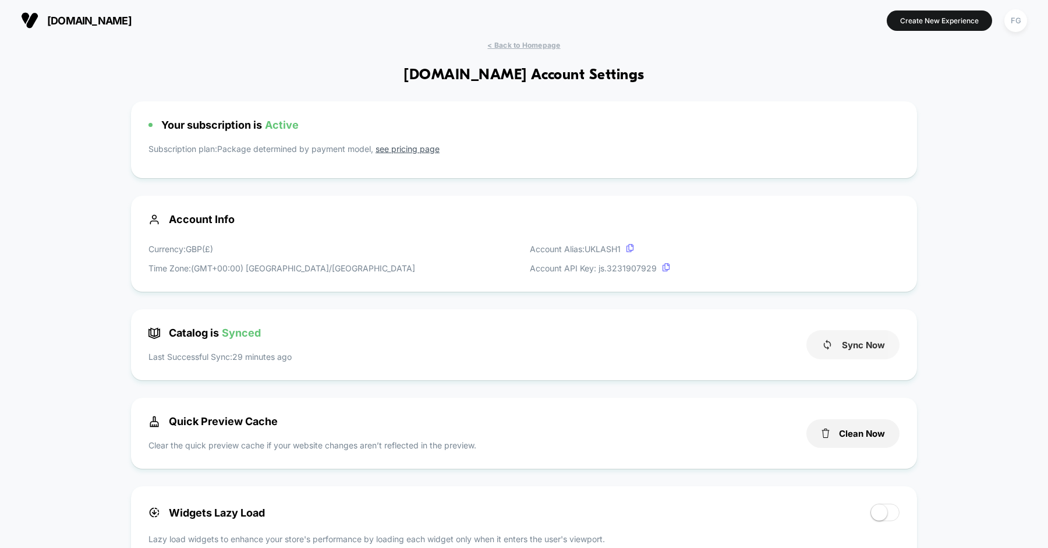
click at [862, 340] on button "Sync Now" at bounding box center [853, 344] width 93 height 29
click at [1019, 15] on div "FG" at bounding box center [1016, 20] width 23 height 23
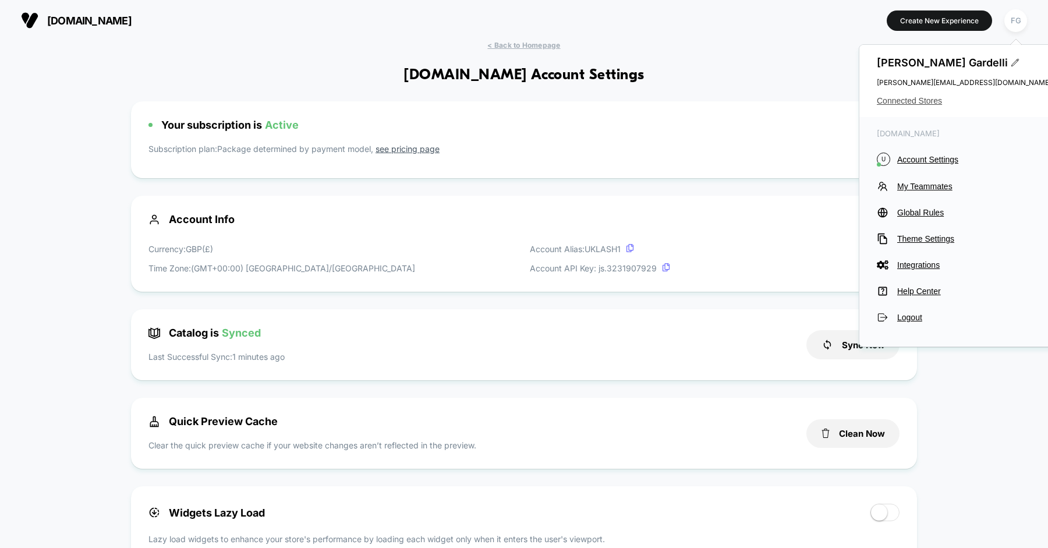
click at [927, 98] on span "Connected Stores" at bounding box center [964, 100] width 175 height 9
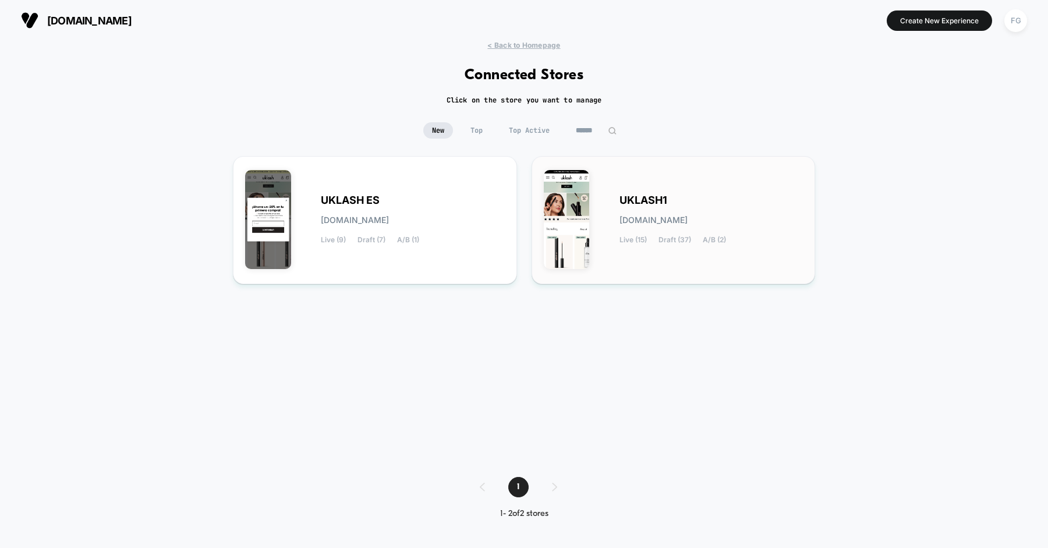
click at [666, 175] on div "UKLASH1 uklash1.myshopify.com Live (15) Draft (37) A/B (2)" at bounding box center [674, 220] width 260 height 104
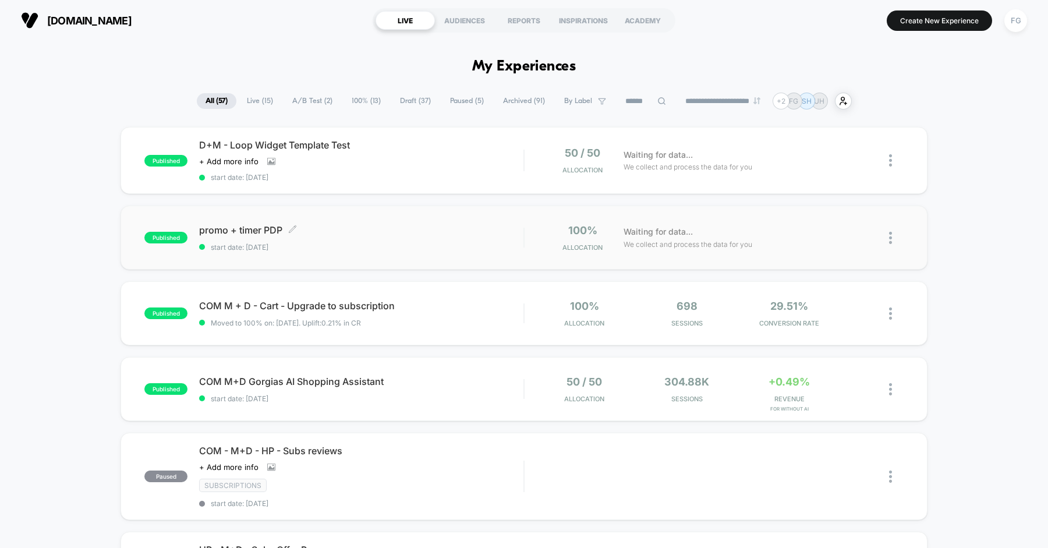
click at [455, 245] on span "start date: [DATE]" at bounding box center [361, 247] width 324 height 9
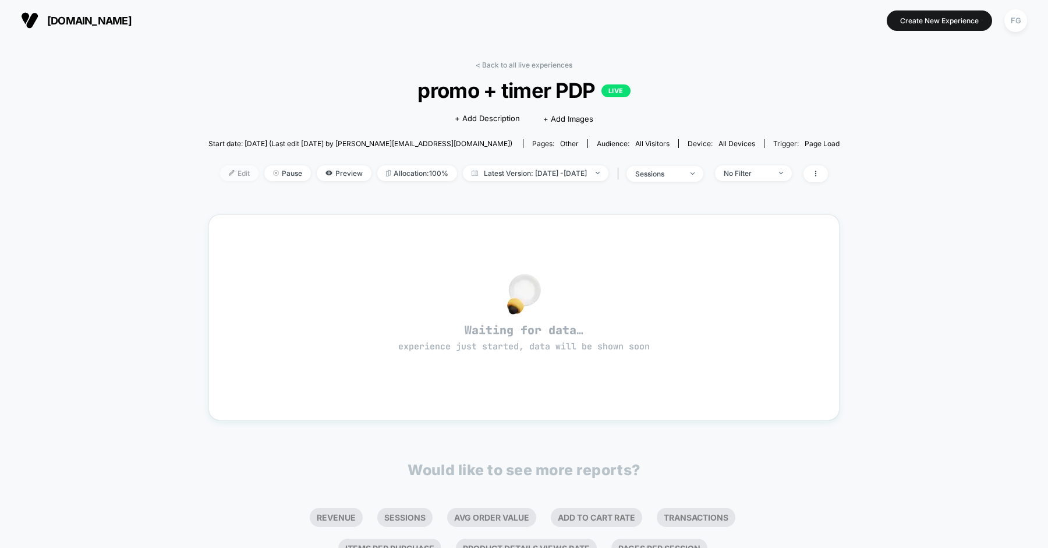
click at [229, 170] on img at bounding box center [232, 173] width 6 height 6
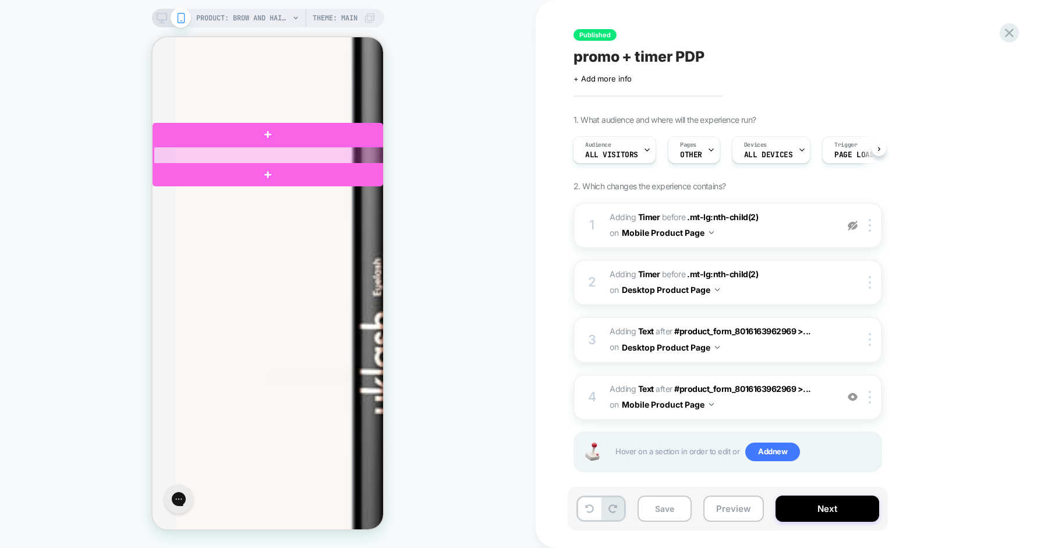
scroll to position [204, 0]
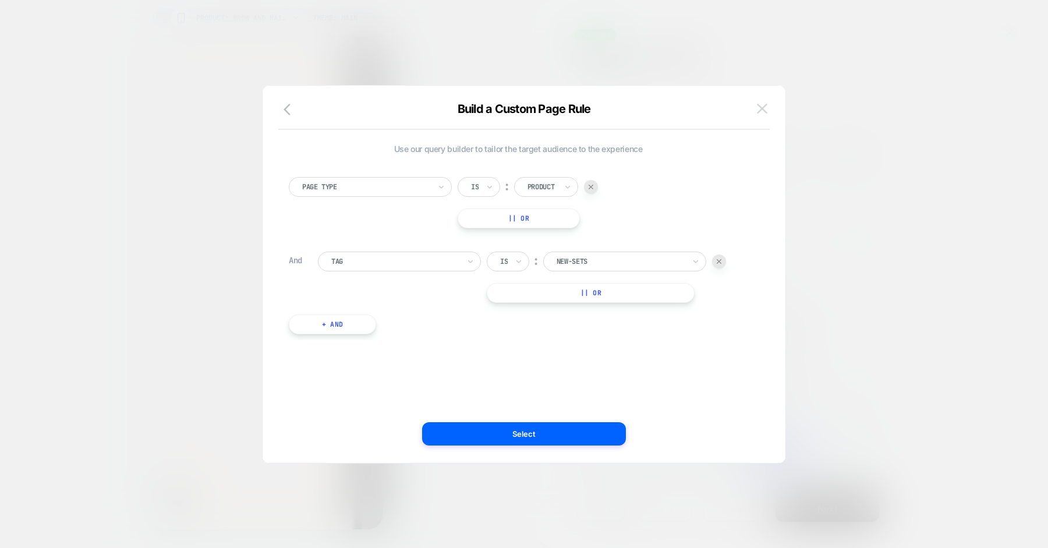
click at [0, 0] on img at bounding box center [0, 0] width 0 height 0
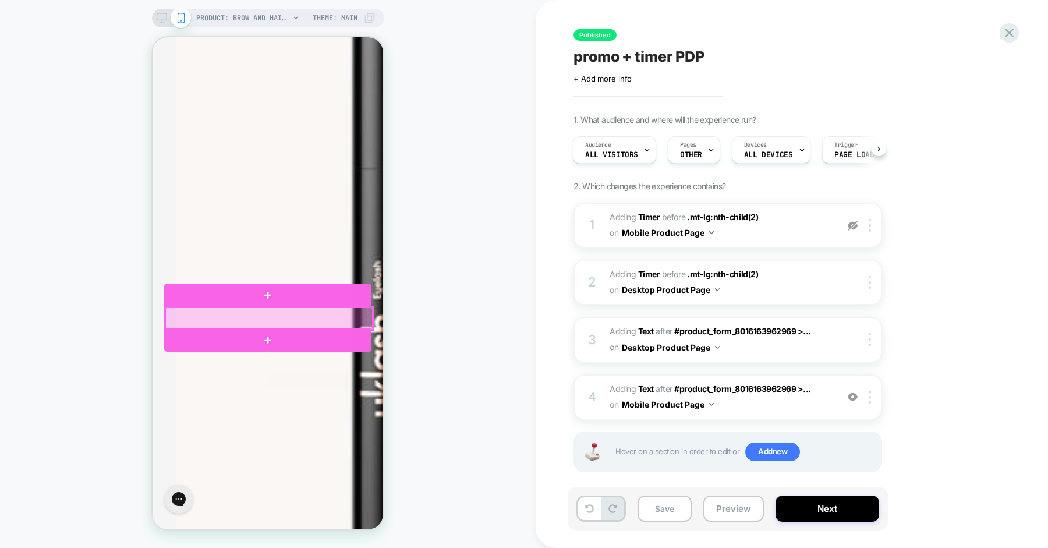
click at [356, 318] on div at bounding box center [268, 319] width 207 height 23
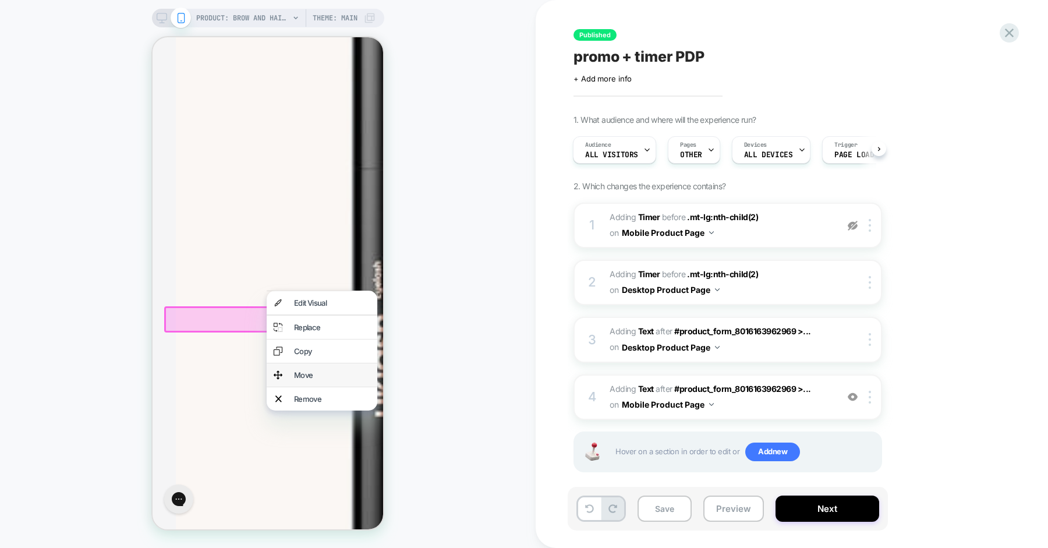
click at [324, 370] on div "Move" at bounding box center [332, 374] width 76 height 9
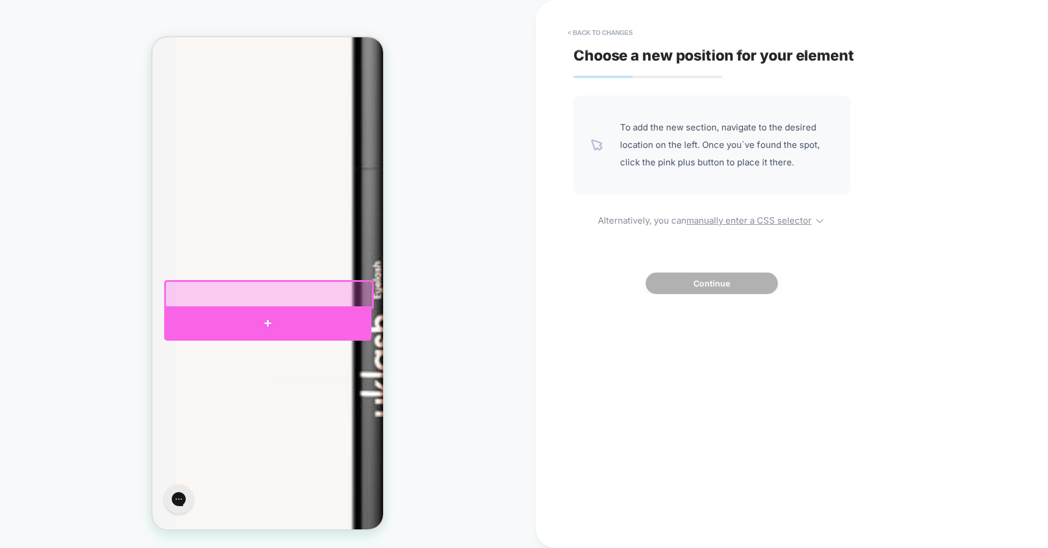
click at [246, 312] on div at bounding box center [267, 323] width 207 height 35
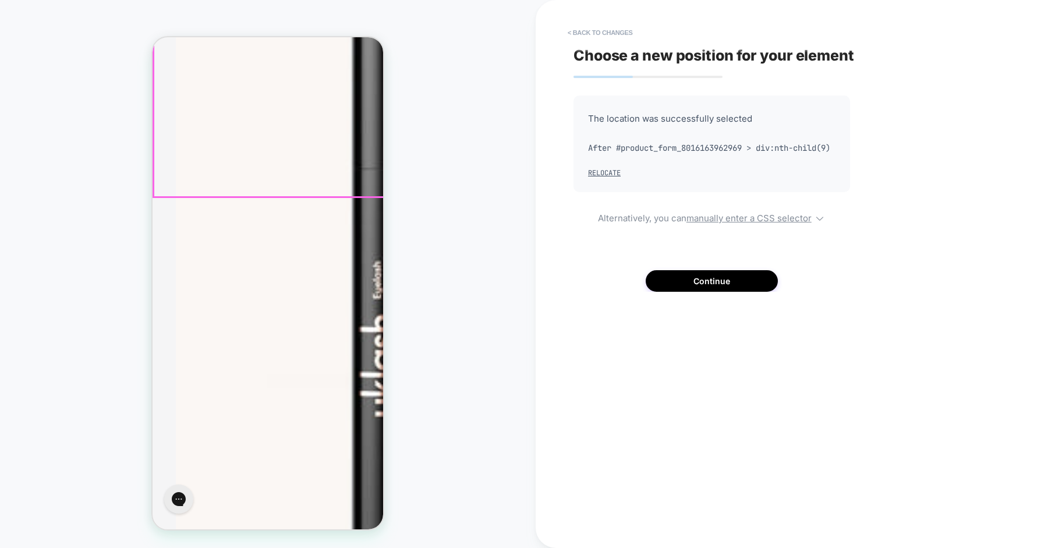
scroll to position [0, 0]
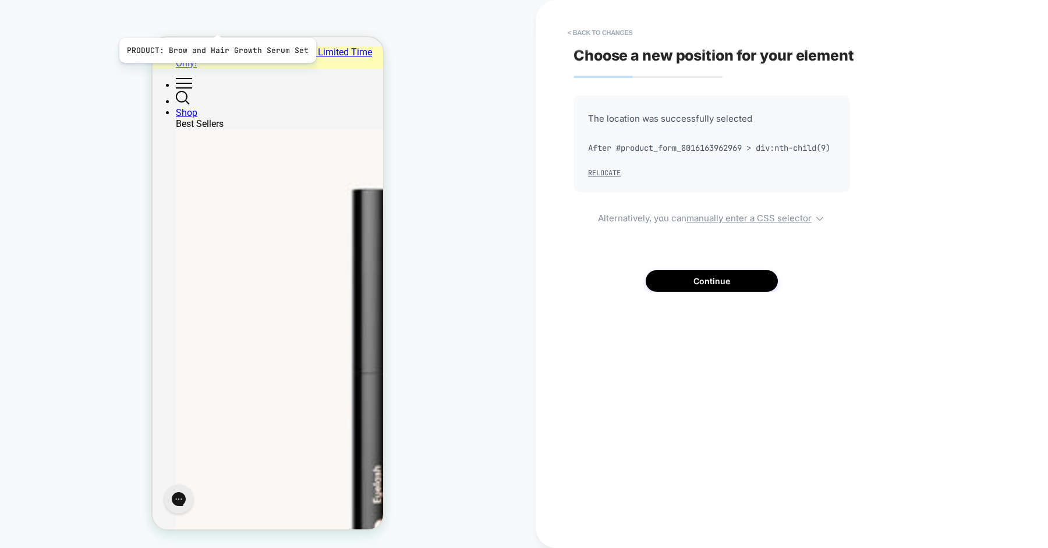
click at [215, 23] on span "PRODUCT: Brow and Hair Growth Serum Set" at bounding box center [242, 18] width 93 height 19
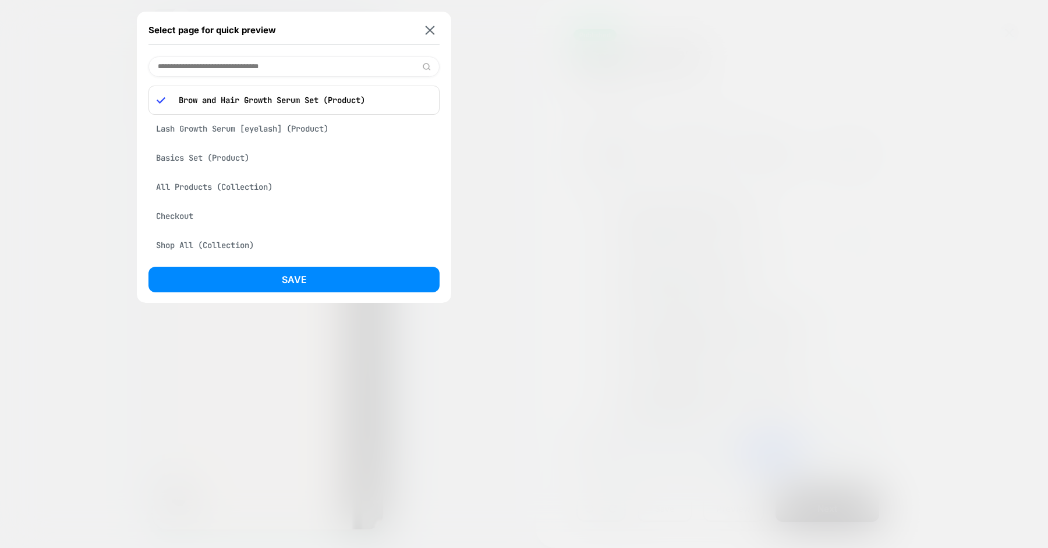
scroll to position [0, 1]
click at [271, 131] on div "Lash Growth Serum [eyelash] (Product)" at bounding box center [294, 129] width 291 height 22
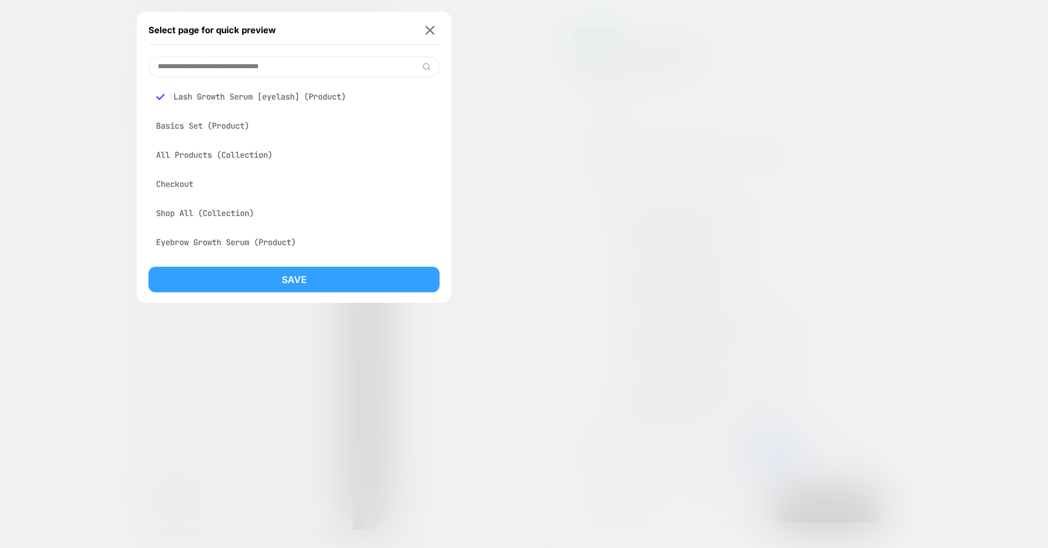
click at [308, 275] on button "Save" at bounding box center [294, 280] width 291 height 26
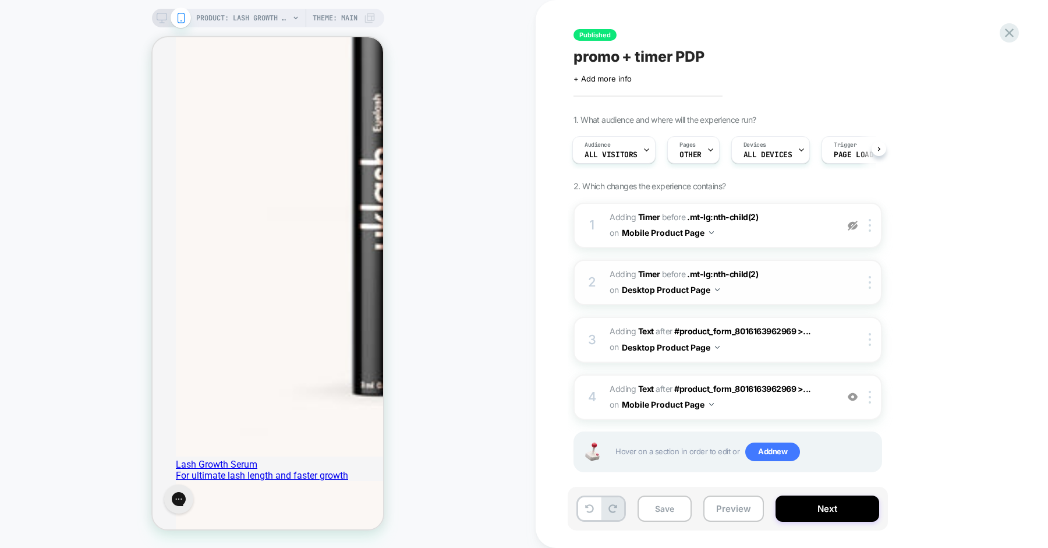
scroll to position [11, 0]
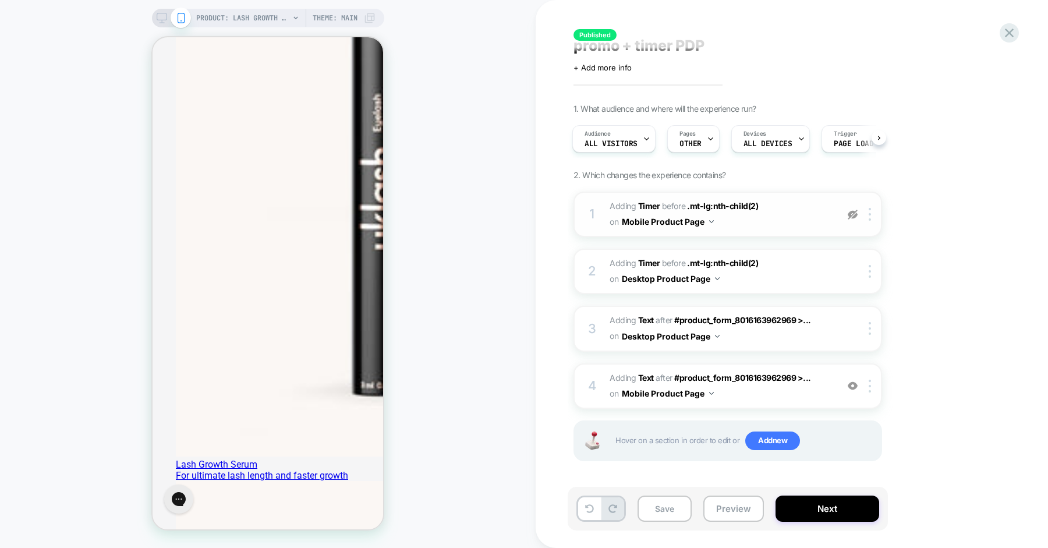
drag, startPoint x: 766, startPoint y: 202, endPoint x: 725, endPoint y: 199, distance: 41.5
click at [725, 199] on span "#_loomi_addon_1732553018536_dup1747255912_dup1753801632 Adding Timer BEFORE .mt…" at bounding box center [721, 214] width 222 height 31
drag, startPoint x: 761, startPoint y: 205, endPoint x: 727, endPoint y: 199, distance: 34.4
click at [723, 201] on span "#_loomi_addon_1732553018536_dup1747255912_dup1753801632 Adding Timer BEFORE .mt…" at bounding box center [721, 214] width 222 height 31
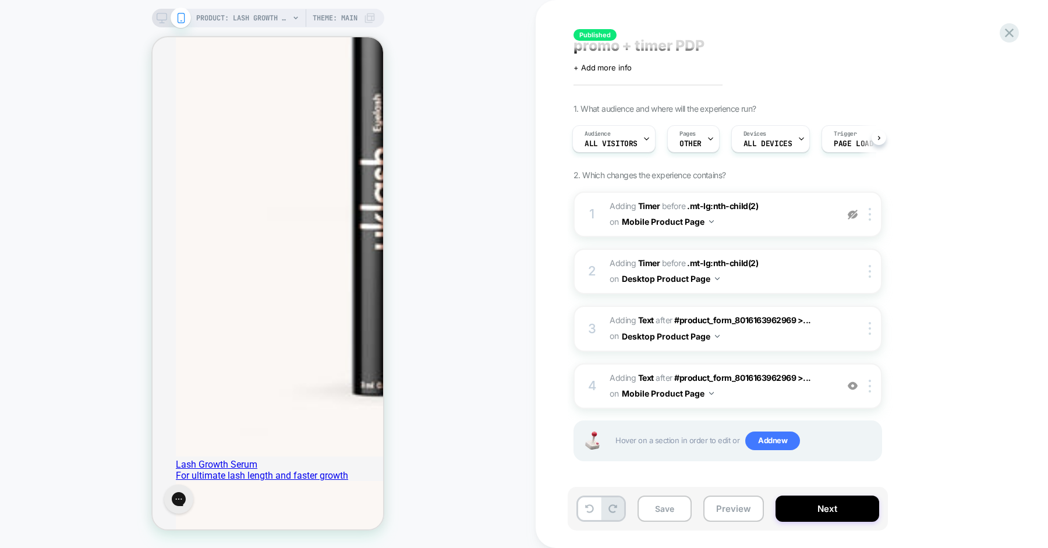
click at [0, 0] on div "1. What audience and where will the experience run? Audience All Visitors Pages…" at bounding box center [0, 0] width 0 height 0
click at [814, 341] on span "#_loomi_addon_1753801688793 Adding Text AFTER #product_form_8016163962969 >... …" at bounding box center [721, 328] width 222 height 31
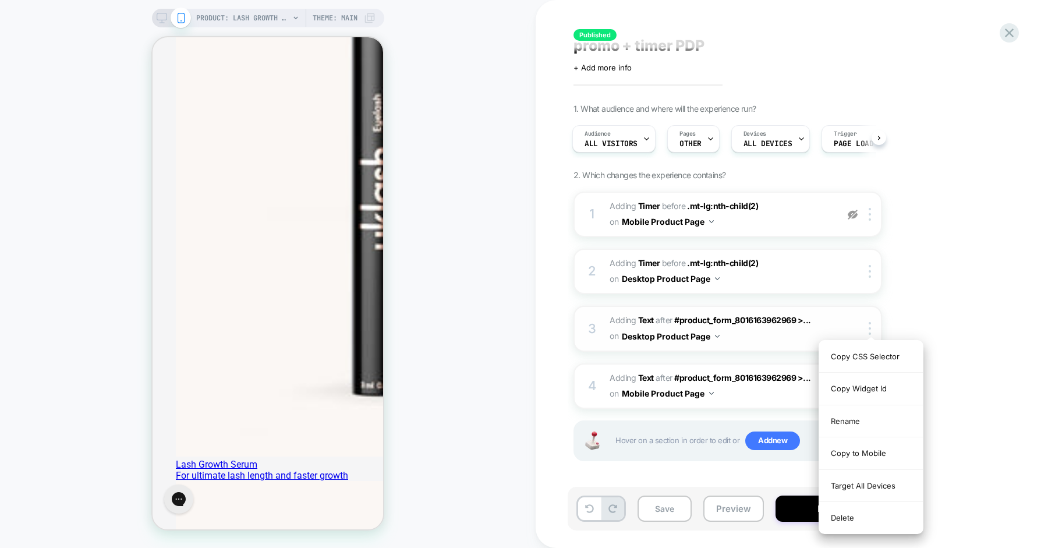
click at [856, 327] on div at bounding box center [862, 328] width 38 height 13
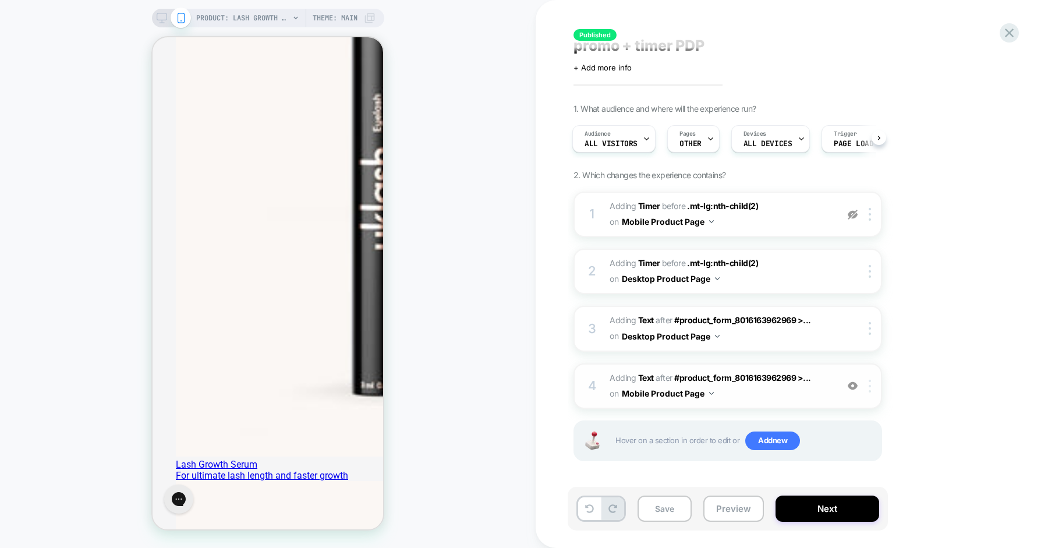
click at [870, 384] on img at bounding box center [870, 386] width 2 height 13
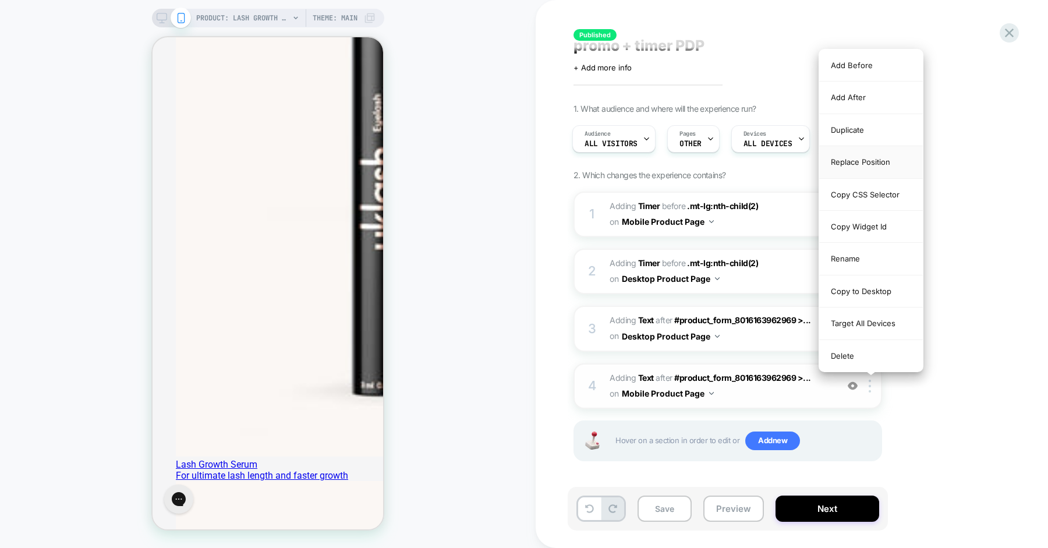
click at [863, 165] on div "Replace Position" at bounding box center [871, 162] width 104 height 32
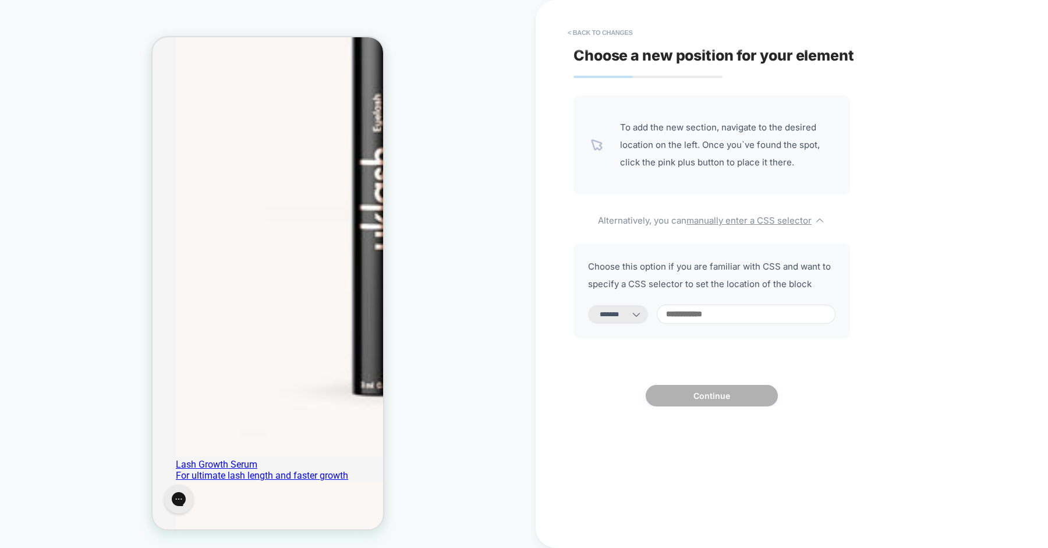
click at [730, 308] on input at bounding box center [746, 314] width 179 height 19
click at [641, 318] on select "**********" at bounding box center [618, 314] width 60 height 19
select select "*********"
click at [588, 305] on select "**********" at bounding box center [618, 314] width 60 height 19
click at [707, 324] on input at bounding box center [746, 314] width 179 height 19
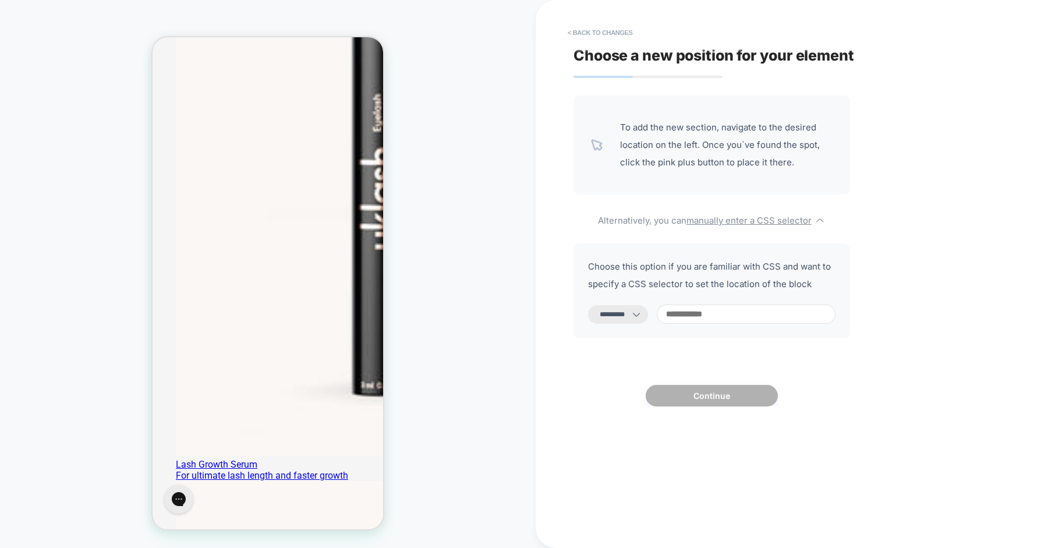
paste input "**********"
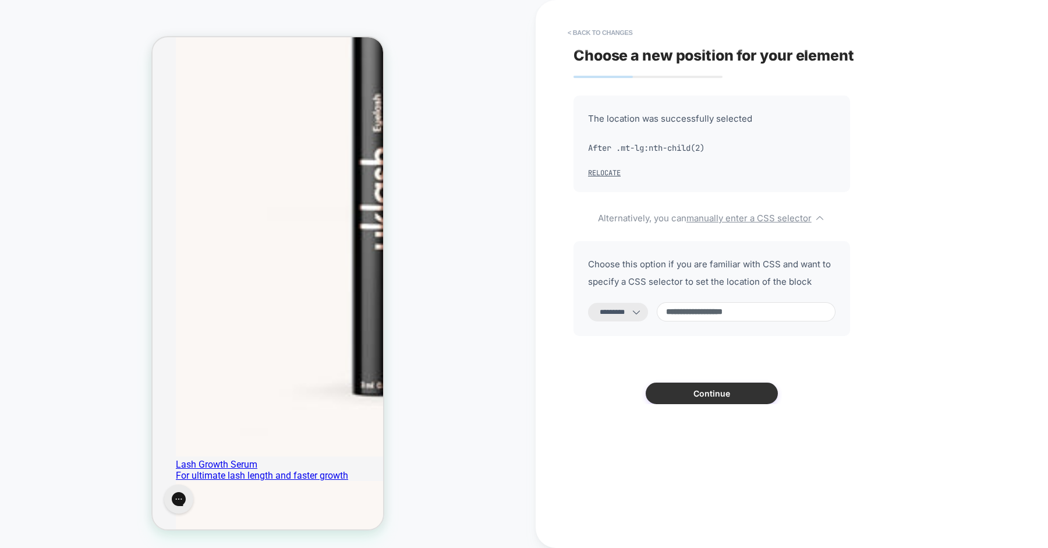
type input "**********"
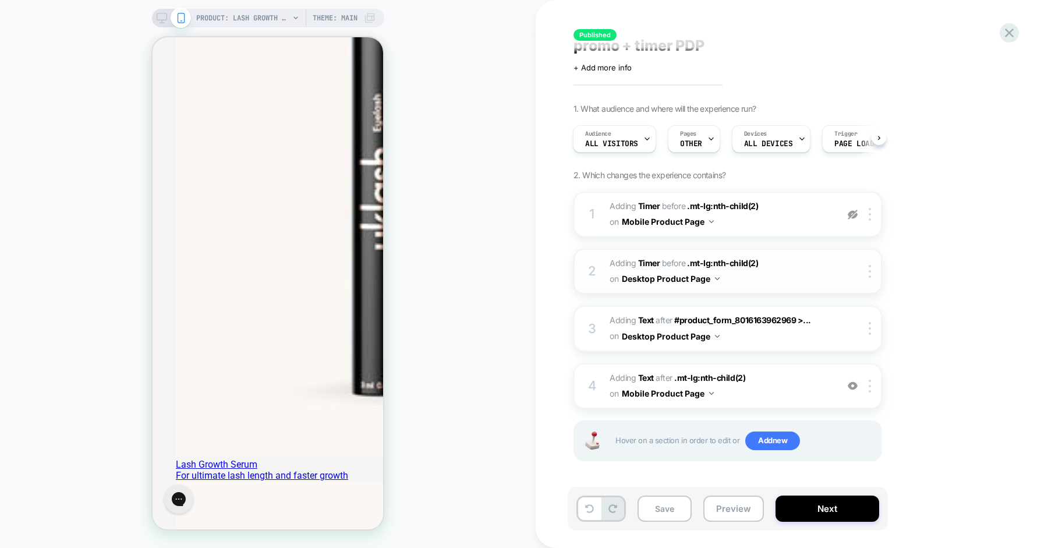
scroll to position [10, 0]
click at [869, 384] on img at bounding box center [870, 386] width 2 height 13
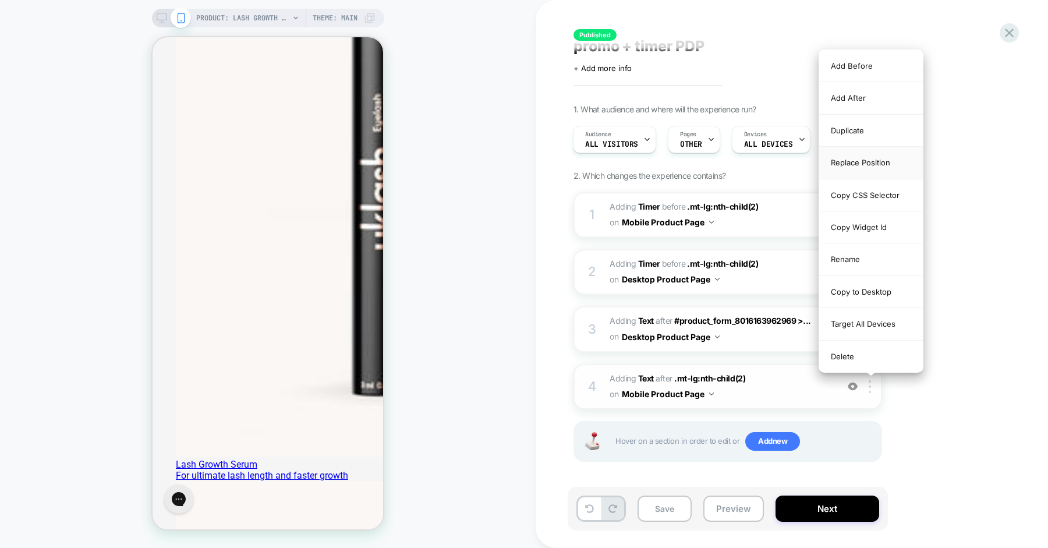
click at [899, 169] on div "Replace Position" at bounding box center [871, 163] width 104 height 32
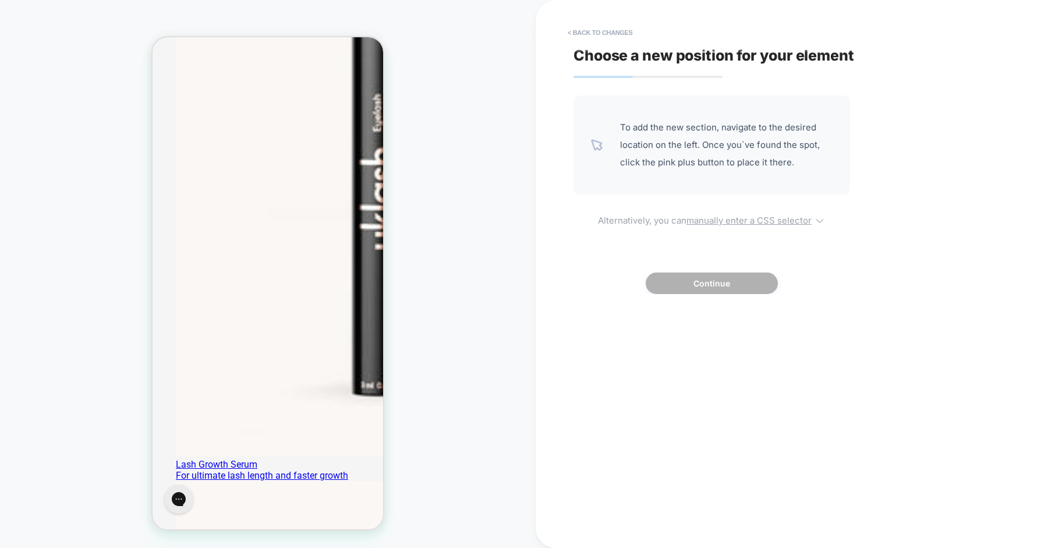
click at [736, 222] on u "manually enter a CSS selector" at bounding box center [749, 220] width 125 height 11
select select "*******"
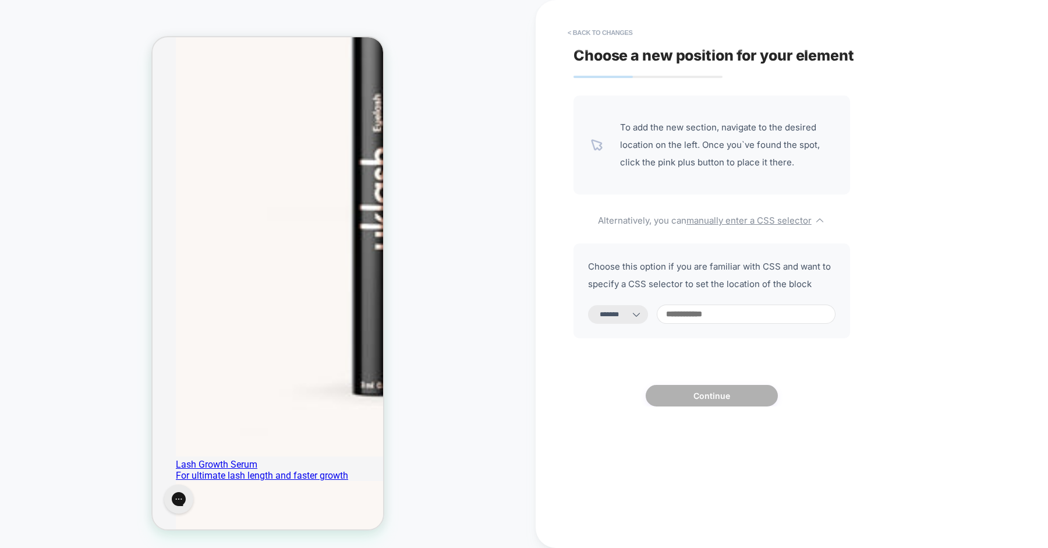
click at [697, 316] on input at bounding box center [746, 314] width 179 height 19
paste input "**********"
type input "**********"
select select "*********"
type input "**********"
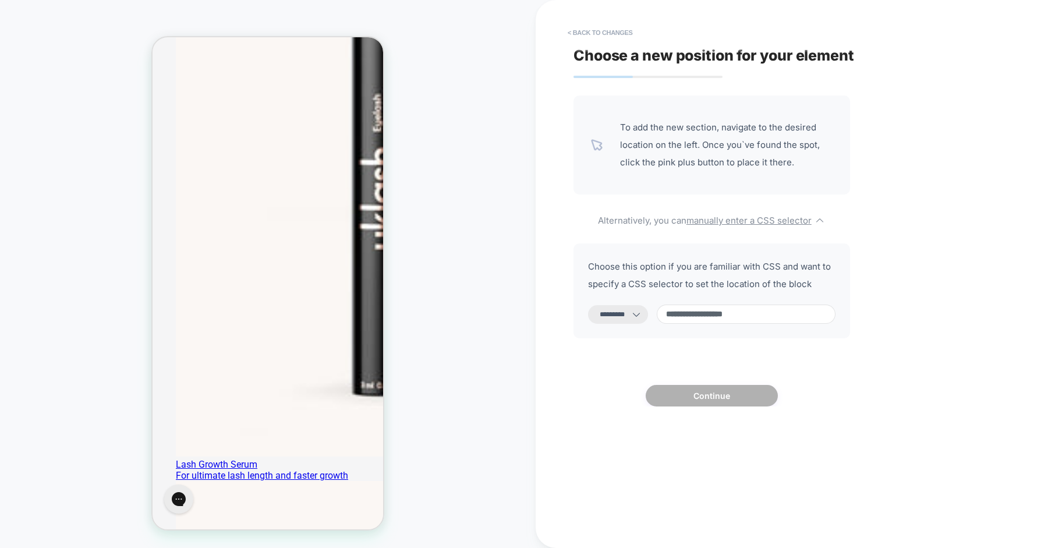
click at [638, 316] on select "**********" at bounding box center [618, 314] width 60 height 19
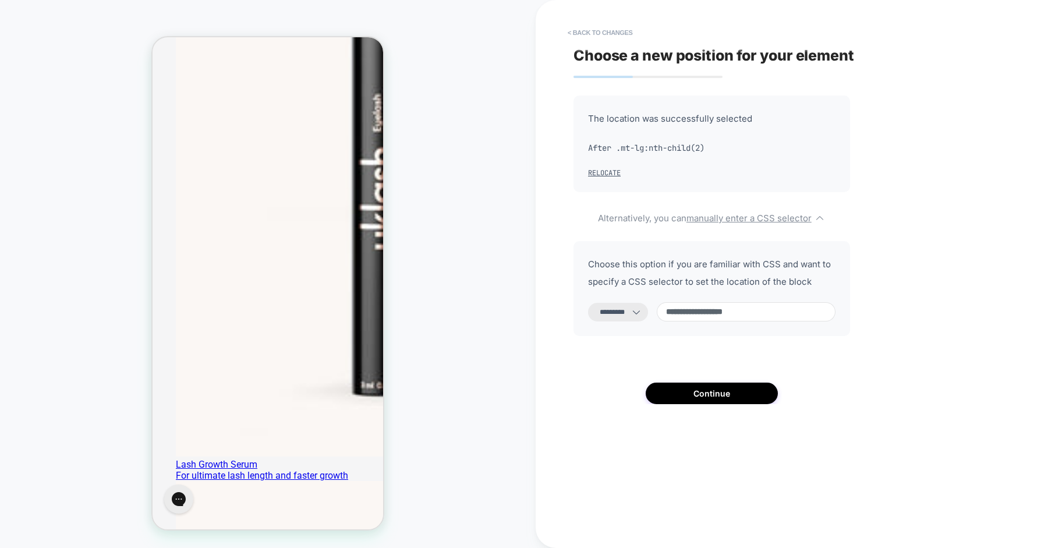
select select "**********"
click at [588, 303] on select "**********" at bounding box center [618, 312] width 60 height 19
click at [708, 398] on button "Continue" at bounding box center [712, 394] width 132 height 22
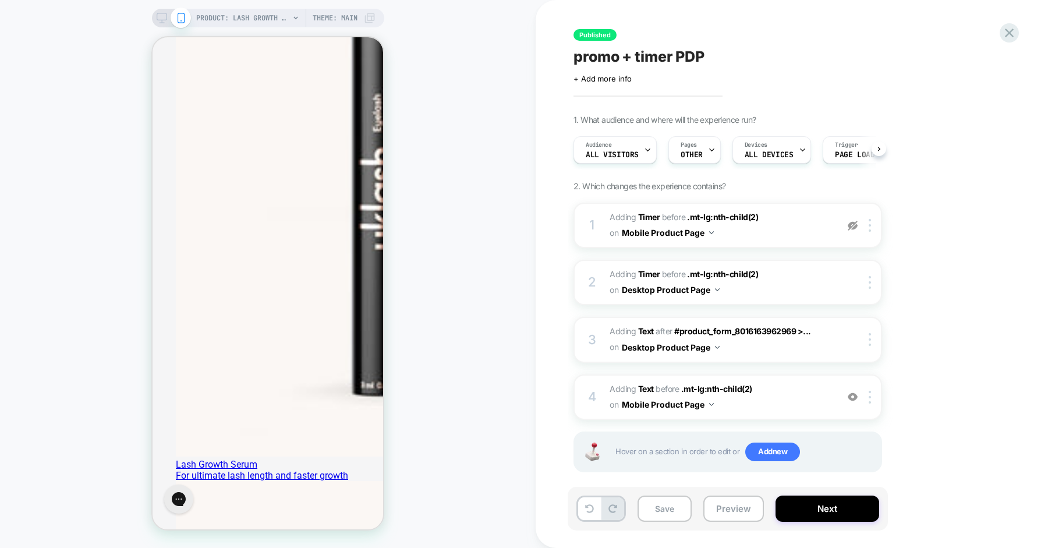
scroll to position [0, 1]
click at [164, 17] on icon at bounding box center [162, 18] width 10 height 10
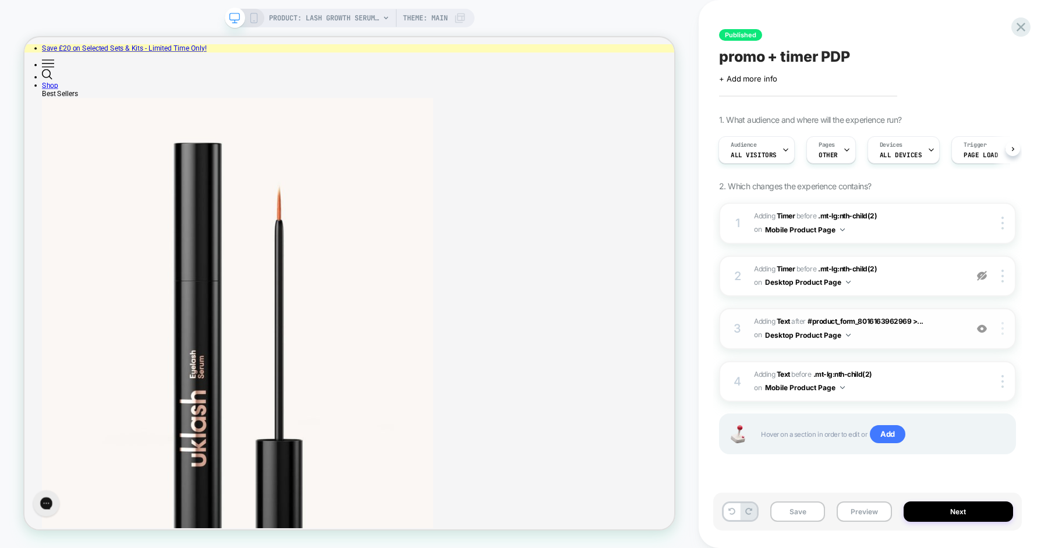
click at [1003, 328] on img at bounding box center [1003, 328] width 2 height 13
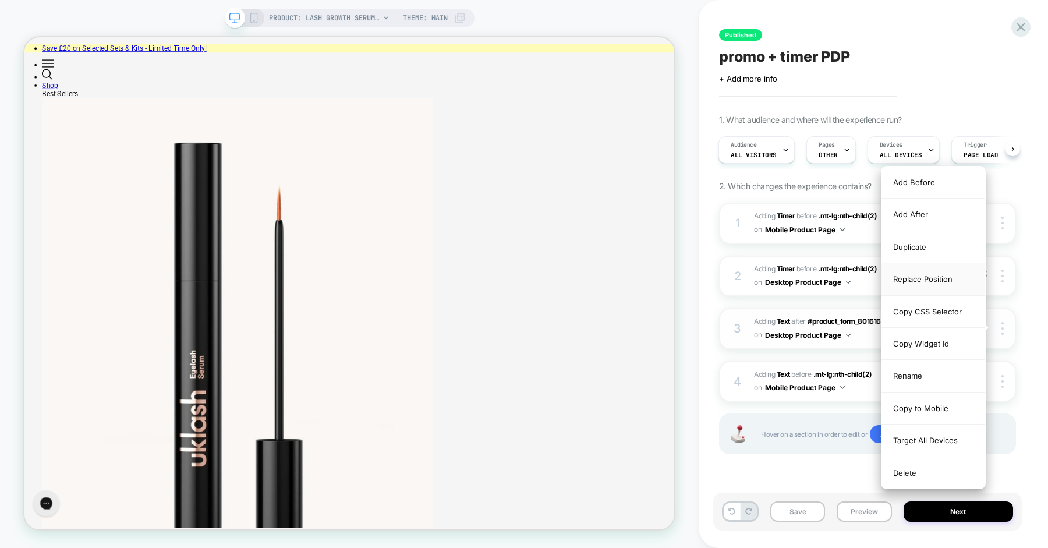
click at [925, 273] on div "Replace Position" at bounding box center [934, 279] width 104 height 32
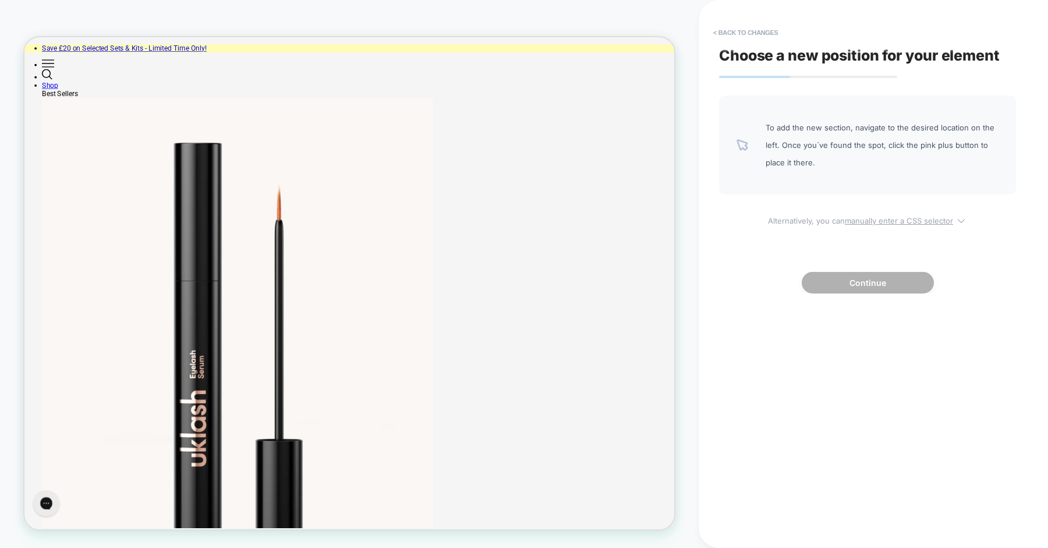
click at [882, 221] on u "manually enter a CSS selector" at bounding box center [899, 220] width 108 height 9
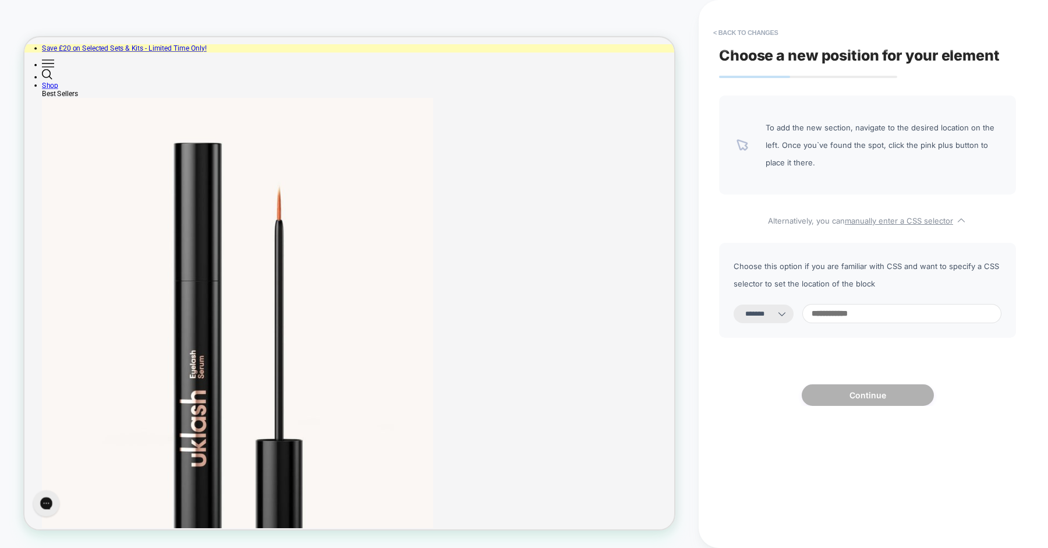
click at [785, 317] on select "**********" at bounding box center [764, 314] width 60 height 19
select select "**********"
click at [734, 305] on select "**********" at bounding box center [764, 314] width 60 height 19
click at [848, 319] on input at bounding box center [902, 313] width 199 height 19
paste input "**********"
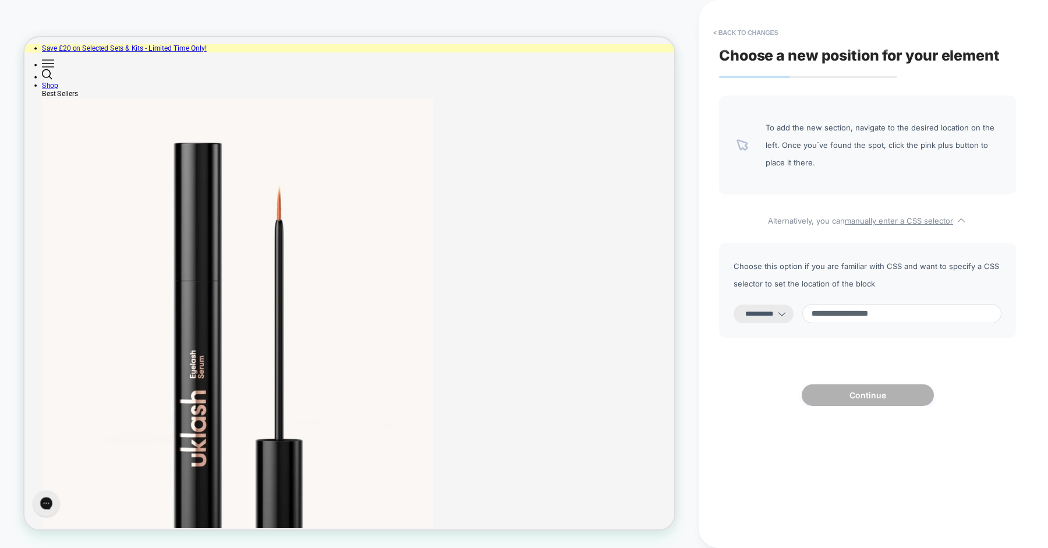
type input "**********"
click at [849, 342] on div "**********" at bounding box center [867, 251] width 297 height 310
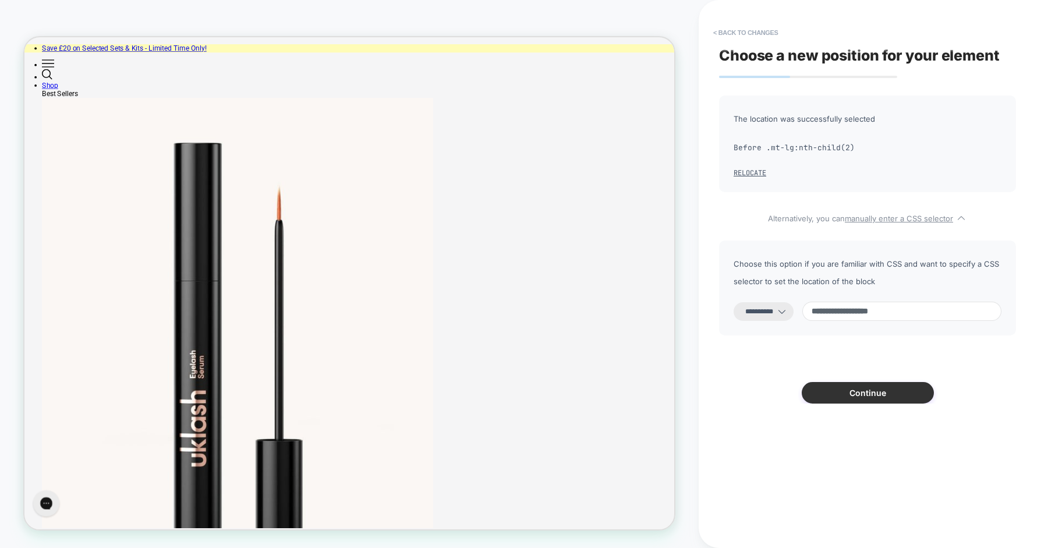
click at [859, 390] on button "Continue" at bounding box center [868, 393] width 132 height 22
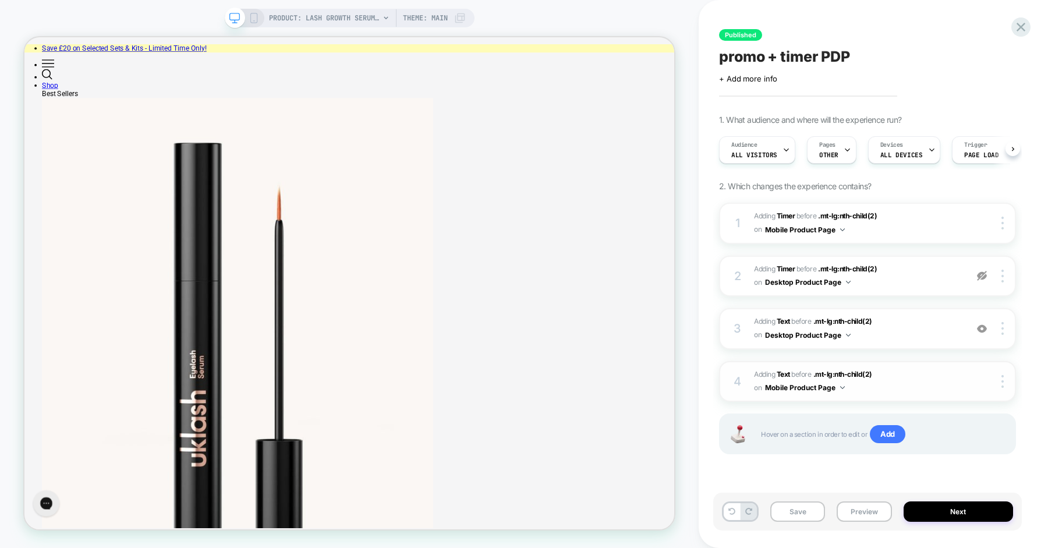
scroll to position [0, 1]
click at [940, 506] on button "Next" at bounding box center [959, 511] width 110 height 20
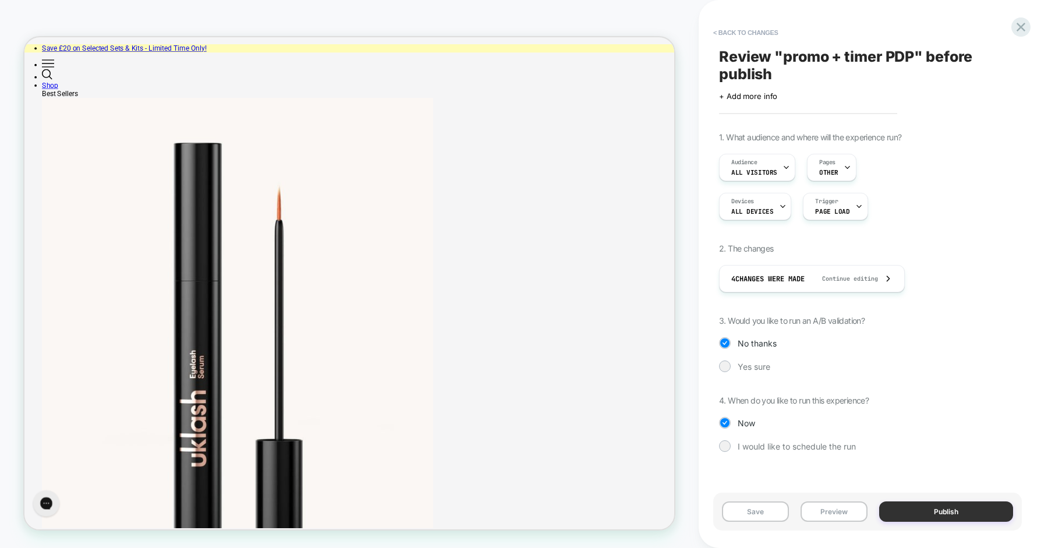
click at [921, 504] on button "Publish" at bounding box center [946, 511] width 134 height 20
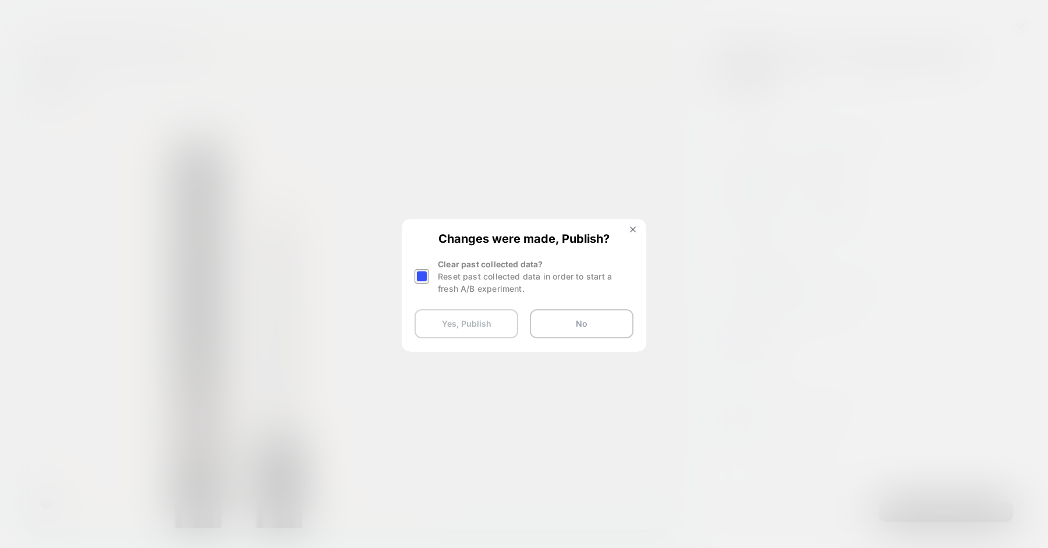
click at [472, 323] on button "Yes, Publish" at bounding box center [467, 323] width 104 height 29
